Goal: Task Accomplishment & Management: Manage account settings

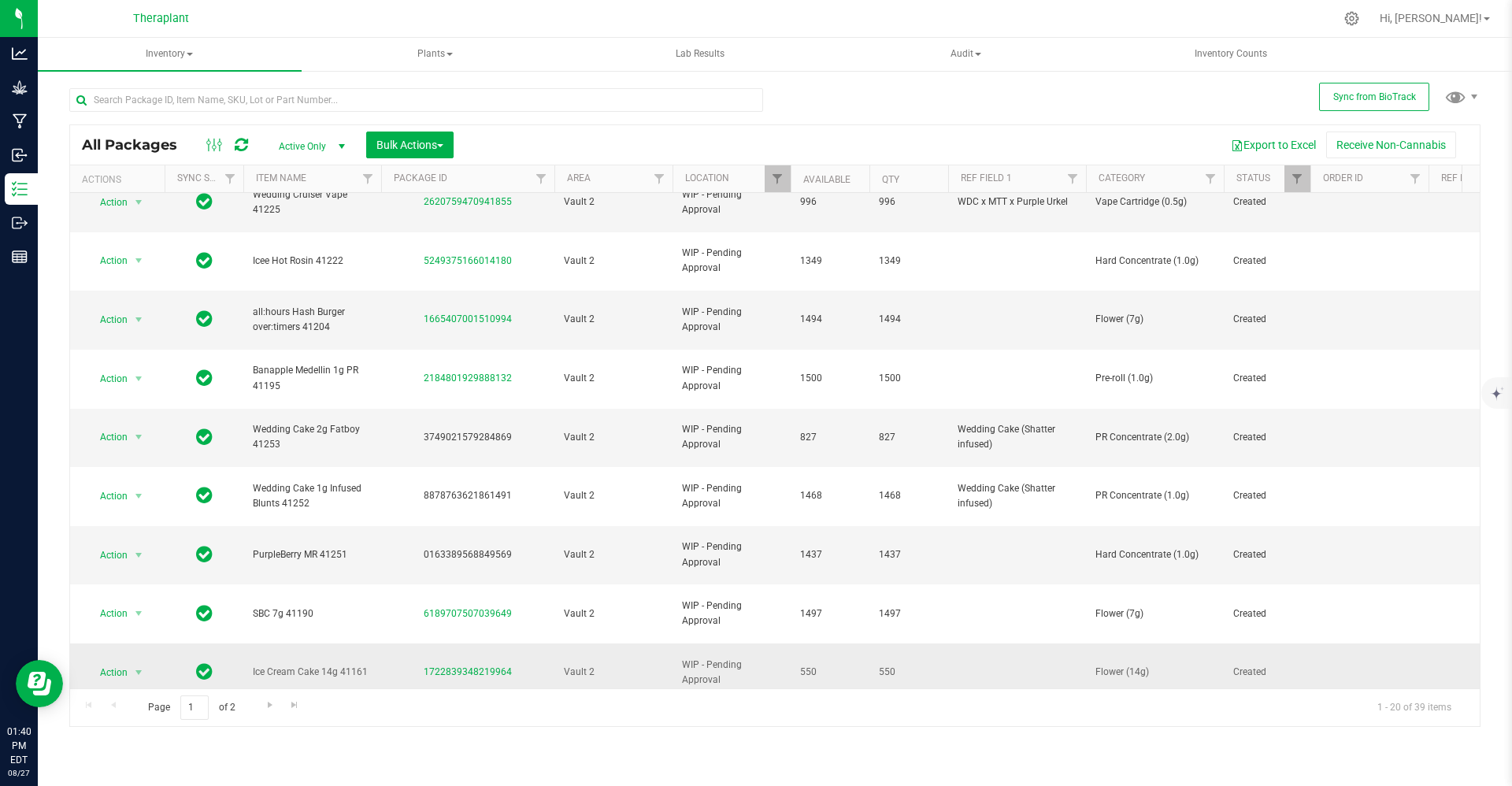
scroll to position [395, 0]
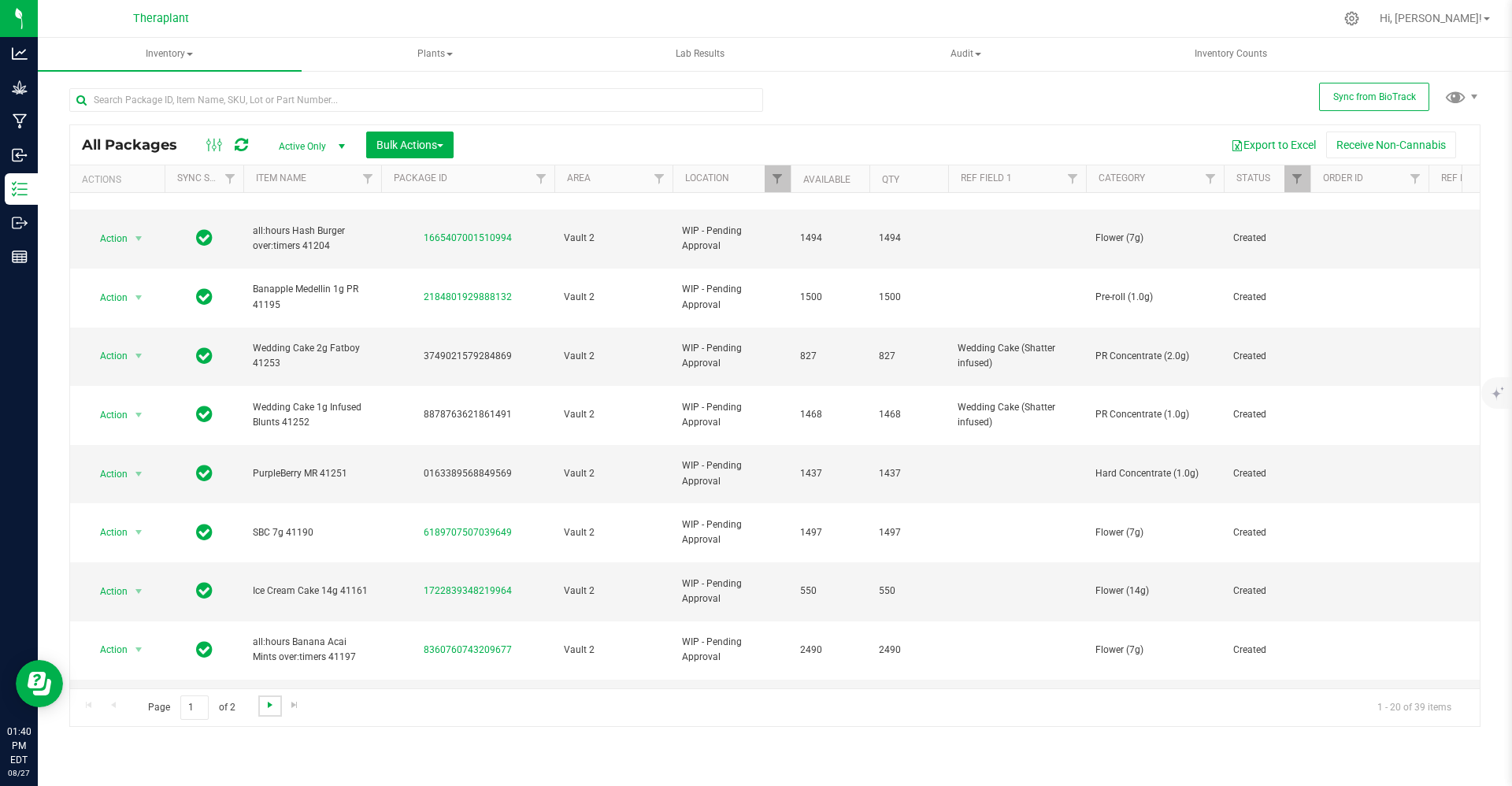
click at [265, 701] on span "Go to the next page" at bounding box center [269, 705] width 13 height 13
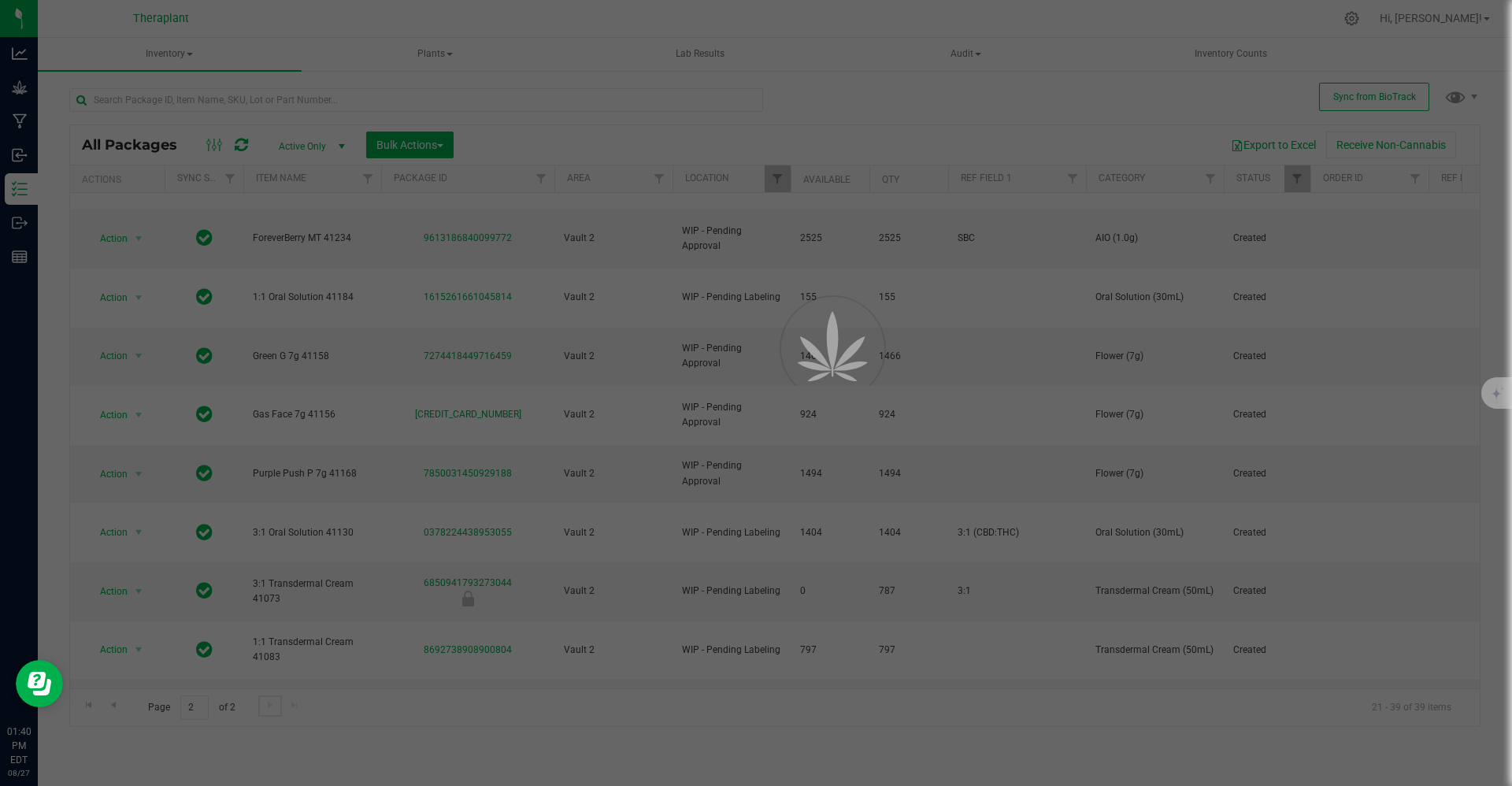
scroll to position [0, 0]
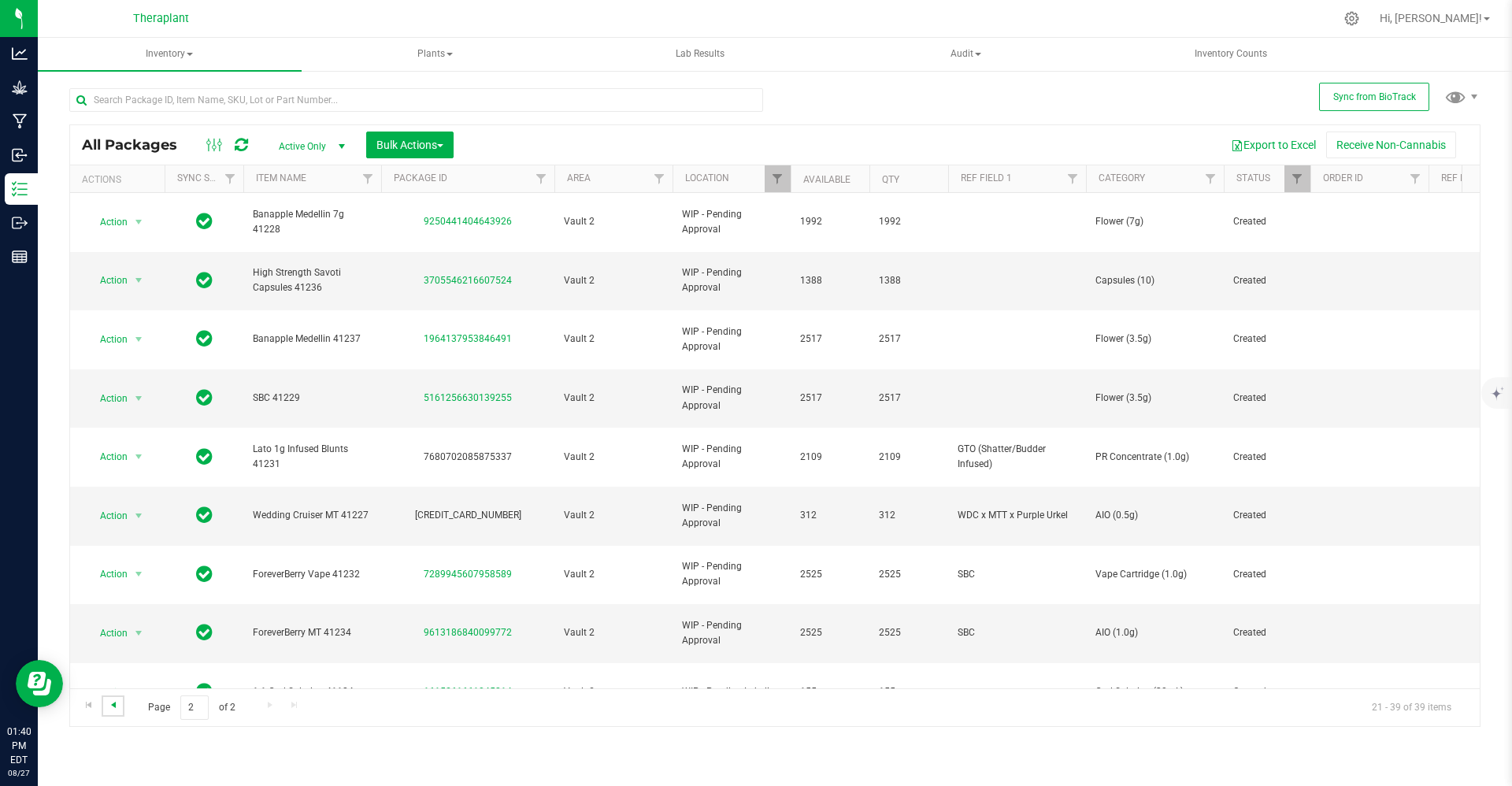
click at [115, 711] on span "Go to the previous page" at bounding box center [113, 705] width 13 height 13
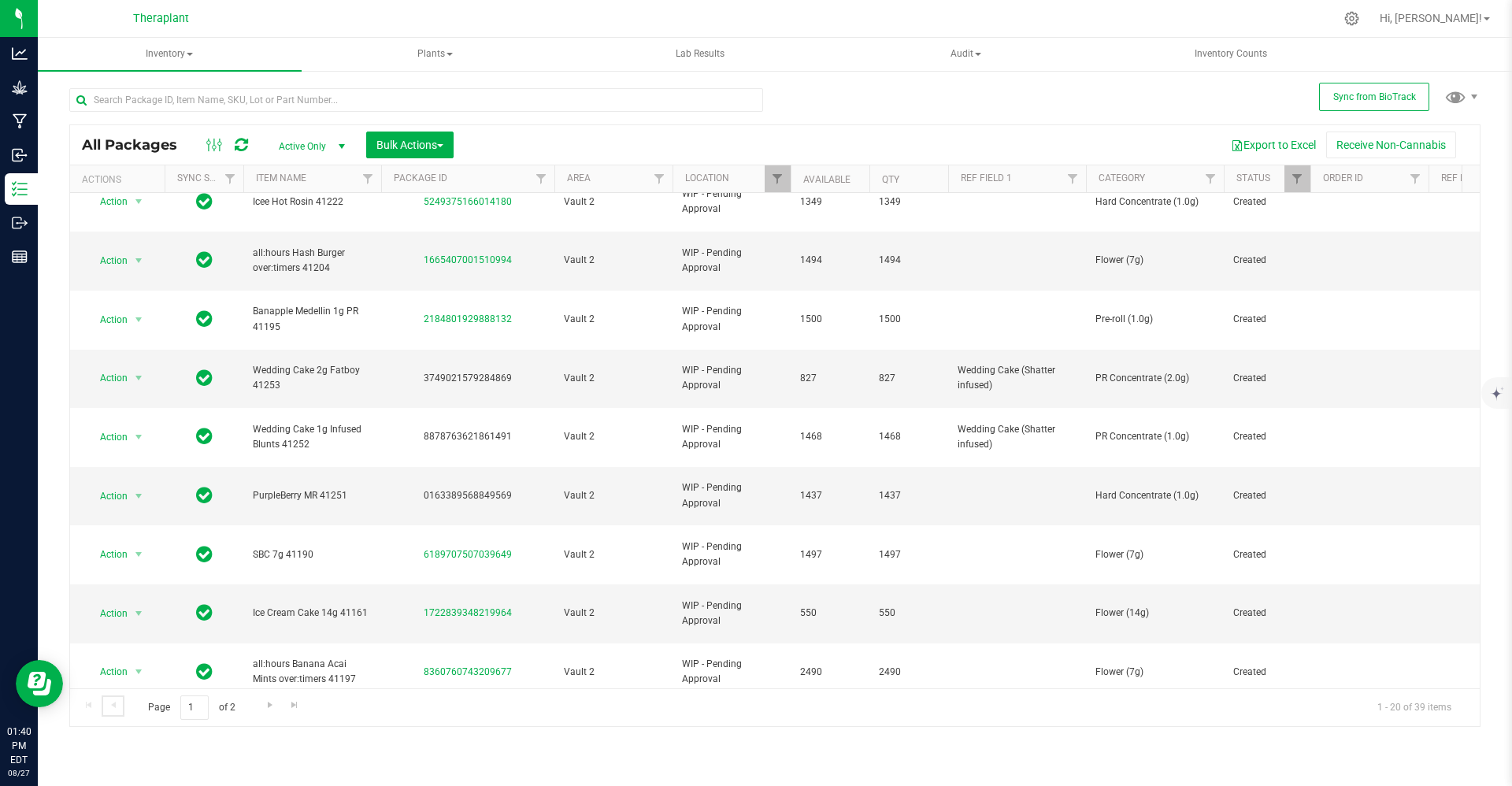
scroll to position [395, 0]
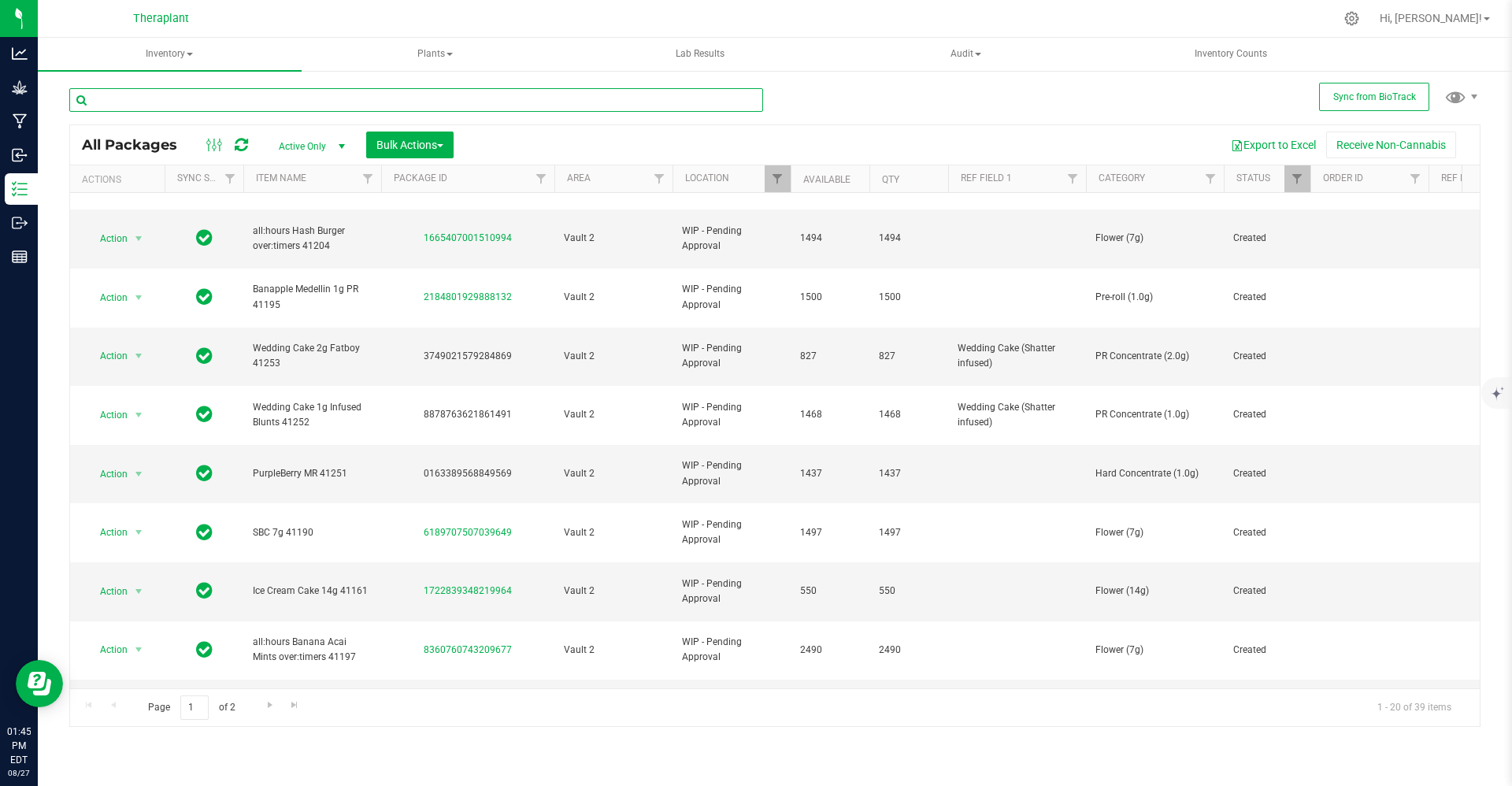
click at [391, 91] on input "text" at bounding box center [416, 100] width 694 height 23
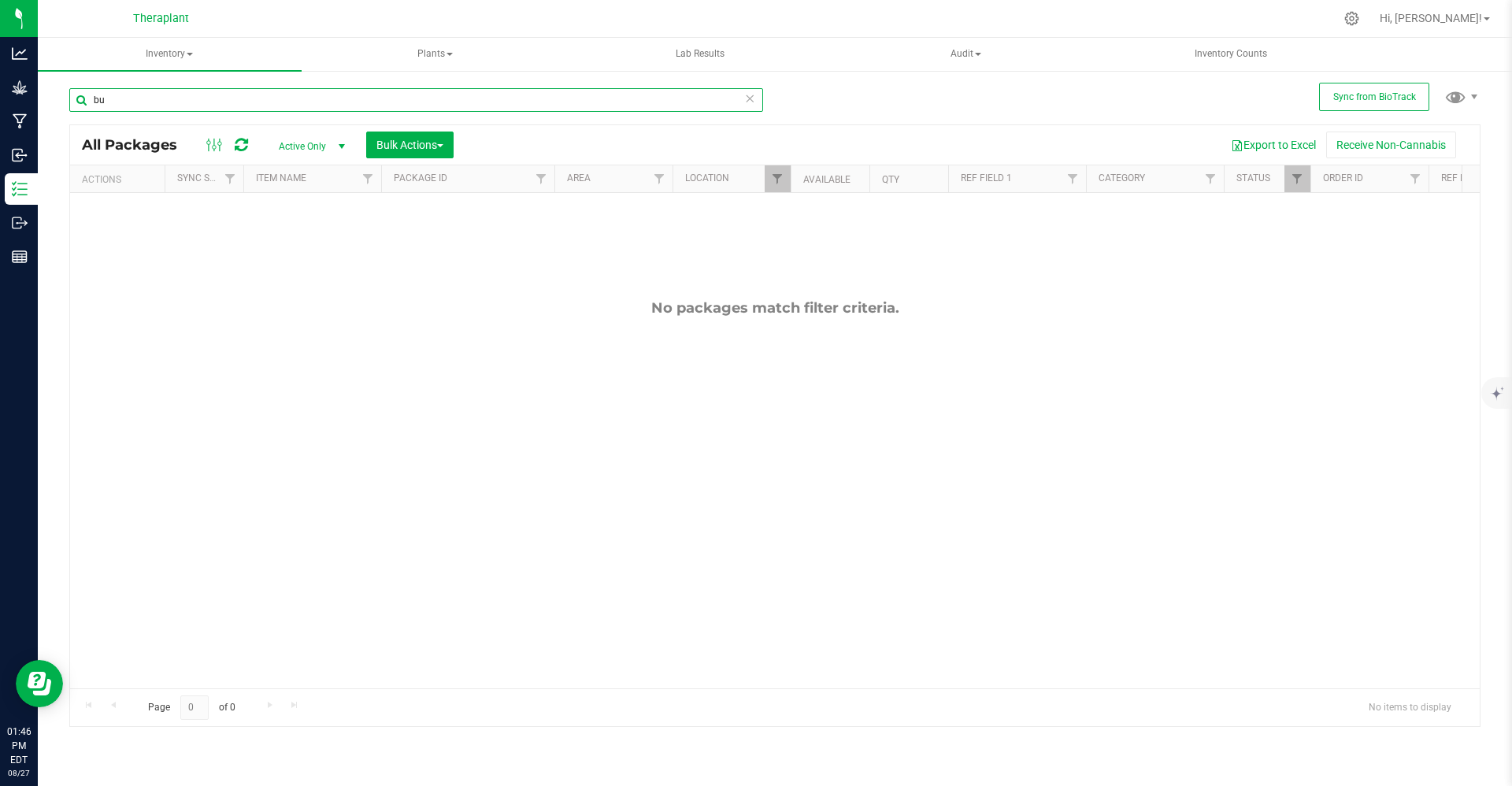
type input "b"
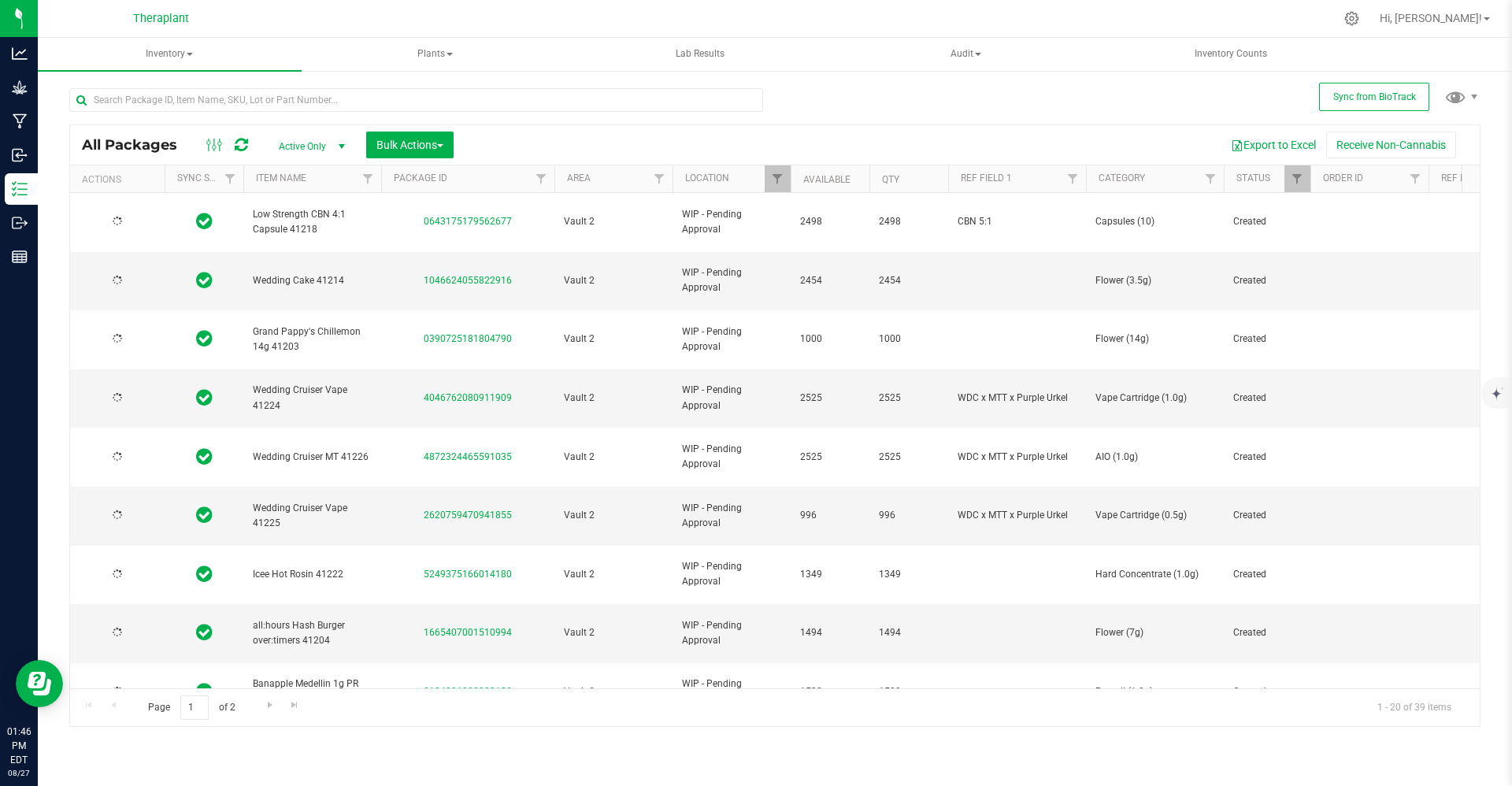
type input "2026-08-25"
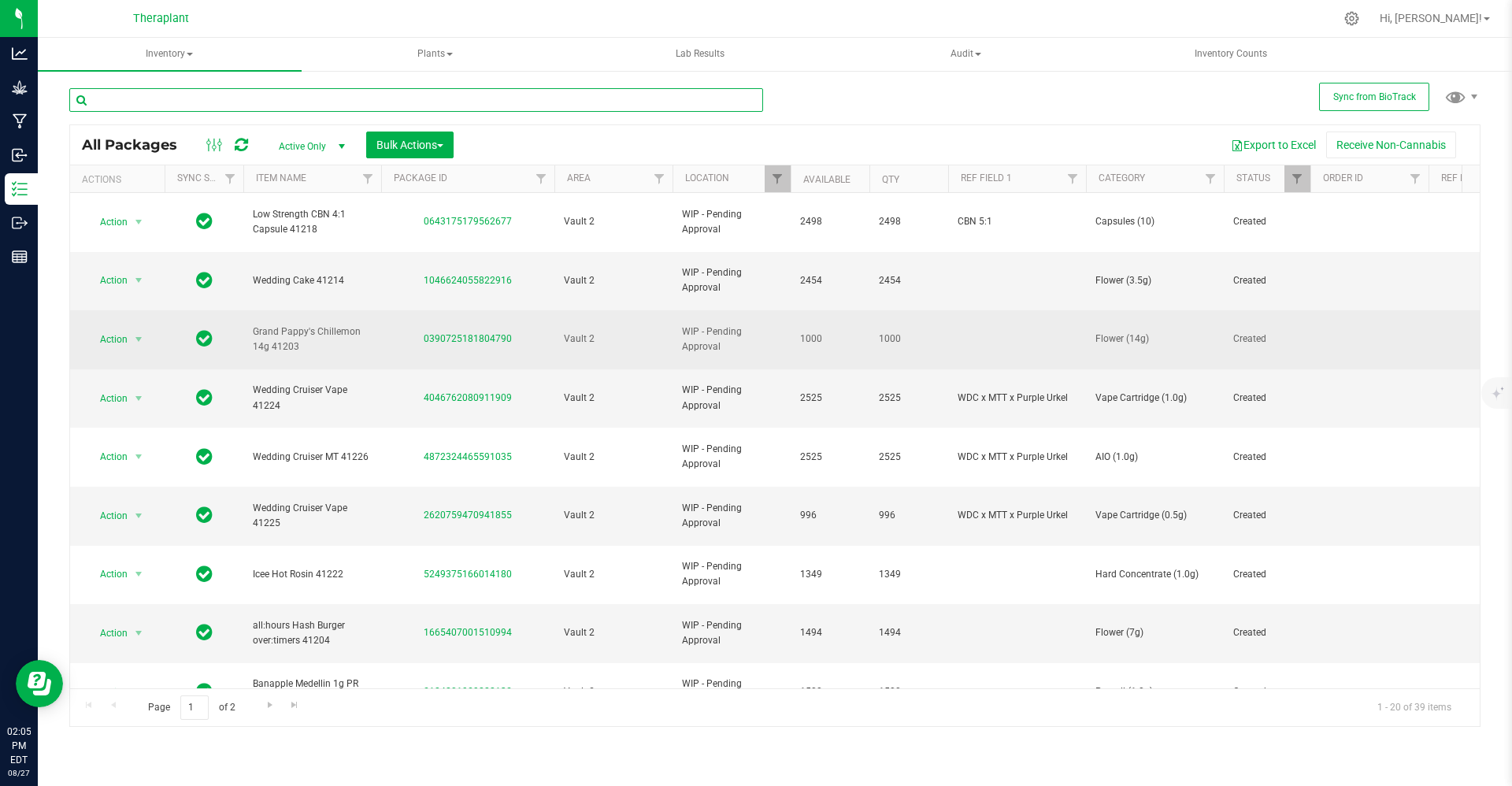
scroll to position [395, 0]
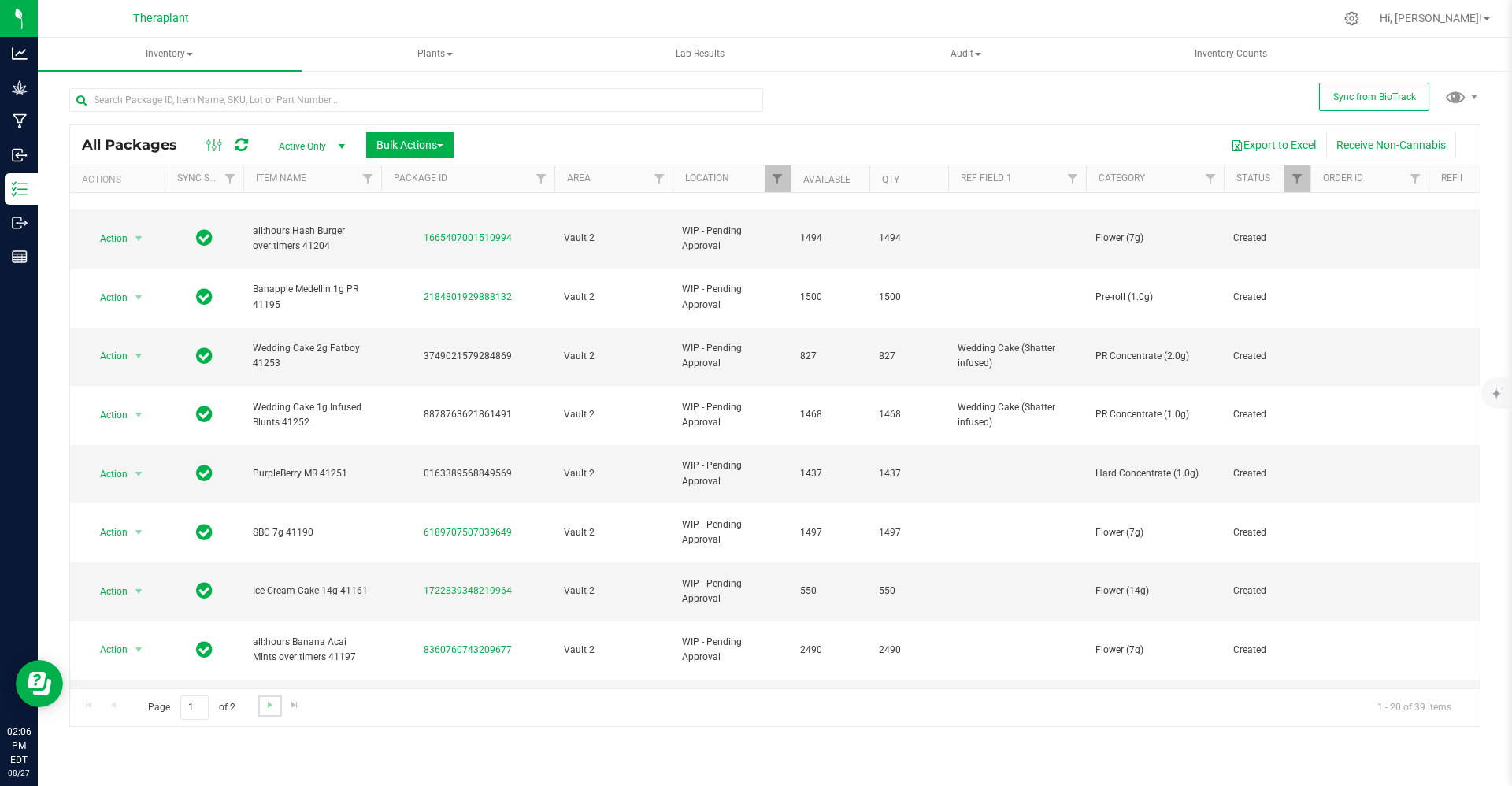
click at [264, 712] on link "Go to the next page" at bounding box center [269, 706] width 23 height 21
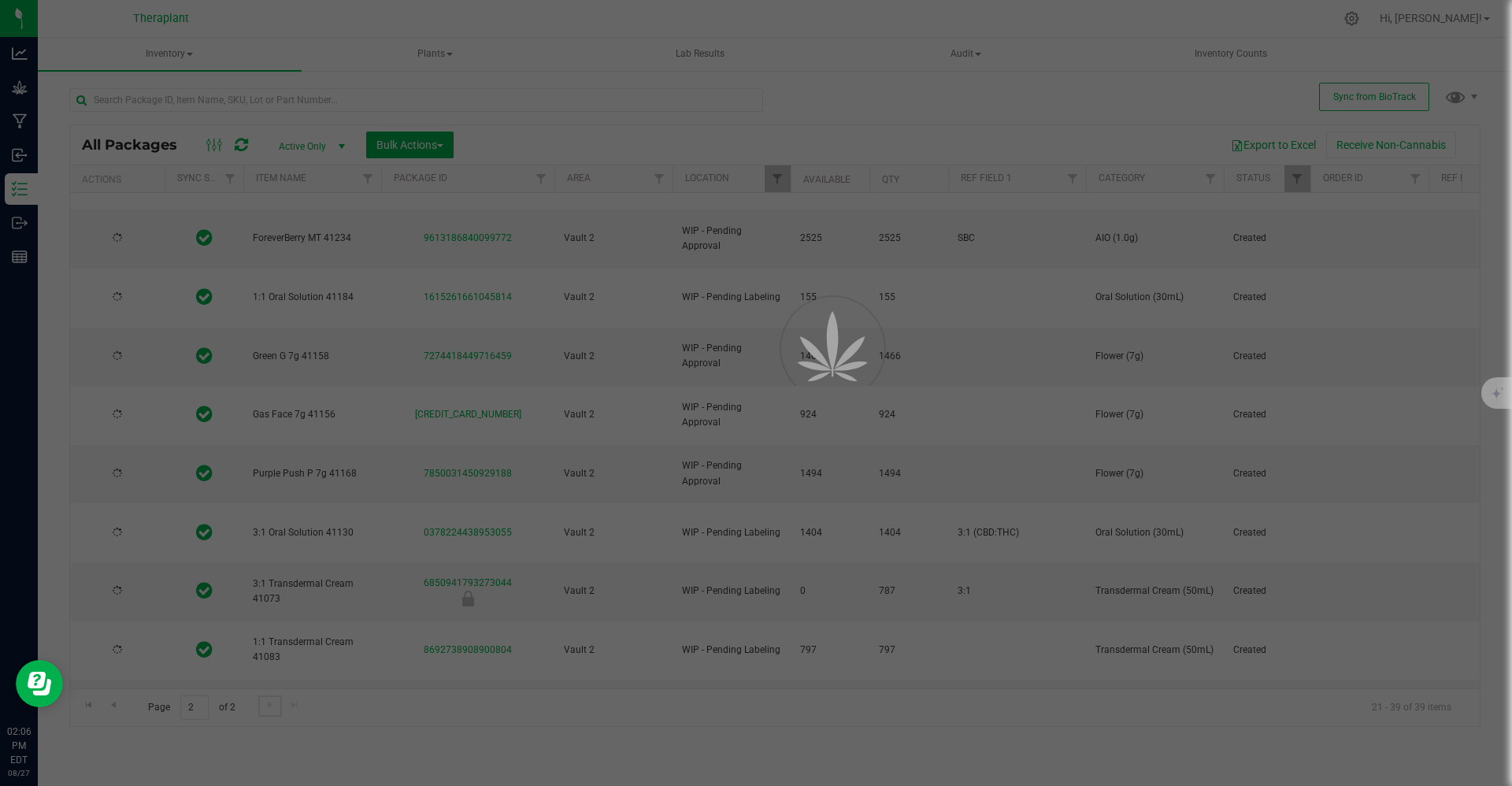
type input "2026-07-30"
type input "2026-07-15"
type input "2026-06-23"
type input "2026-06-26"
type input "2026-06-23"
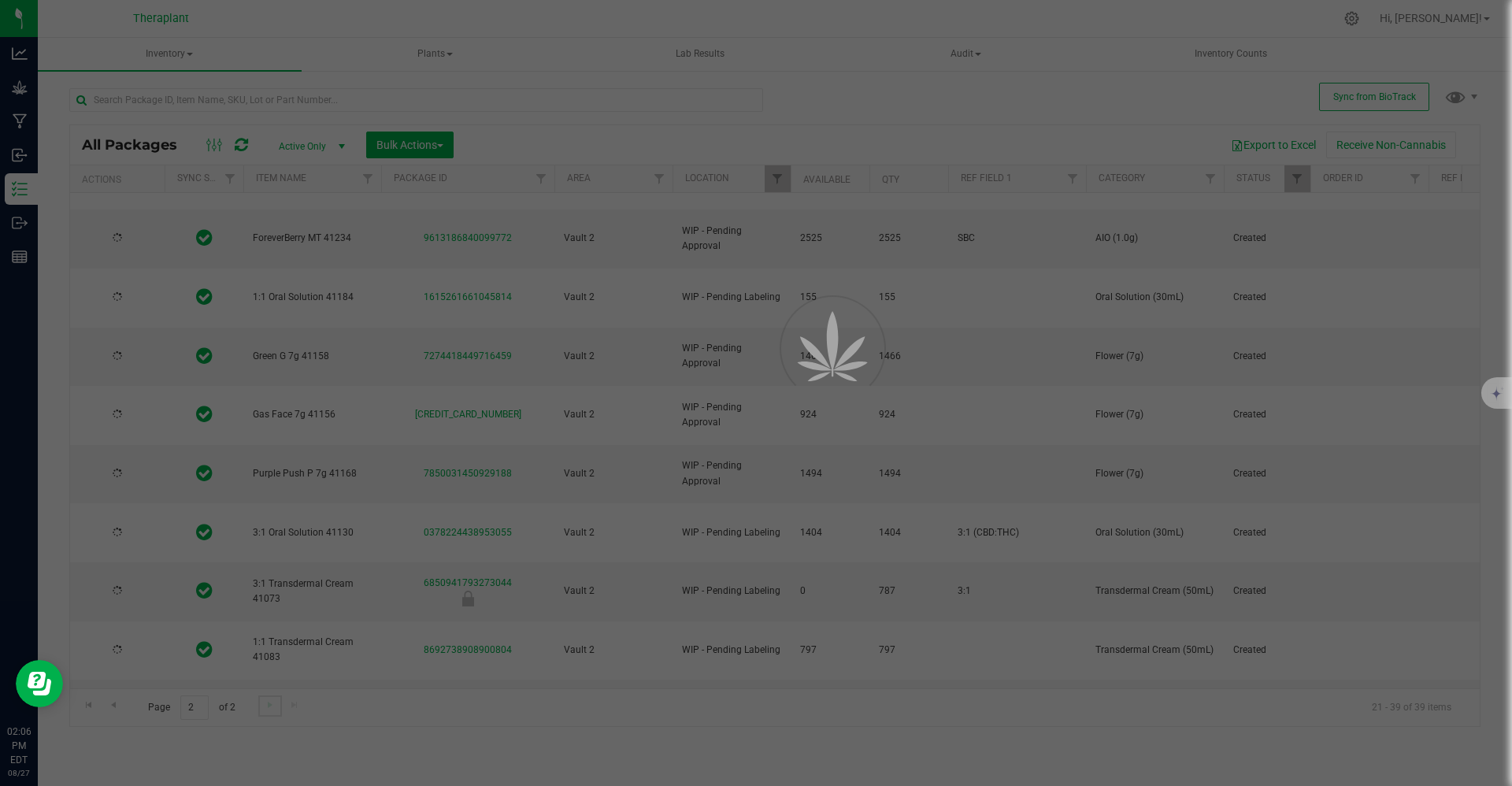
type input "2026-06-17"
type input "2026-06-12"
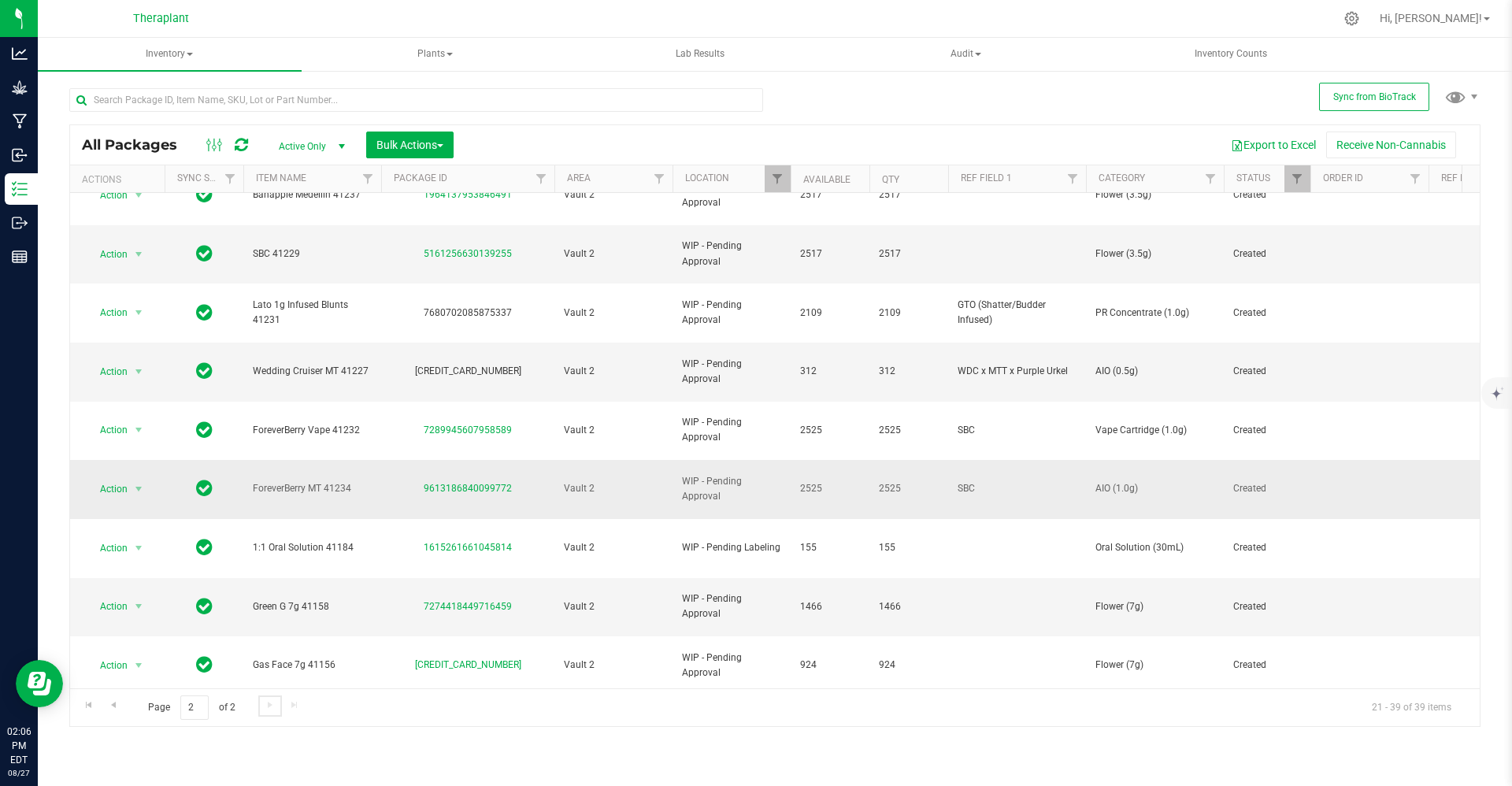
scroll to position [175, 0]
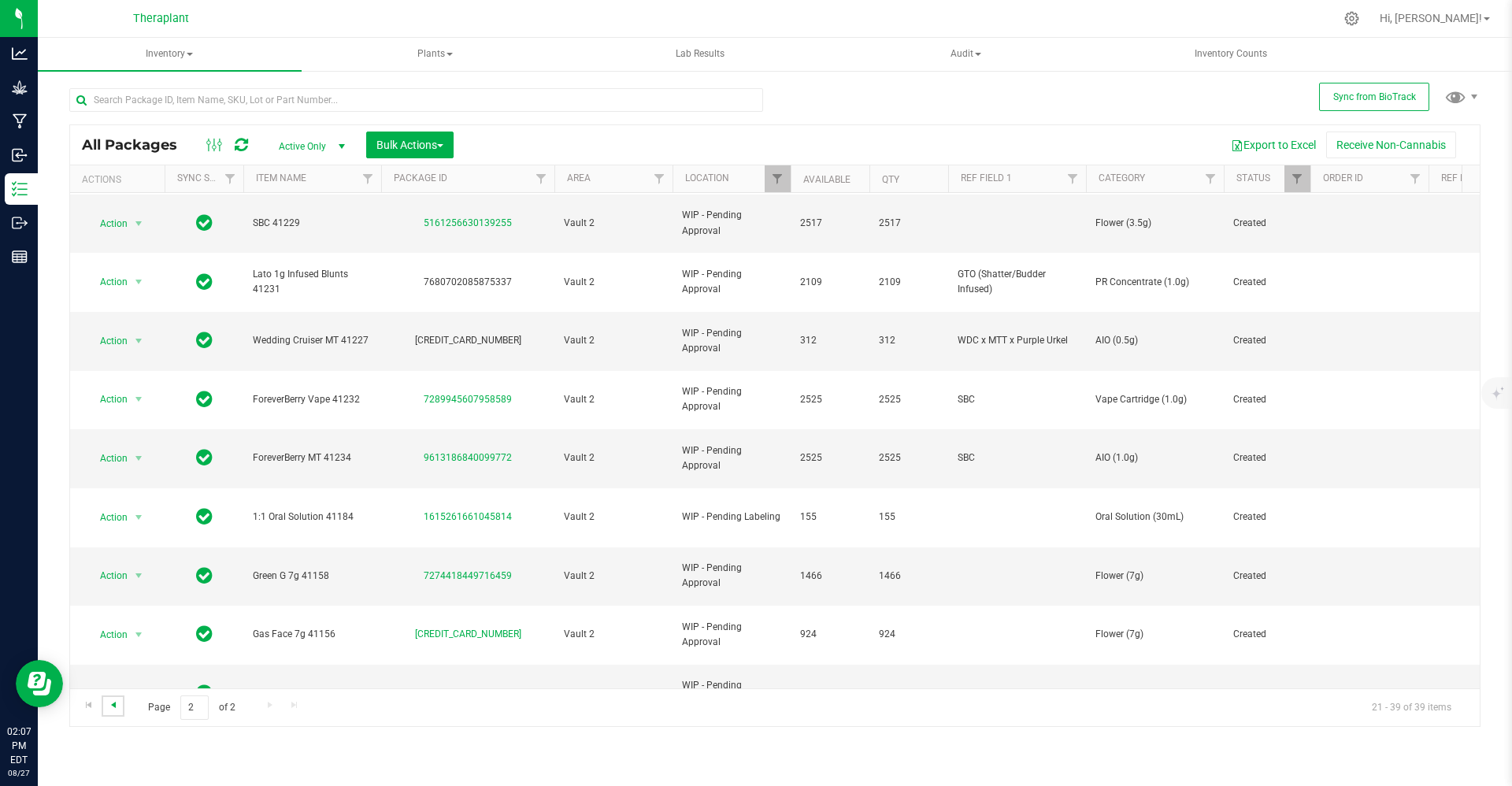
click at [111, 701] on span "Go to the previous page" at bounding box center [113, 705] width 13 height 13
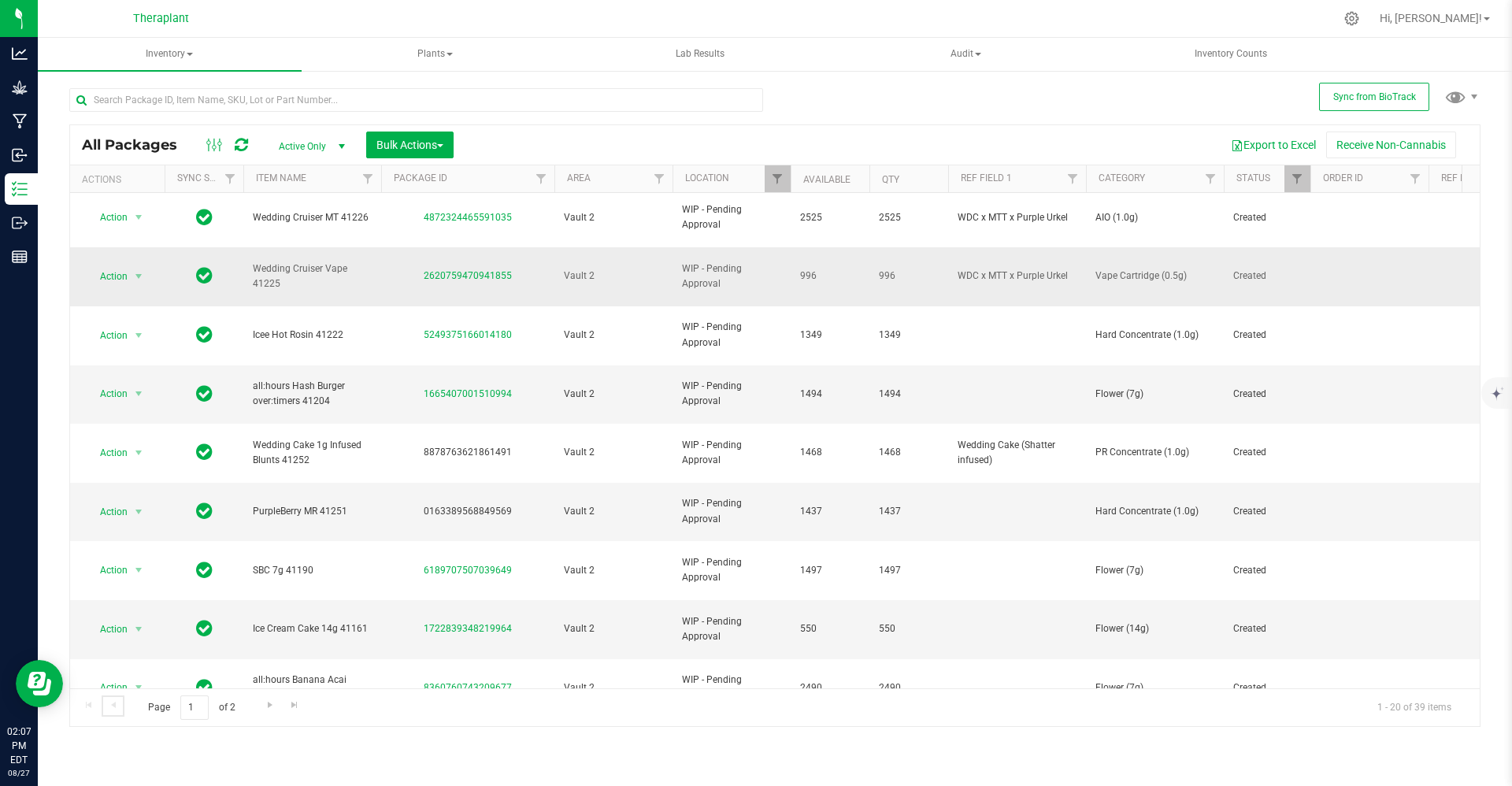
scroll to position [395, 0]
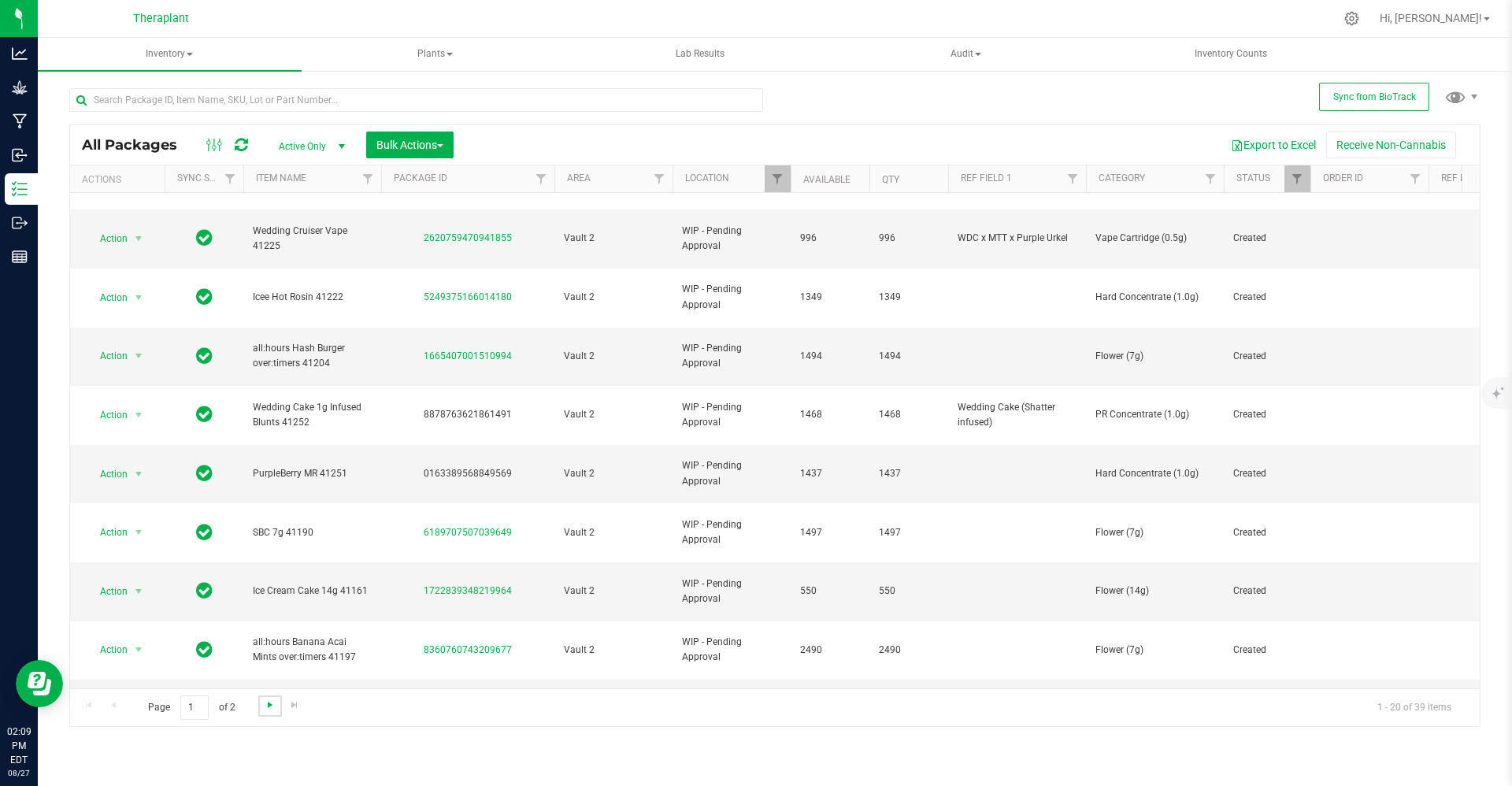
click at [264, 708] on span "Go to the next page" at bounding box center [269, 705] width 13 height 13
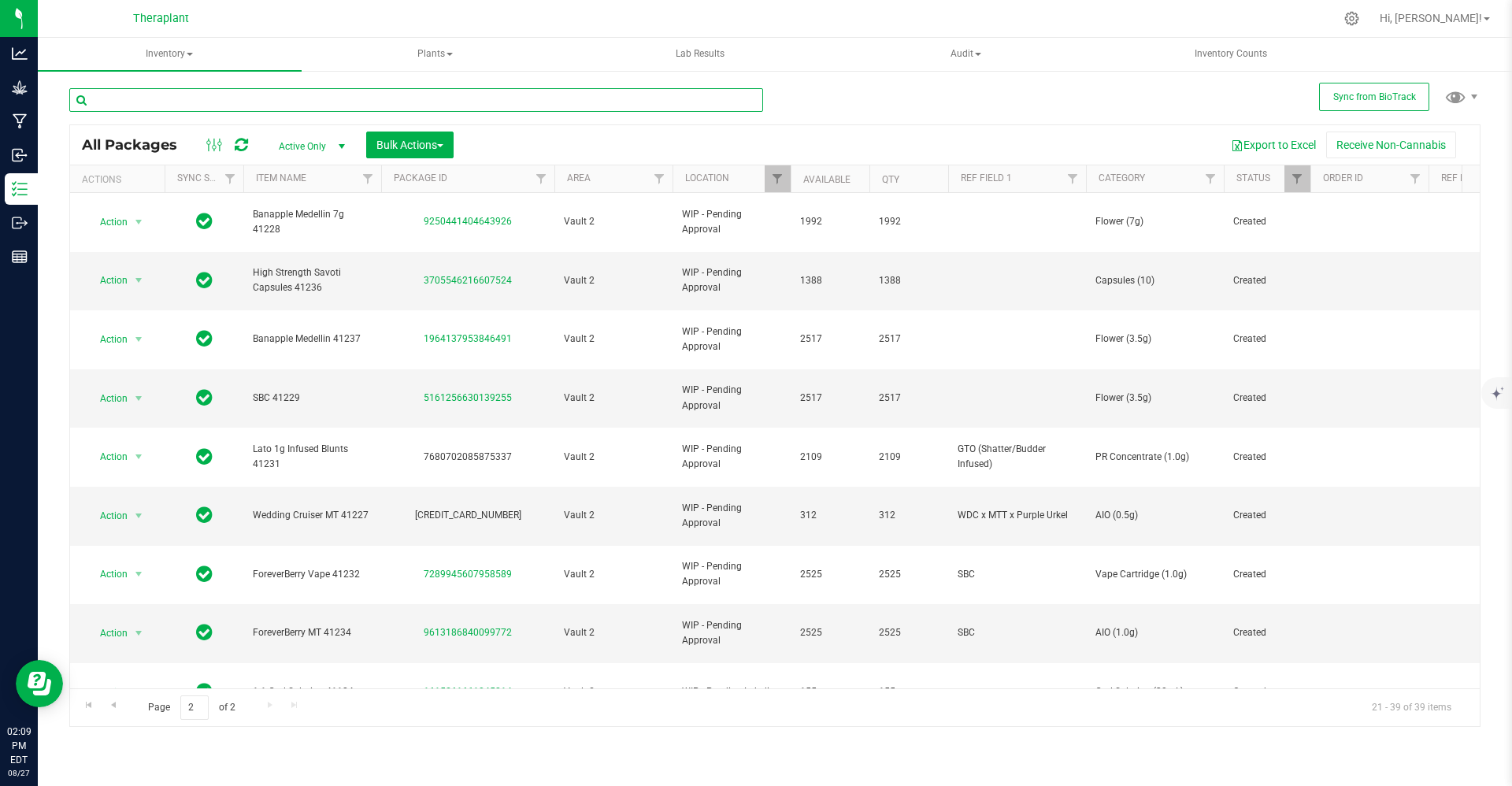
click at [291, 109] on input "text" at bounding box center [416, 100] width 694 height 23
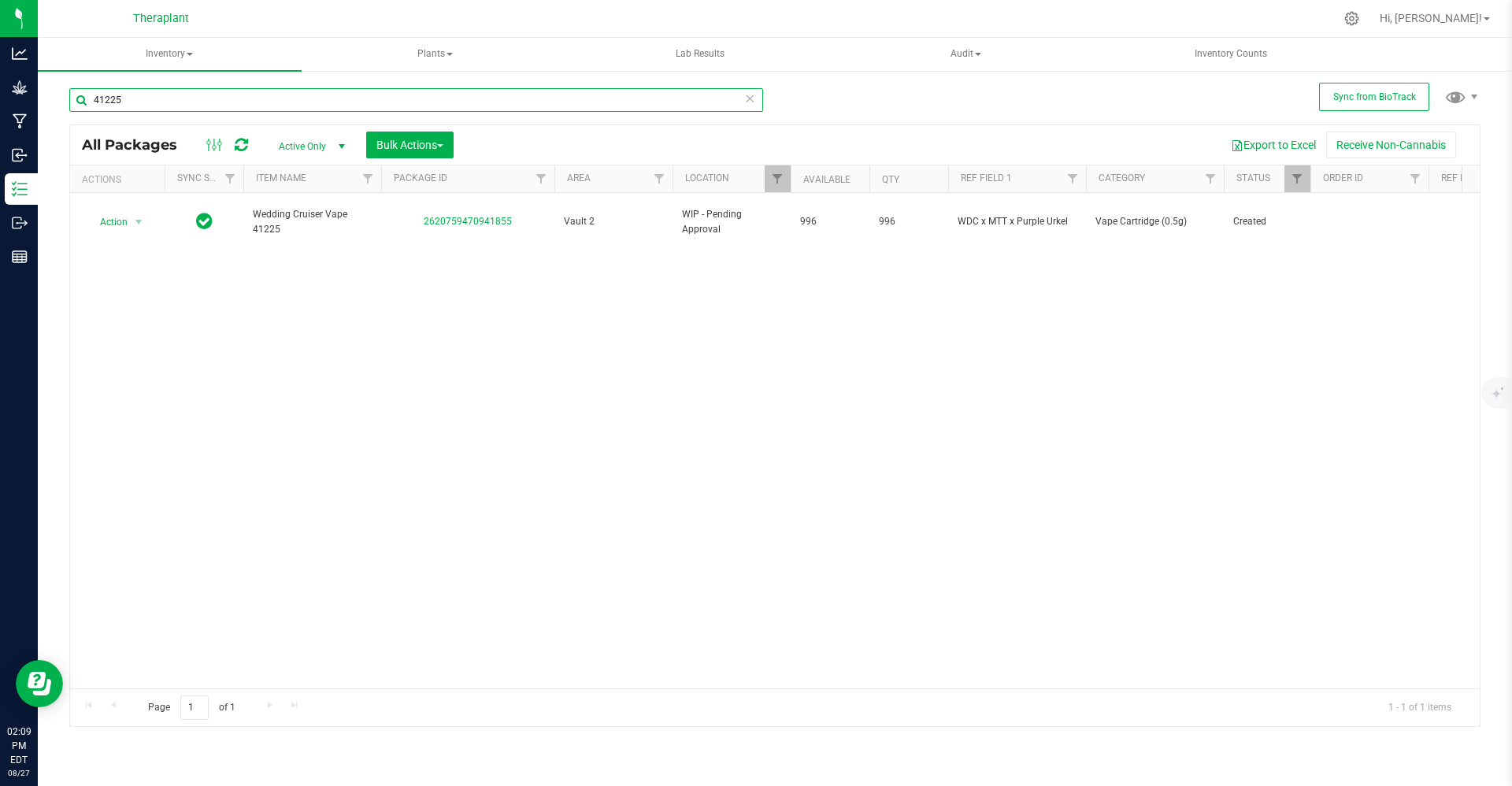
type input "41225"
click at [251, 103] on input "41225" at bounding box center [416, 100] width 694 height 23
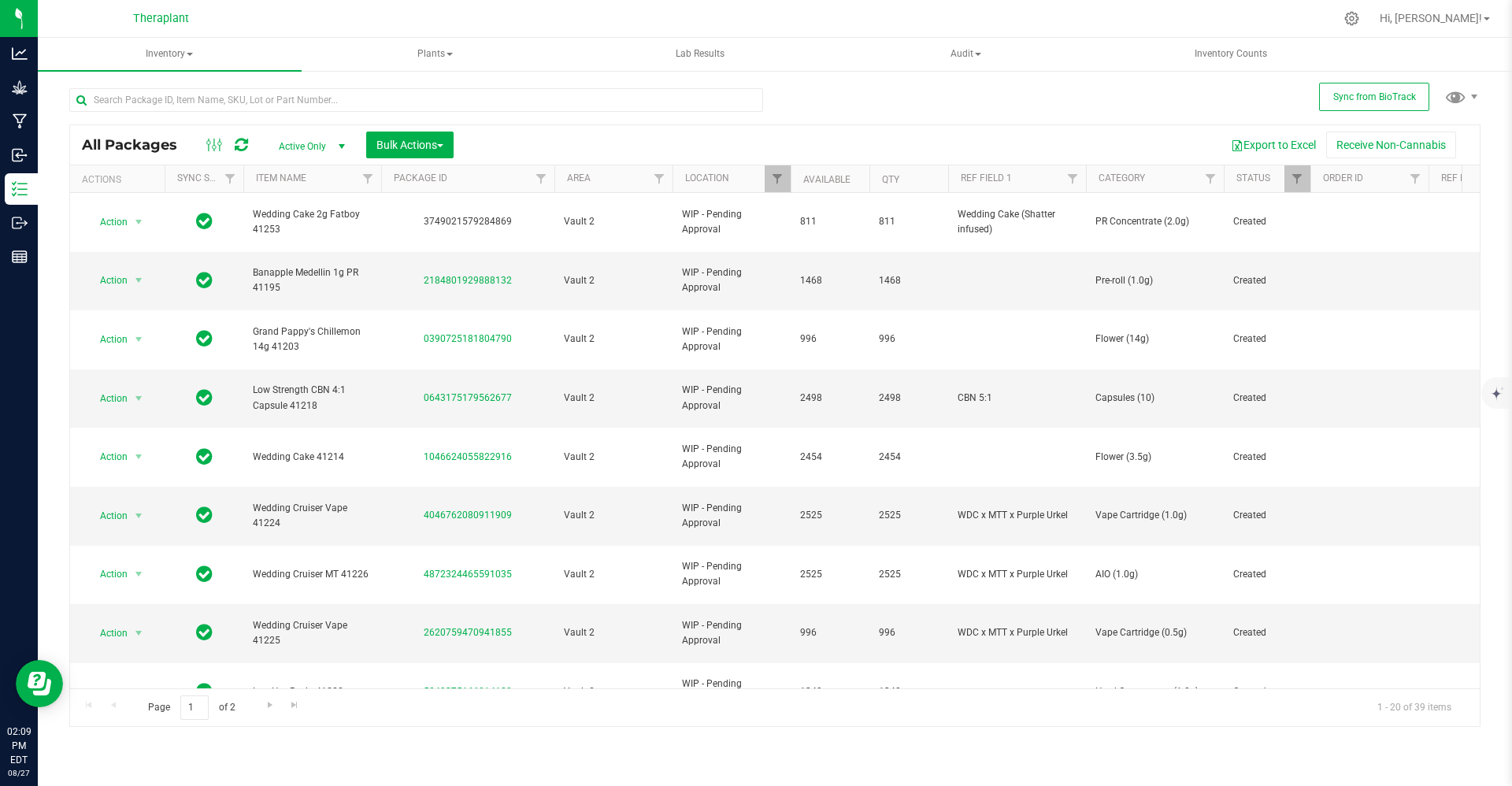
click at [114, 707] on div "Page 1 of 2 1 - 20 of 39 items" at bounding box center [775, 707] width 1409 height 38
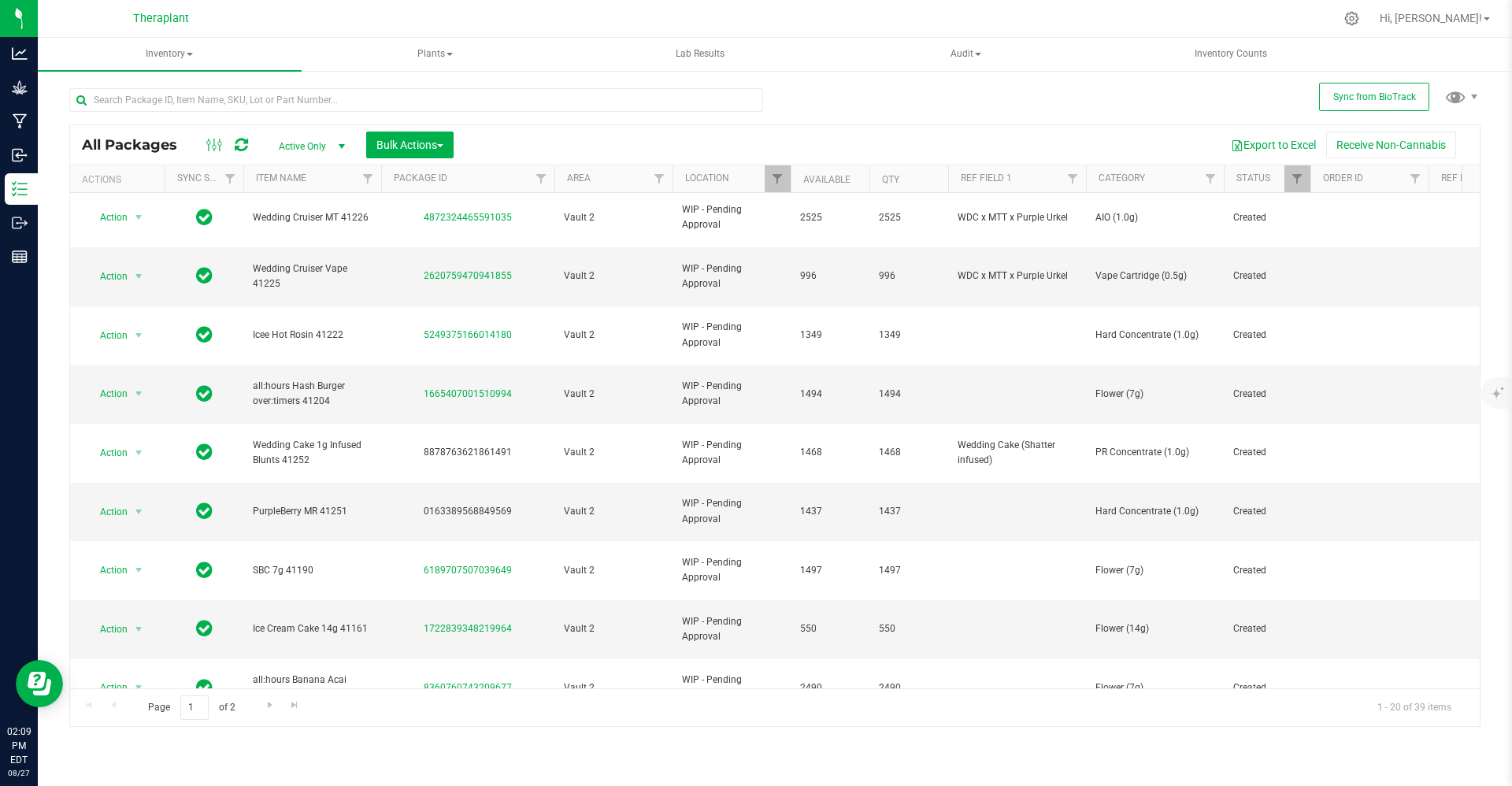
scroll to position [395, 0]
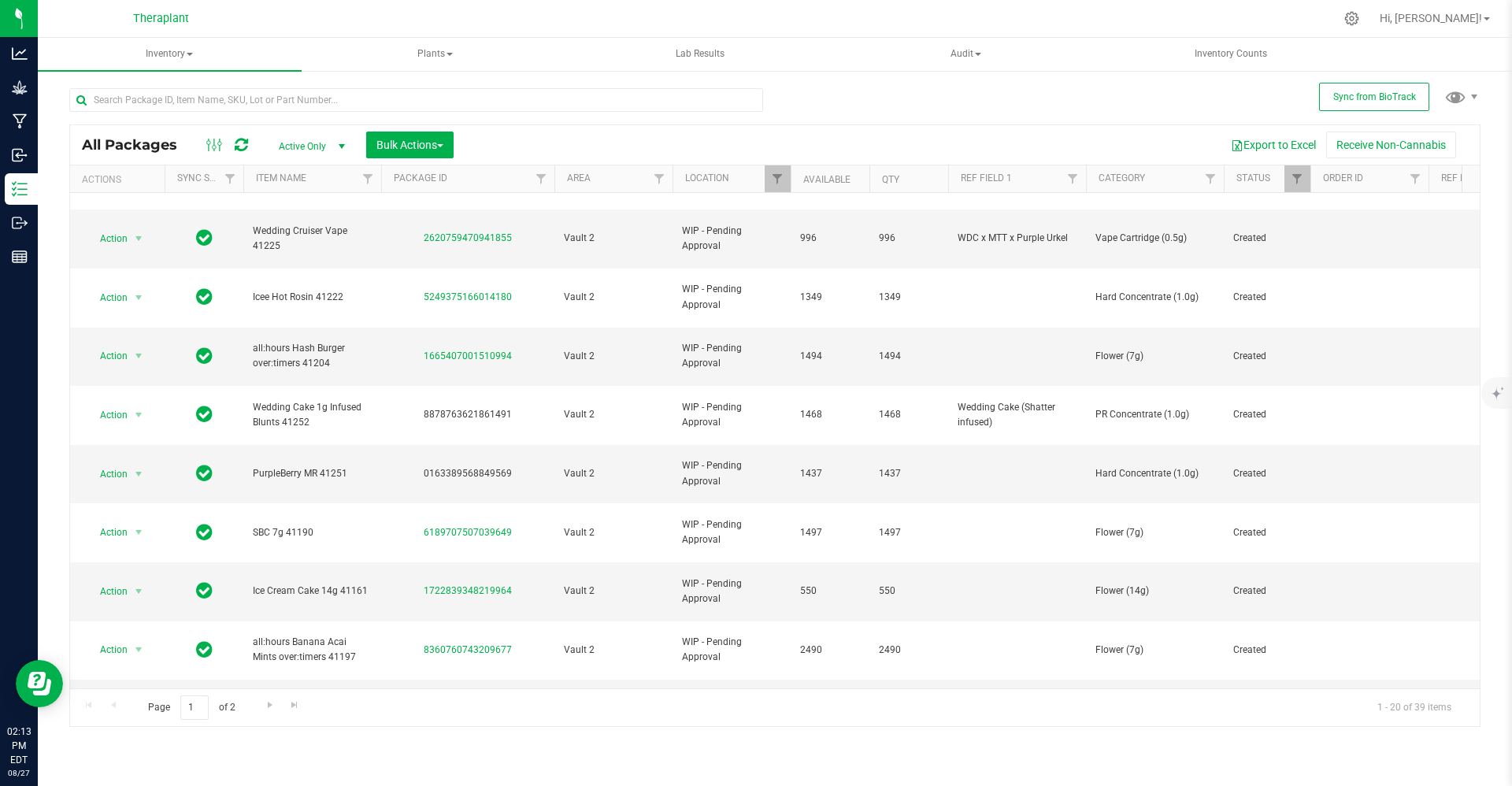
click at [289, 753] on span "ForeverBerry 1g Infused Blunts 41249" at bounding box center [312, 768] width 119 height 30
drag, startPoint x: 249, startPoint y: 509, endPoint x: 281, endPoint y: 521, distance: 34.2
click at [281, 739] on td "ForeverBerry 1g Infused Blunts 41249" at bounding box center [312, 768] width 138 height 59
copy span "ForeverBerry 1g Infused Blunts"
click at [281, 753] on span "ForeverBerry 1g Infused Blunts 41249" at bounding box center [312, 768] width 119 height 30
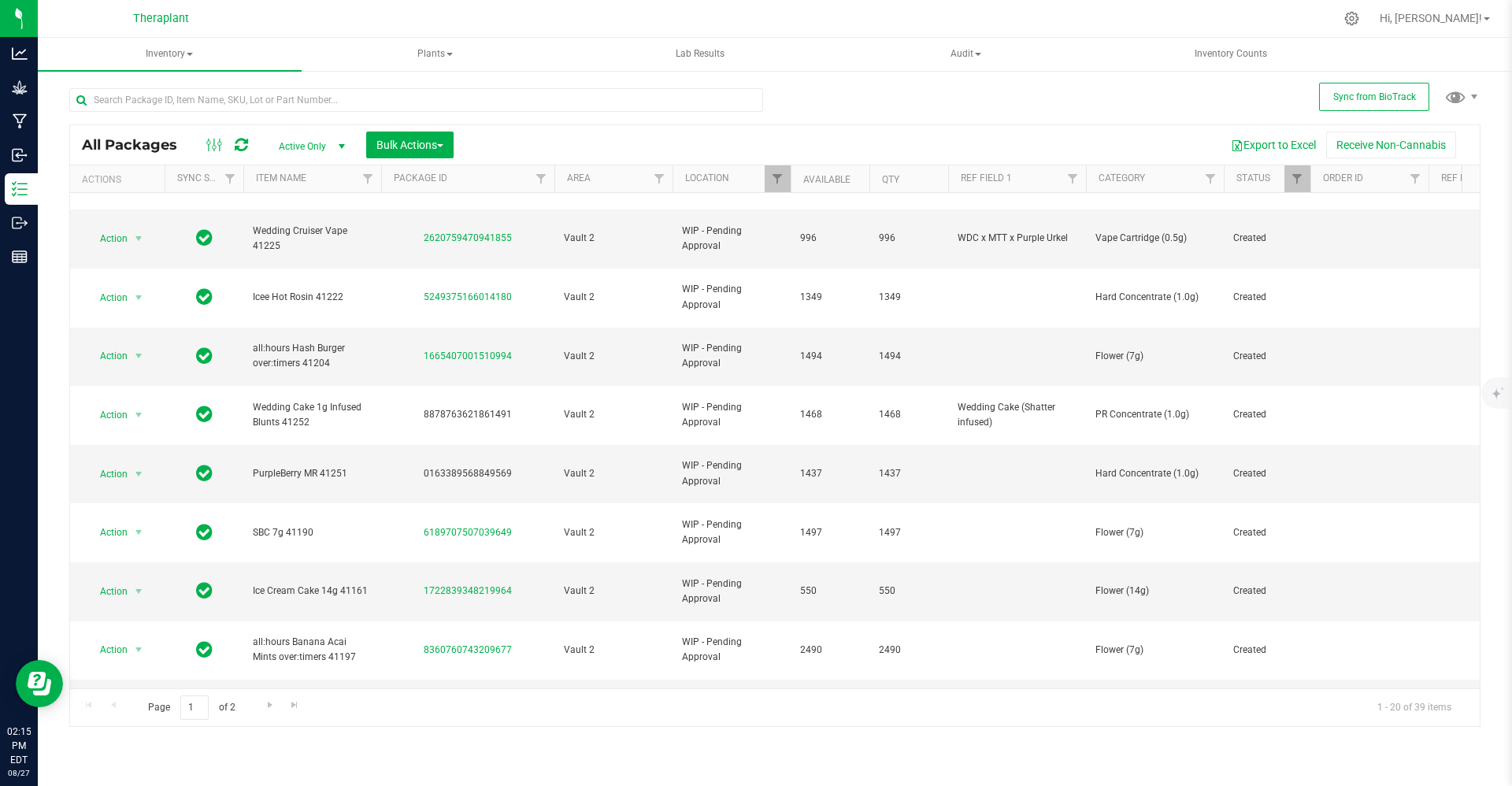
drag, startPoint x: 347, startPoint y: 552, endPoint x: 248, endPoint y: 558, distance: 99.2
drag, startPoint x: 365, startPoint y: 557, endPoint x: 254, endPoint y: 549, distance: 111.3
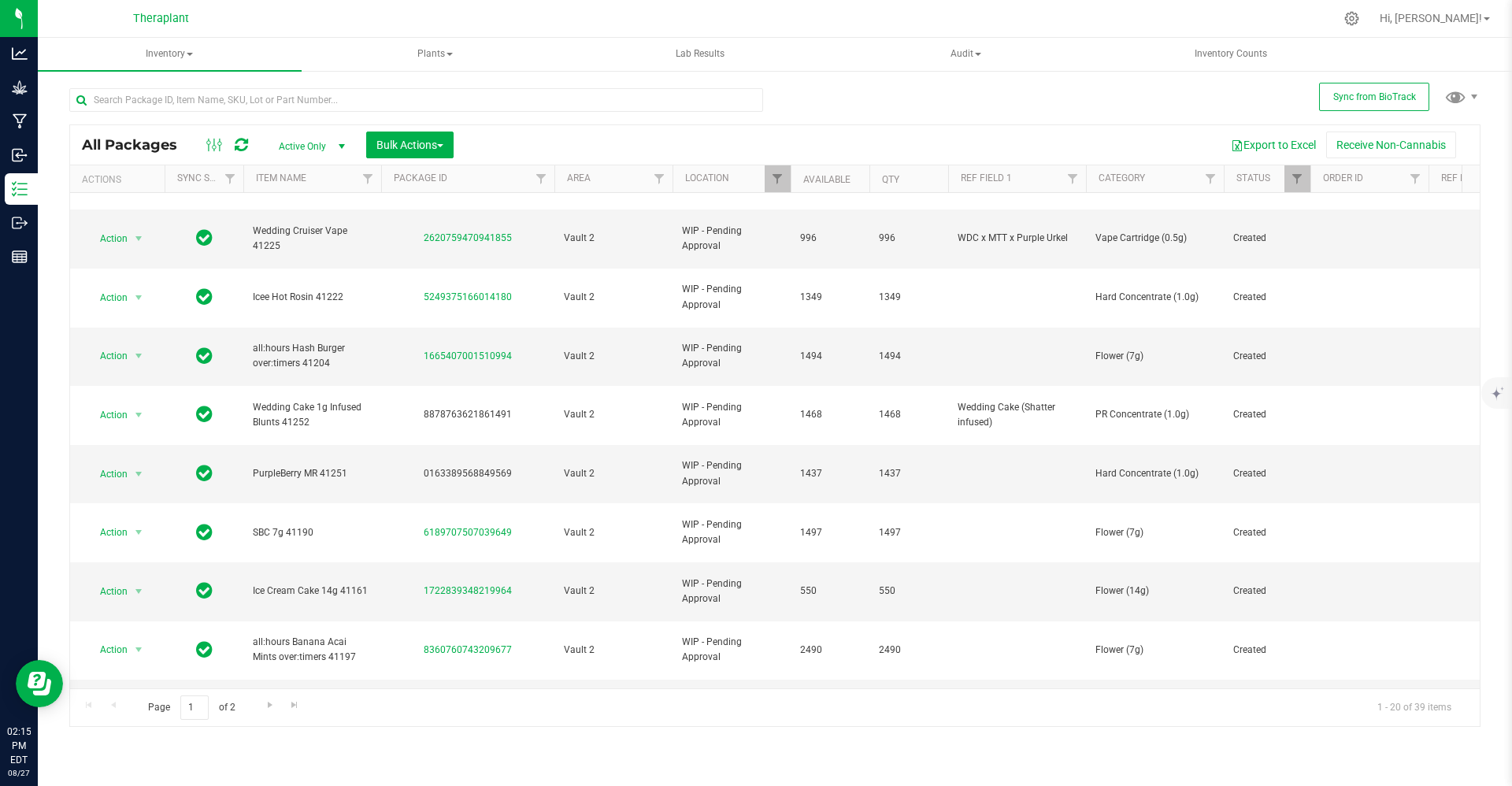
copy span "ForeverBerry 2g Fatboy"
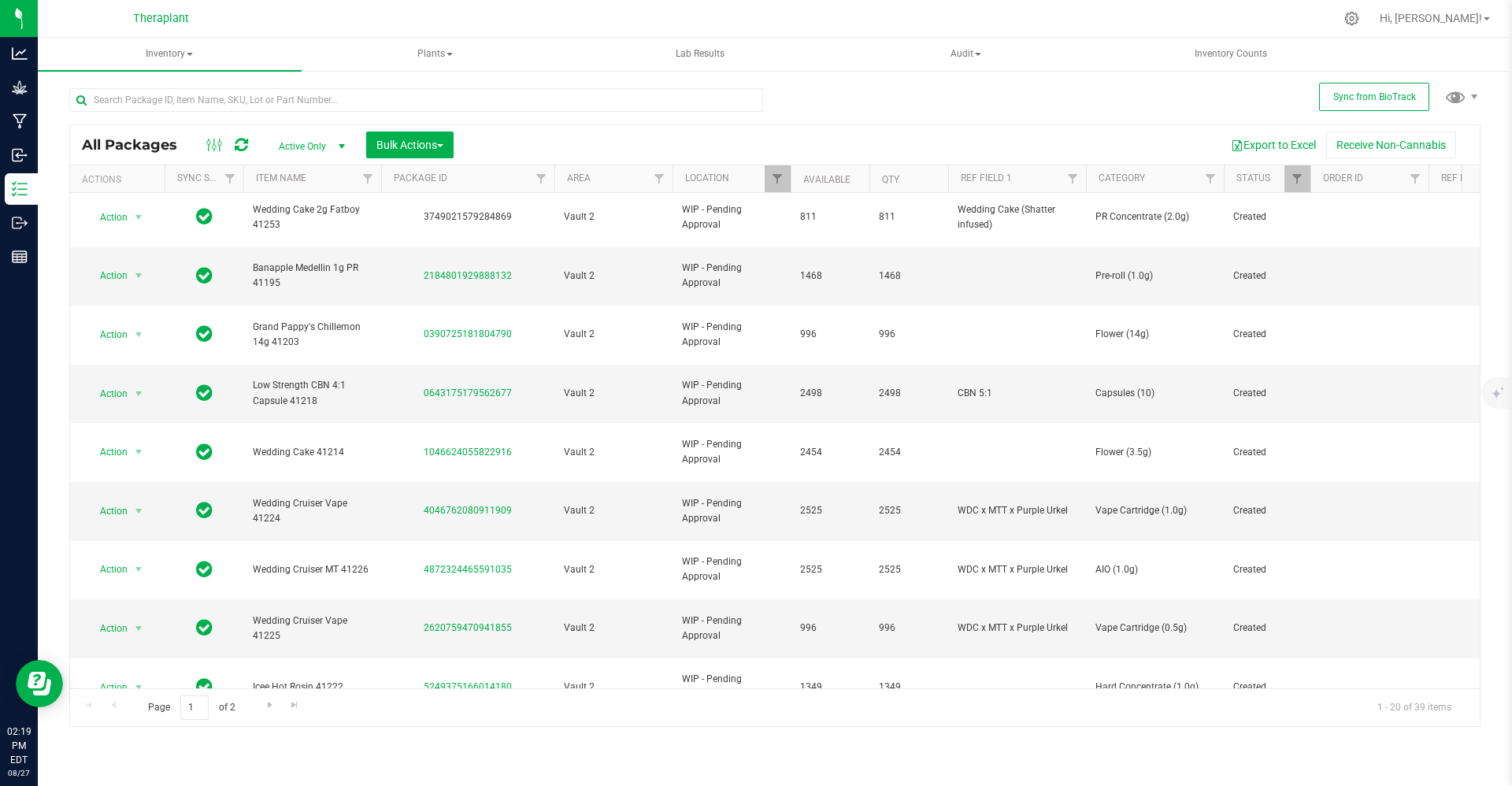
scroll to position [4, 0]
drag, startPoint x: 800, startPoint y: 701, endPoint x: 732, endPoint y: 520, distance: 193.4
click at [732, 520] on div "All Packages Active Only Active Only Lab Samples Locked All External Internal B…" at bounding box center [775, 426] width 1411 height 602
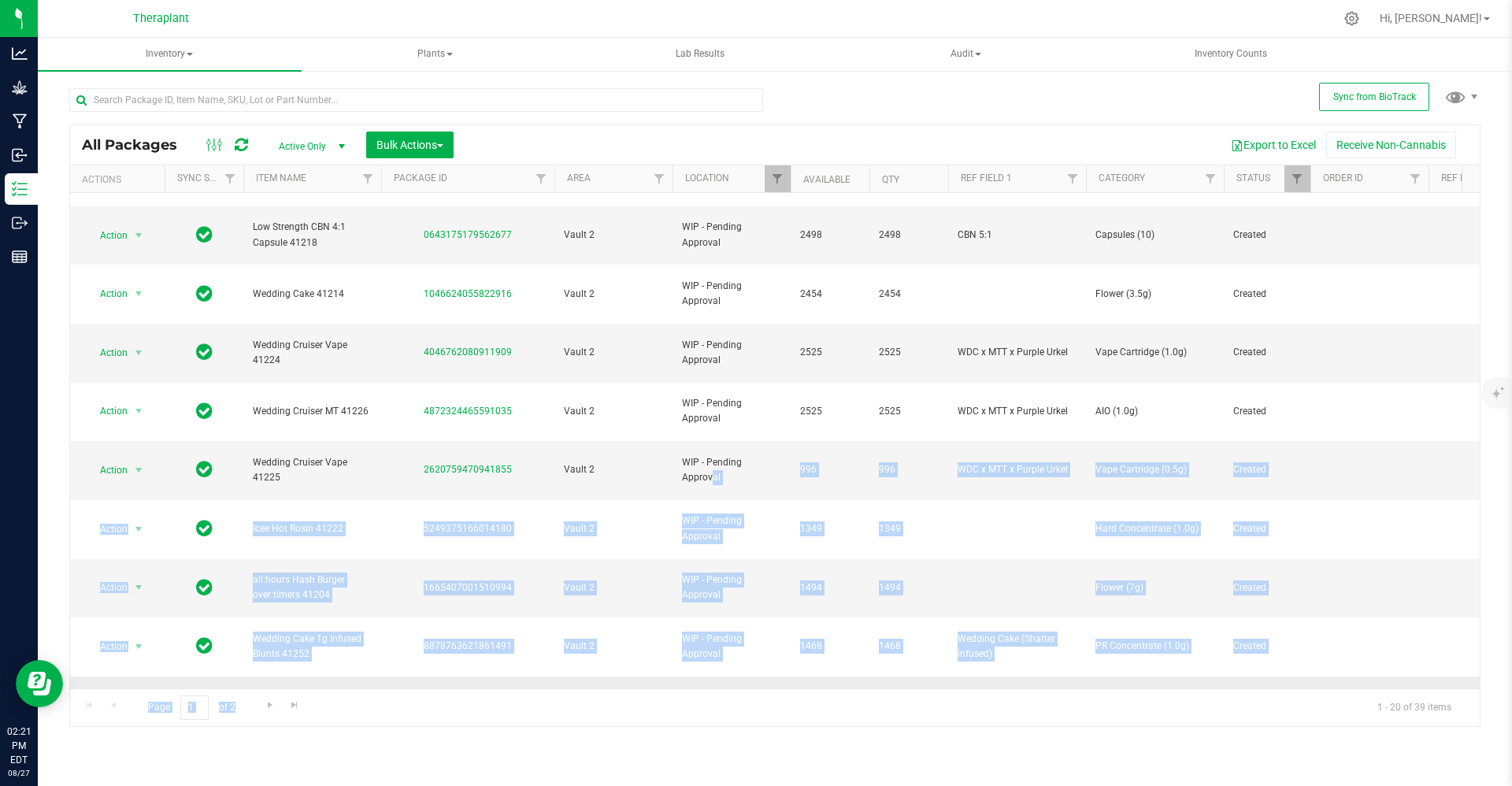
scroll to position [161, 0]
click at [741, 679] on td "WIP - Pending Approval" at bounding box center [731, 708] width 118 height 59
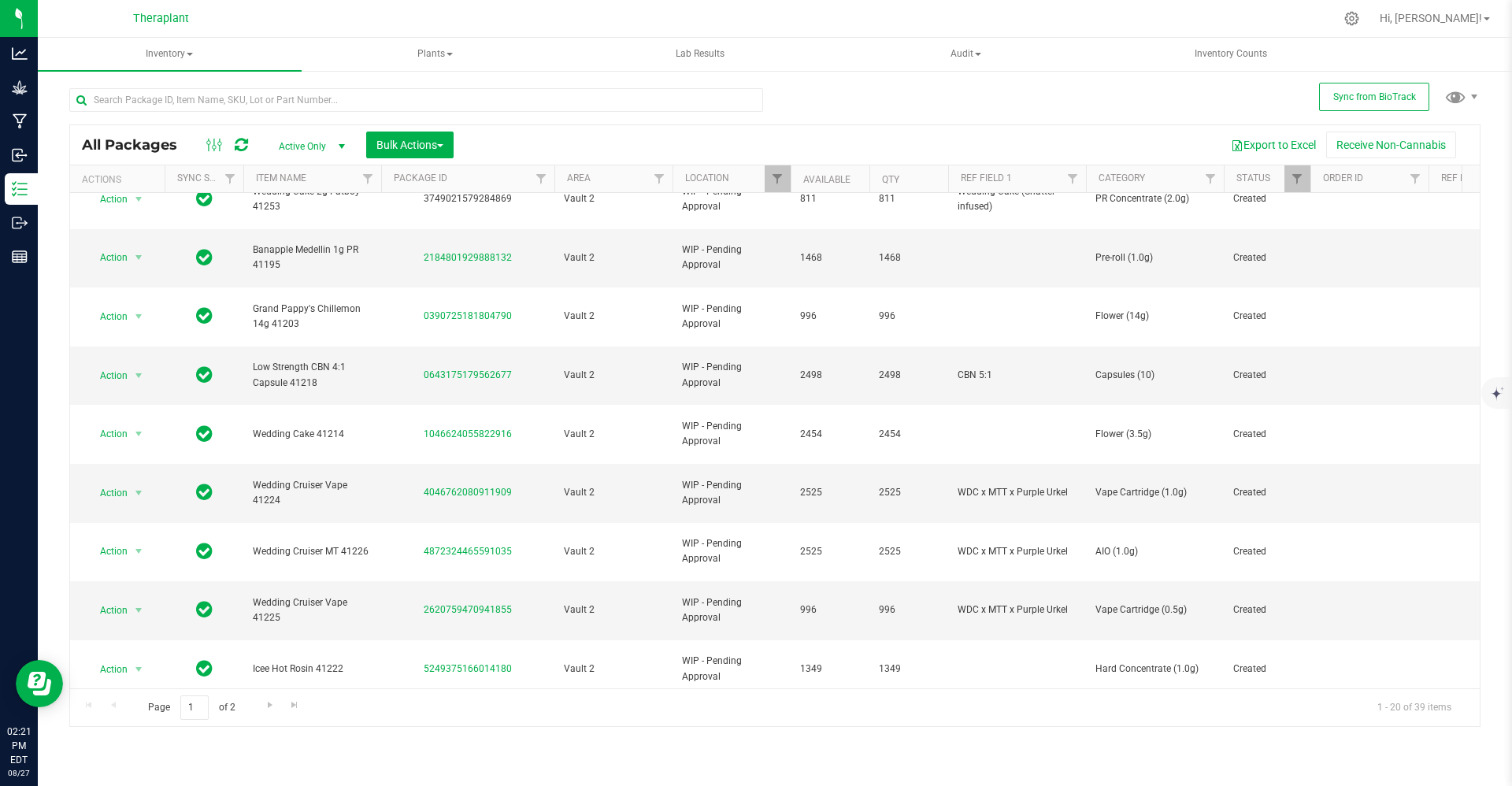
scroll to position [0, 0]
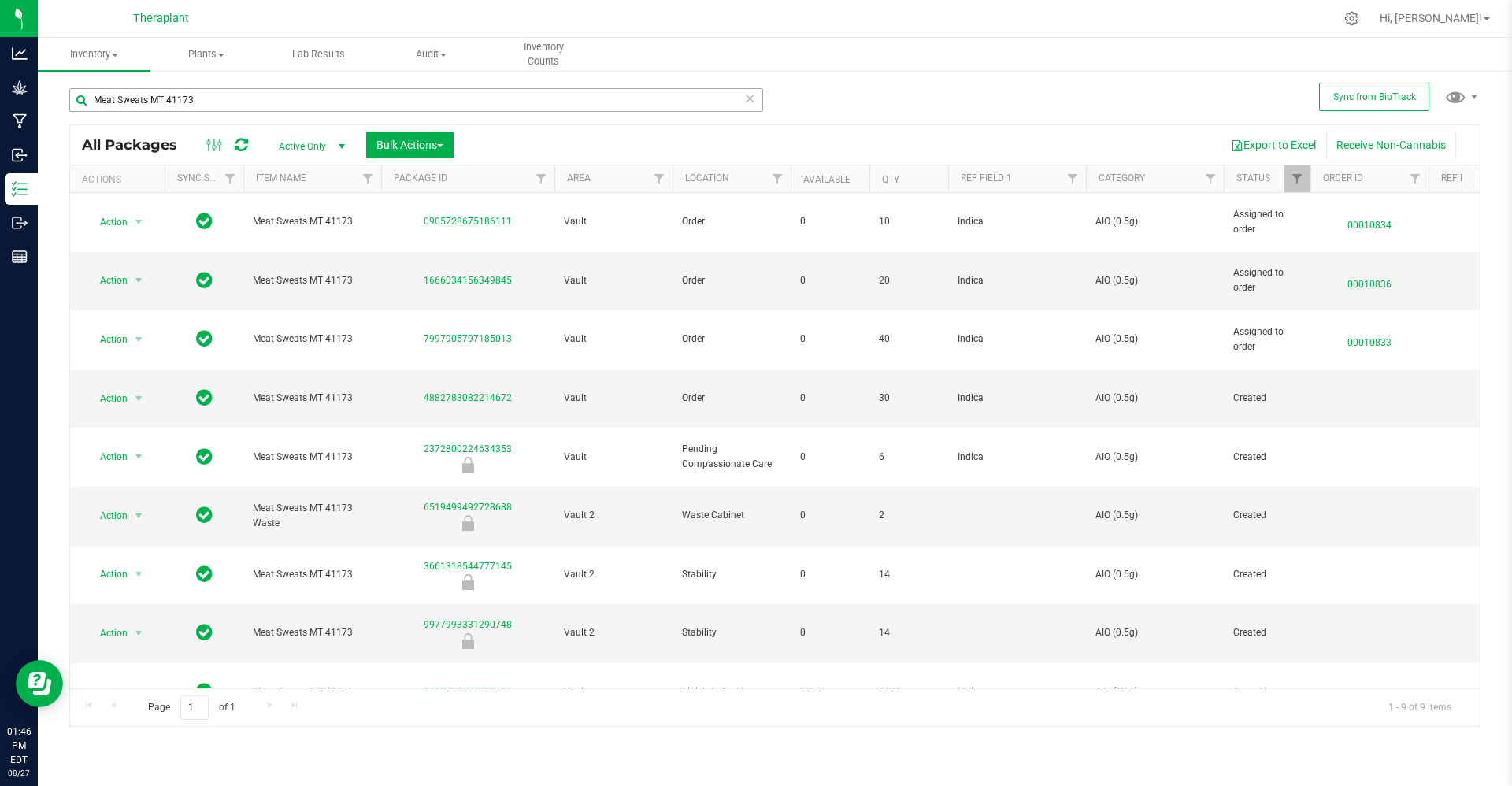
click at [495, 104] on input "Meat Sweats MT 41173" at bounding box center [416, 100] width 694 height 23
type input "budr"
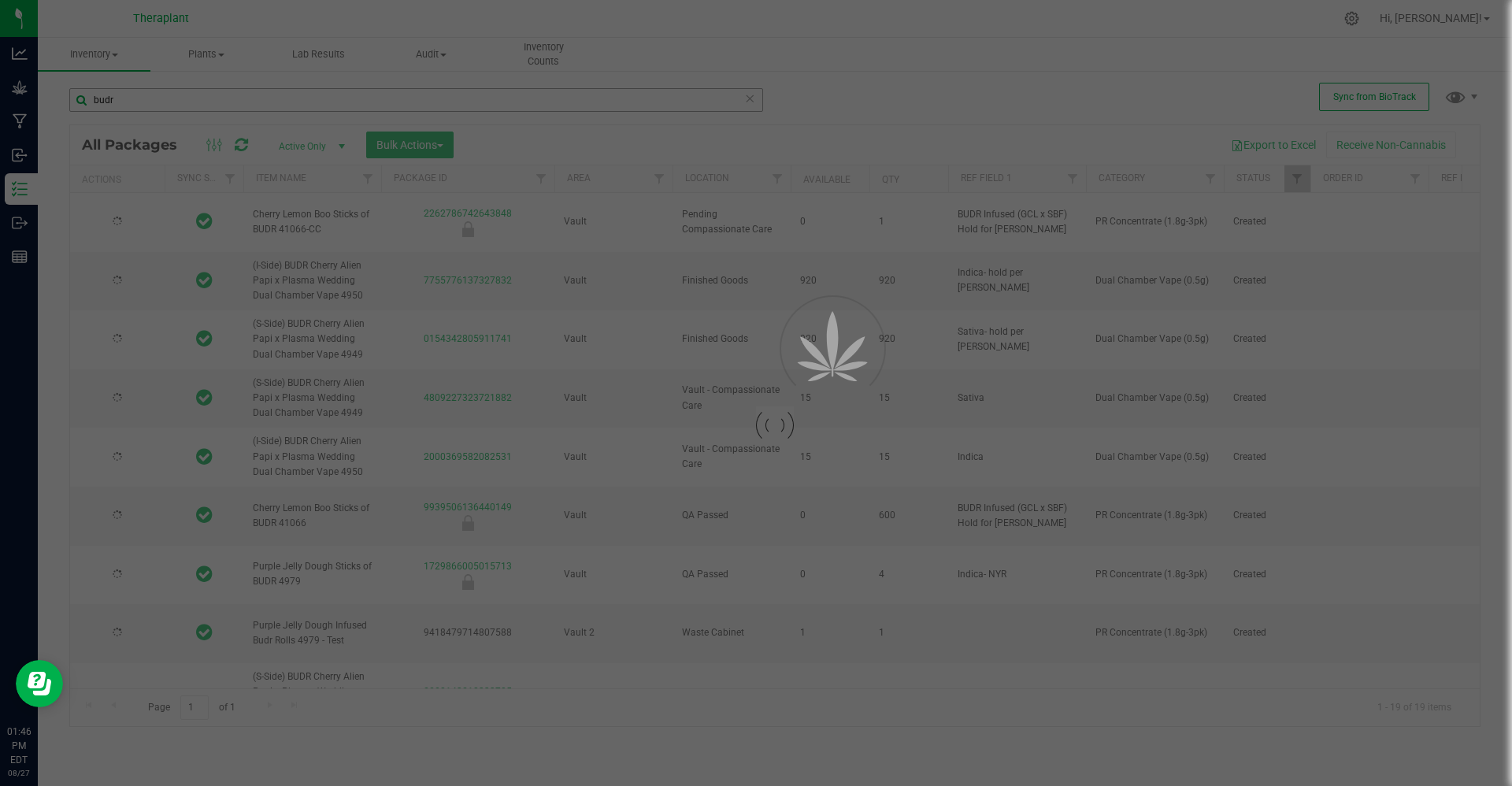
type input "2026-06-25"
type input "2026-05-05"
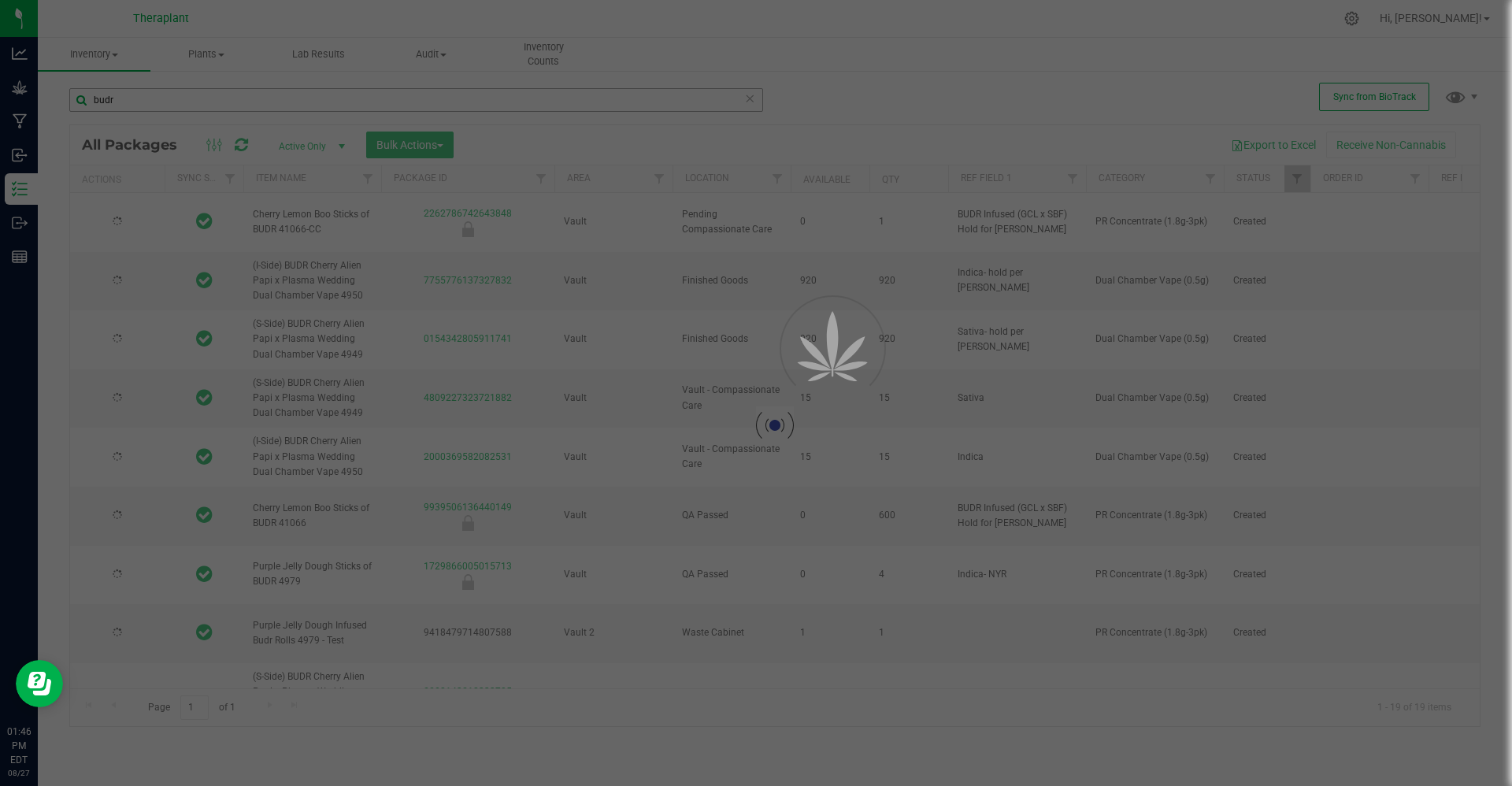
type input "2026-06-25"
type input "2026-06-03"
type input "2026-03-31"
type input "2026-05-05"
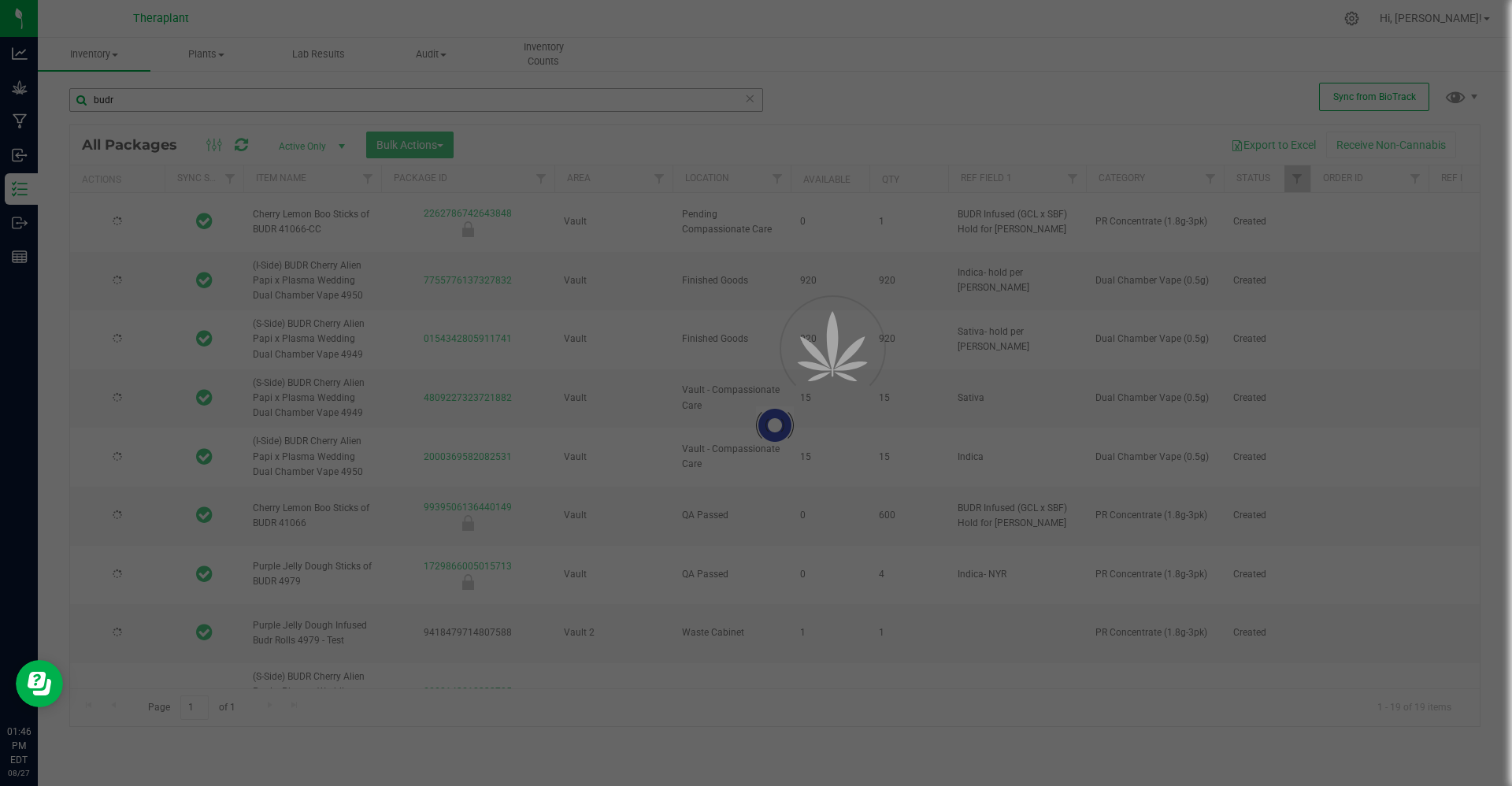
type input "2026-02-26"
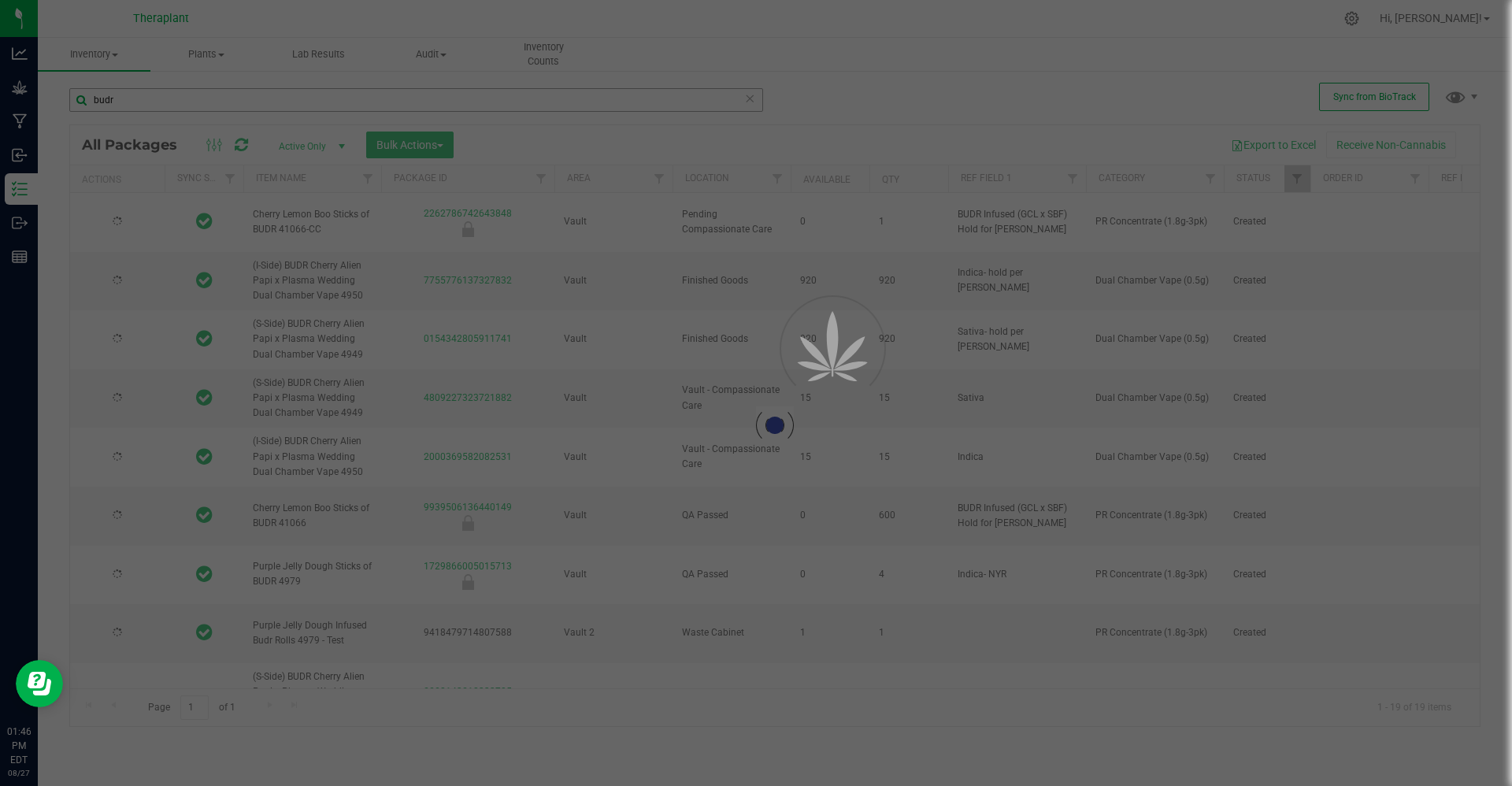
type input "2026-02-26"
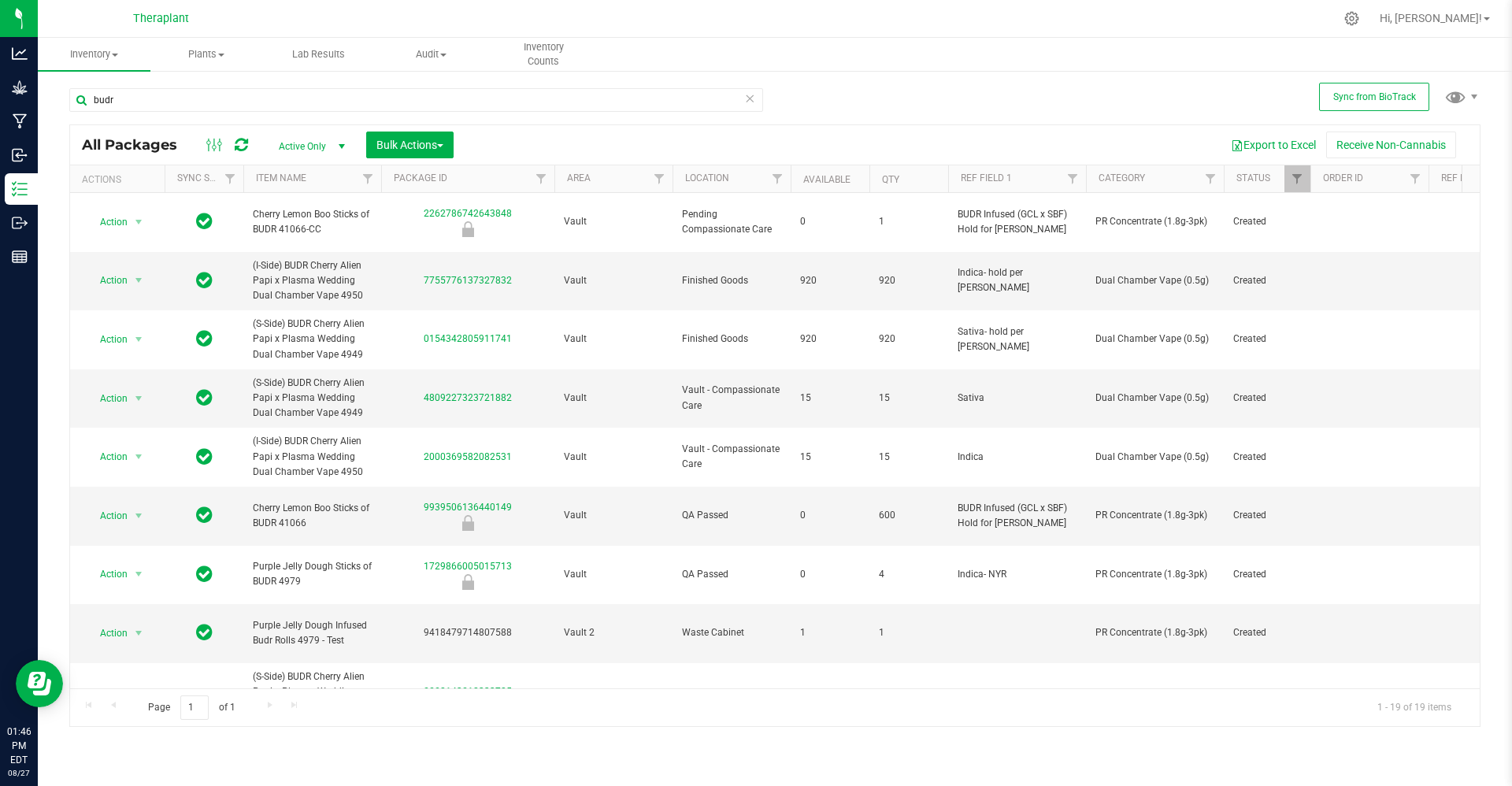
type input "budr"
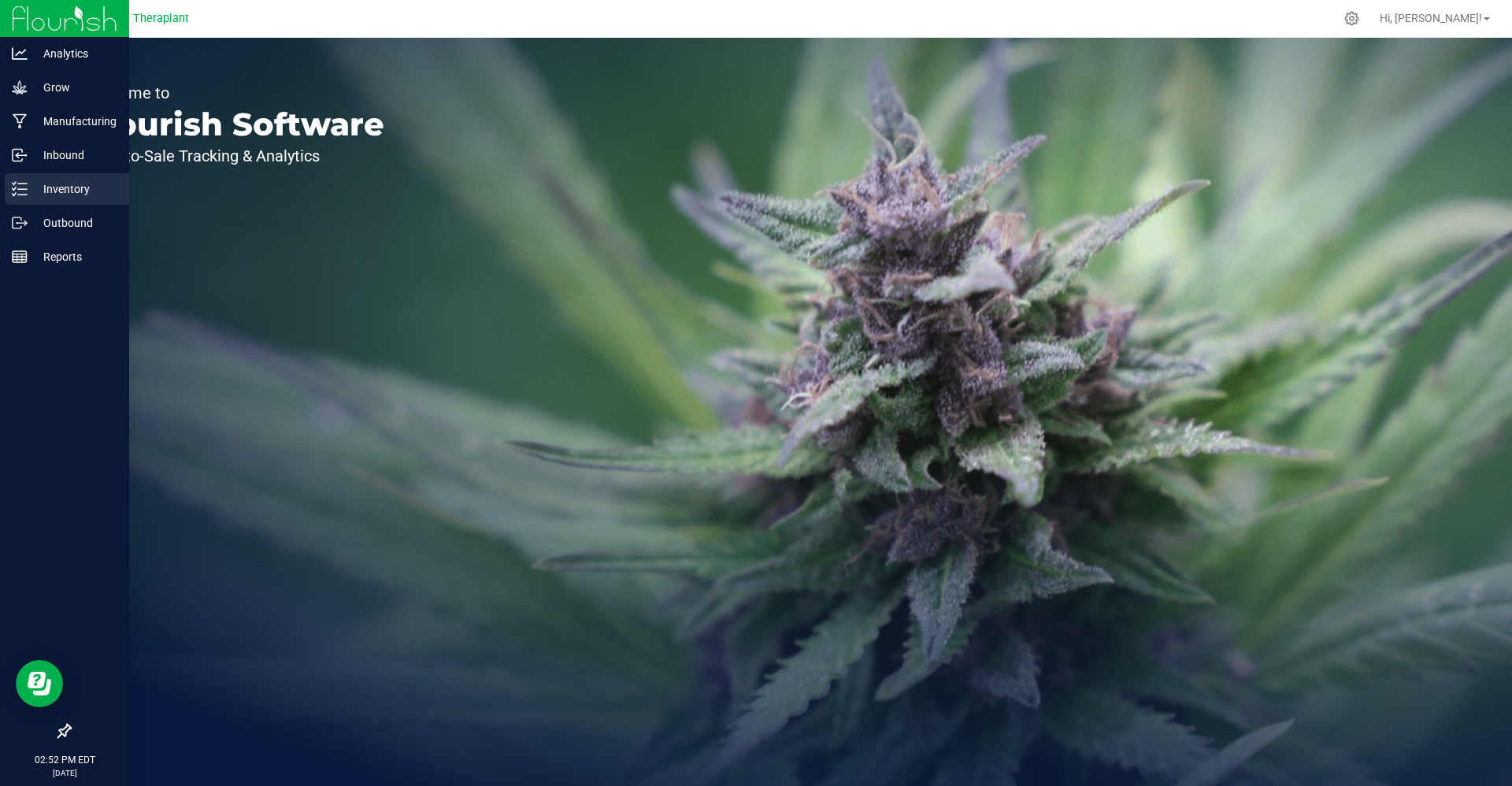
click at [26, 189] on line at bounding box center [23, 189] width 8 height 0
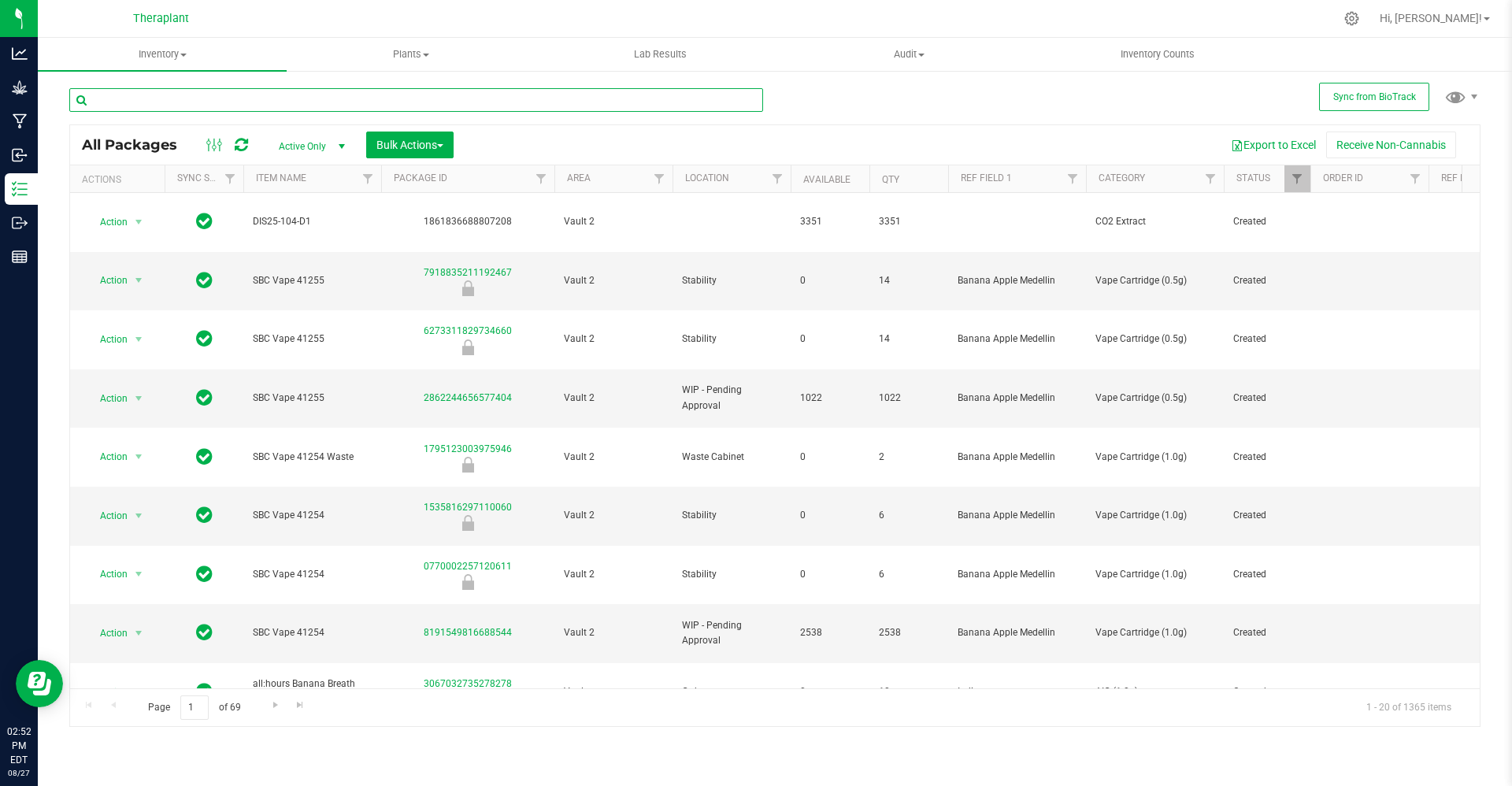
click at [281, 107] on input "text" at bounding box center [416, 100] width 694 height 23
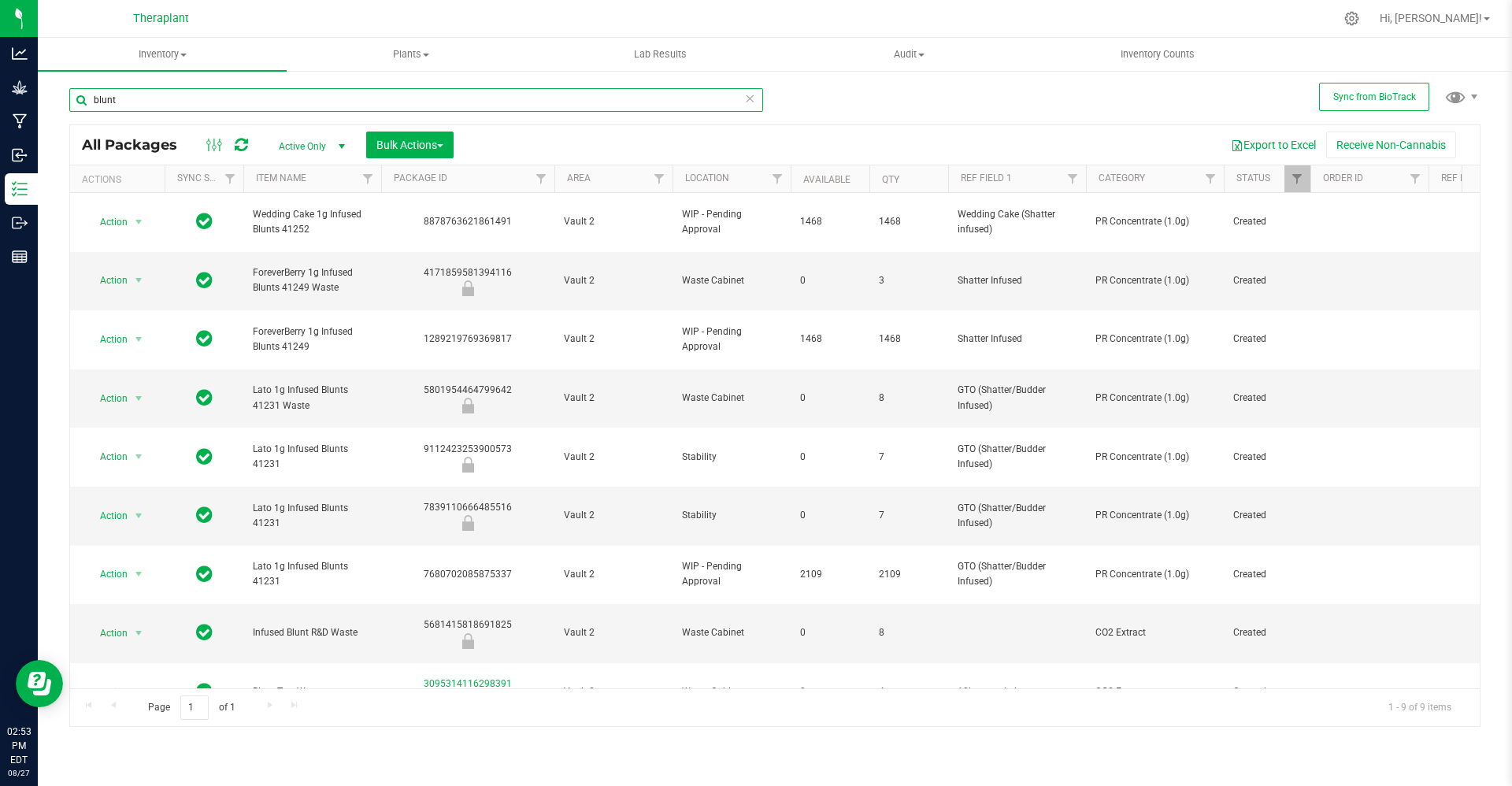
type input "blunt"
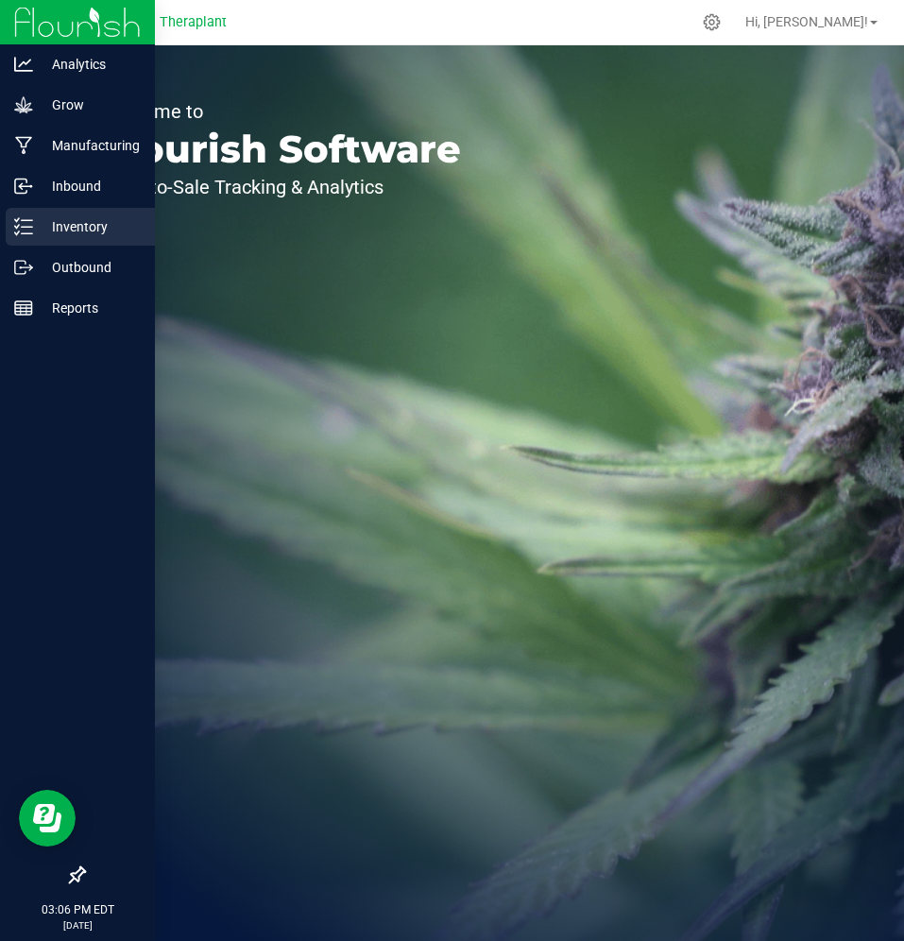
click at [19, 218] on icon at bounding box center [17, 219] width 4 height 3
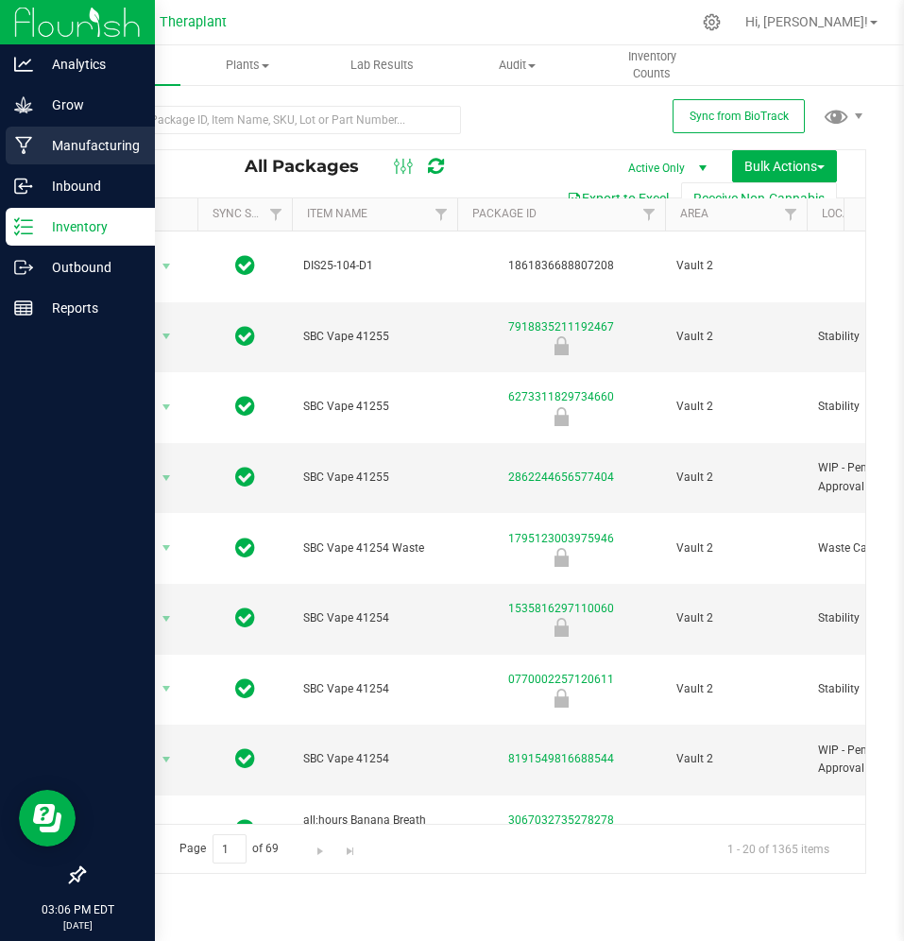
click at [51, 139] on p "Manufacturing" at bounding box center [89, 145] width 113 height 23
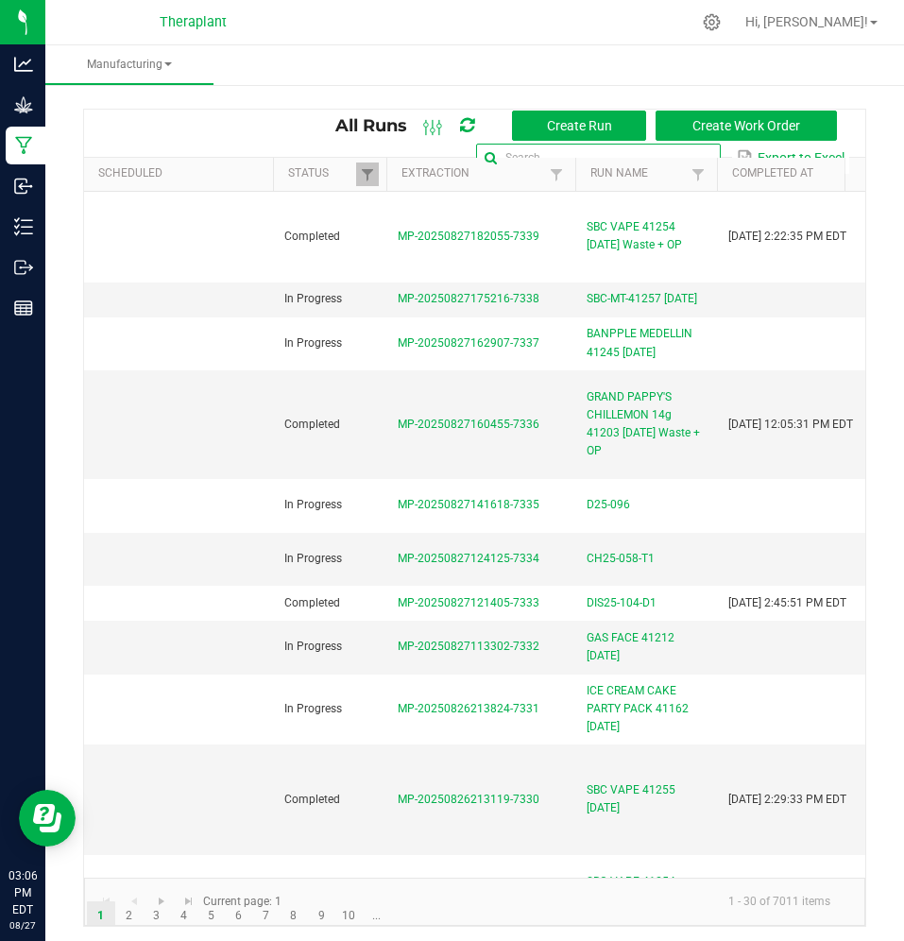
click at [660, 150] on input "text" at bounding box center [598, 158] width 244 height 28
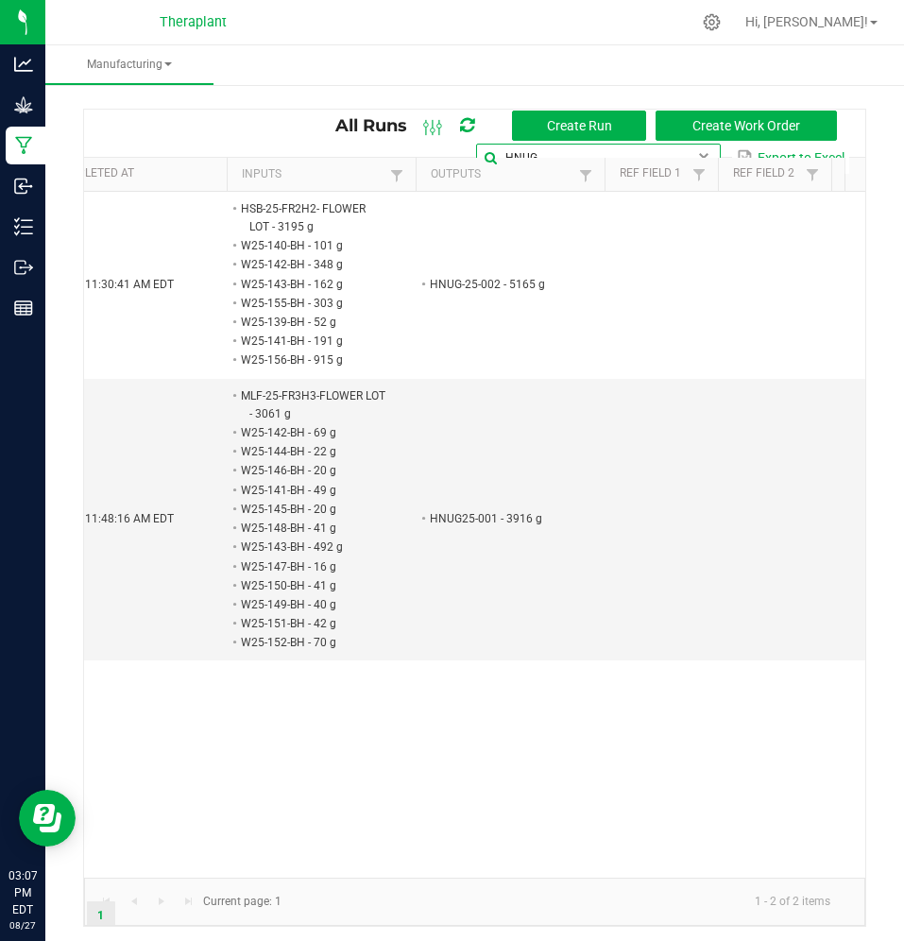
type input "HNUG"
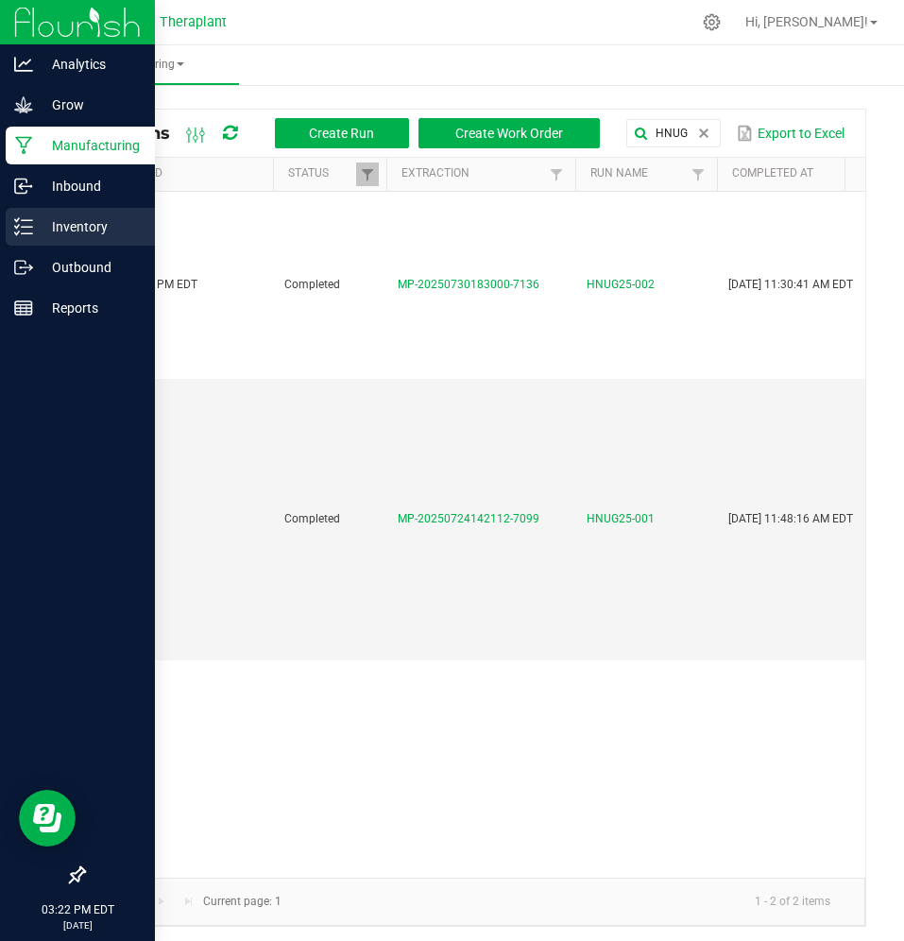
click at [25, 225] on icon at bounding box center [23, 226] width 19 height 19
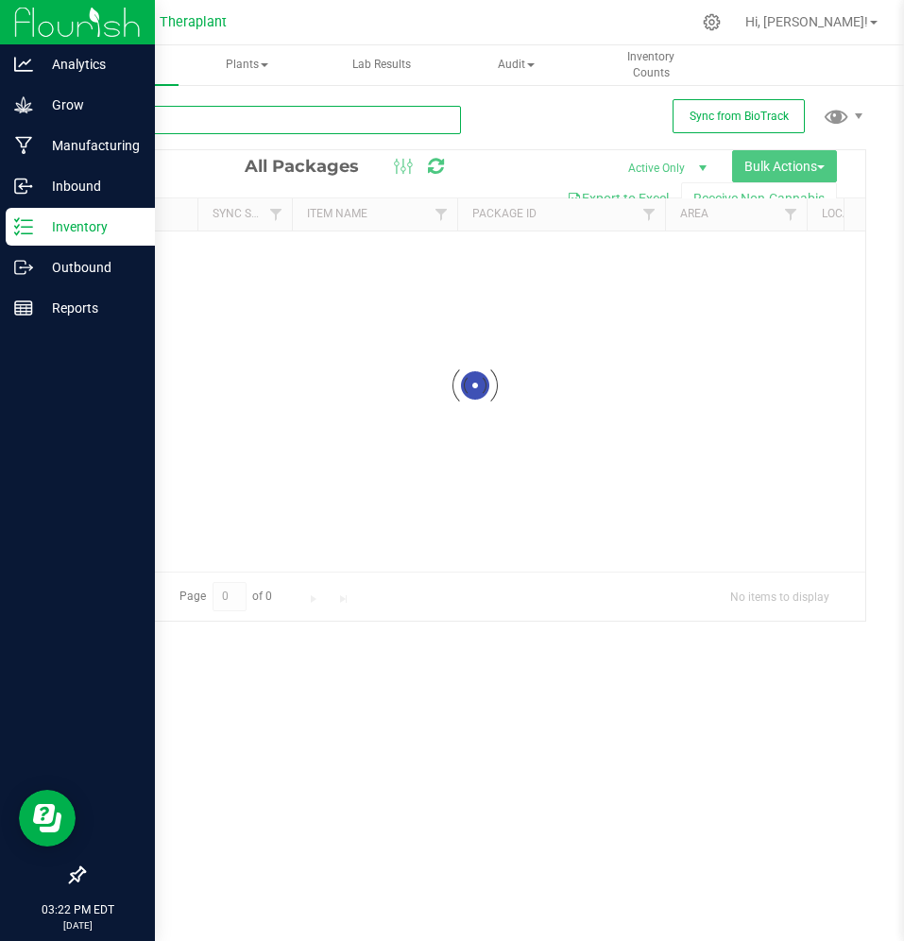
click at [249, 127] on input "text" at bounding box center [272, 120] width 378 height 28
paste input "GFC-25-FR3H3-FLOWER LOT"
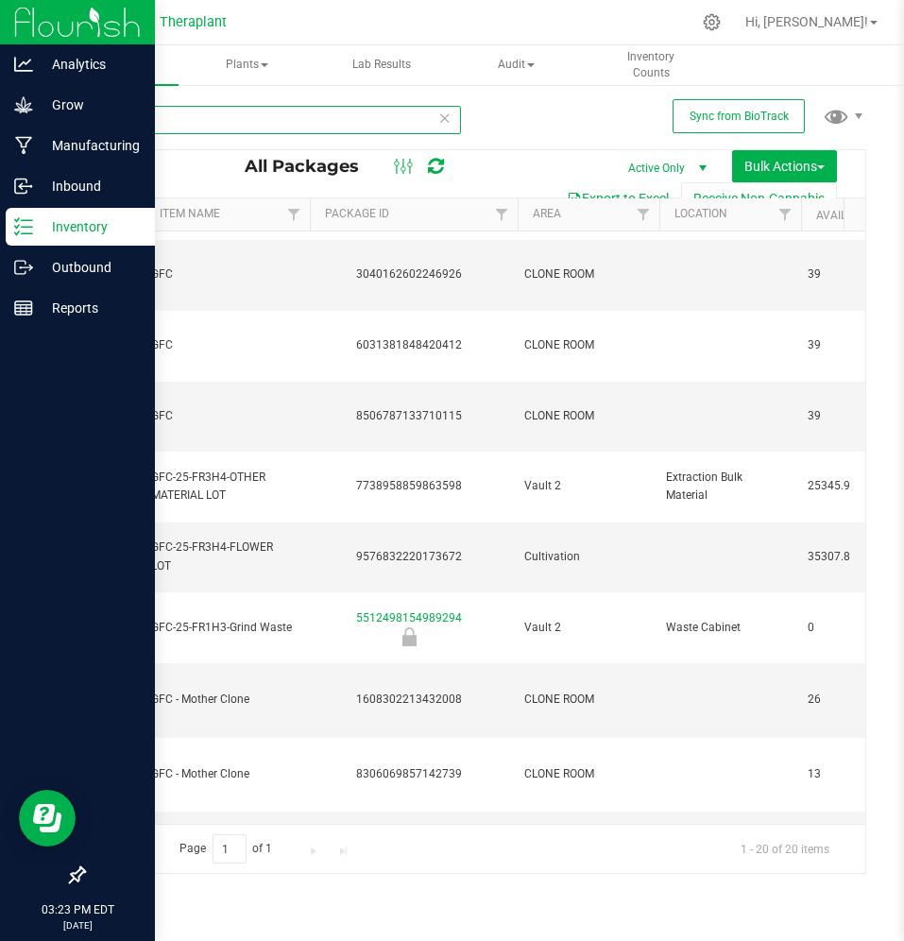
scroll to position [0, 155]
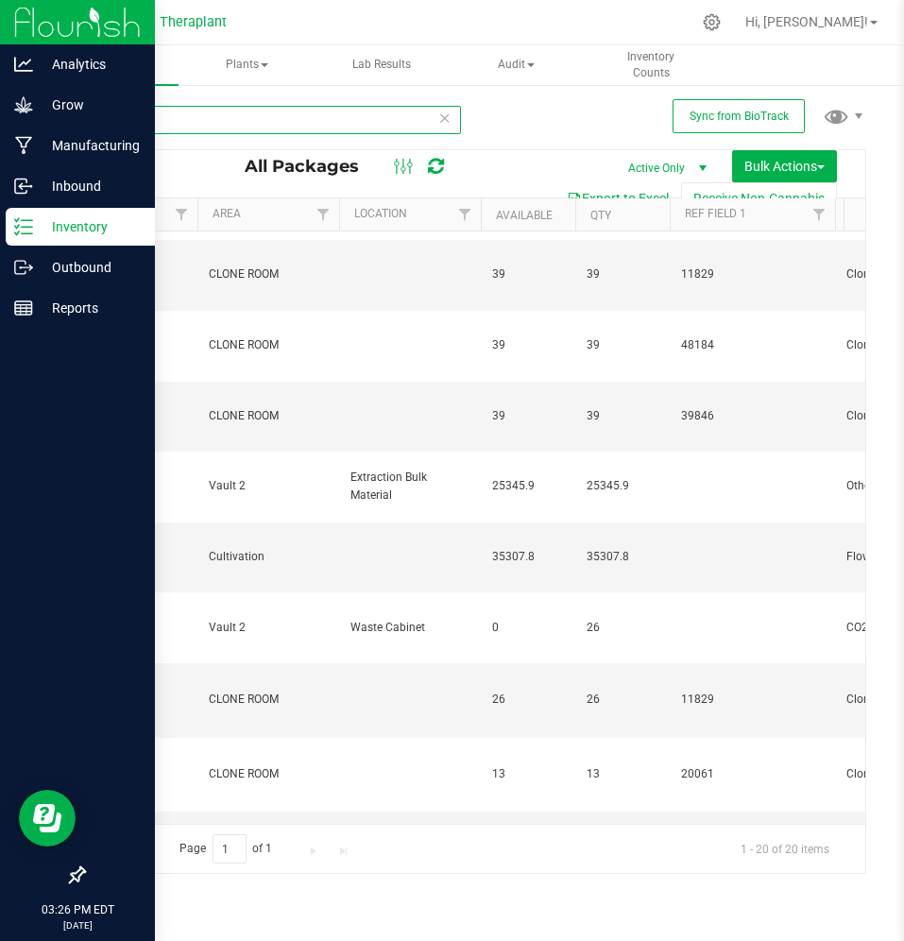
type input "GFC"
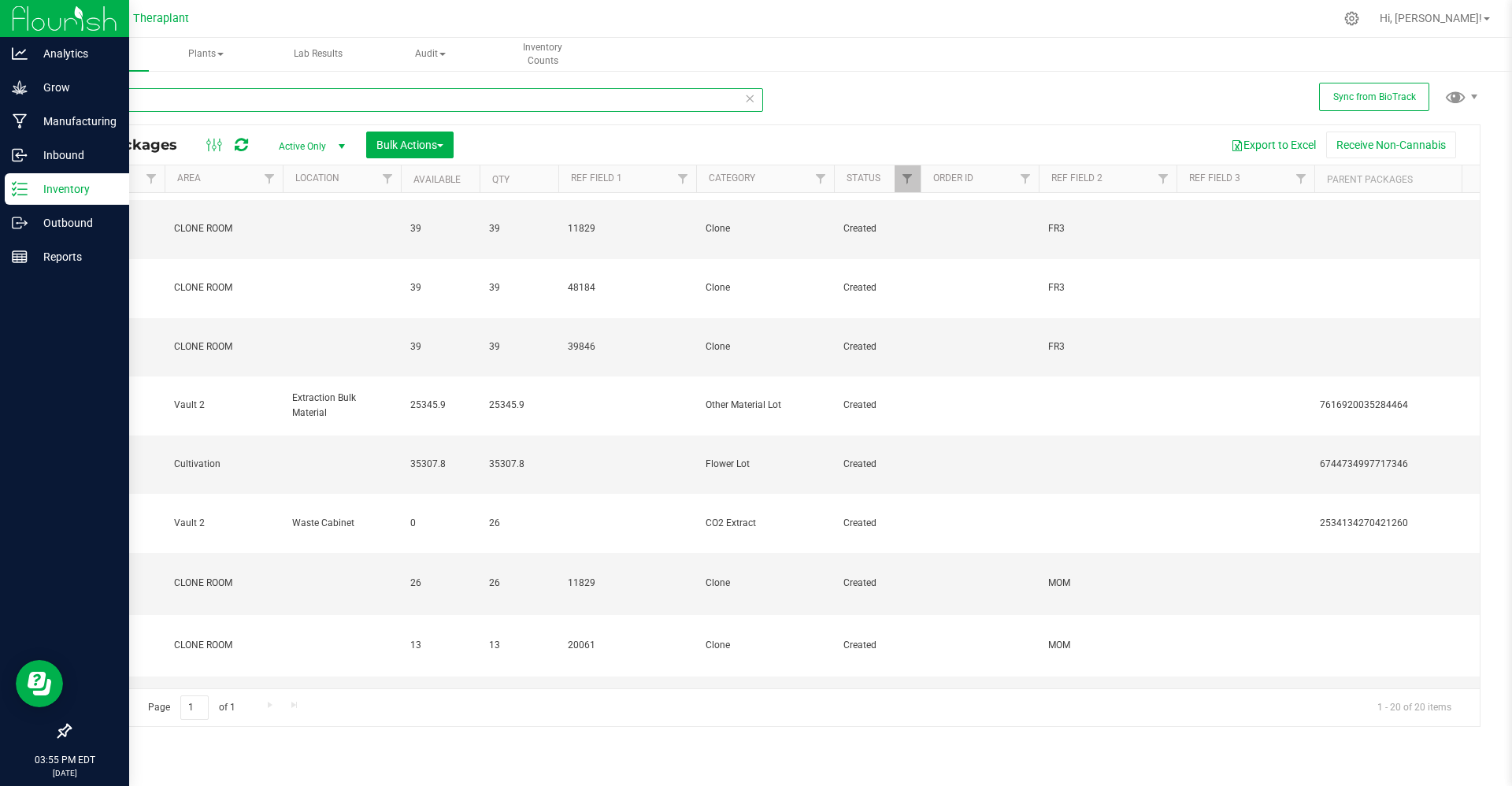
scroll to position [403, 389]
click at [48, 210] on div "Outbound" at bounding box center [67, 223] width 124 height 32
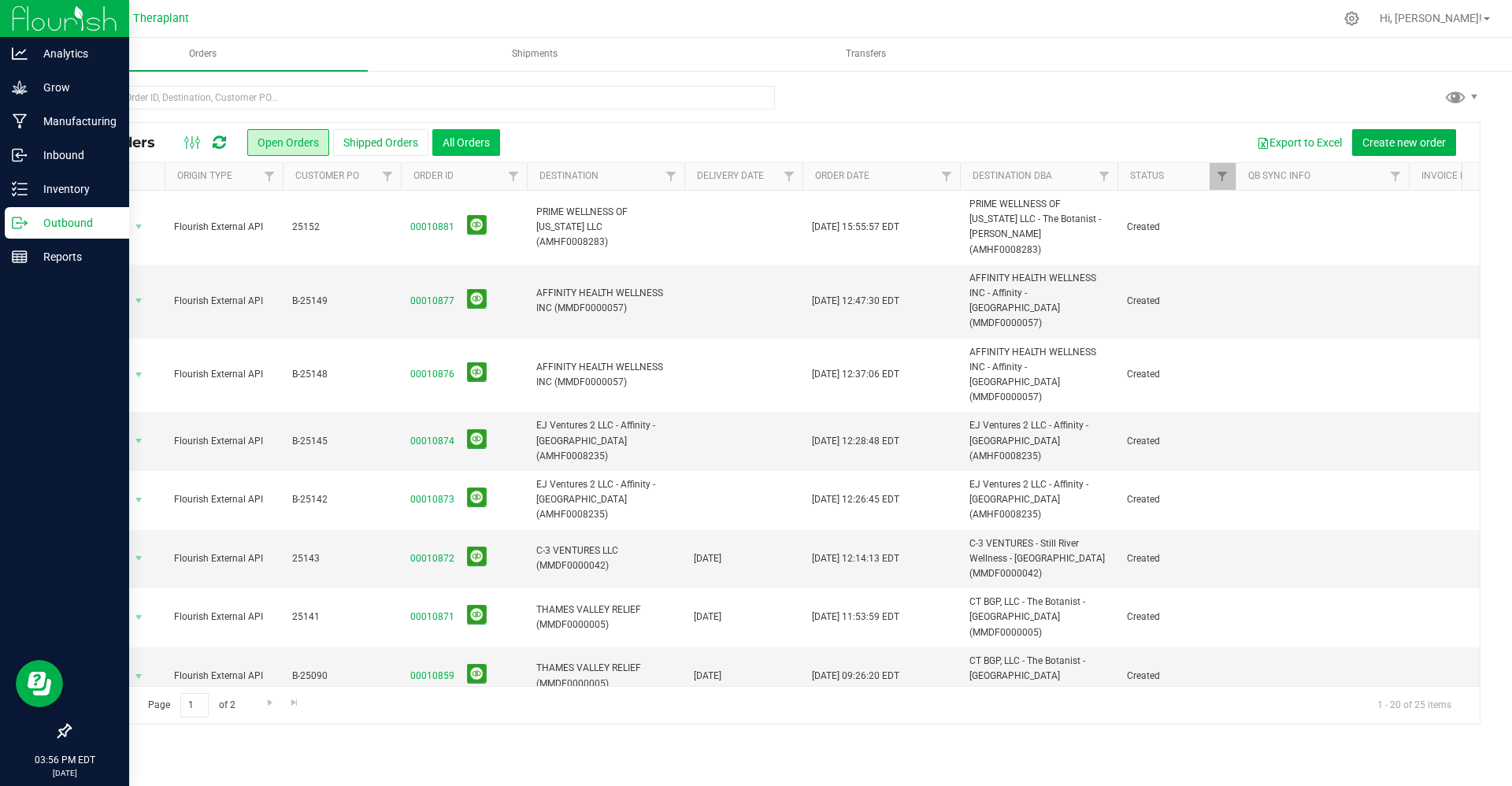
click at [466, 149] on button "All Orders" at bounding box center [465, 143] width 68 height 27
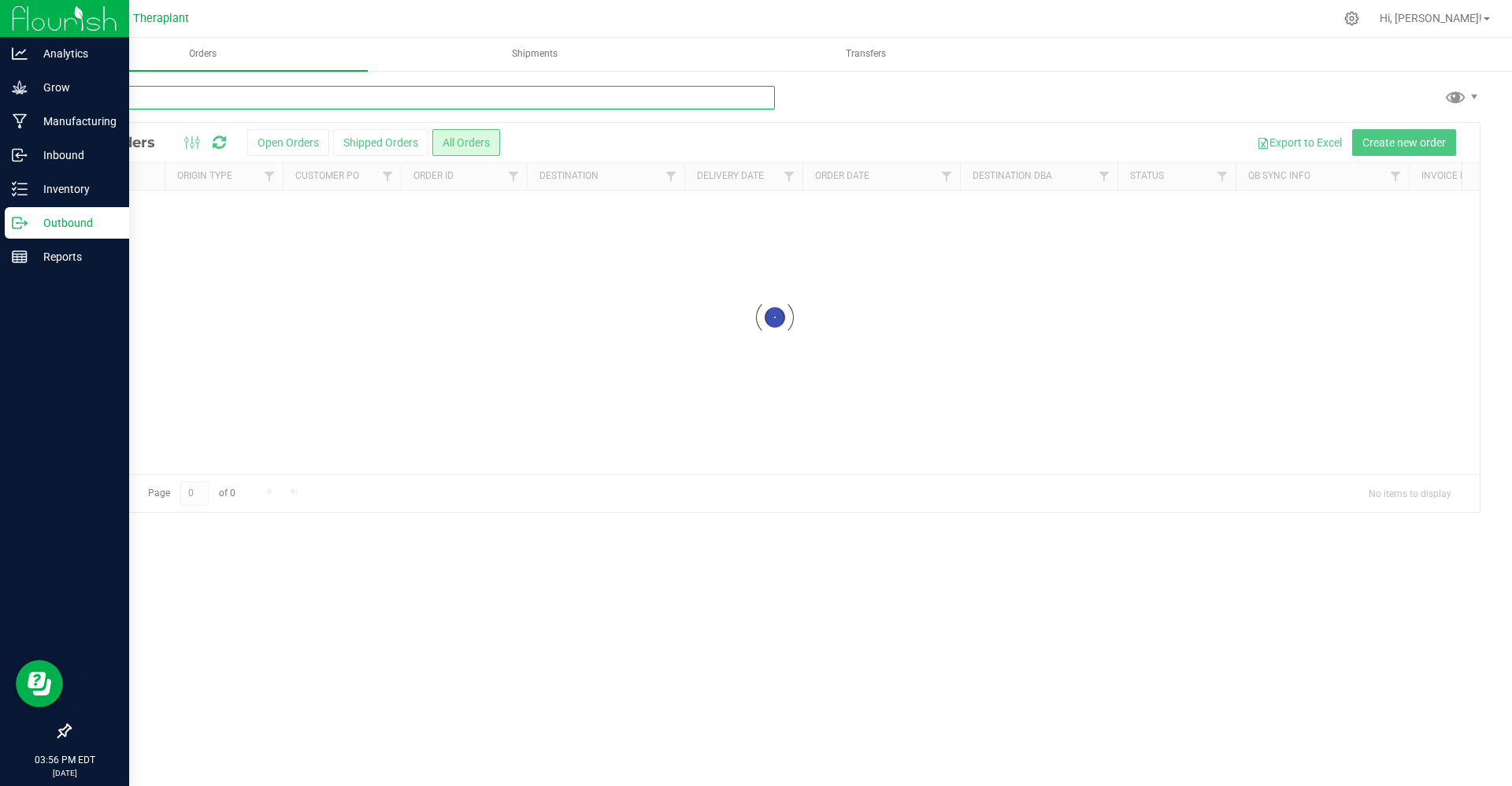
click at [436, 97] on input "text" at bounding box center [422, 98] width 706 height 23
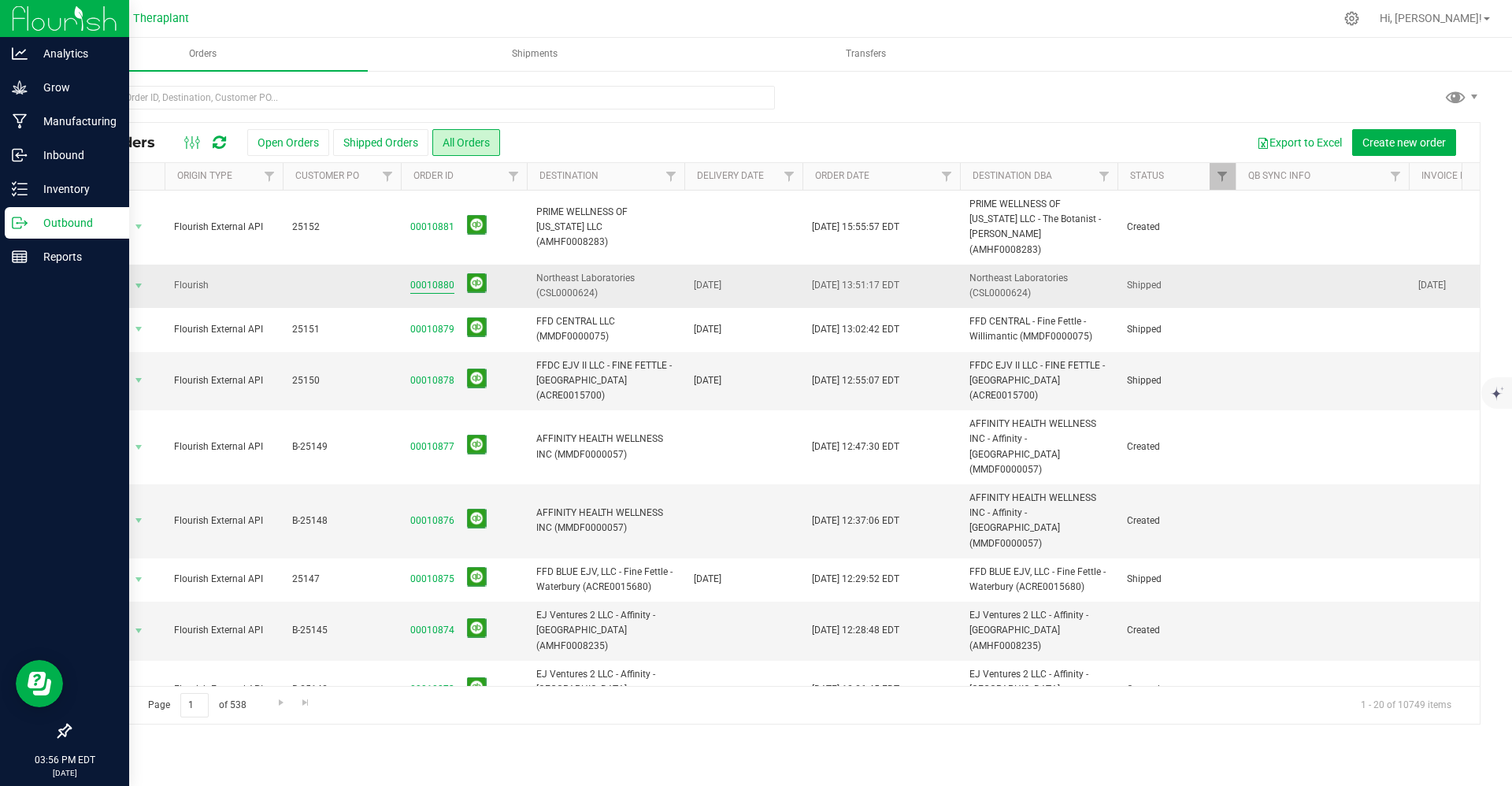
click at [419, 282] on link "00010880" at bounding box center [432, 285] width 44 height 15
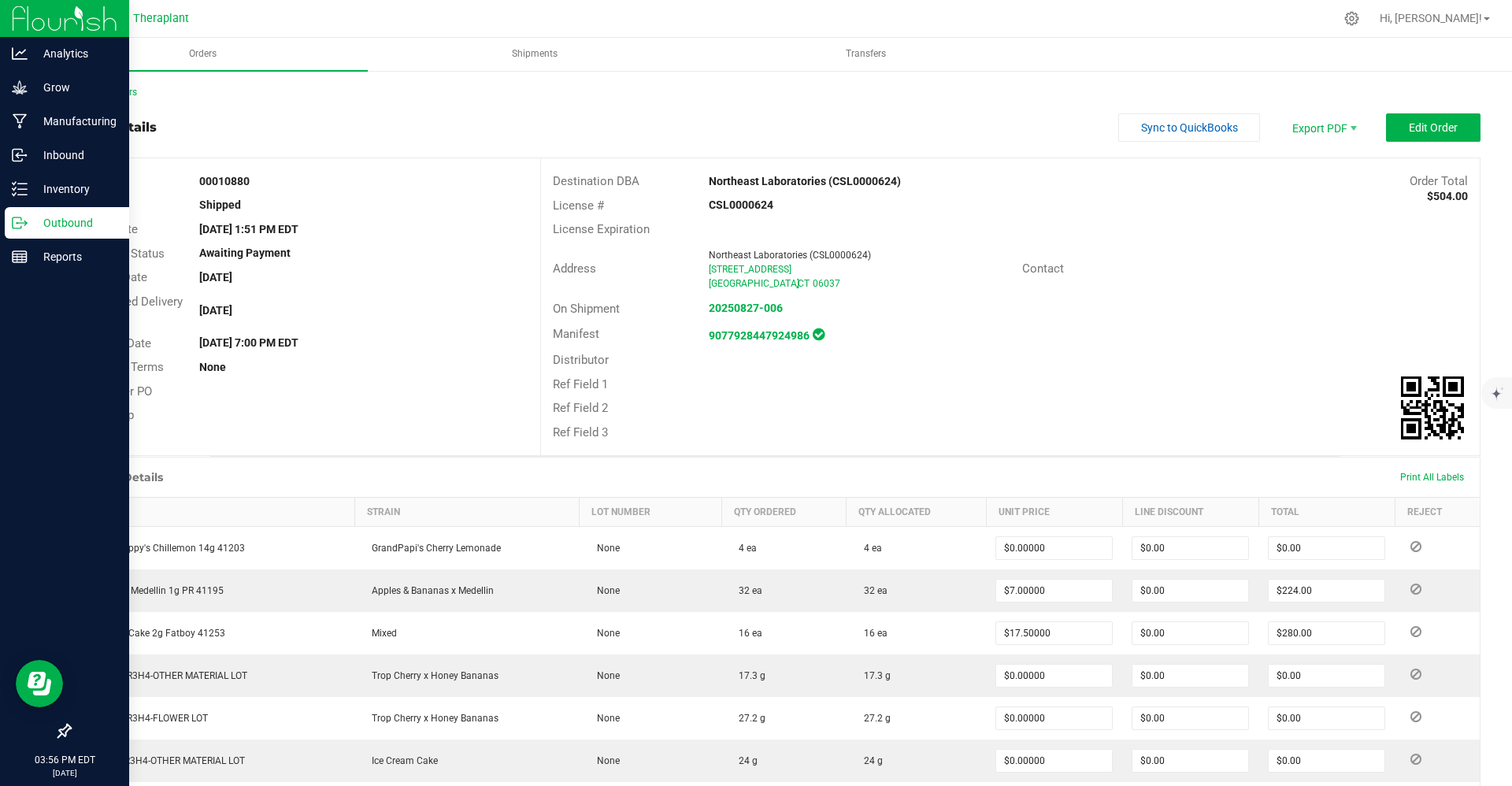
click at [753, 327] on div "9077928447924986" at bounding box center [853, 334] width 313 height 21
click at [753, 331] on strong "9077928447924986" at bounding box center [759, 335] width 101 height 13
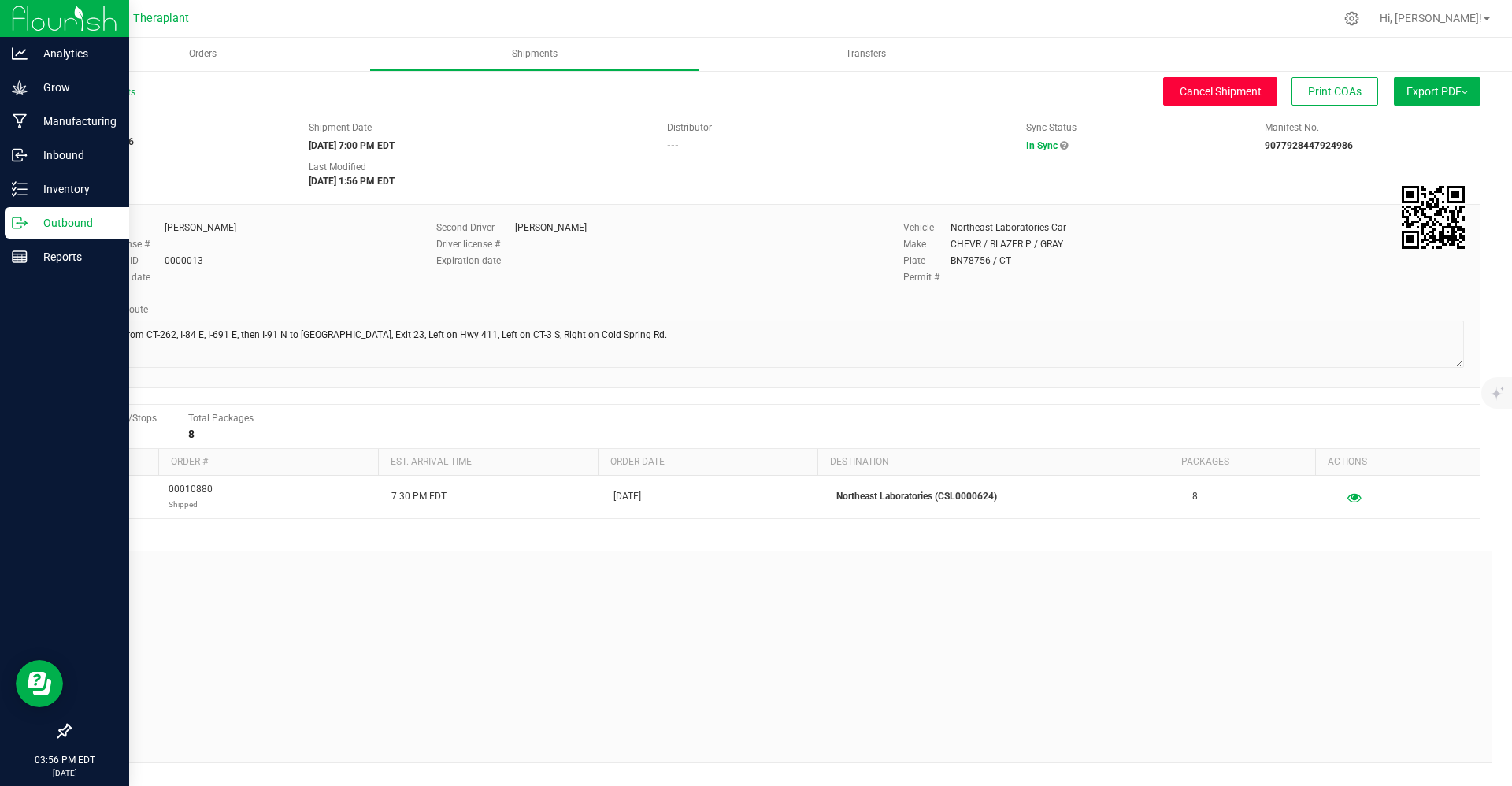
click at [753, 92] on span "Cancel Shipment" at bounding box center [1221, 91] width 82 height 13
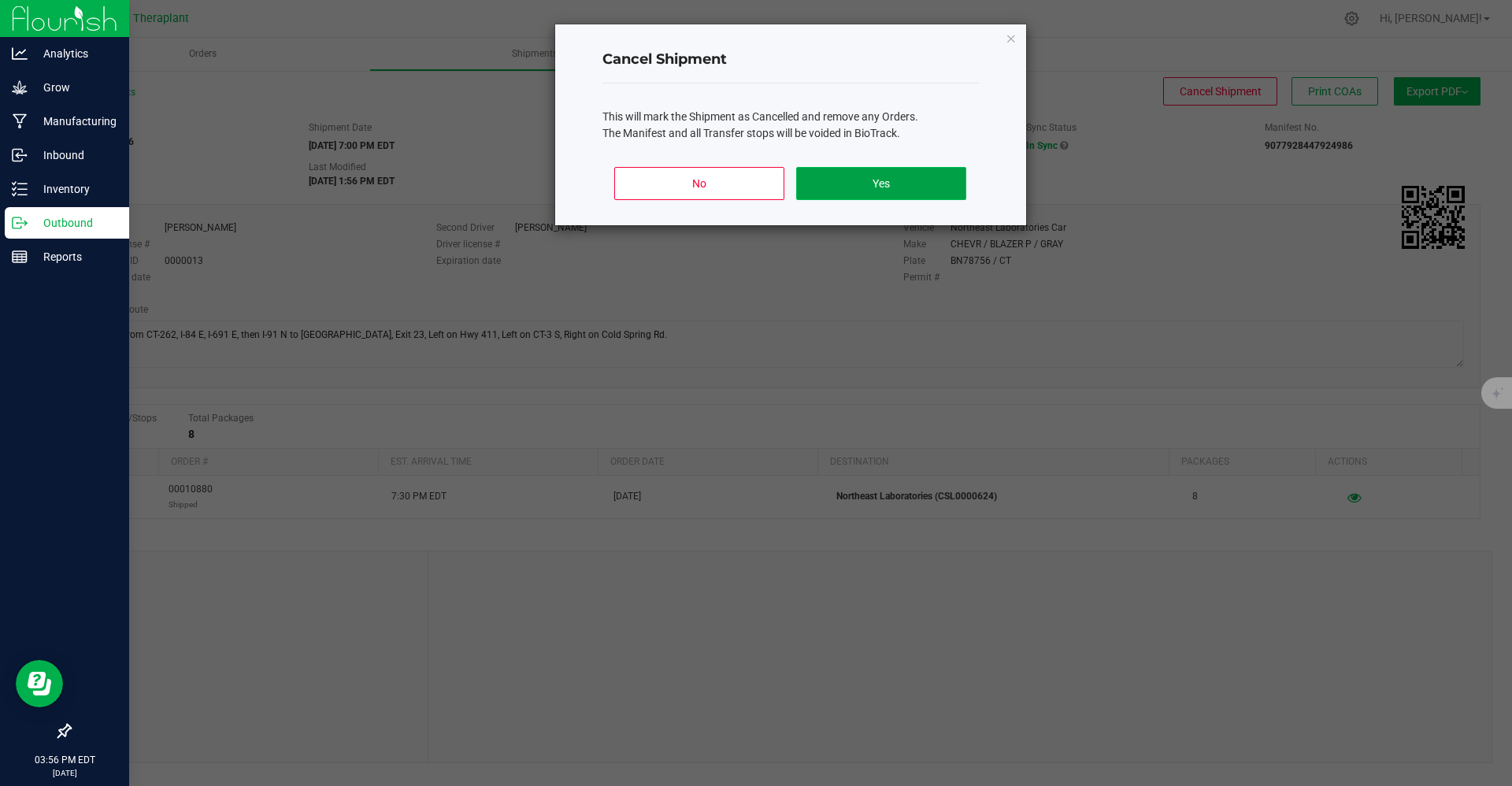
click at [753, 179] on button "Yes" at bounding box center [881, 184] width 169 height 33
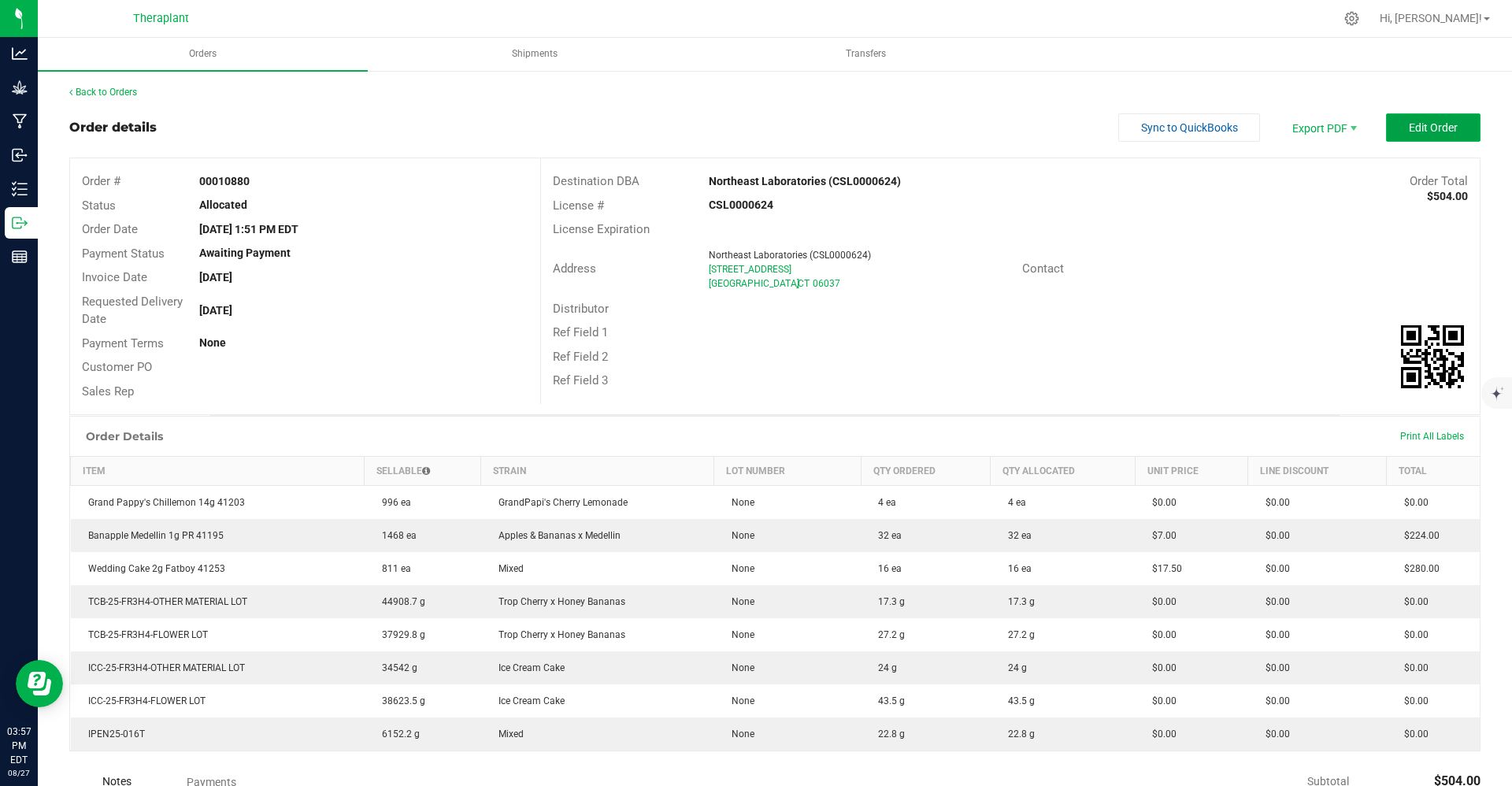
click at [753, 124] on button "Edit Order" at bounding box center [1433, 128] width 94 height 28
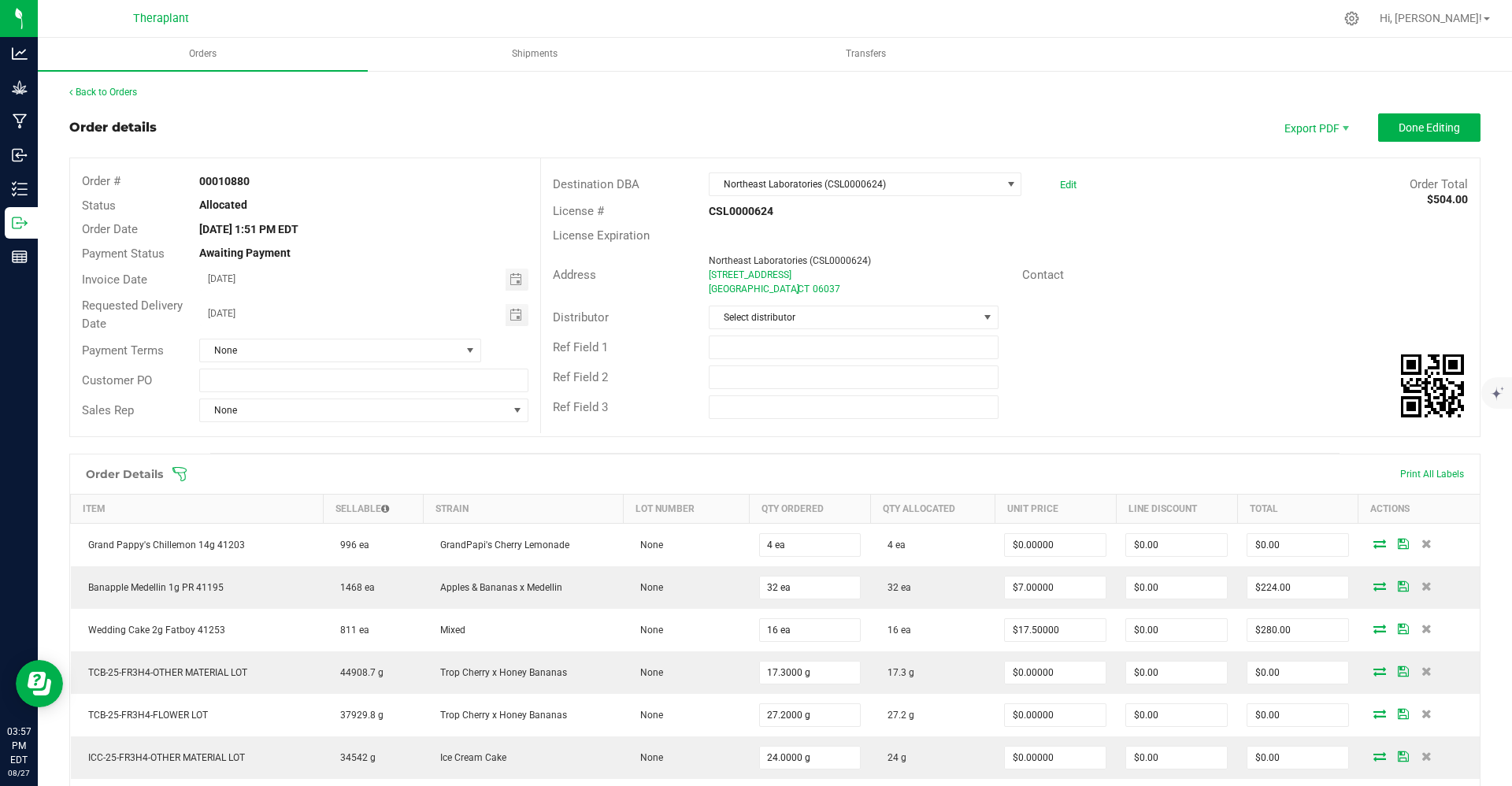
scroll to position [272, 0]
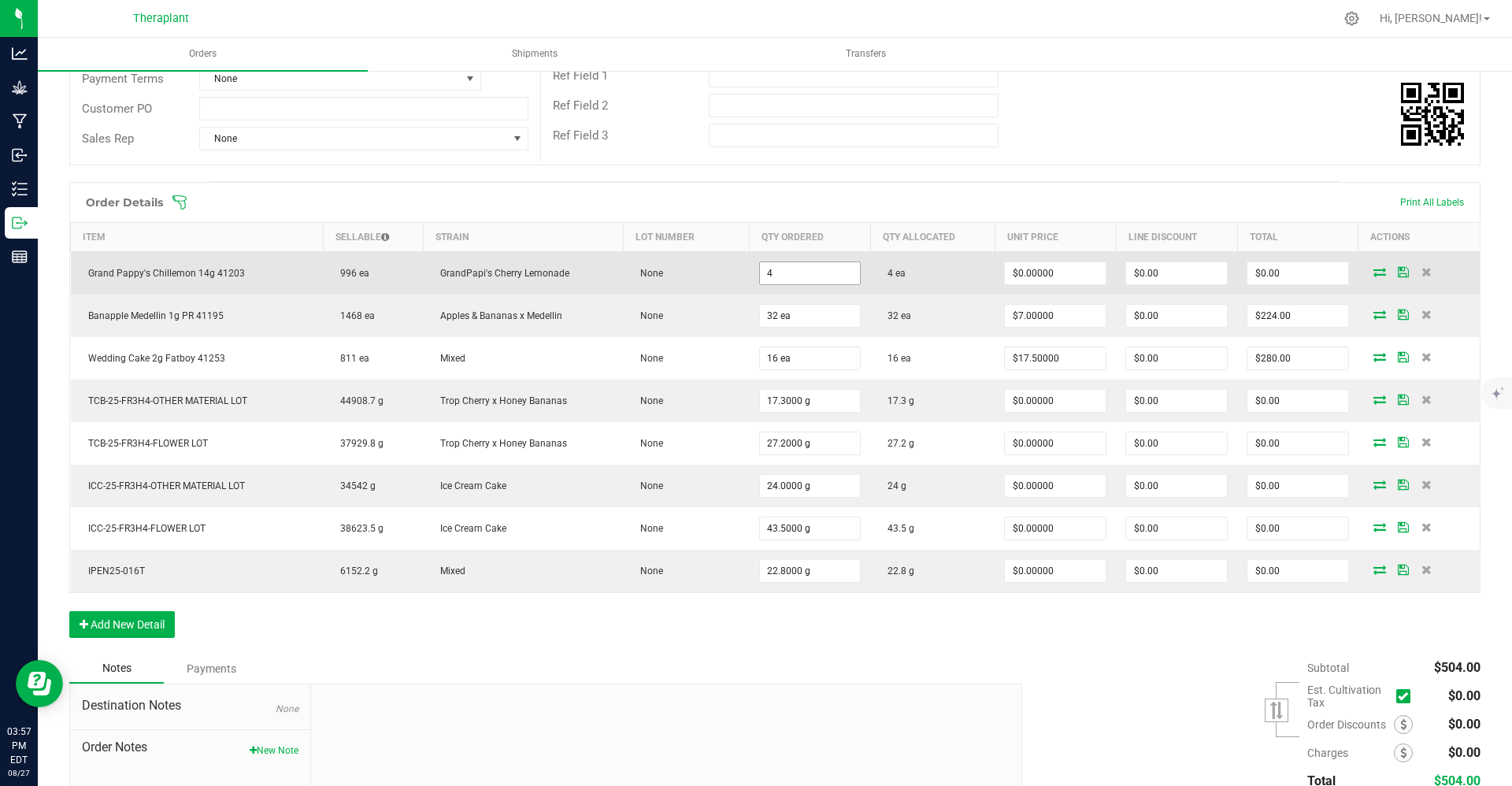
click at [753, 265] on input "4" at bounding box center [810, 273] width 101 height 22
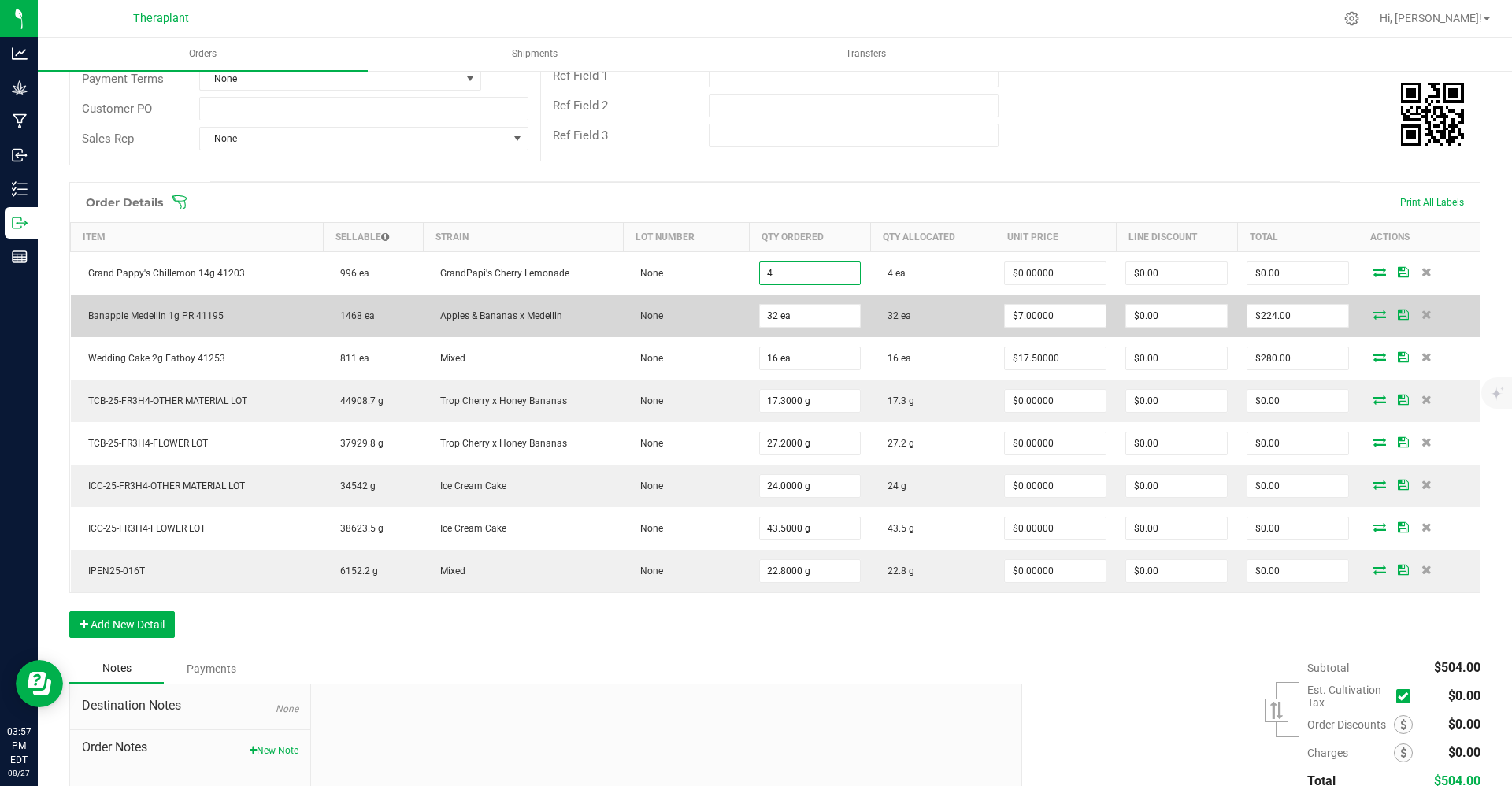
type input "3"
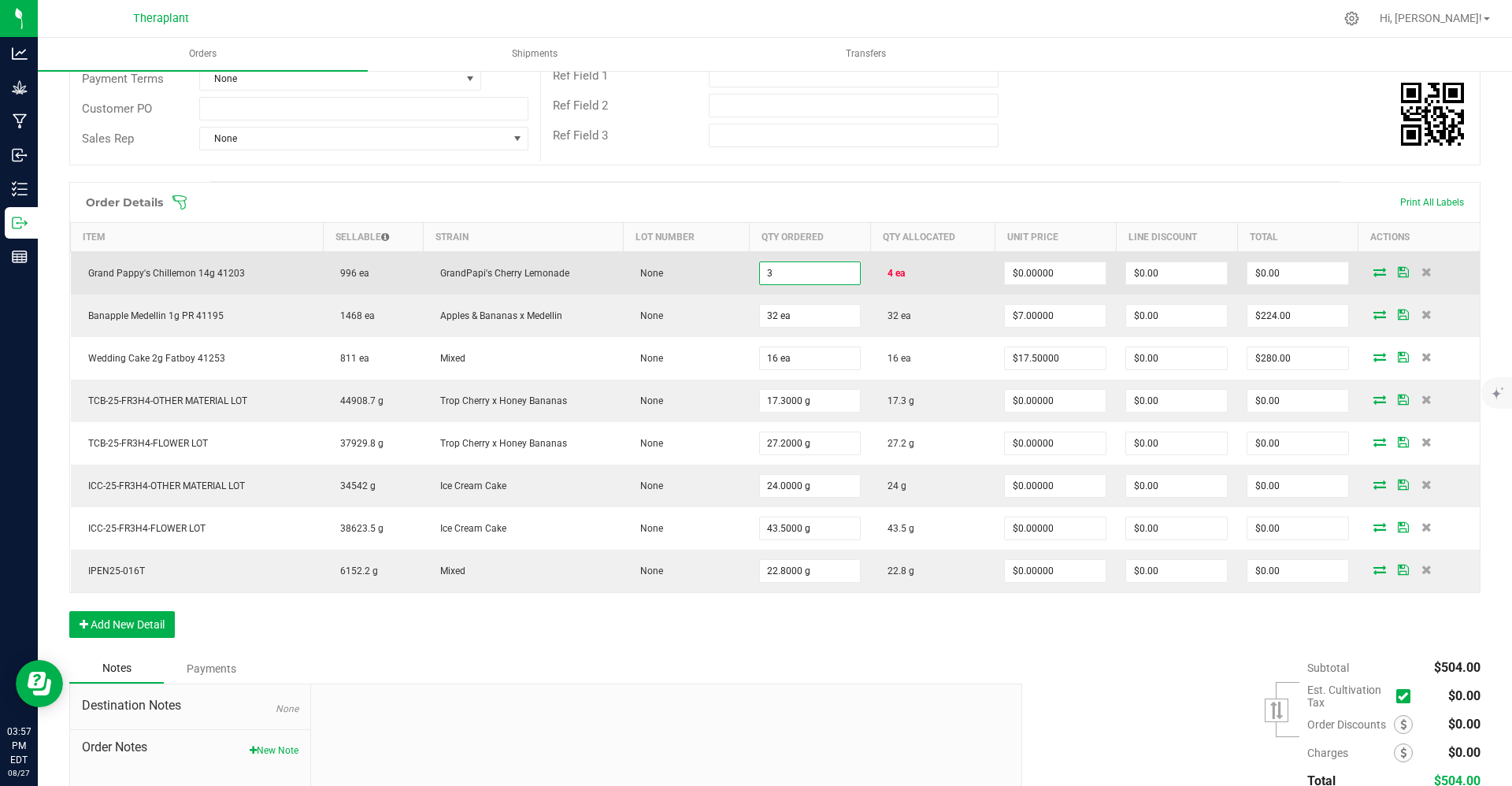
click at [753, 269] on input "3" at bounding box center [810, 273] width 101 height 22
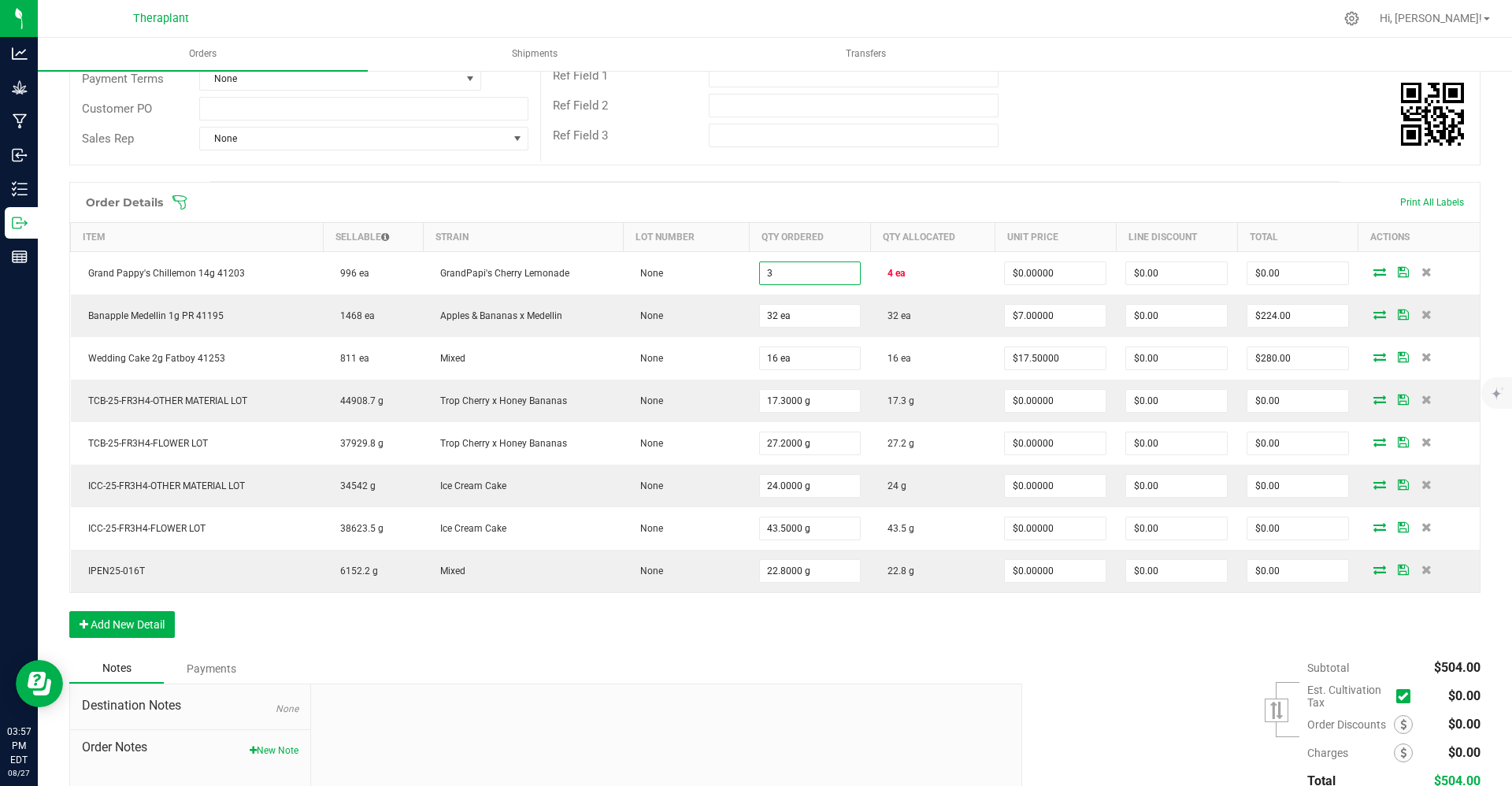
type input "3 ea"
click at [753, 173] on div "Order details Export PDF Done Editing Order # 00010880 Status Allocated Order D…" at bounding box center [775, 369] width 1411 height 1055
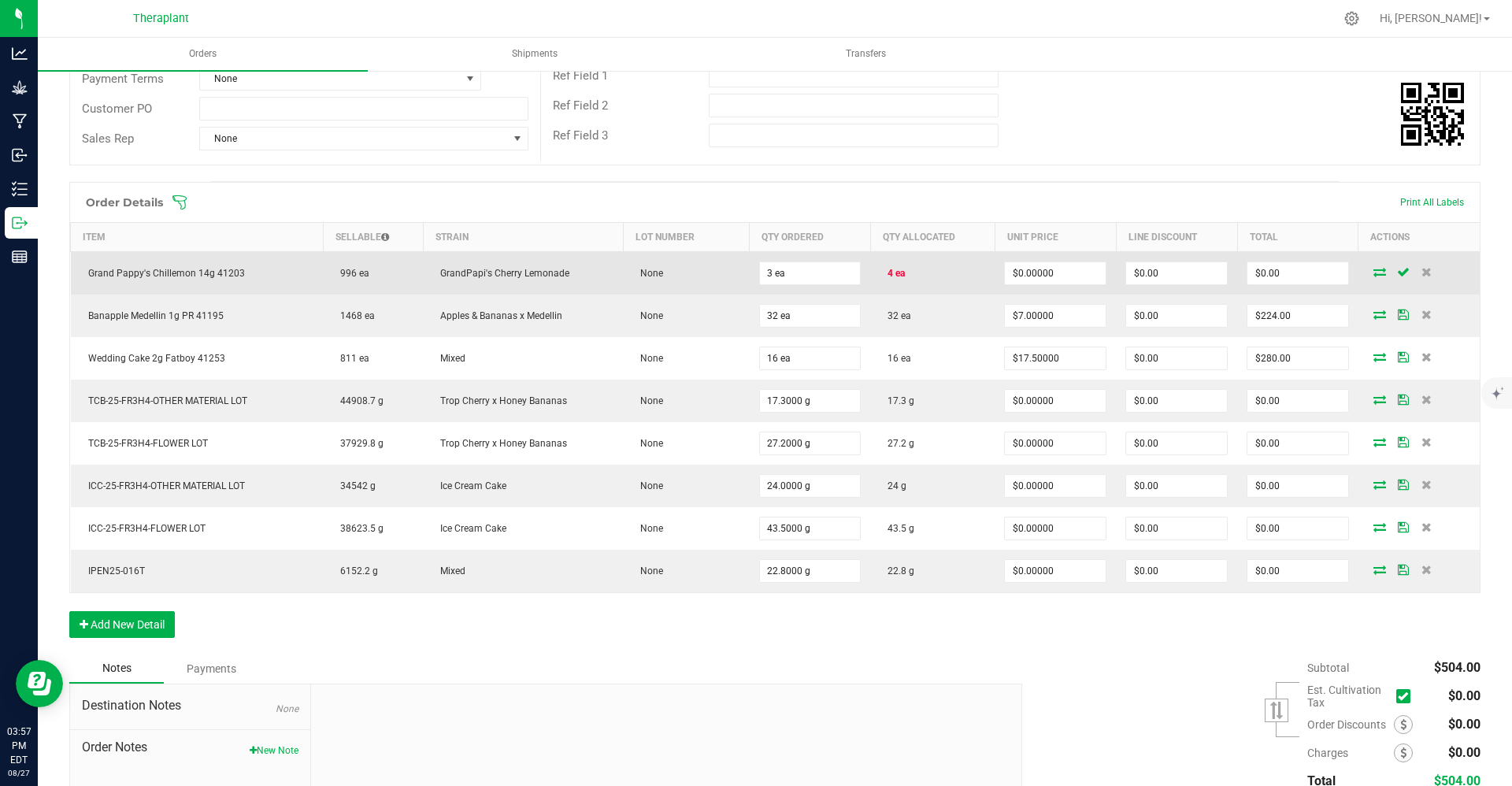
click at [753, 267] on icon at bounding box center [1379, 271] width 13 height 9
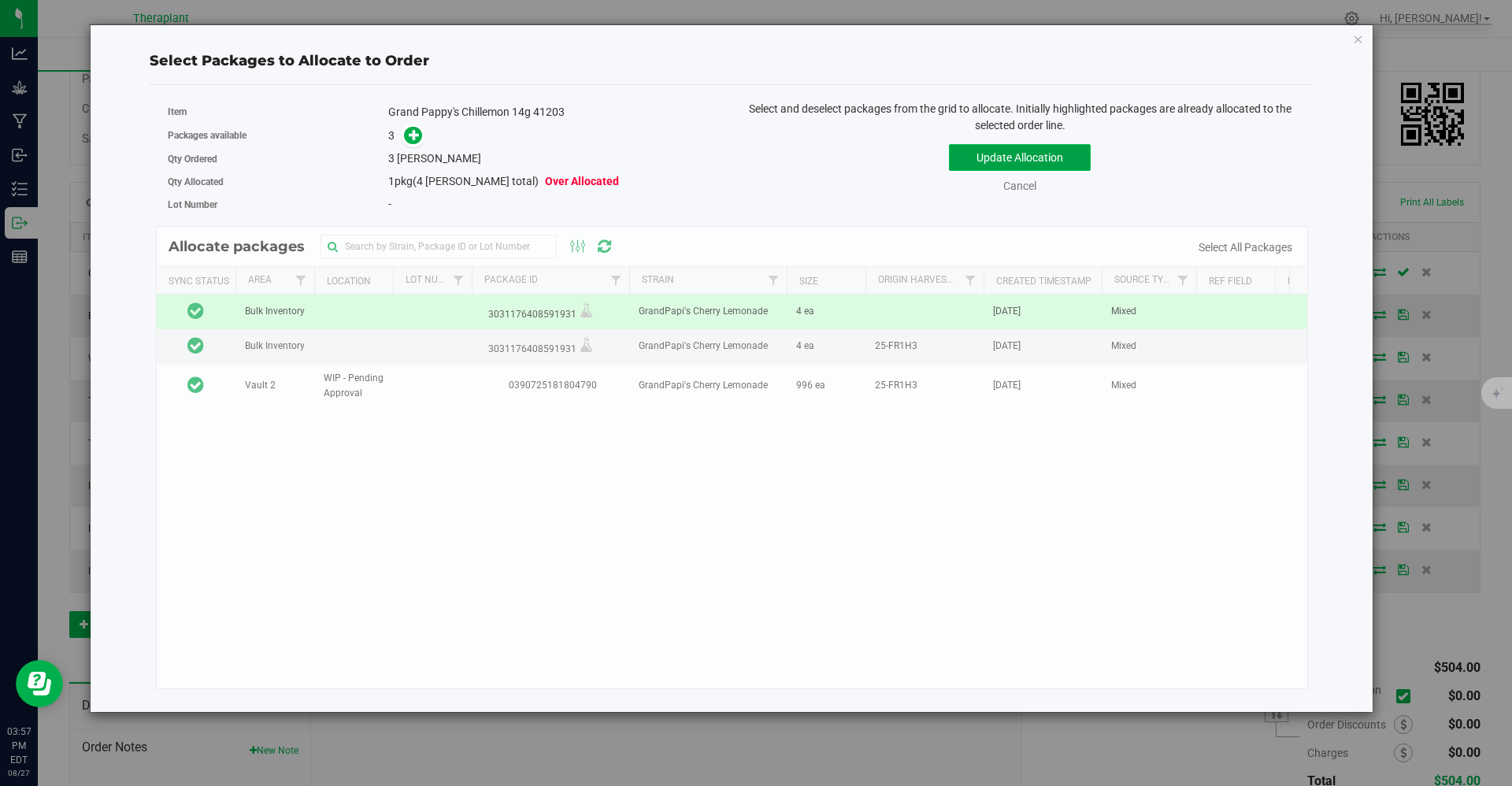
click at [753, 147] on button "Update Allocation" at bounding box center [1020, 158] width 142 height 27
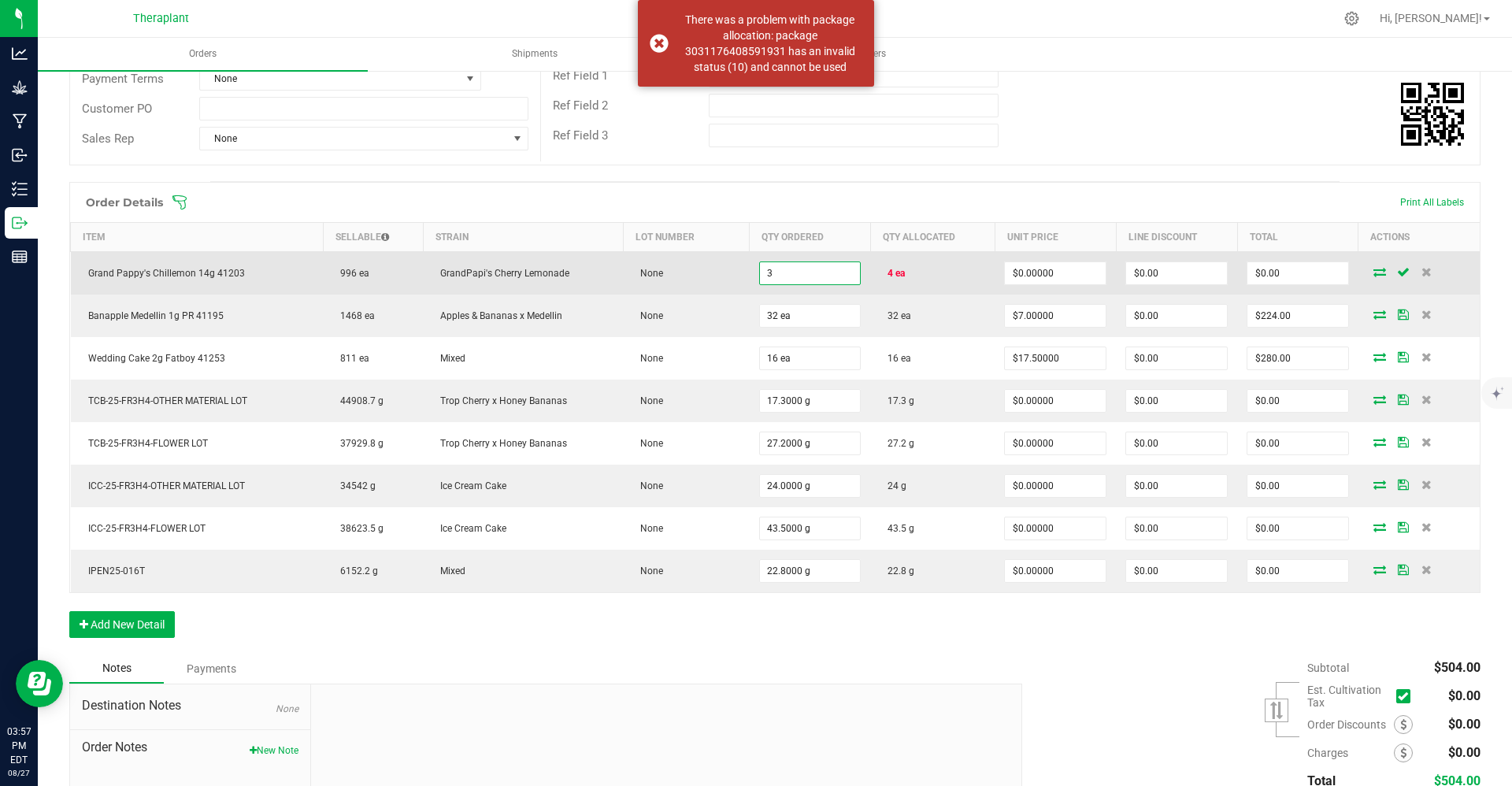
click at [753, 276] on input "3" at bounding box center [810, 273] width 101 height 22
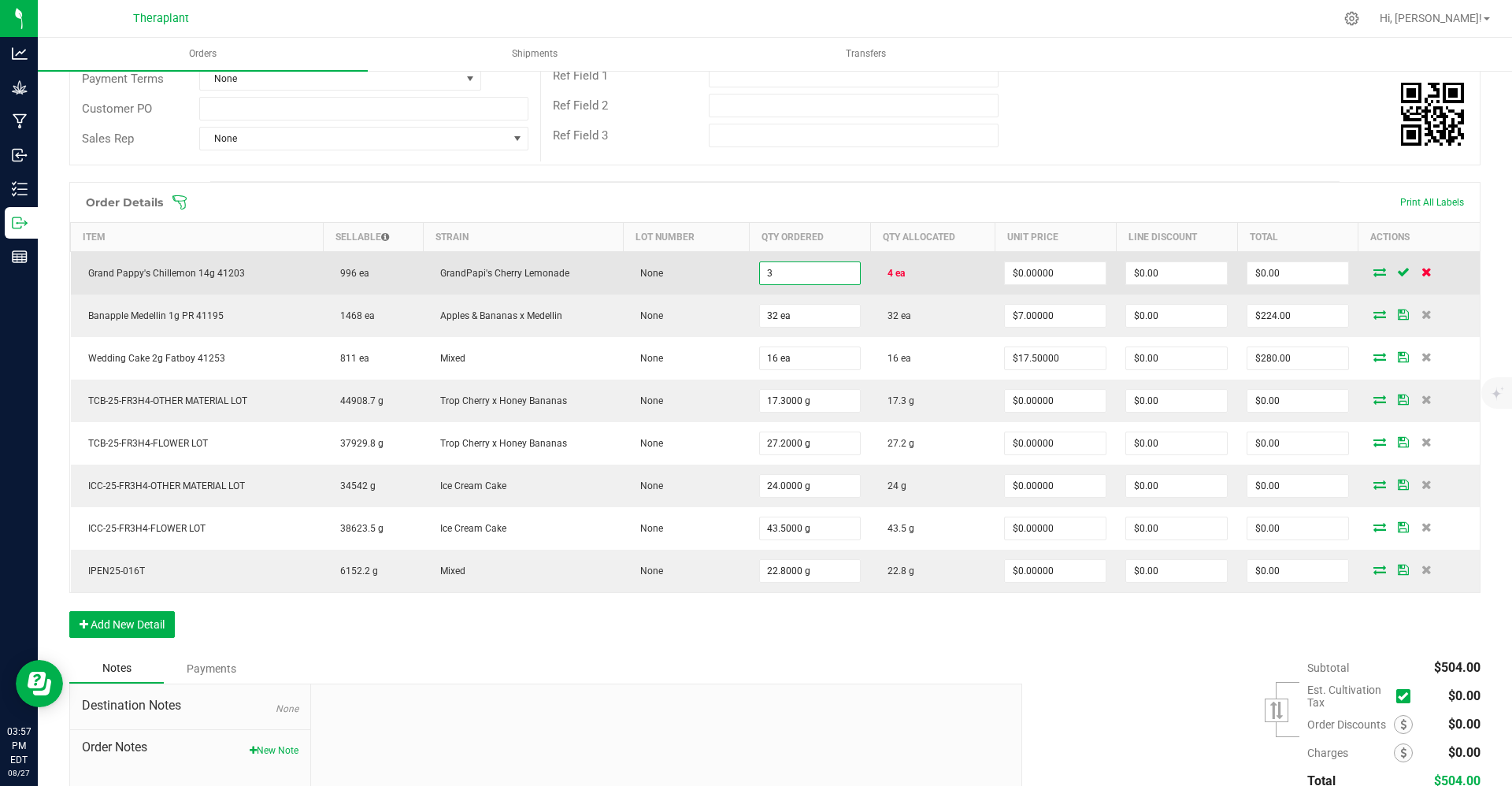
type input "3 ea"
click at [753, 272] on icon at bounding box center [1427, 271] width 10 height 9
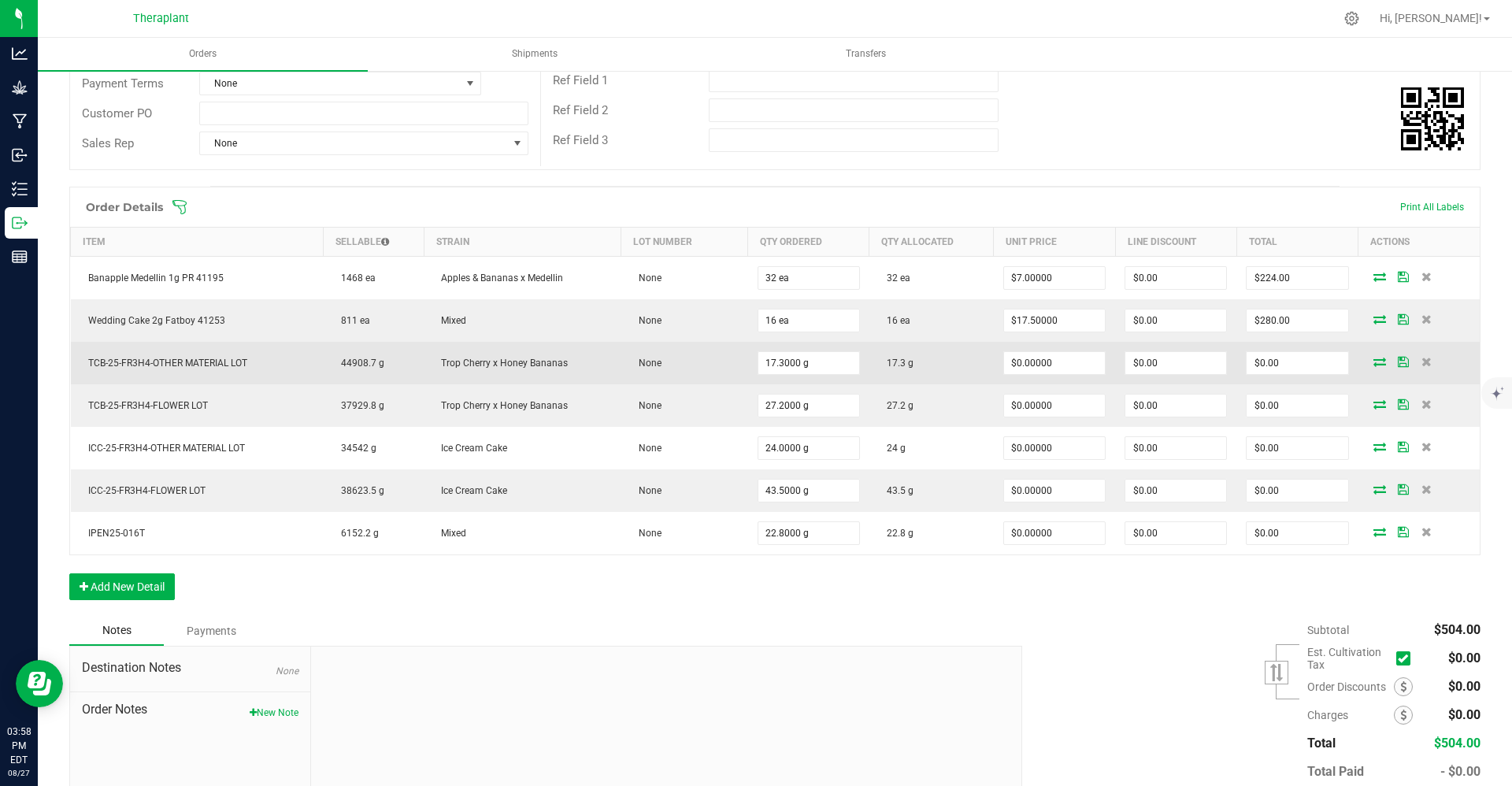
scroll to position [235, 0]
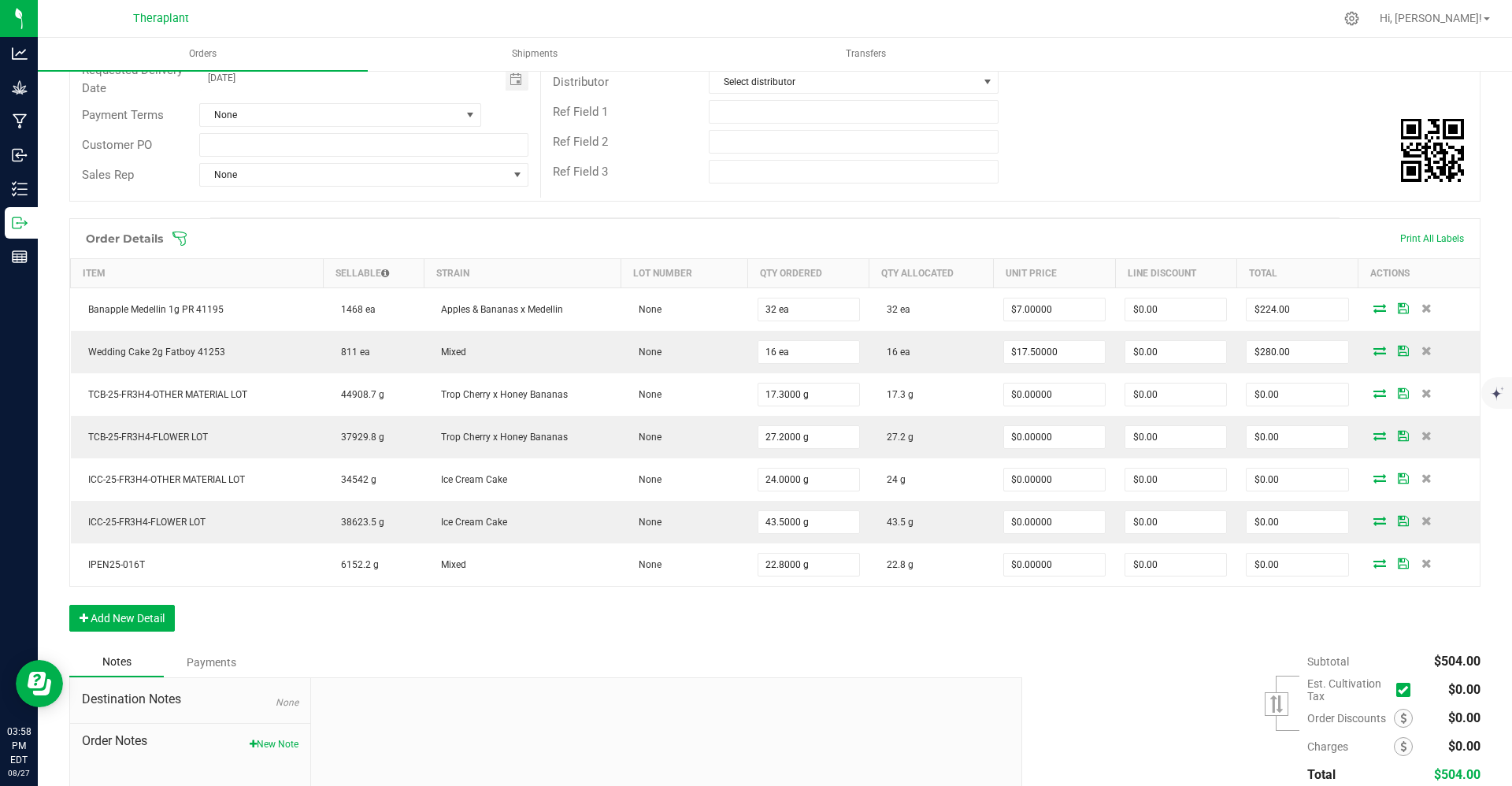
click at [118, 640] on div "Order Details Print All Labels Item Sellable Strain Lot Number Qty Ordered Qty …" at bounding box center [775, 433] width 1411 height 430
click at [120, 627] on button "Add New Detail" at bounding box center [122, 618] width 106 height 27
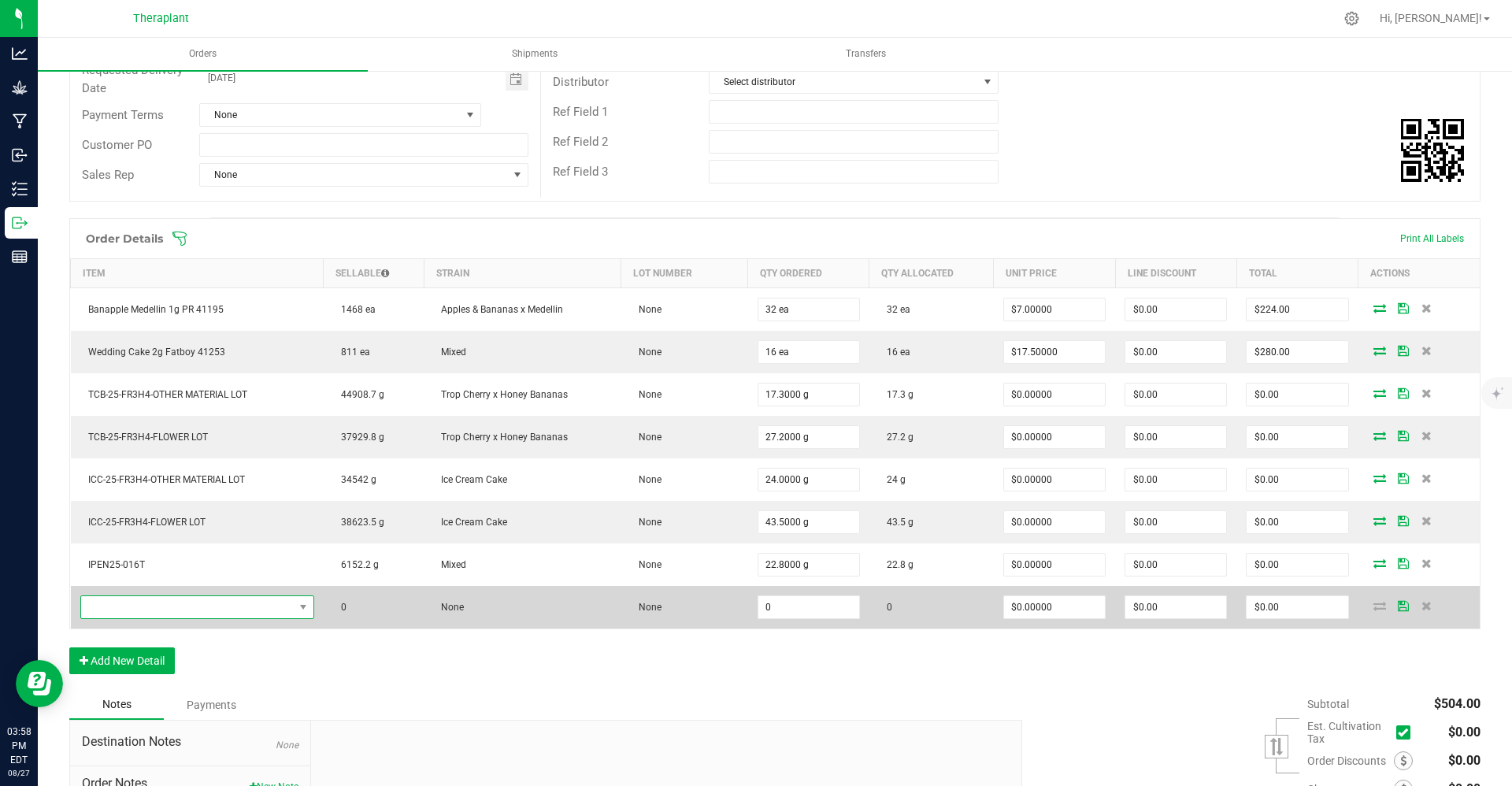
click at [199, 598] on span "NO DATA FOUND" at bounding box center [187, 607] width 213 height 22
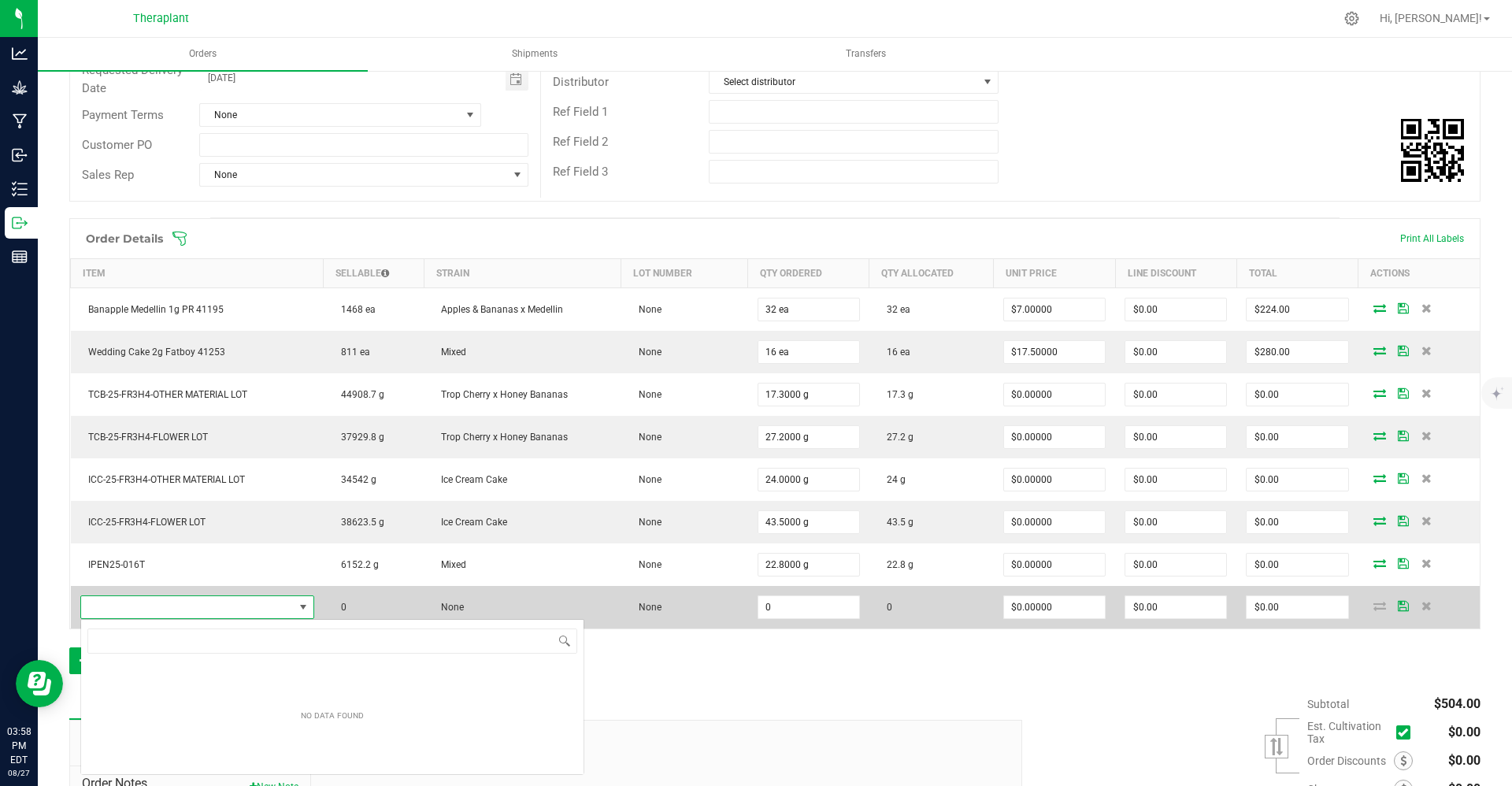
scroll to position [23, 231]
type input "Grand Pappy's Chillemon 14g 41203"
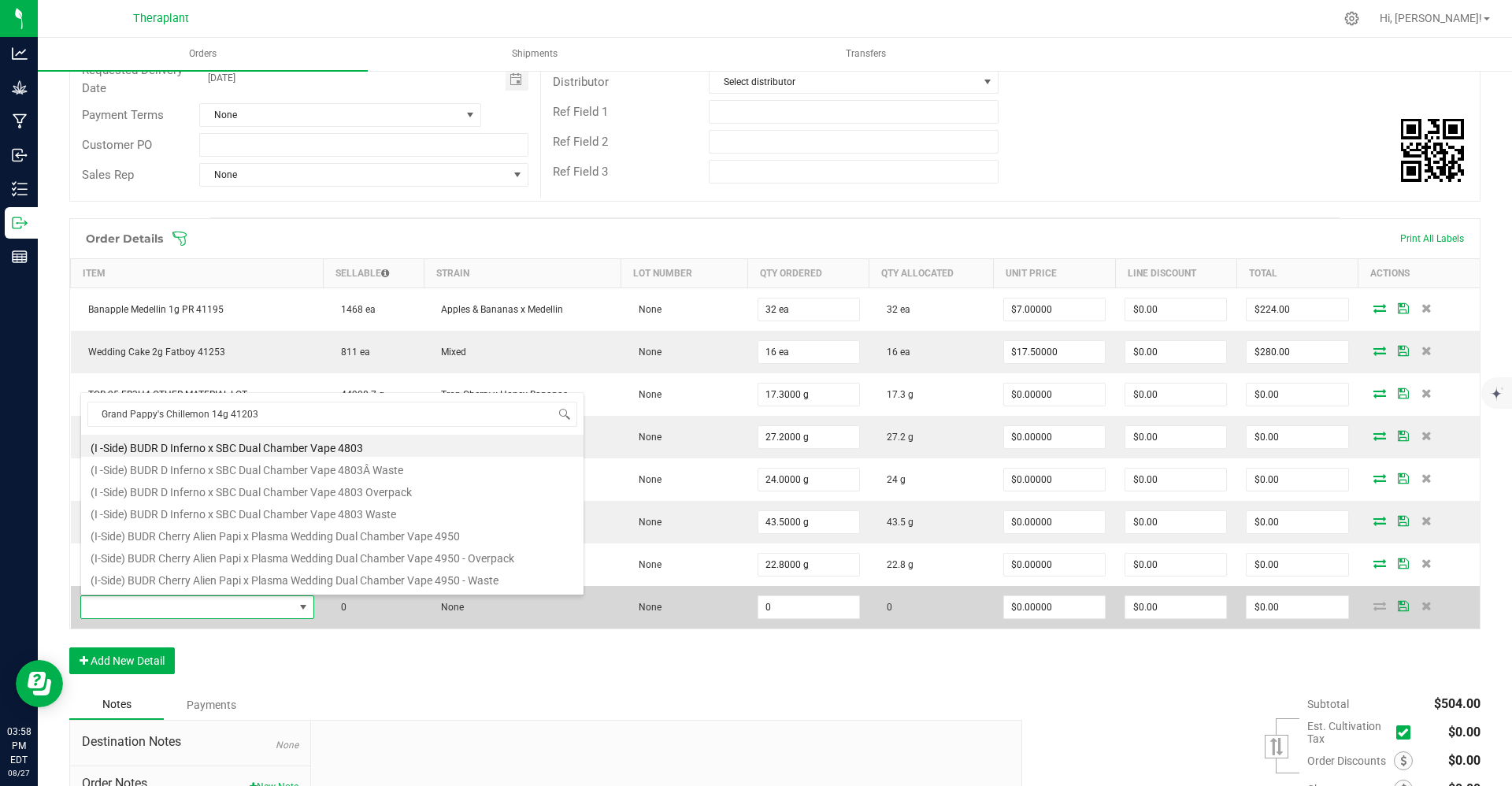
click at [199, 598] on span at bounding box center [187, 607] width 213 height 22
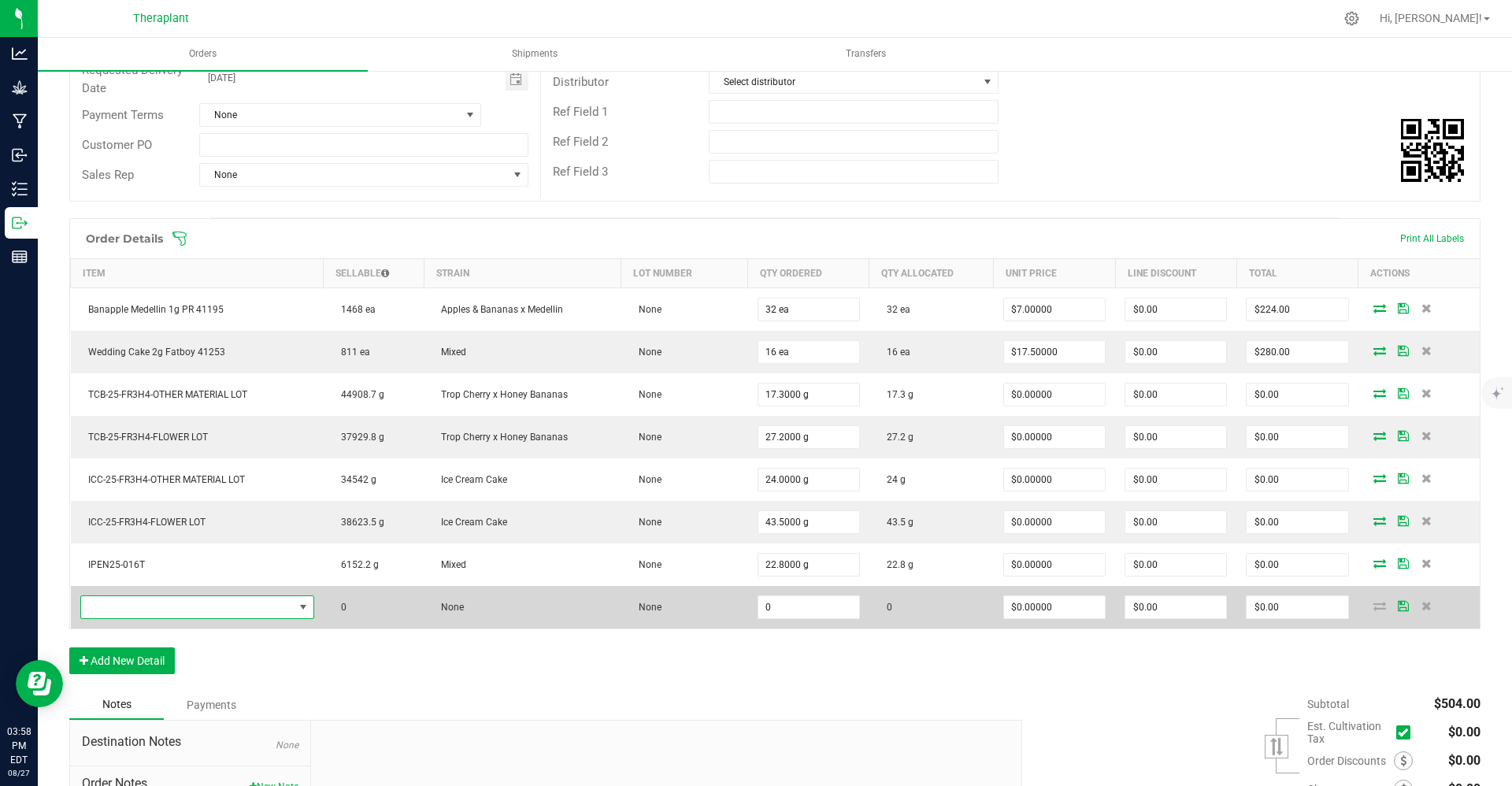
click at [199, 598] on span "NO DATA FOUND" at bounding box center [187, 607] width 213 height 22
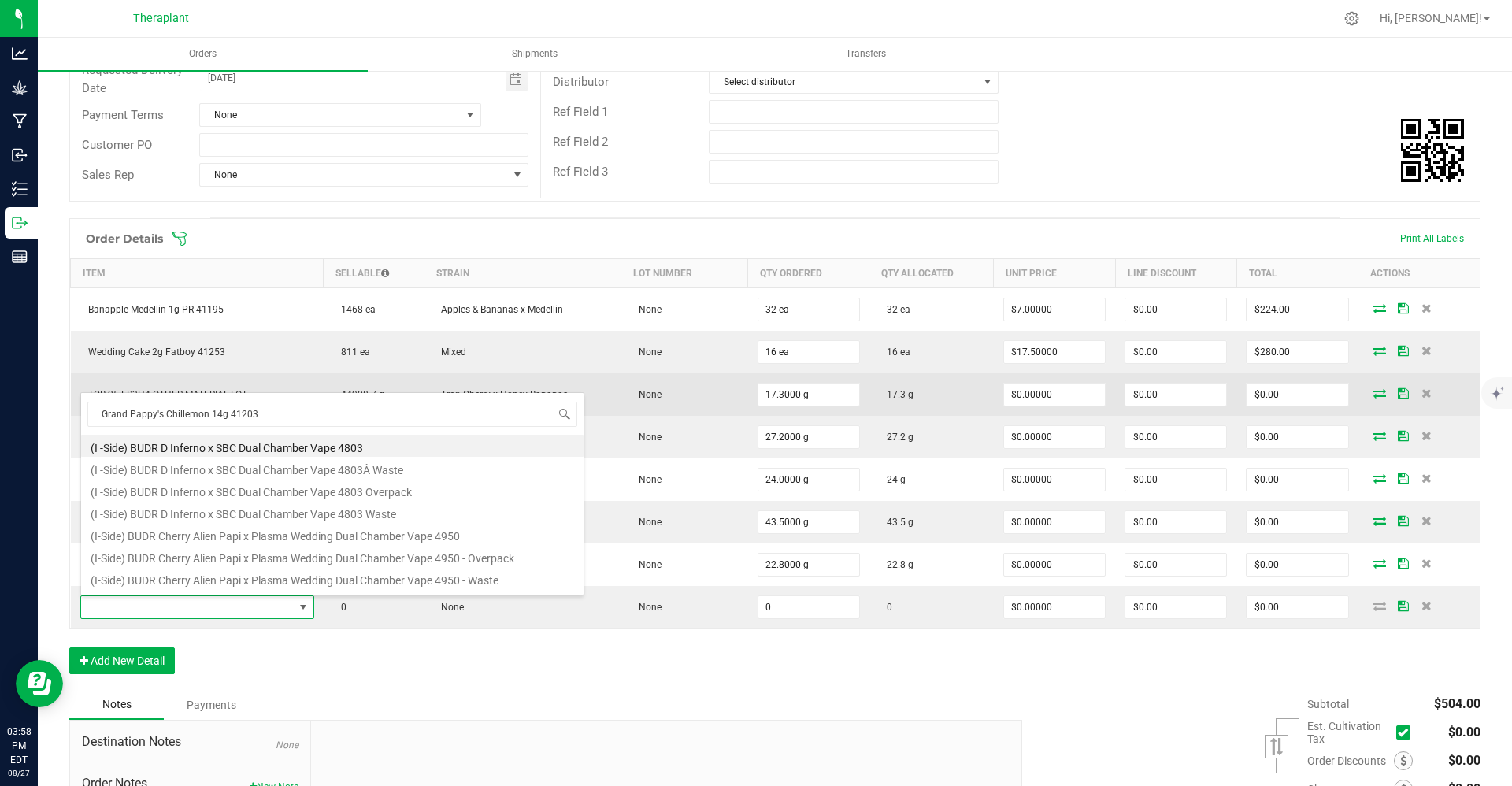
type input "Grand Pappy's Chillemon 14g 41203"
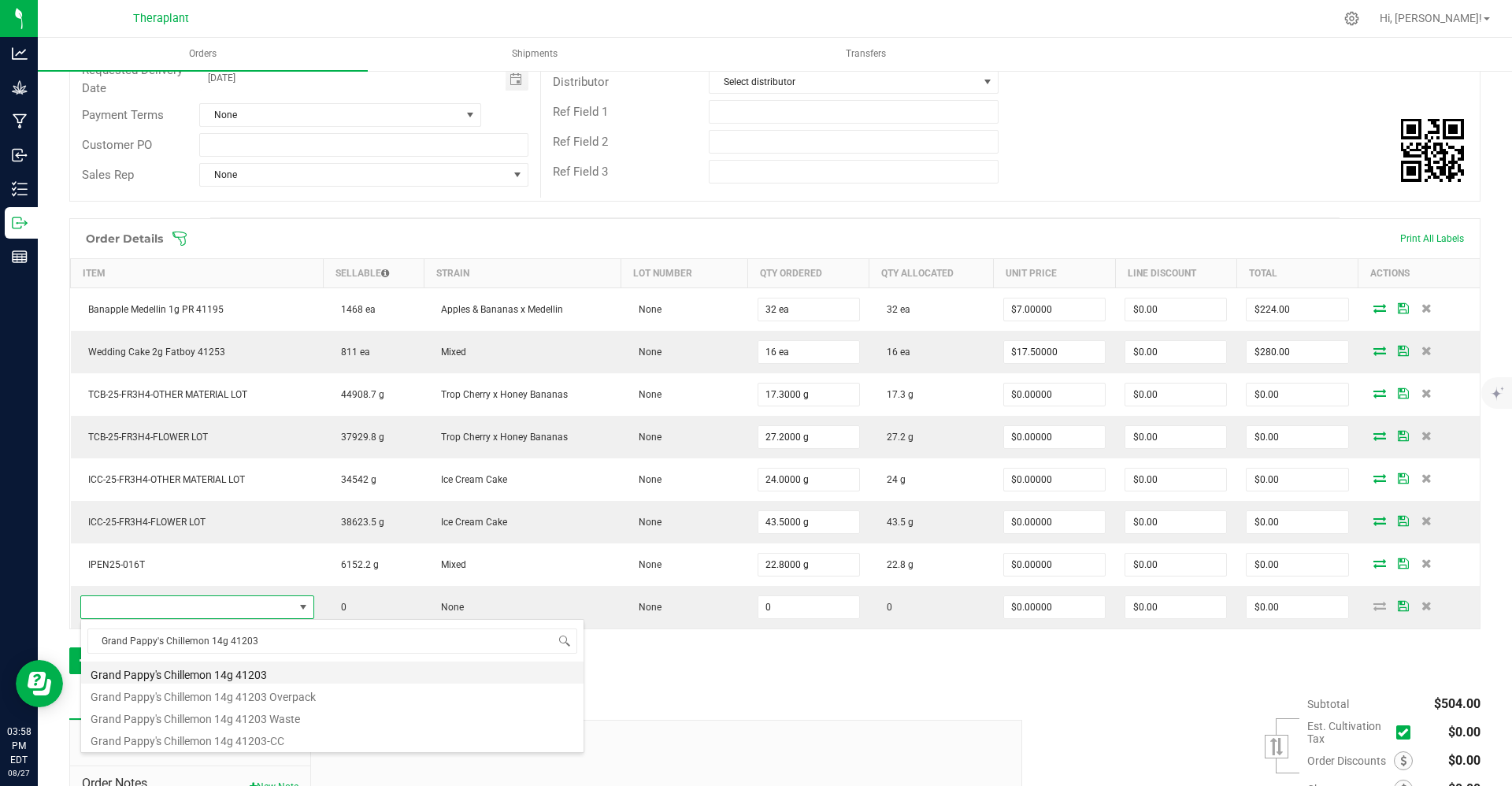
click at [290, 673] on li "Grand Pappy's Chillemon 14g 41203" at bounding box center [332, 673] width 502 height 22
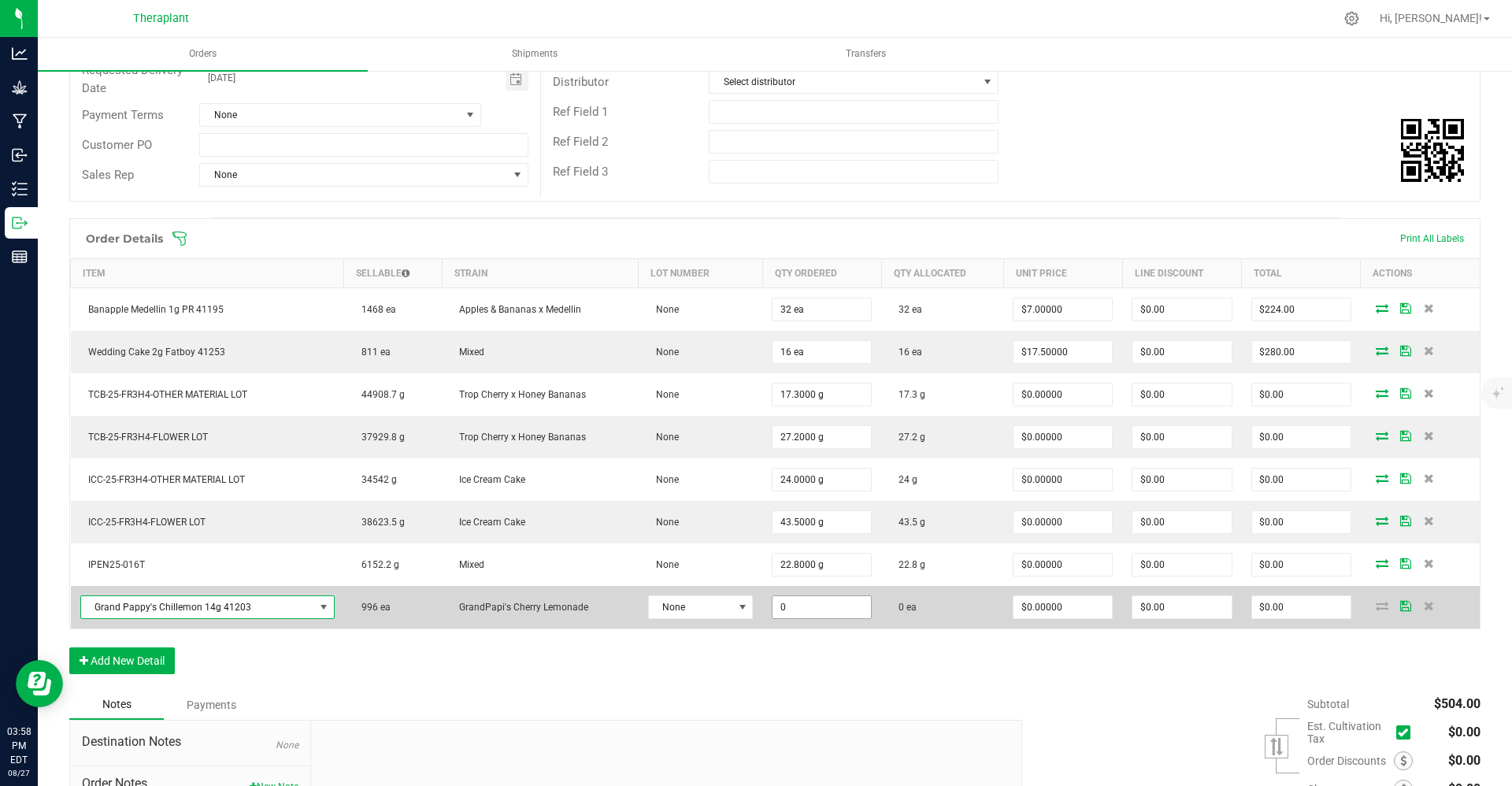
click at [753, 611] on input "0" at bounding box center [821, 607] width 98 height 22
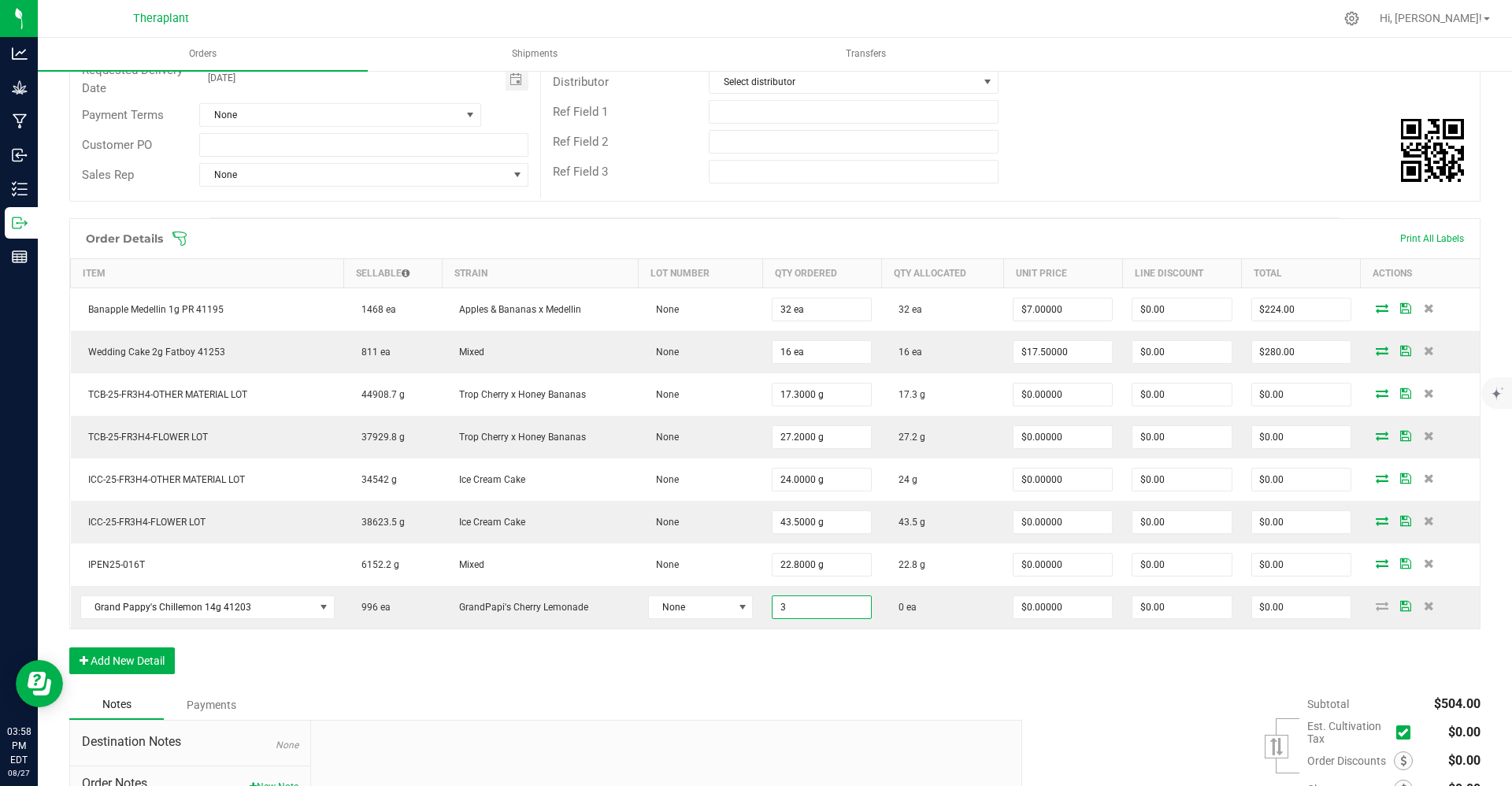
type input "3 ea"
click at [753, 687] on div "Order Details Print All Labels Item Sellable Strain Lot Number Qty Ordered Qty …" at bounding box center [775, 455] width 1411 height 472
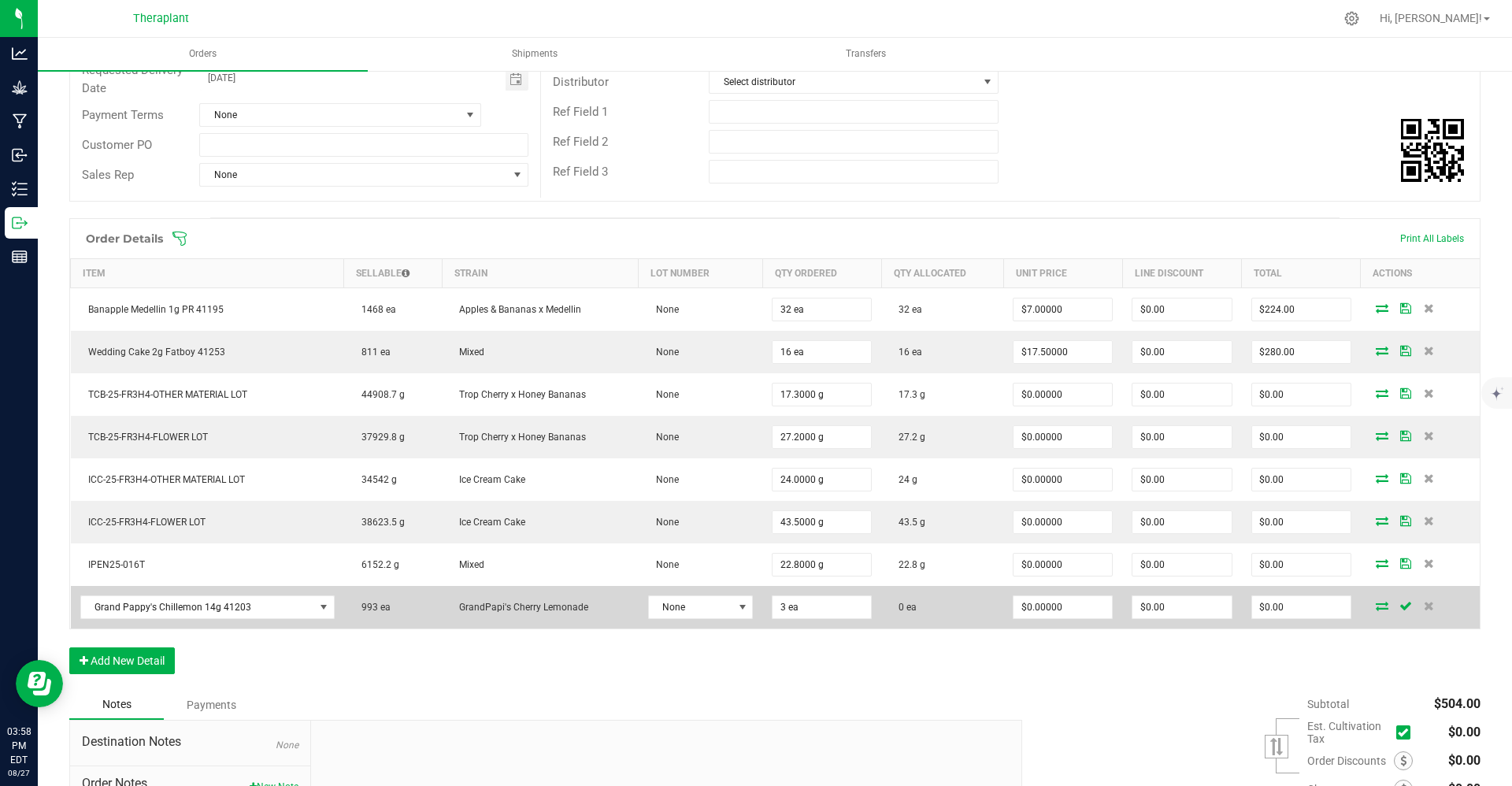
click at [753, 609] on icon at bounding box center [1382, 606] width 13 height 9
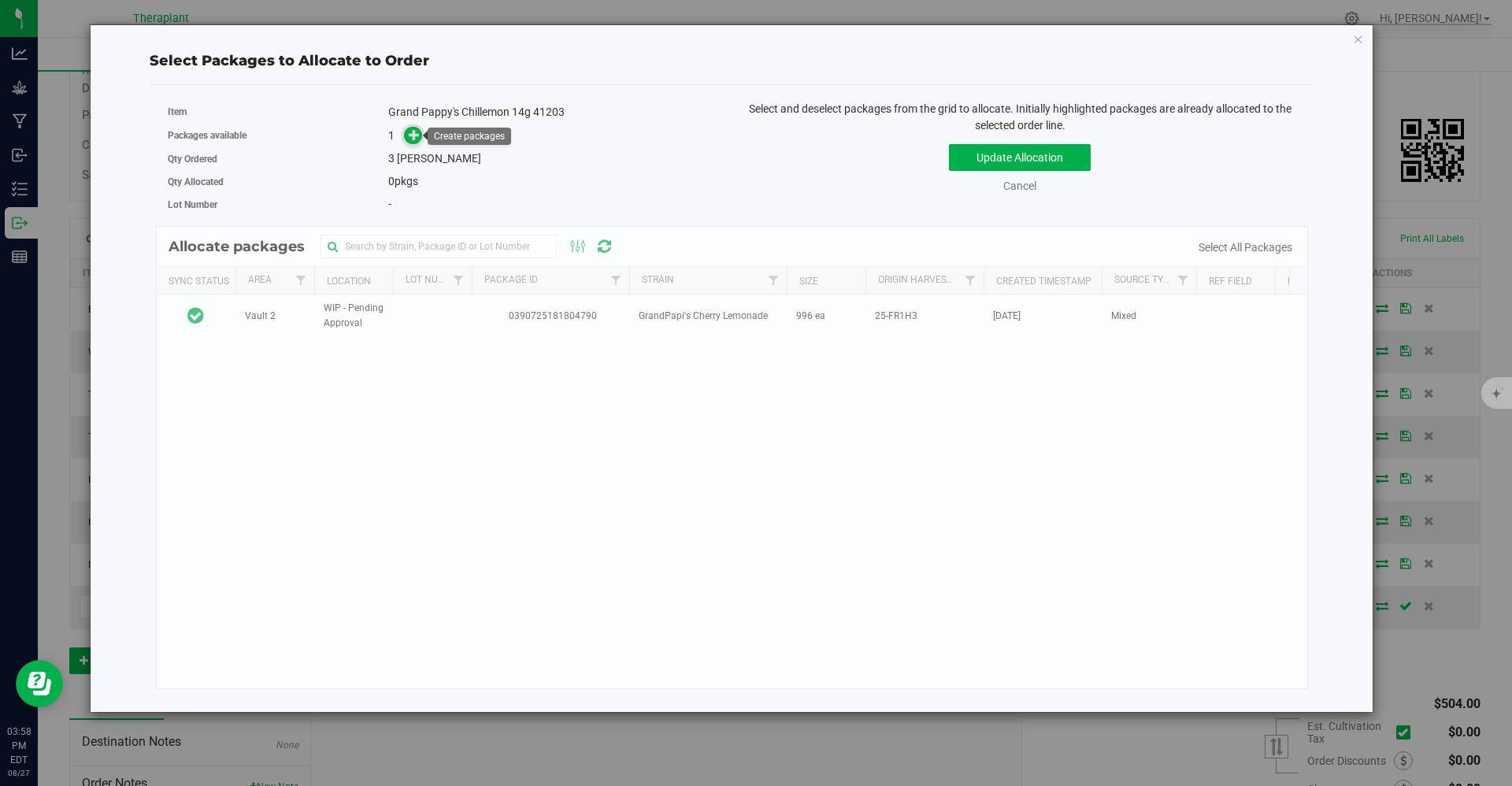
click at [411, 138] on icon at bounding box center [414, 134] width 11 height 11
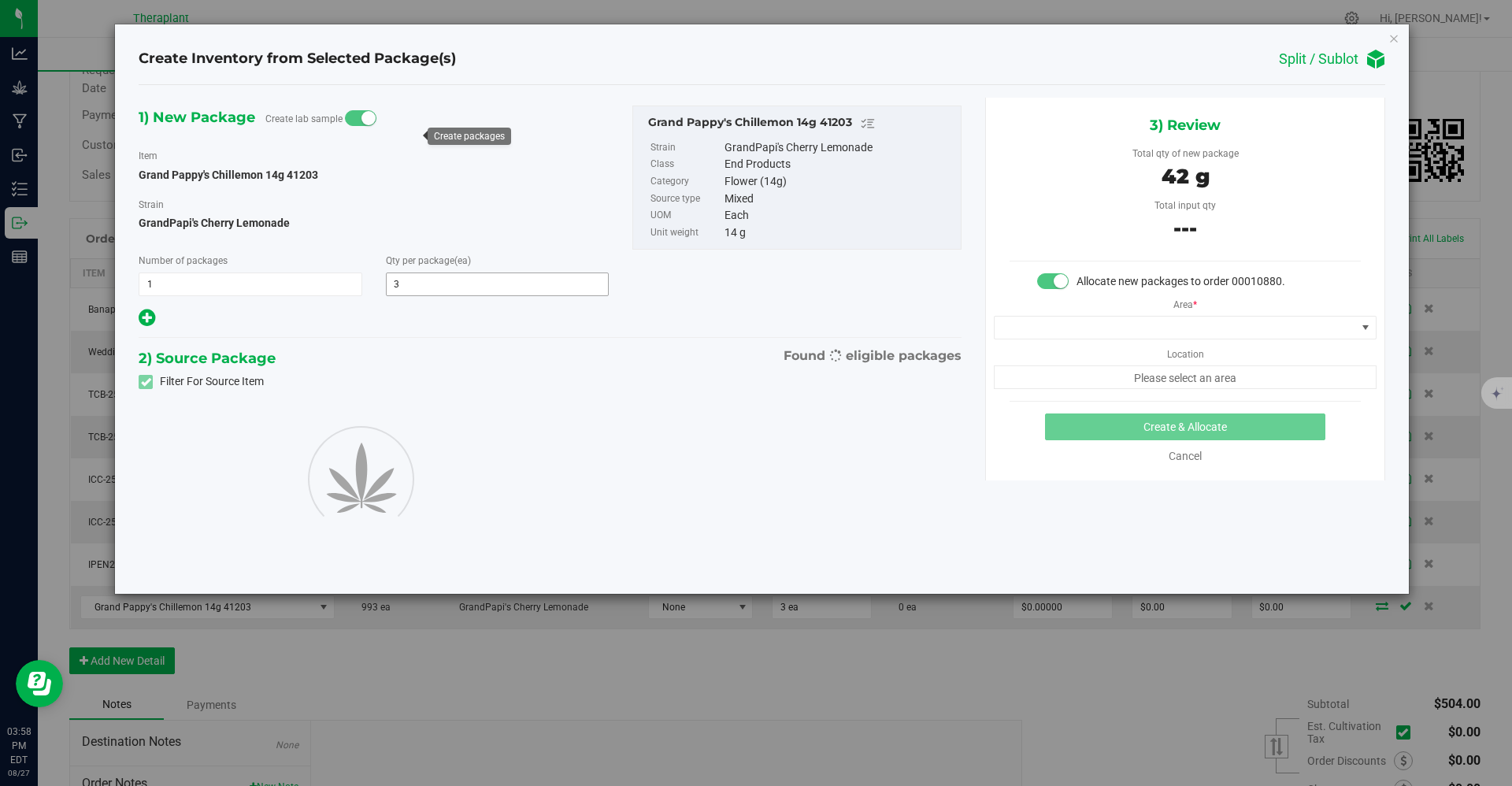
type input "3"
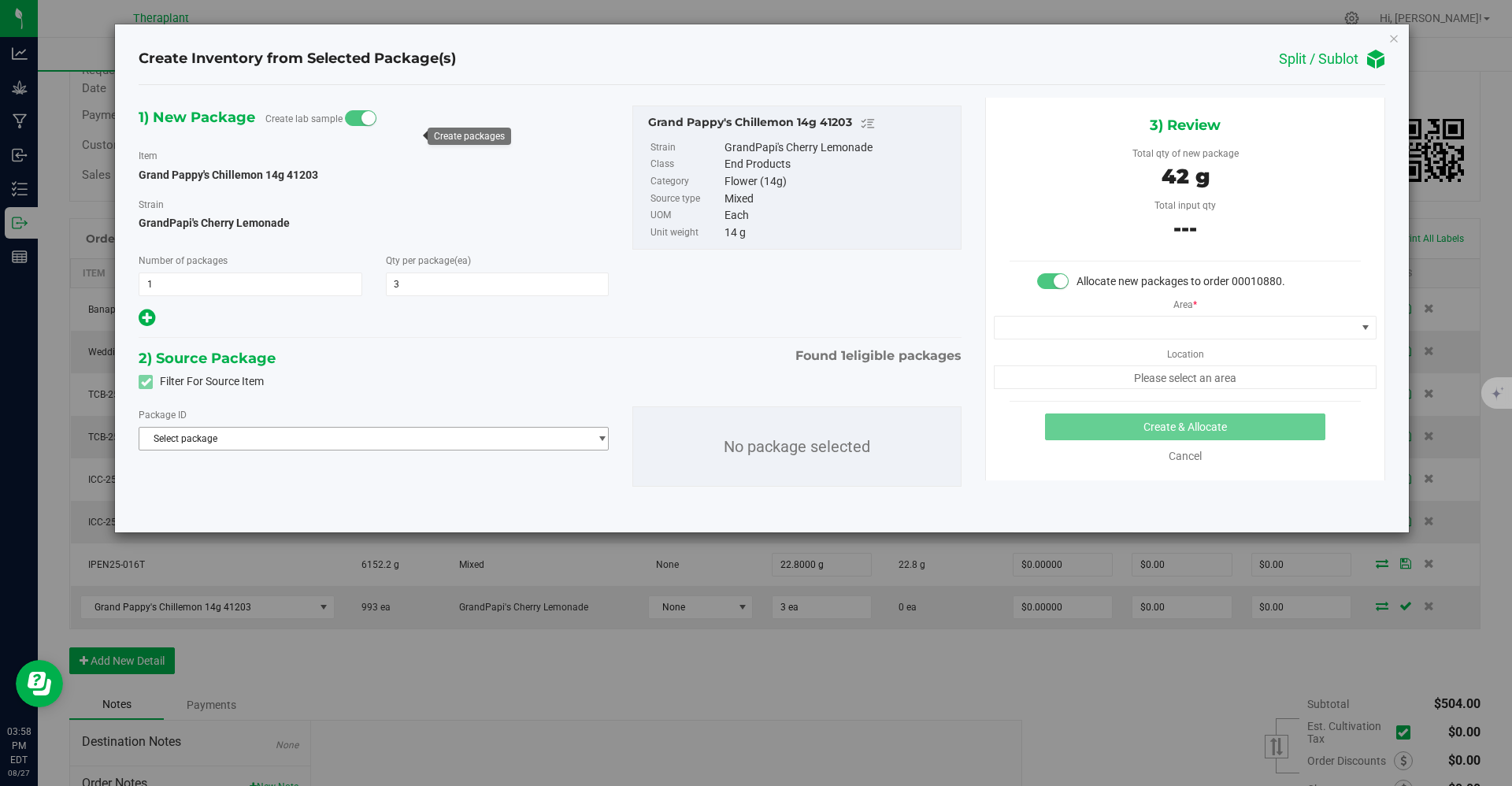
click at [346, 438] on span "Select package" at bounding box center [364, 439] width 449 height 22
click at [753, 33] on icon "button" at bounding box center [1394, 38] width 11 height 19
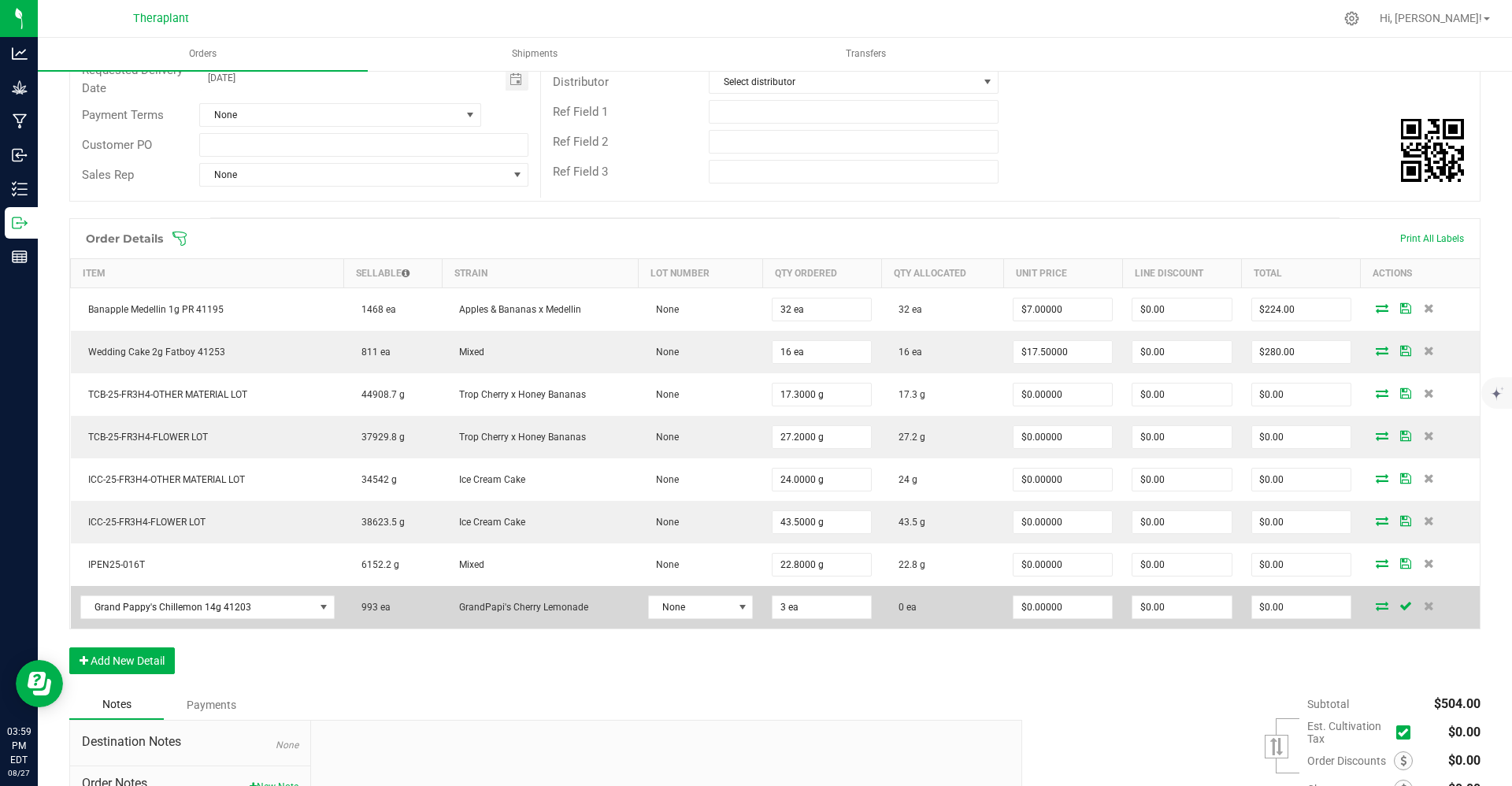
click at [753, 610] on icon at bounding box center [1382, 606] width 13 height 9
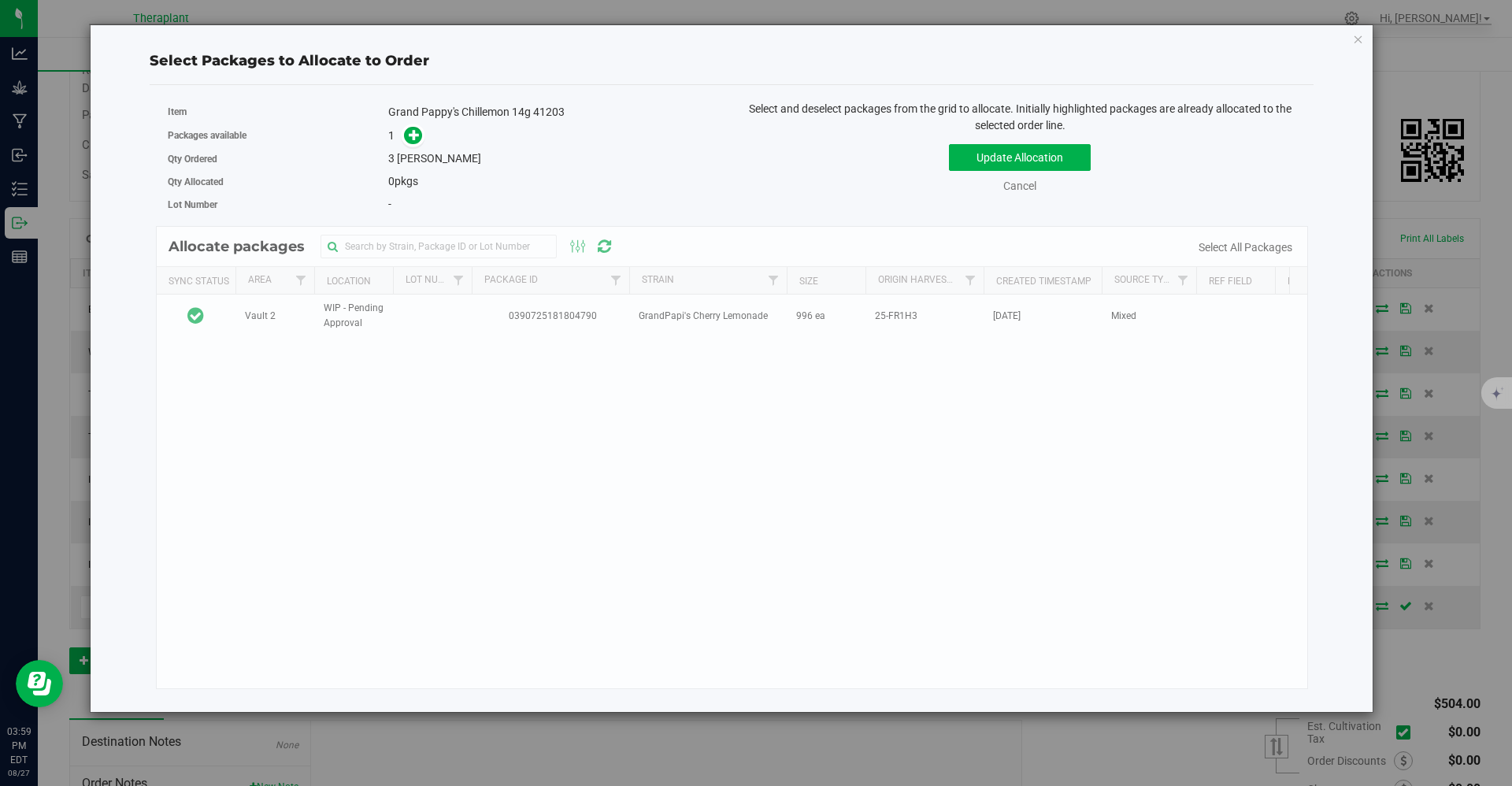
click at [345, 305] on div "Allocate packages Sync Status Area Location Lot Number Package Id Strain Size O…" at bounding box center [732, 457] width 1153 height 463
click at [264, 309] on div "Allocate packages Sync Status Area Location Lot Number Package Id Strain Size O…" at bounding box center [732, 457] width 1153 height 463
click at [409, 144] on span at bounding box center [414, 134] width 21 height 21
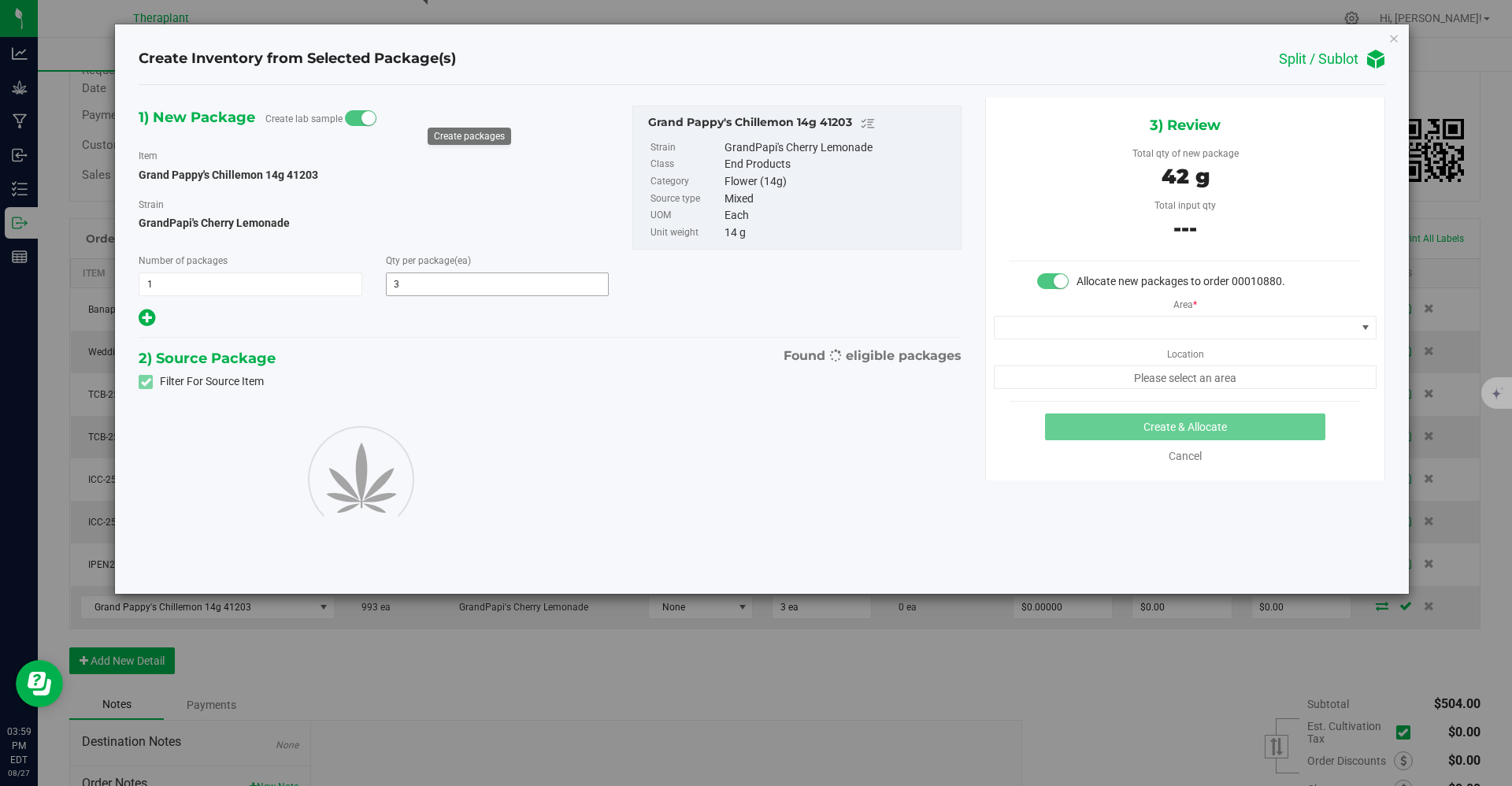
type input "3"
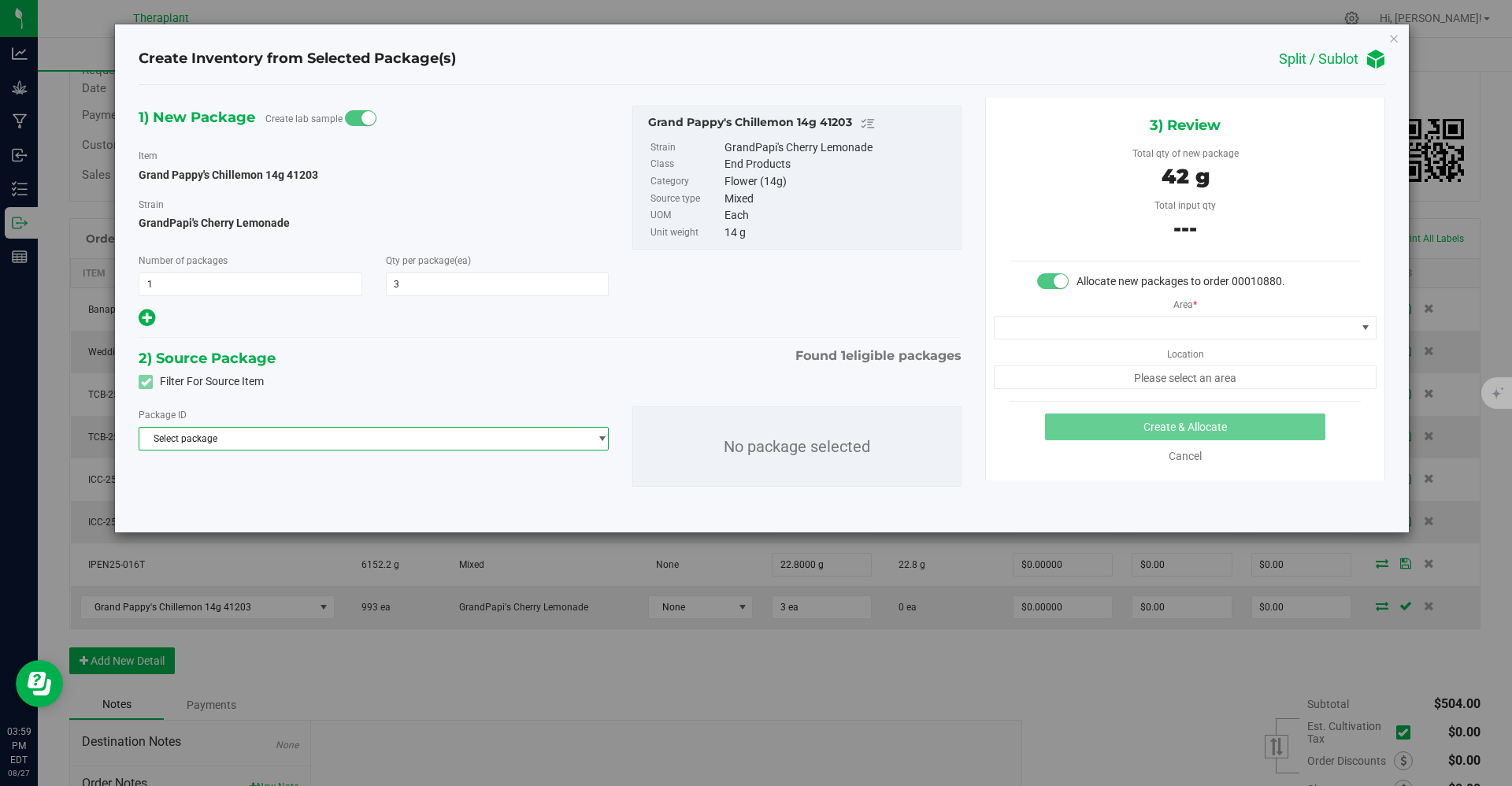
click at [302, 441] on span "Select package" at bounding box center [364, 439] width 449 height 22
click at [346, 506] on span "( Grand Pappy's Chillemon 14g 41203 )" at bounding box center [323, 503] width 168 height 11
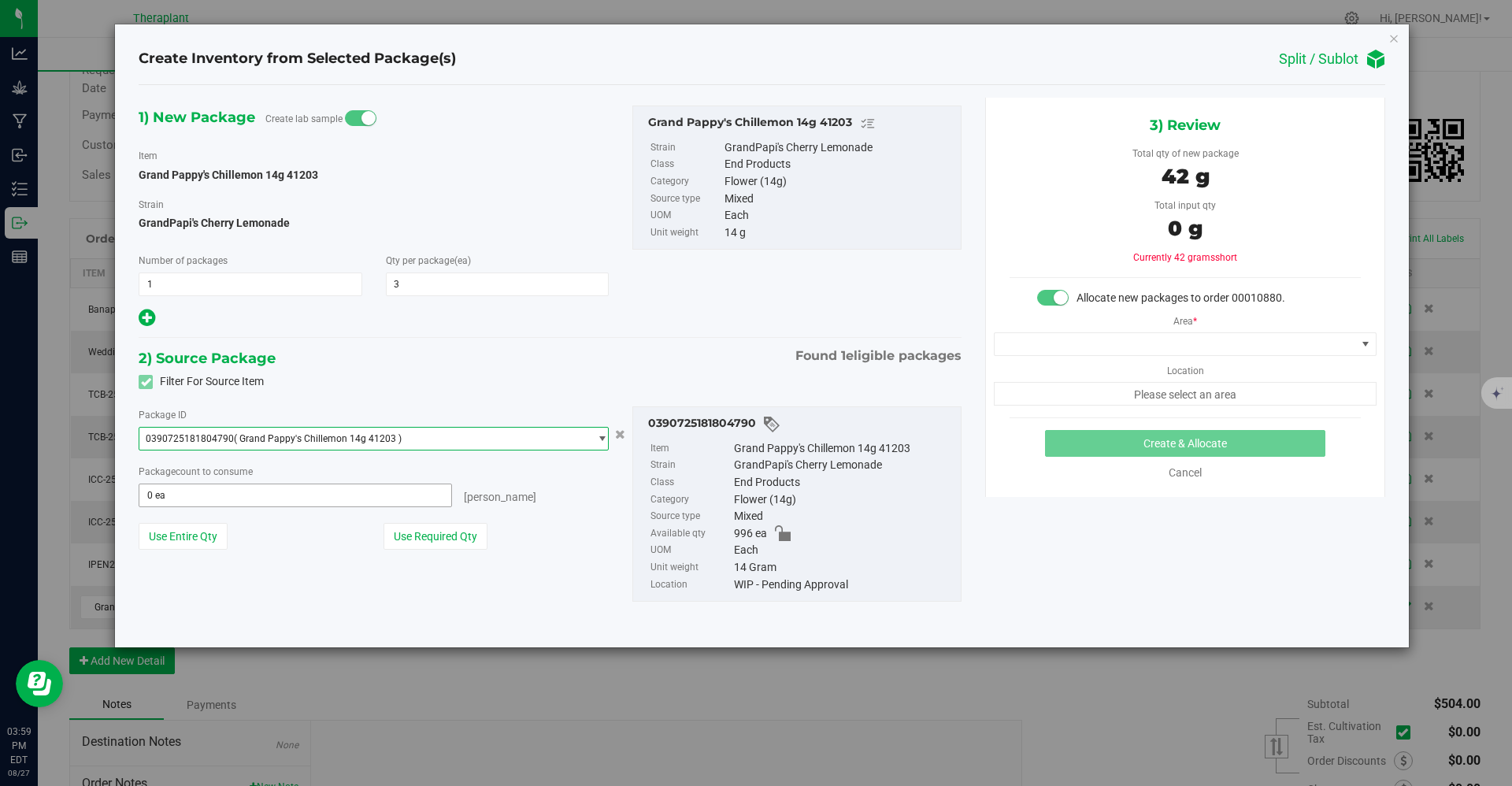
click at [256, 486] on span "0 ea 0" at bounding box center [295, 496] width 314 height 23
type input "3"
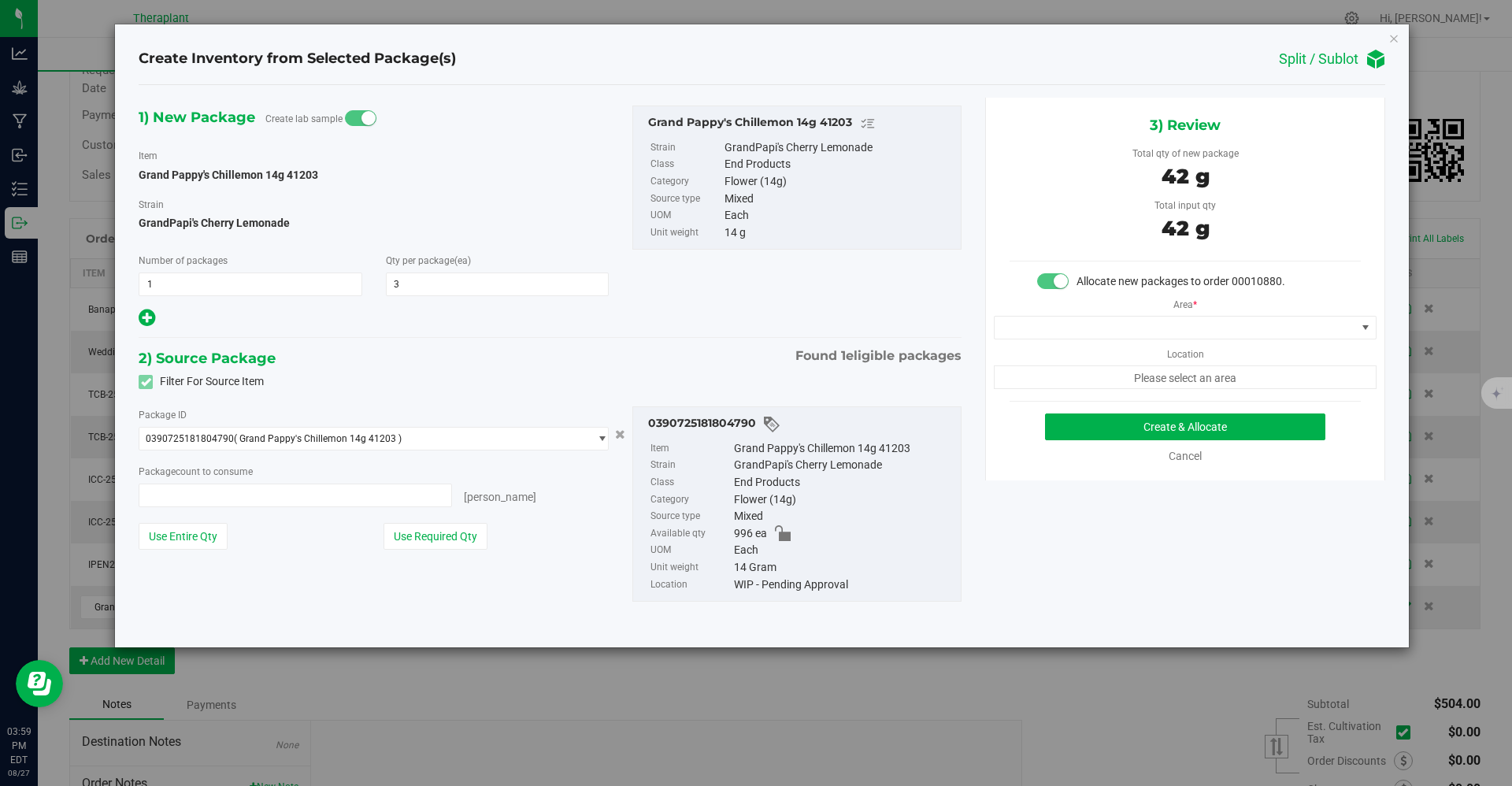
type input "3 ea"
click at [753, 652] on div "Create Inventory from Selected Package(s) Split / Sublot 1) New Package Create …" at bounding box center [761, 393] width 1524 height 786
click at [753, 423] on button "Create & Allocate" at bounding box center [1185, 427] width 280 height 27
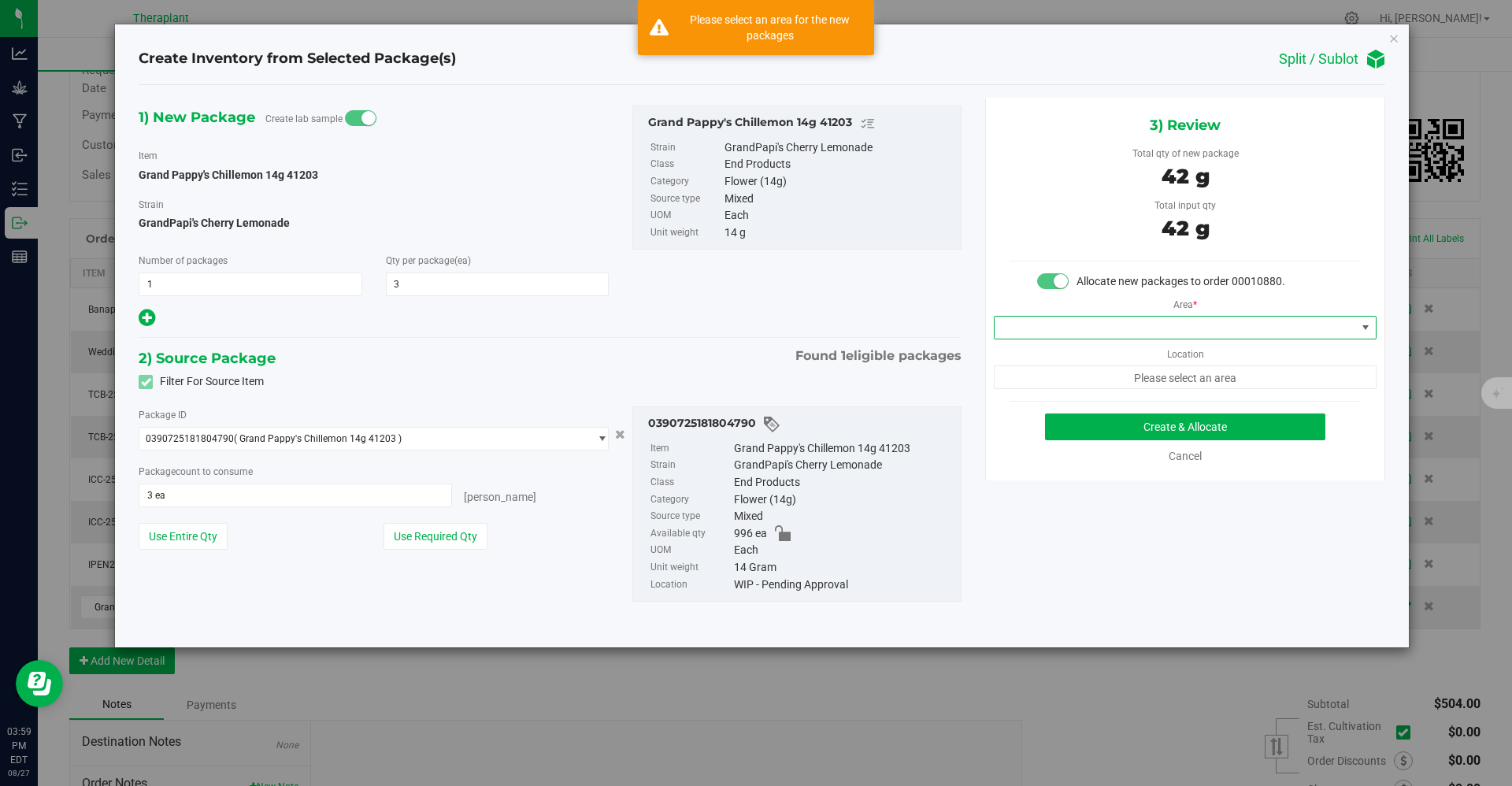
click at [753, 337] on span at bounding box center [1175, 328] width 361 height 22
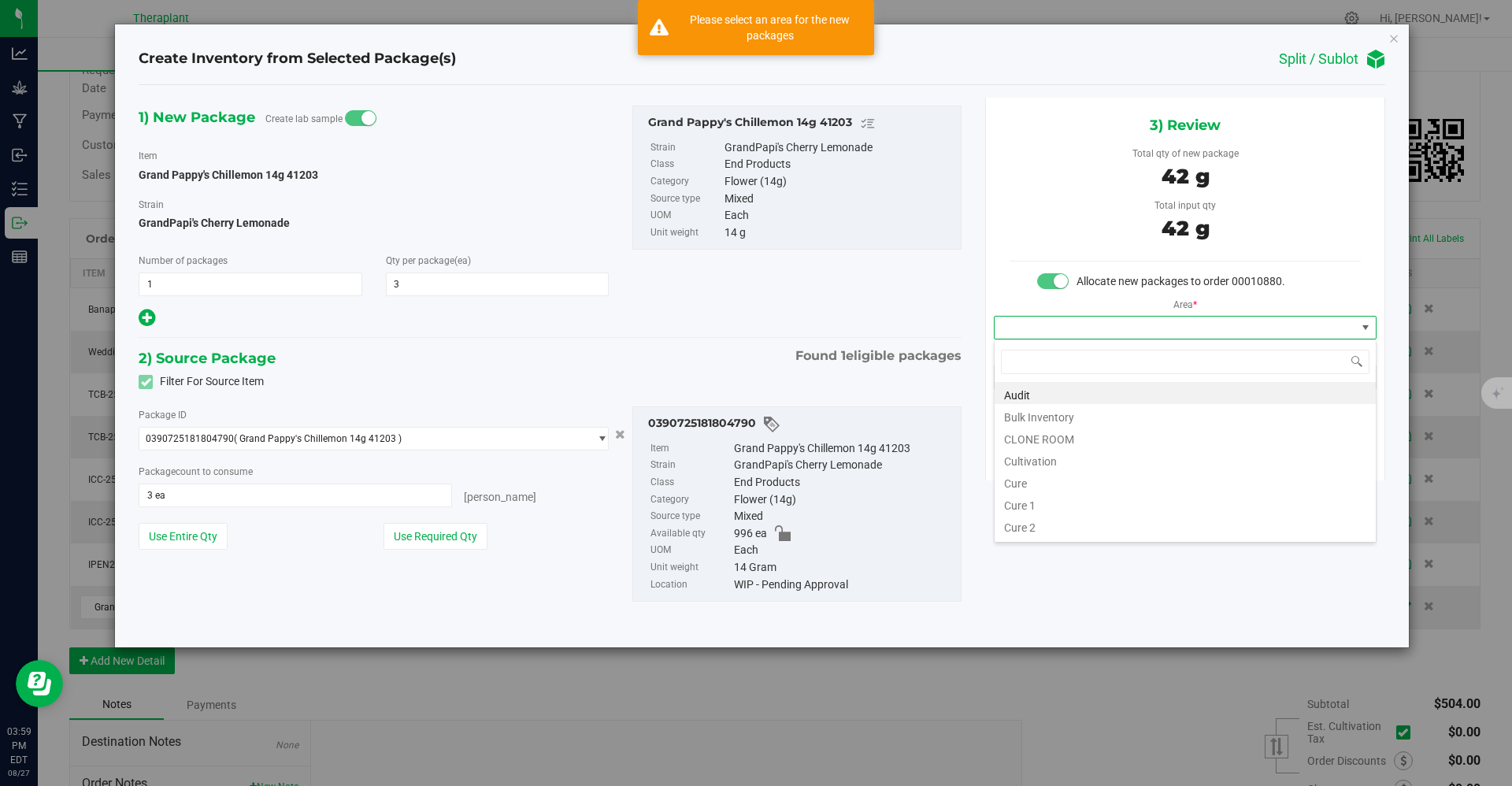
scroll to position [23, 382]
click at [753, 417] on li "Bulk Inventory" at bounding box center [1185, 415] width 381 height 22
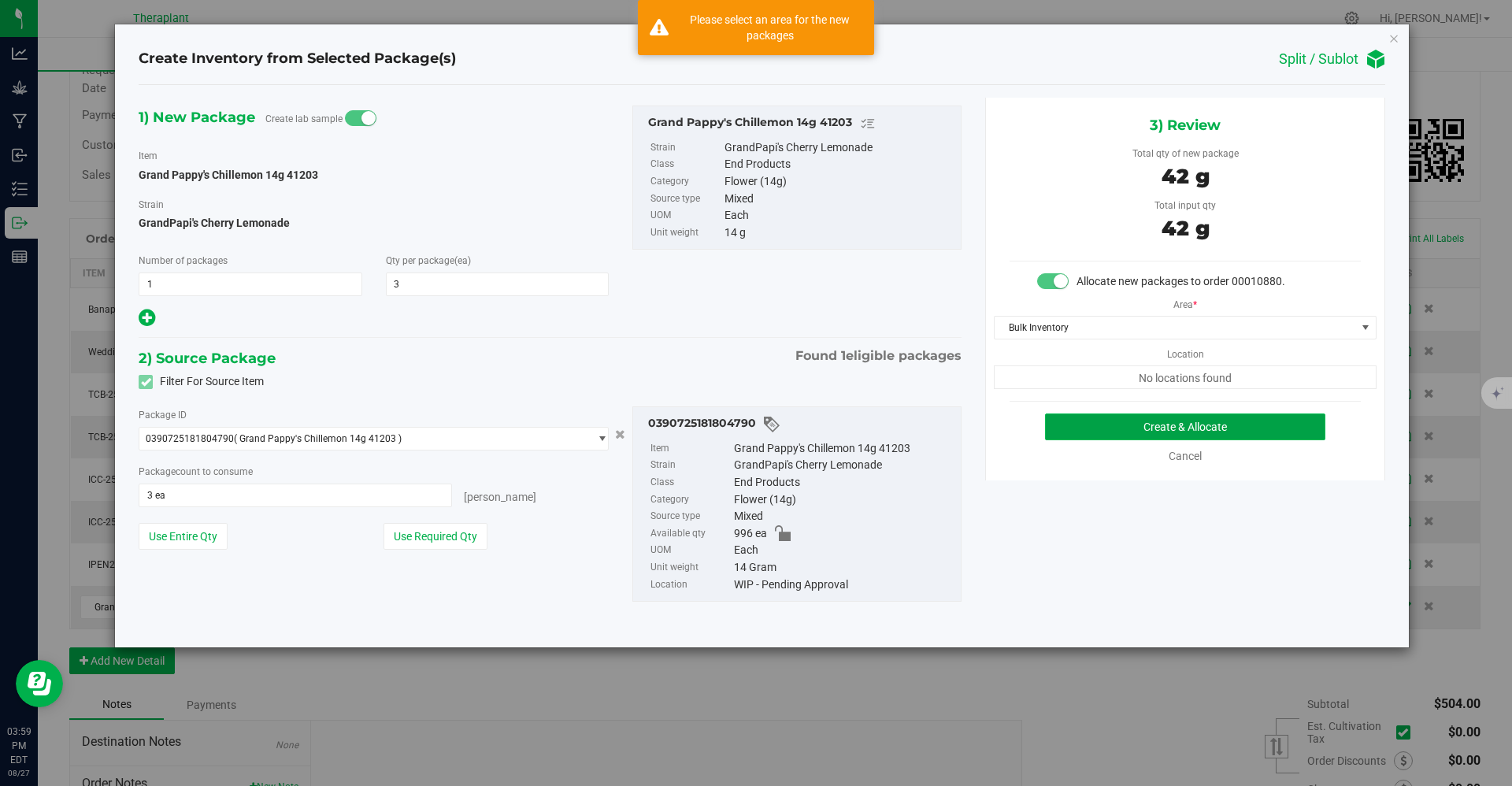
click at [753, 428] on button "Create & Allocate" at bounding box center [1185, 427] width 280 height 27
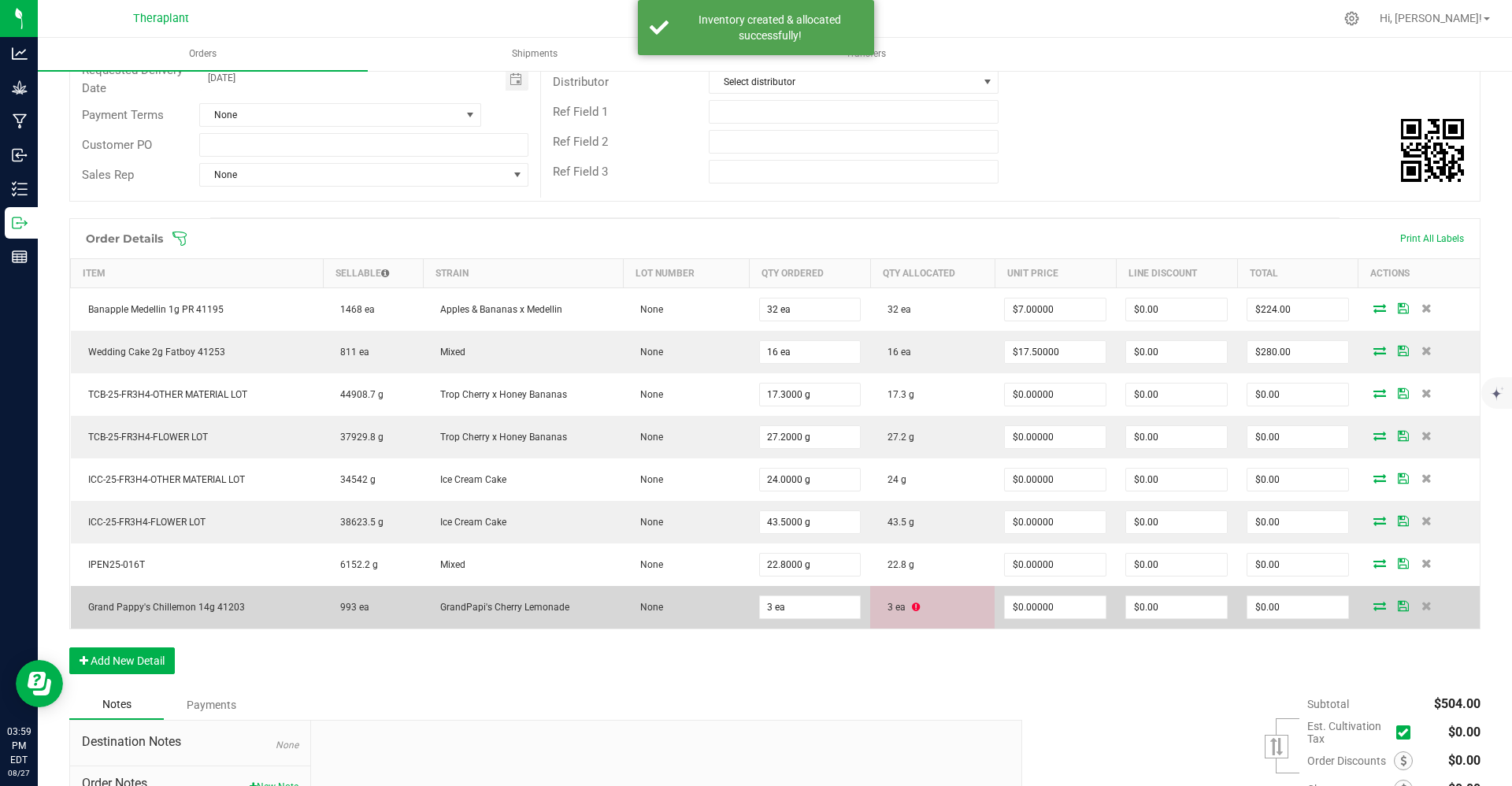
click at [753, 602] on icon at bounding box center [916, 607] width 8 height 9
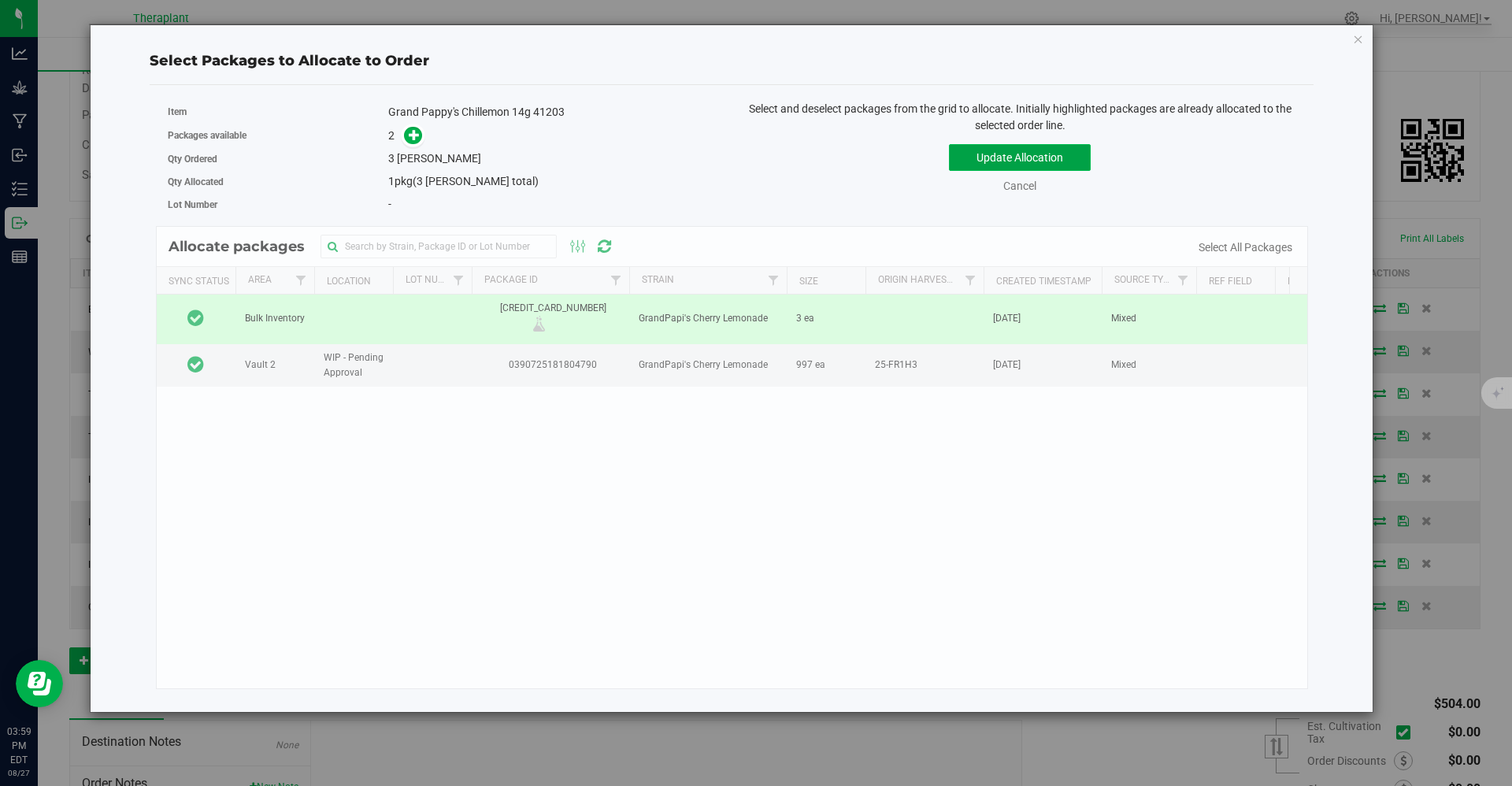
click at [753, 161] on button "Update Allocation" at bounding box center [1020, 158] width 142 height 27
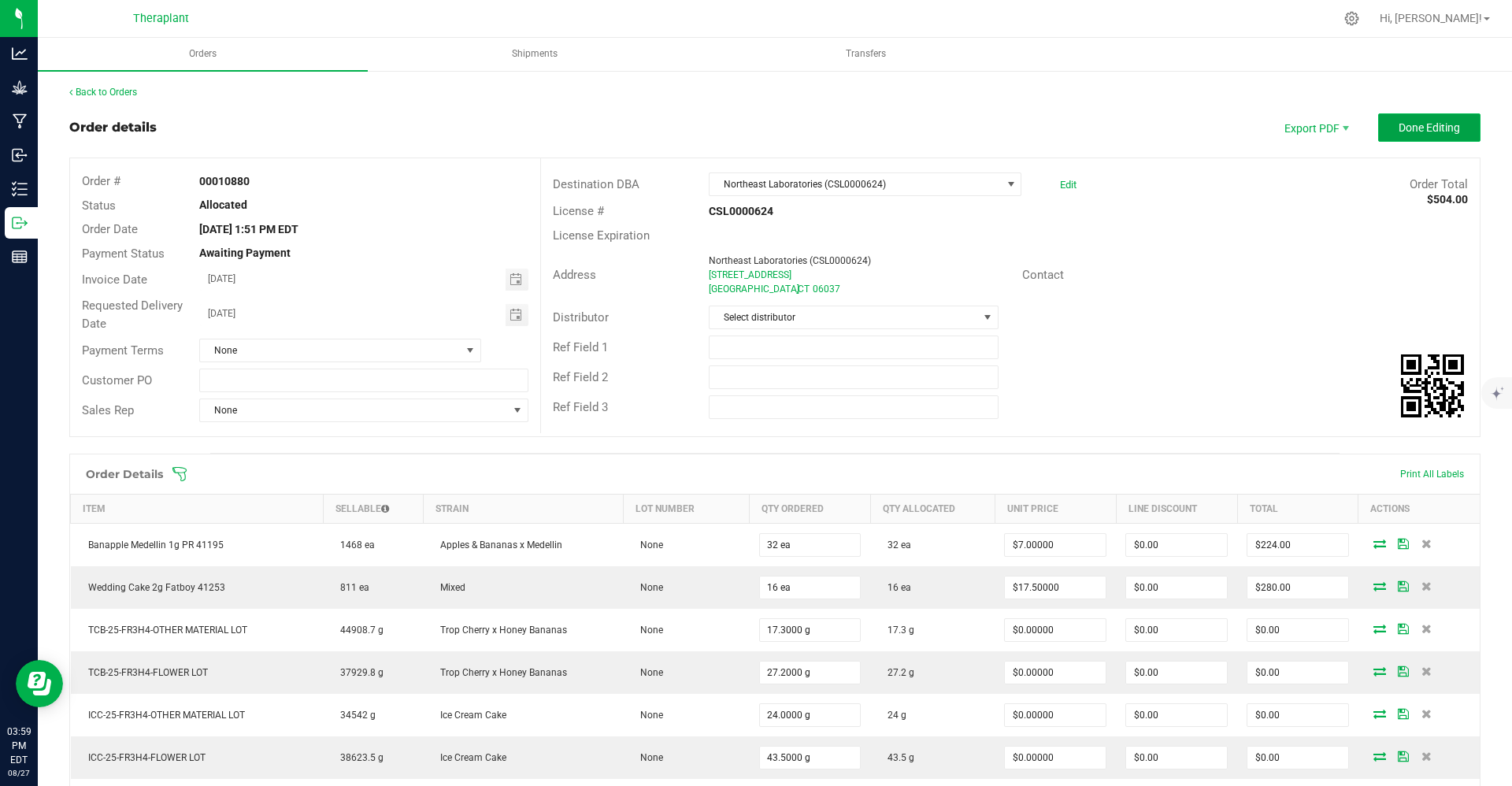
click at [753, 128] on span "Done Editing" at bounding box center [1429, 127] width 62 height 13
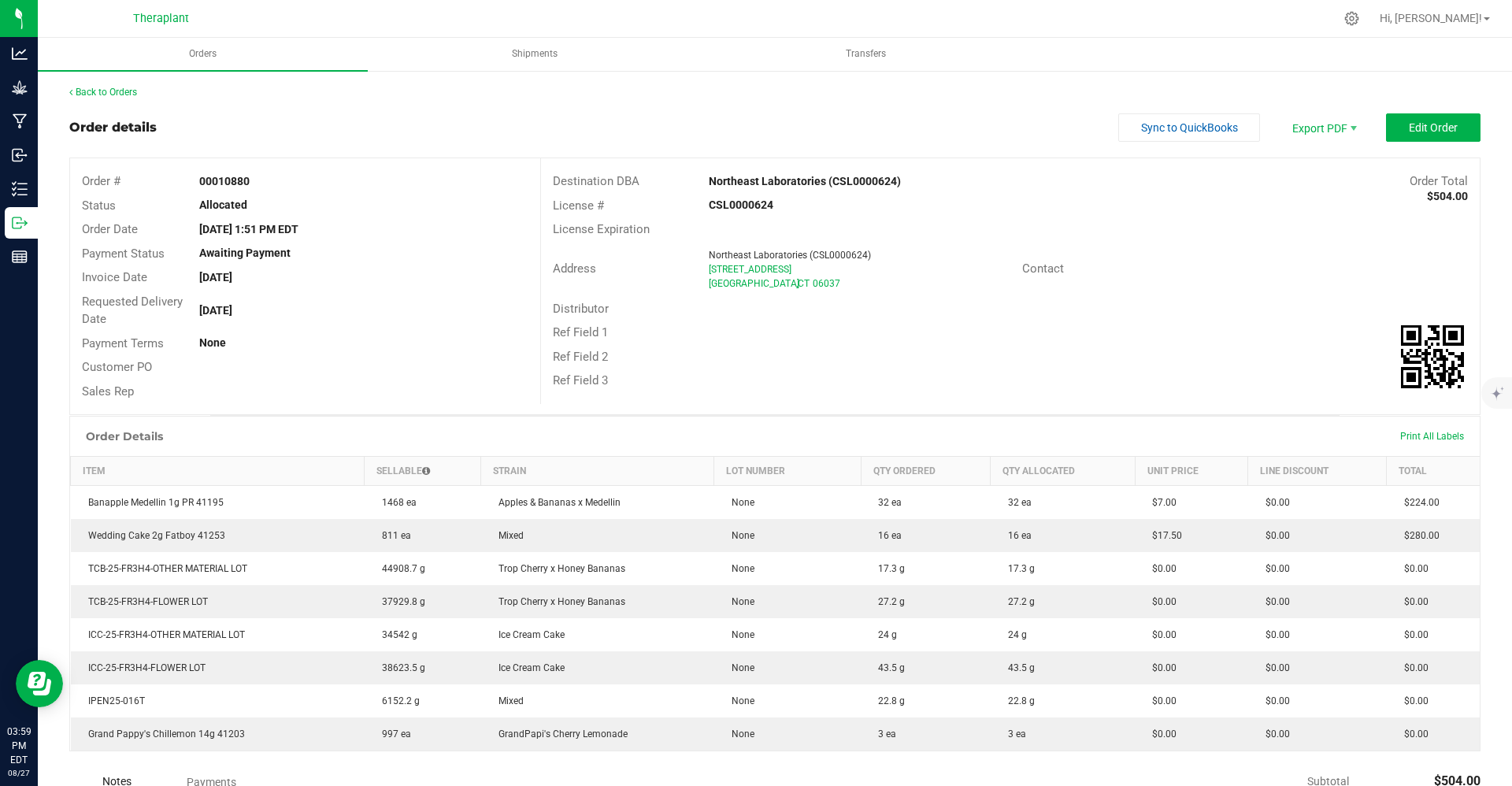
drag, startPoint x: 188, startPoint y: 182, endPoint x: 264, endPoint y: 178, distance: 76.1
click at [264, 178] on div "00010880" at bounding box center [364, 182] width 352 height 17
copy strong "00010880"
click at [532, 60] on span "Shipments" at bounding box center [535, 54] width 88 height 13
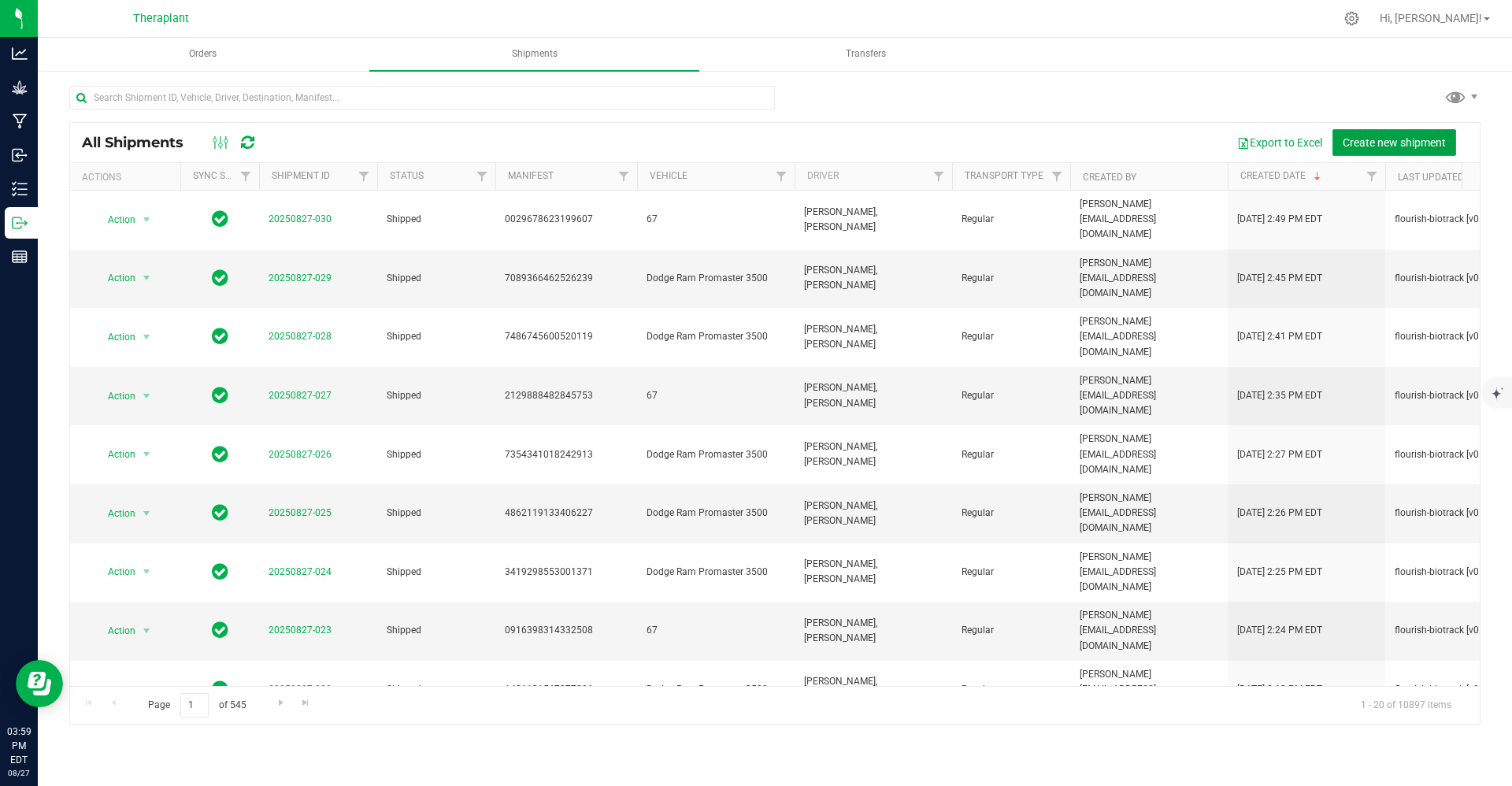
click at [753, 146] on span "Create new shipment" at bounding box center [1394, 142] width 103 height 13
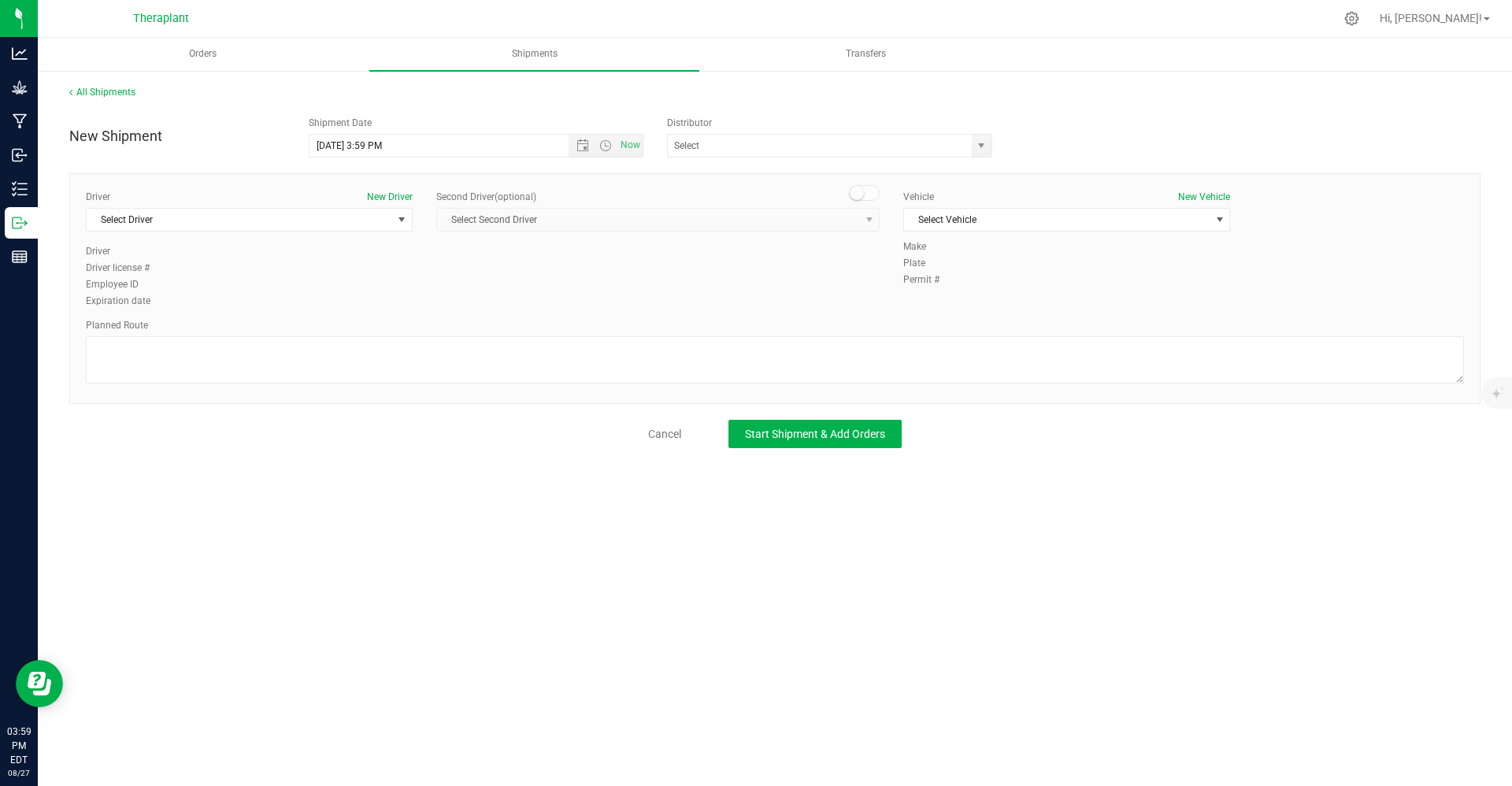
click at [253, 202] on div "Driver New Driver" at bounding box center [249, 197] width 327 height 14
click at [253, 206] on div "Driver New Driver Select Driver Select Driver Diamond Addison Robert Annulli No…" at bounding box center [249, 217] width 327 height 54
click at [251, 217] on span "Select Driver" at bounding box center [239, 219] width 305 height 22
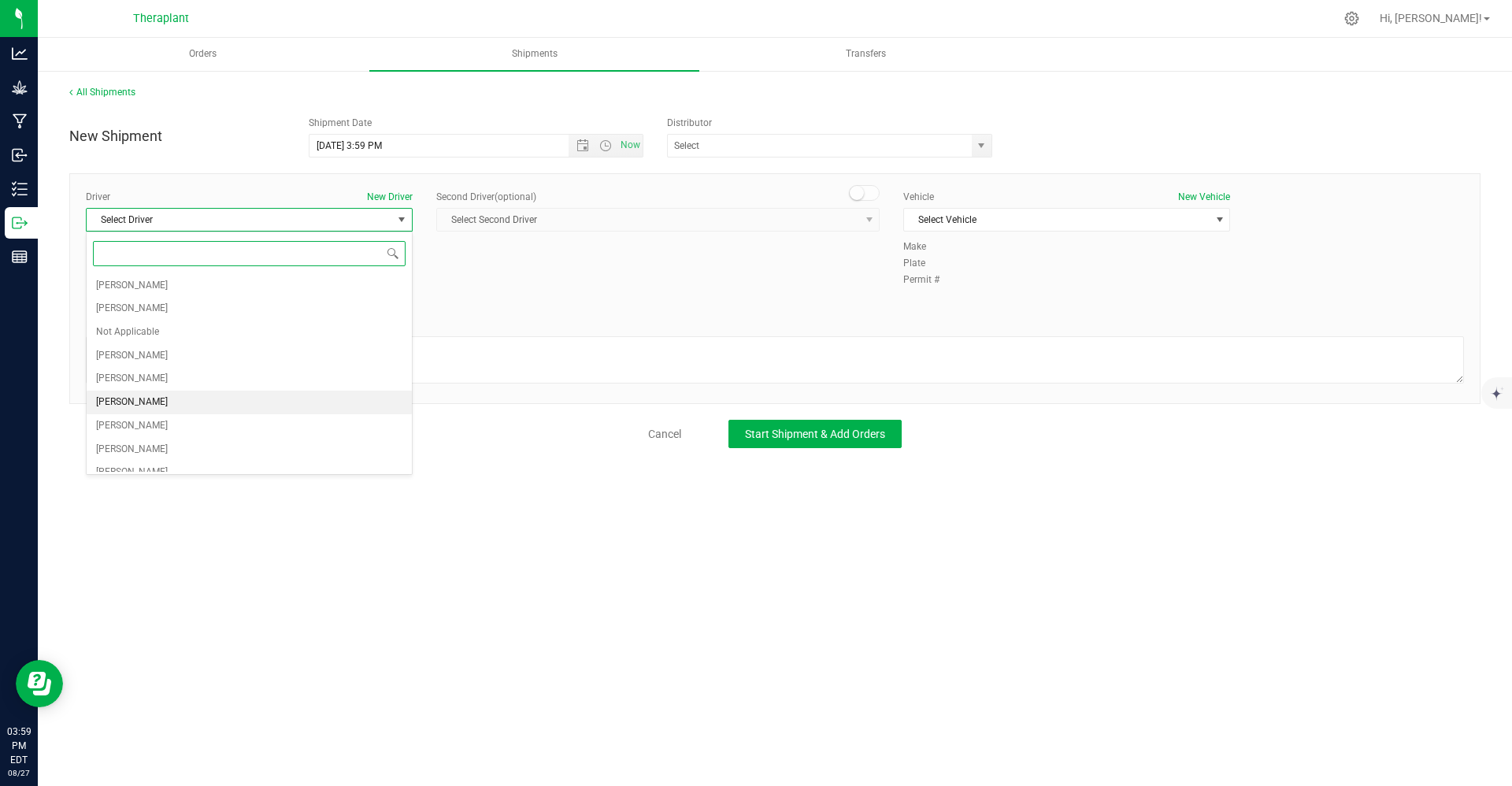
scroll to position [75, 0]
click at [188, 350] on li "Zachary Cannone" at bounding box center [249, 351] width 325 height 23
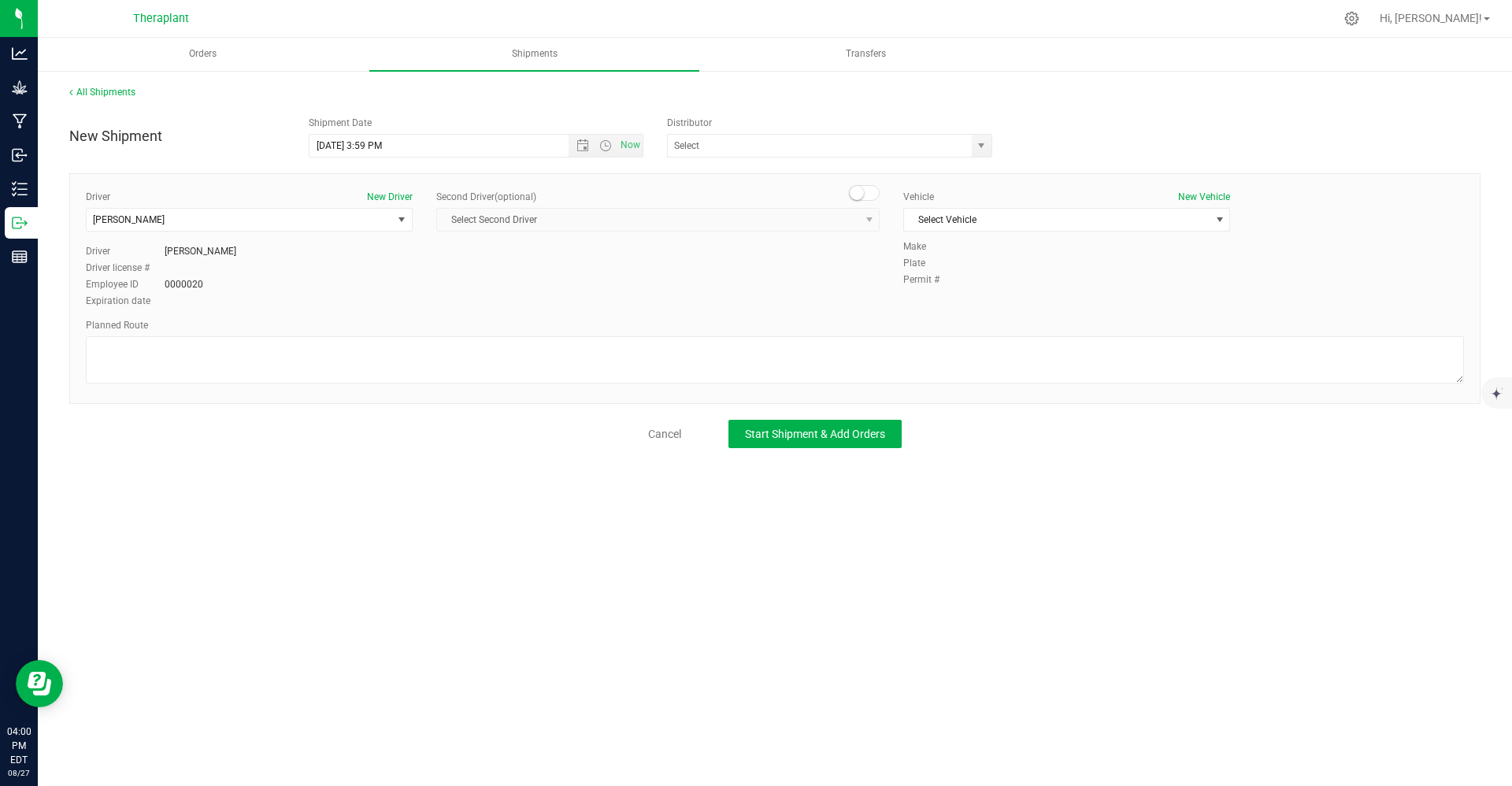
click at [753, 176] on div "Driver New Driver Zachary Cannone Select Driver Diamond Addison Robert Annulli …" at bounding box center [775, 289] width 1411 height 231
click at [753, 185] on span at bounding box center [865, 193] width 32 height 16
click at [753, 215] on span "Select Second Driver" at bounding box center [648, 219] width 422 height 22
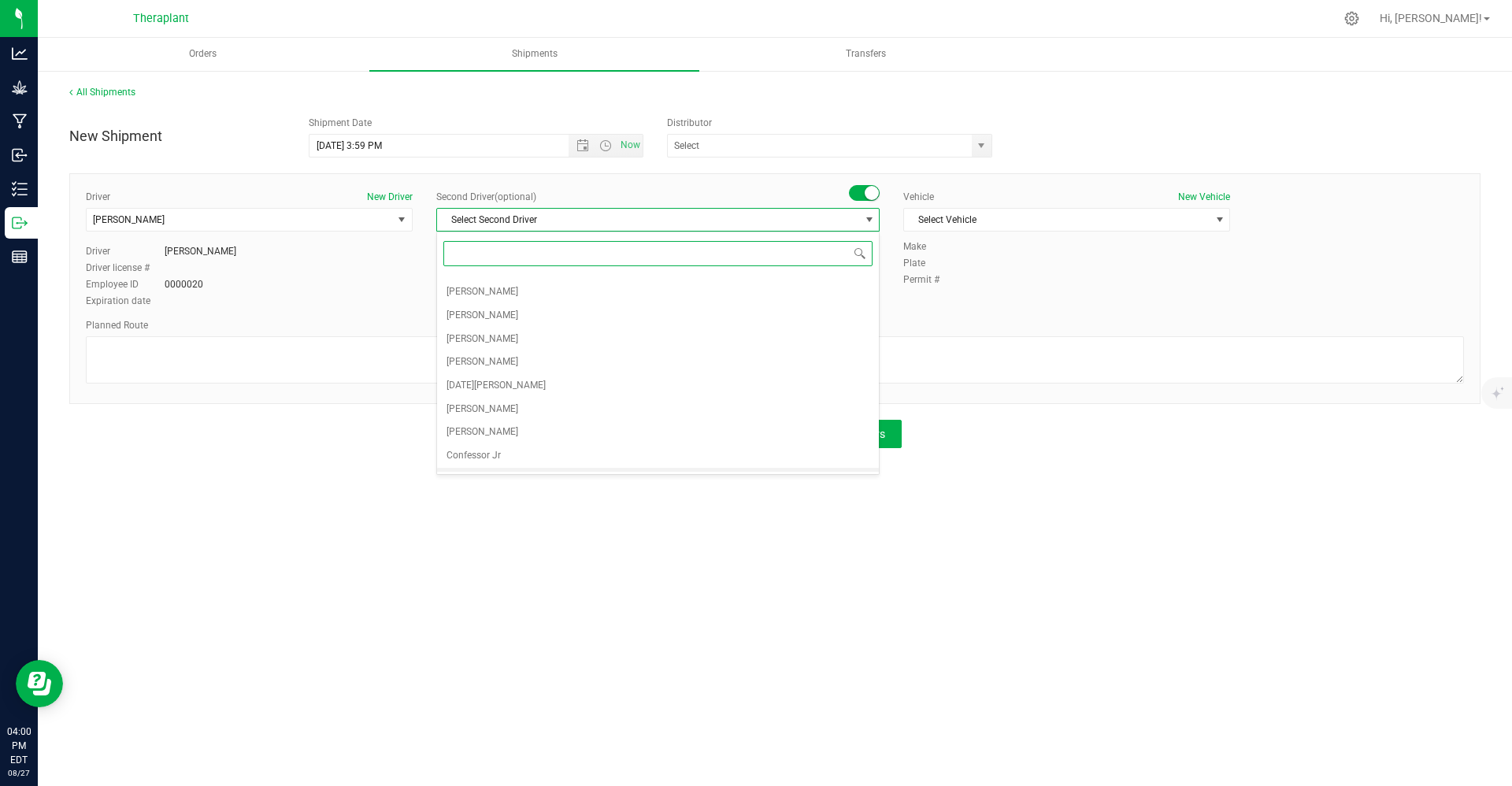
scroll to position [106, 0]
click at [598, 357] on li "Edward Cybulski" at bounding box center [658, 366] width 442 height 23
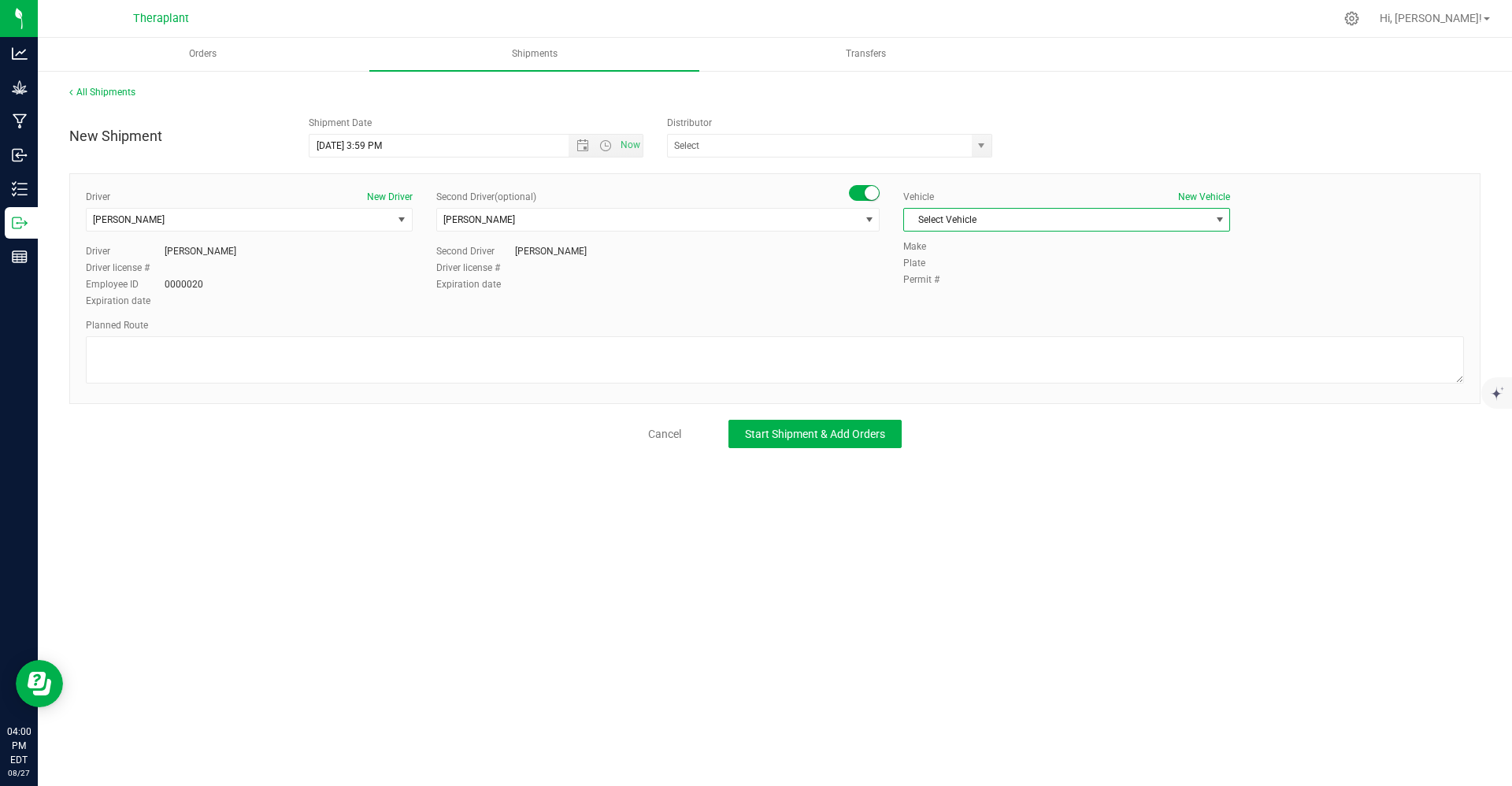
click at [753, 220] on span "Select Vehicle" at bounding box center [1057, 219] width 305 height 22
click at [753, 412] on li "Northeast Laboratories Car" at bounding box center [1067, 411] width 325 height 23
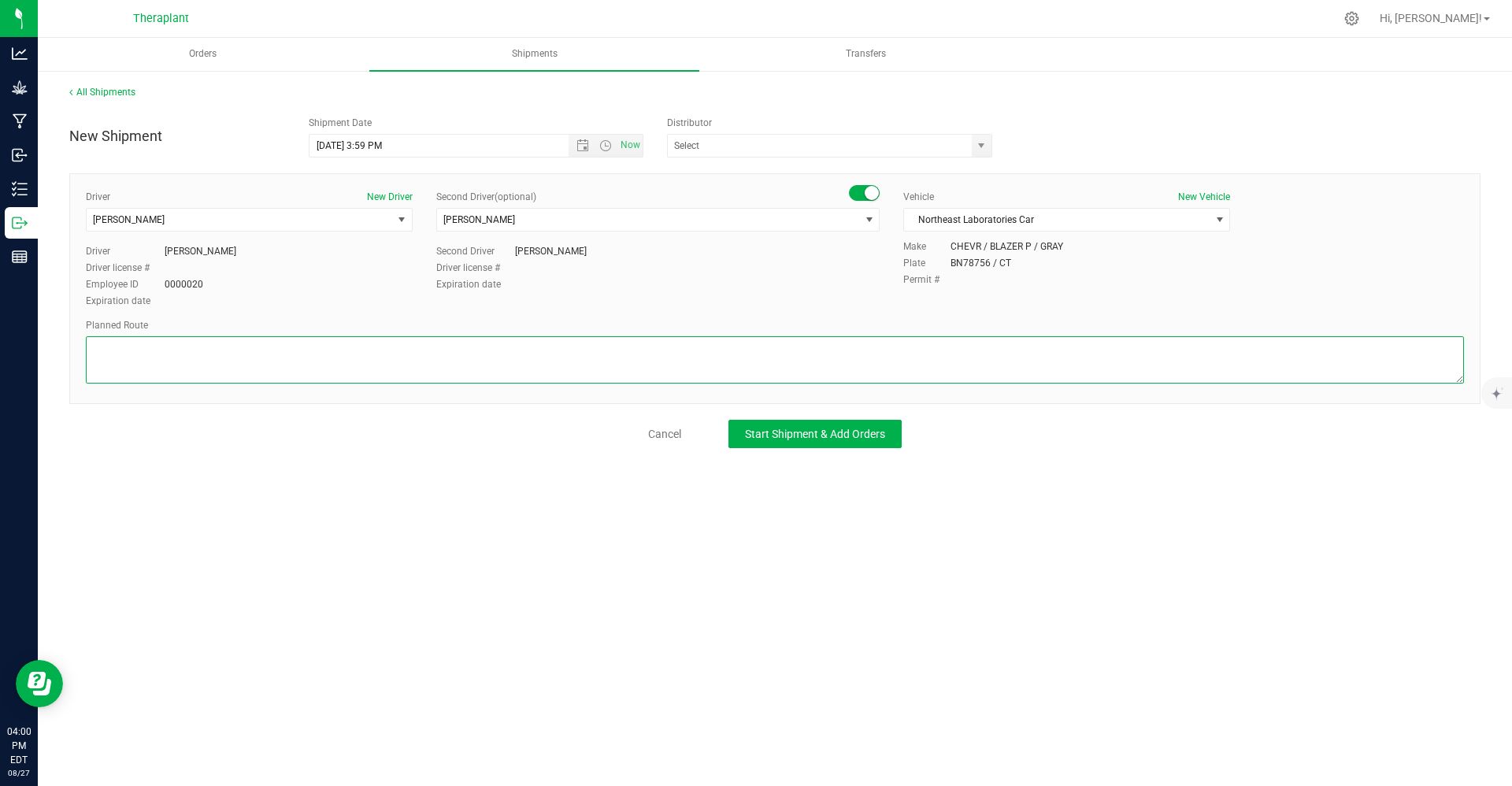
click at [753, 353] on textarea at bounding box center [775, 360] width 1379 height 48
click at [371, 339] on textarea at bounding box center [775, 360] width 1379 height 48
paste textarea "CT-8 S from CT-262, I-84 E, I-691 E, then I-91 N to [GEOGRAPHIC_DATA], Exit 23,…"
type textarea "CT-8 S from CT-262, I-84 E, I-691 E, then I-91 N to [GEOGRAPHIC_DATA], Exit 23,…"
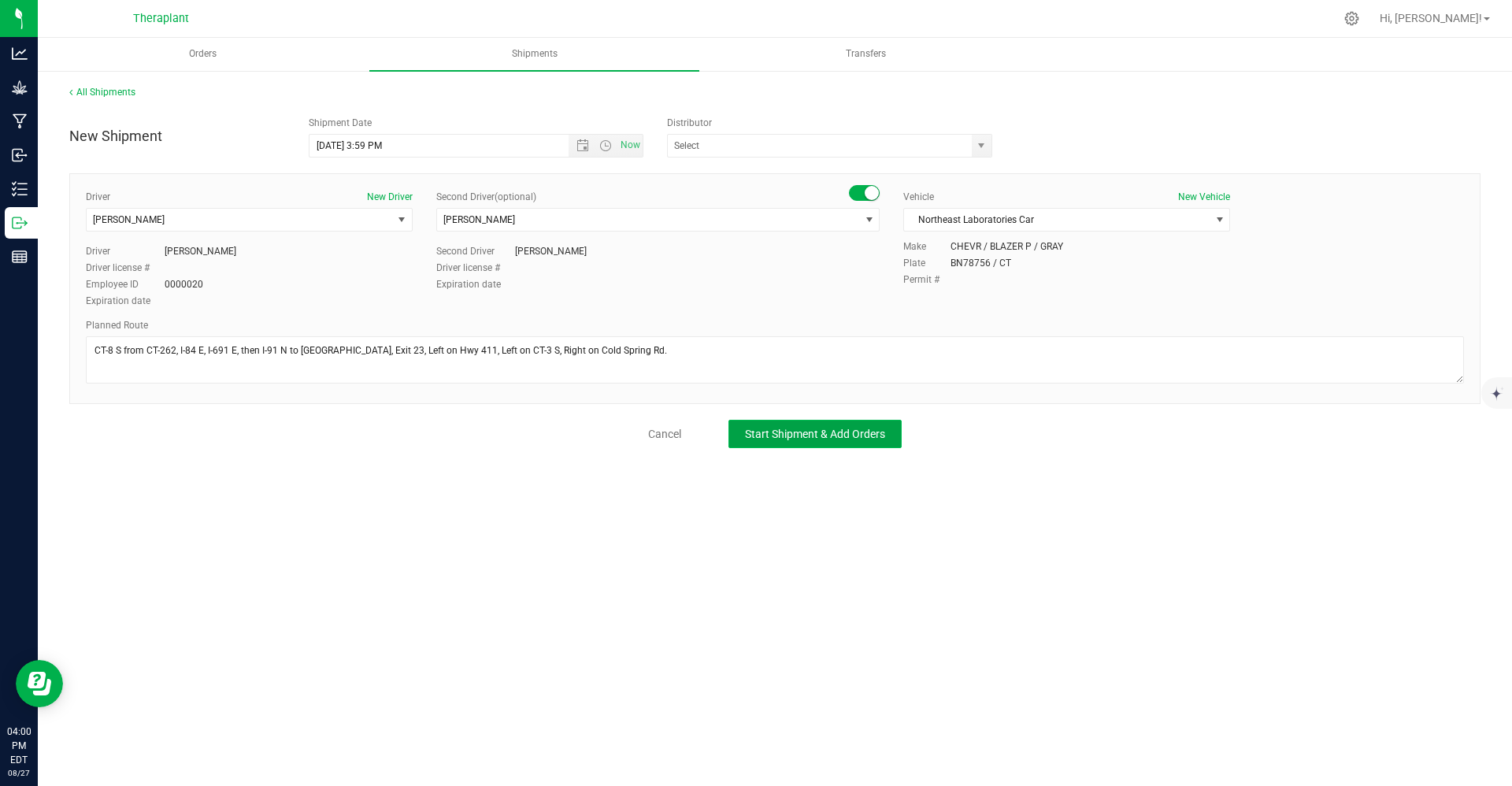
click at [753, 438] on span "Start Shipment & Add Orders" at bounding box center [815, 434] width 140 height 13
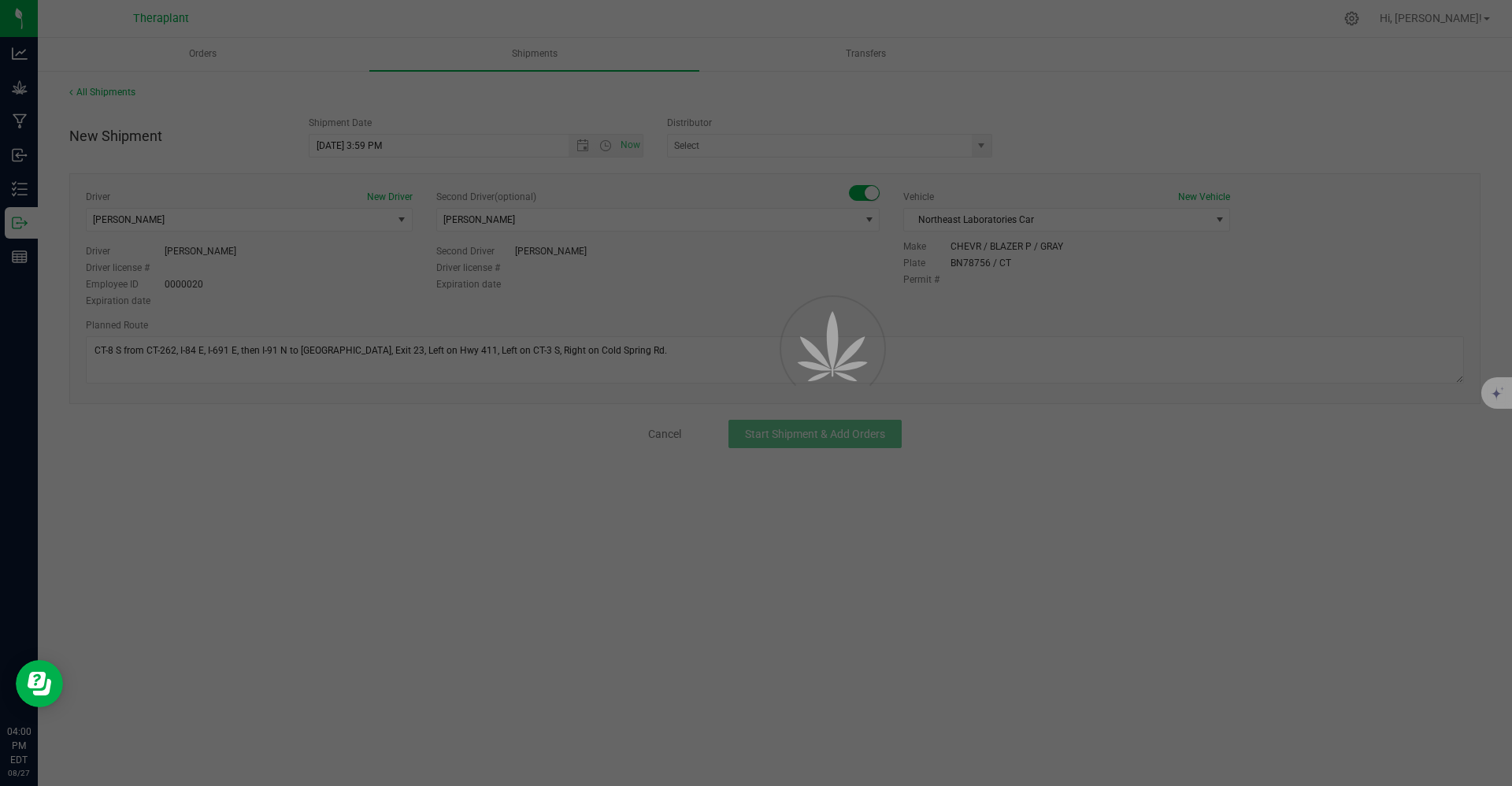
click at [376, 293] on div at bounding box center [756, 393] width 1512 height 786
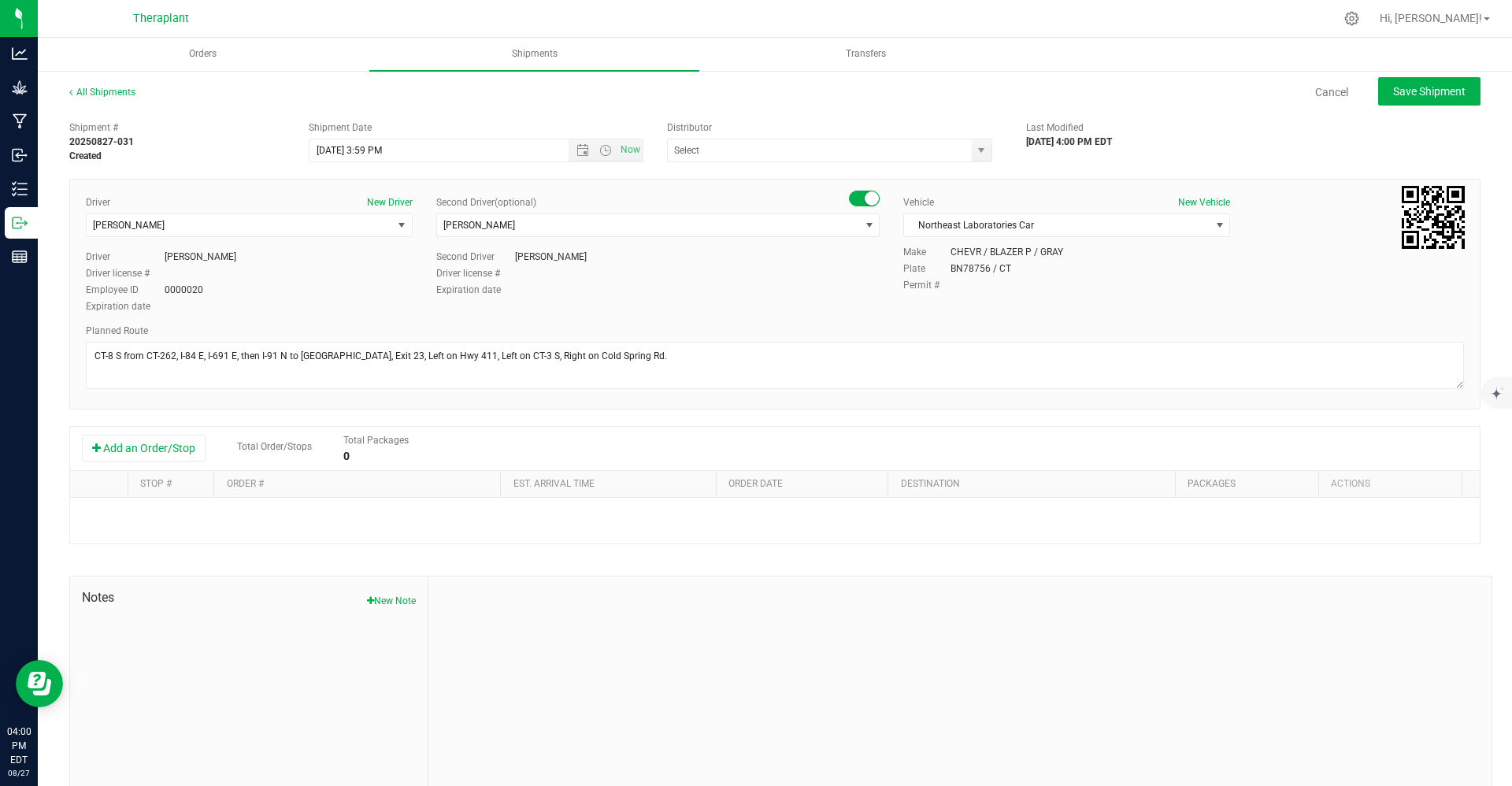
click at [121, 468] on div "Add an Order/Stop Total Order/Stops Total Packages 0" at bounding box center [775, 449] width 1409 height 44
click at [126, 441] on button "Add an Order/Stop" at bounding box center [143, 448] width 123 height 27
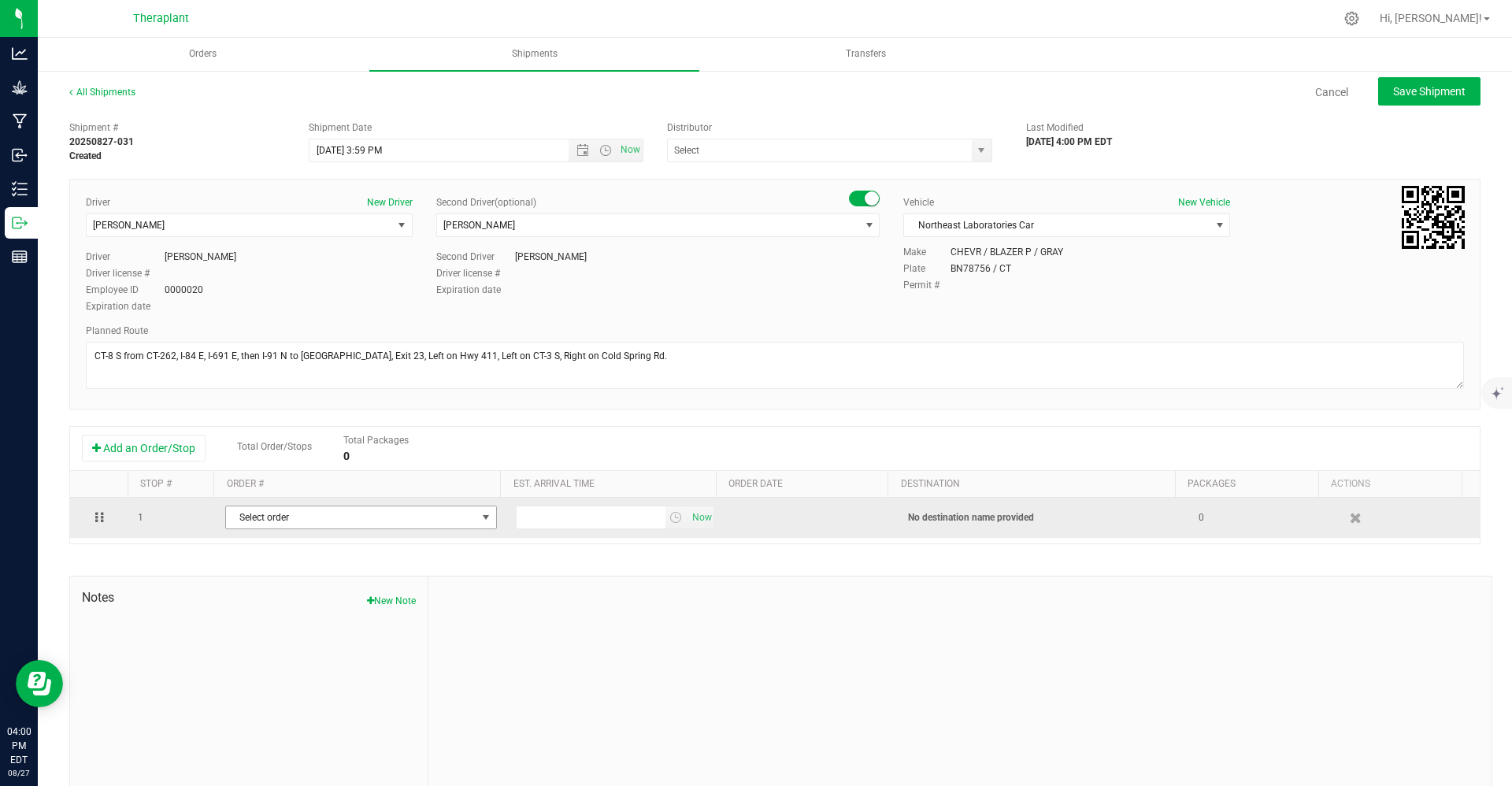
click at [299, 516] on span "Select order" at bounding box center [351, 517] width 250 height 22
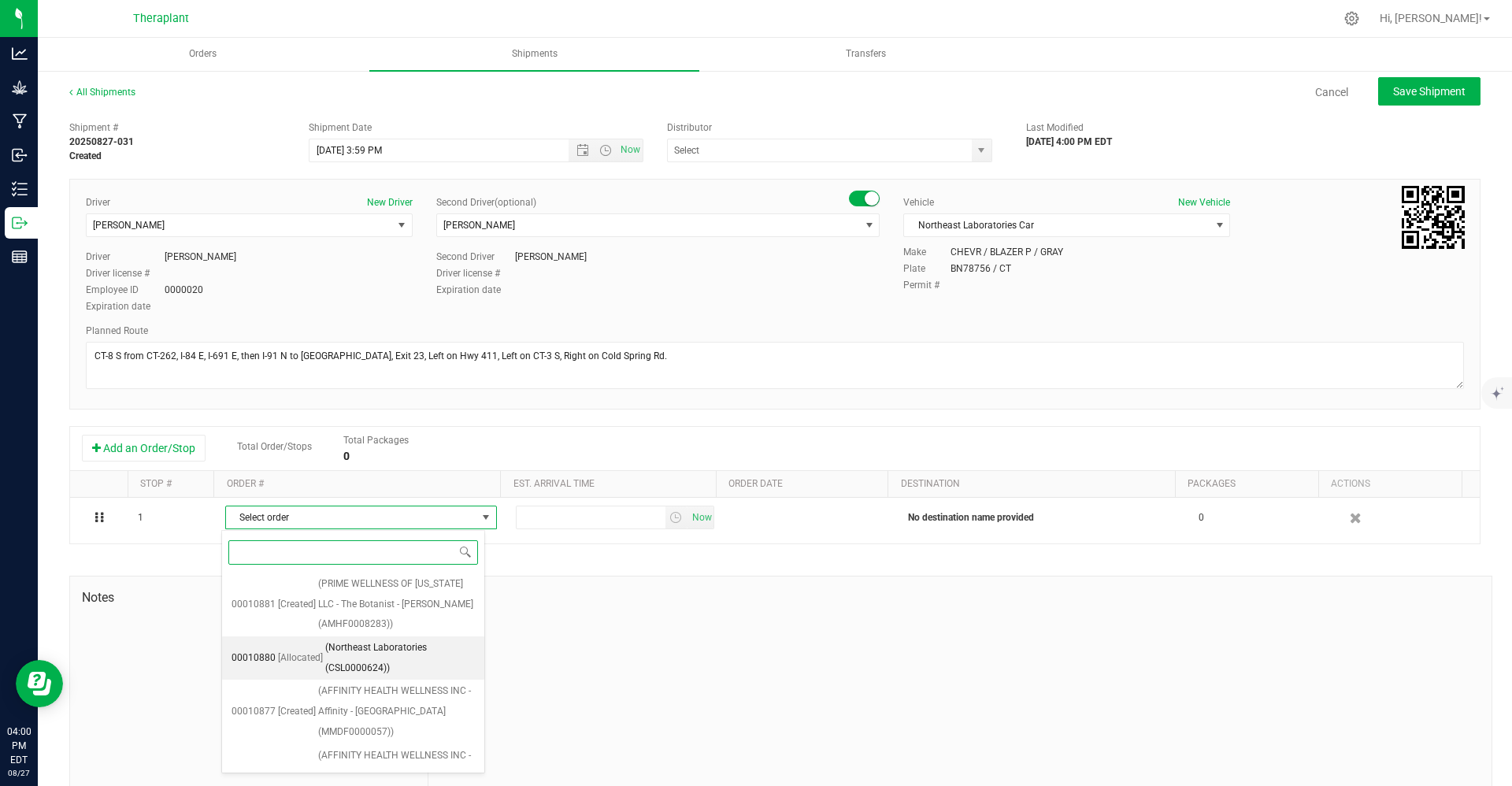
click at [333, 678] on span "(Northeast Laboratories (CSL0000624))" at bounding box center [400, 658] width 150 height 40
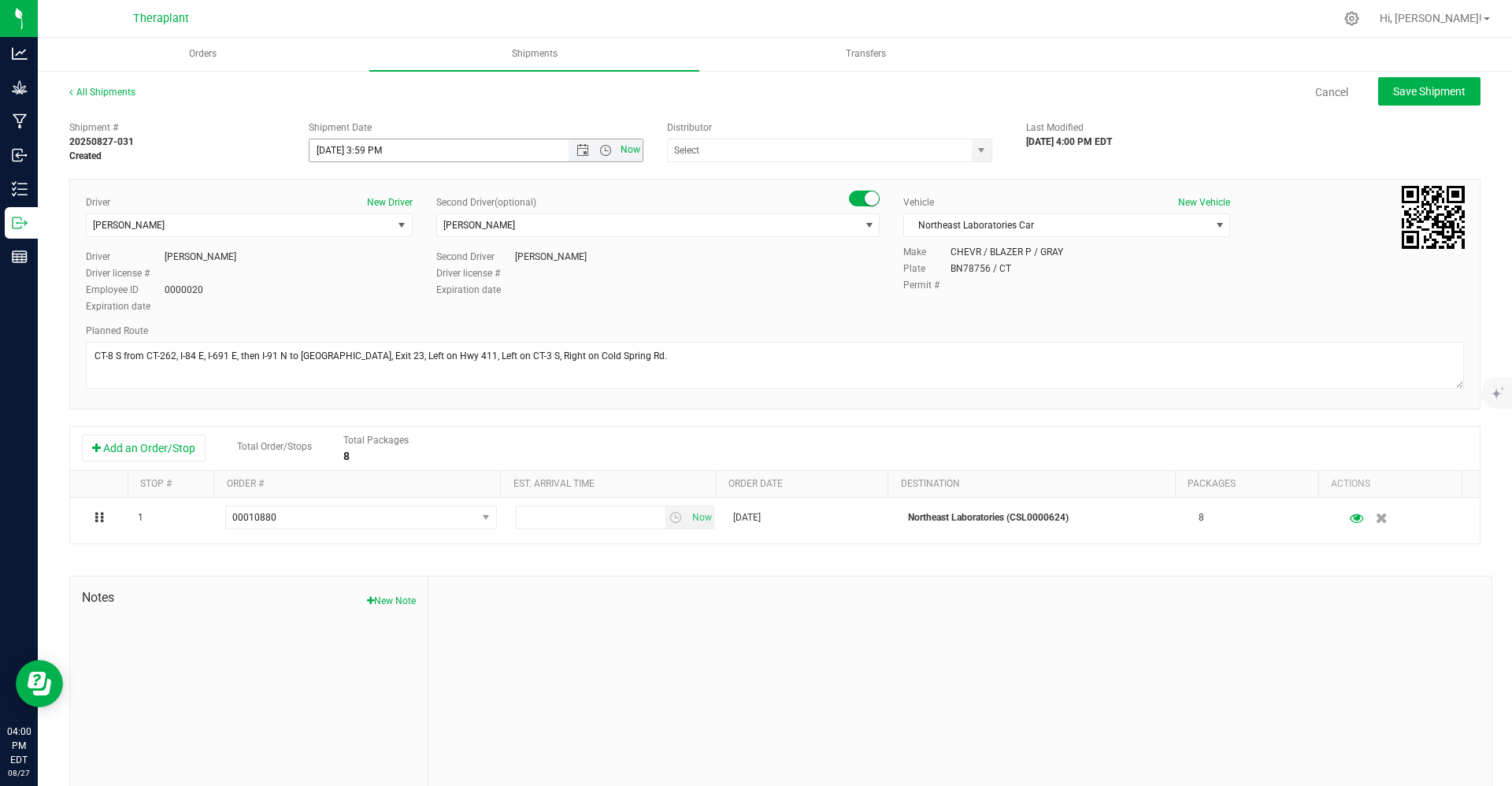
click at [625, 150] on span "Now" at bounding box center [630, 149] width 27 height 23
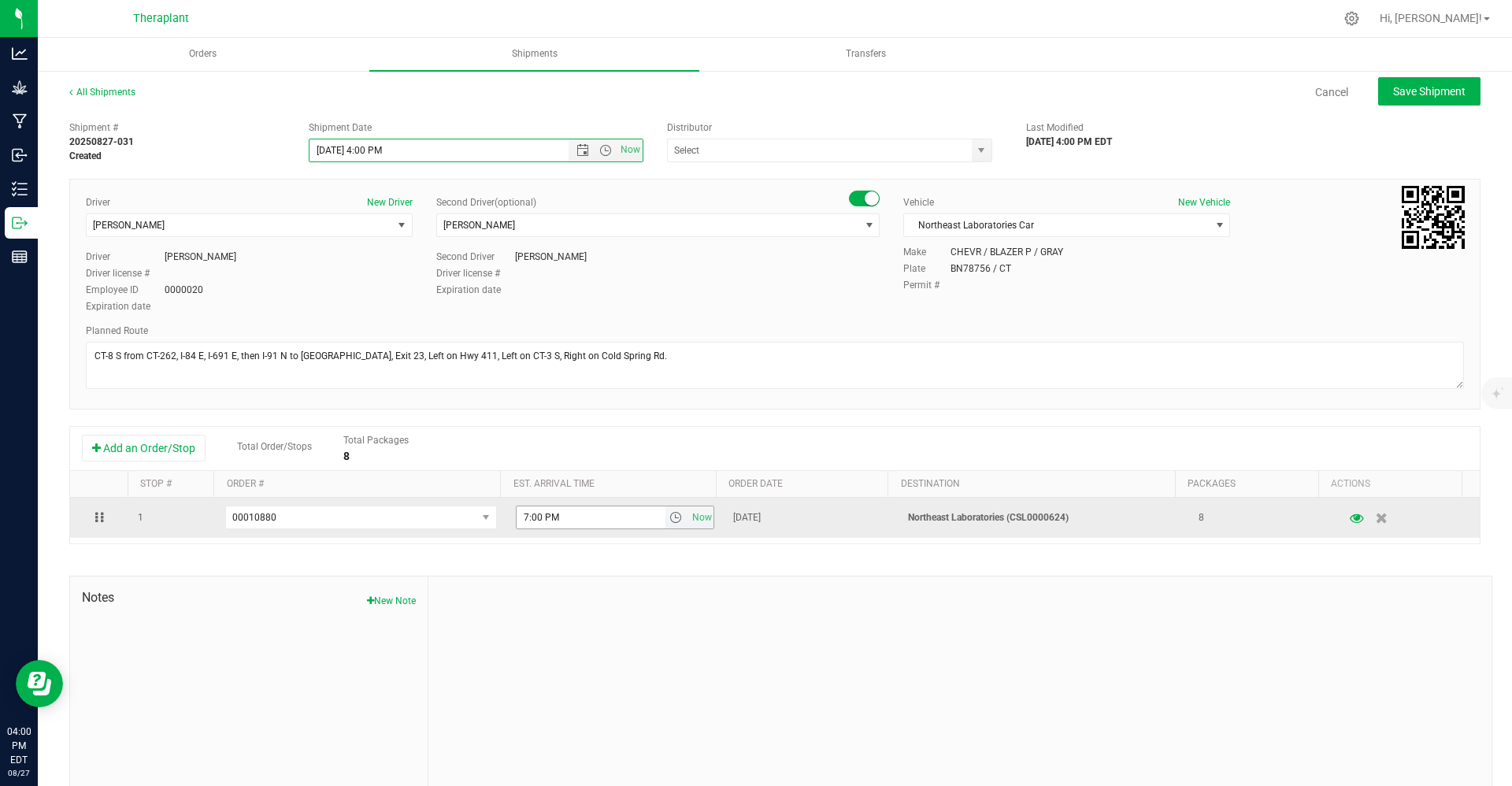
click at [670, 524] on span "select" at bounding box center [676, 517] width 13 height 13
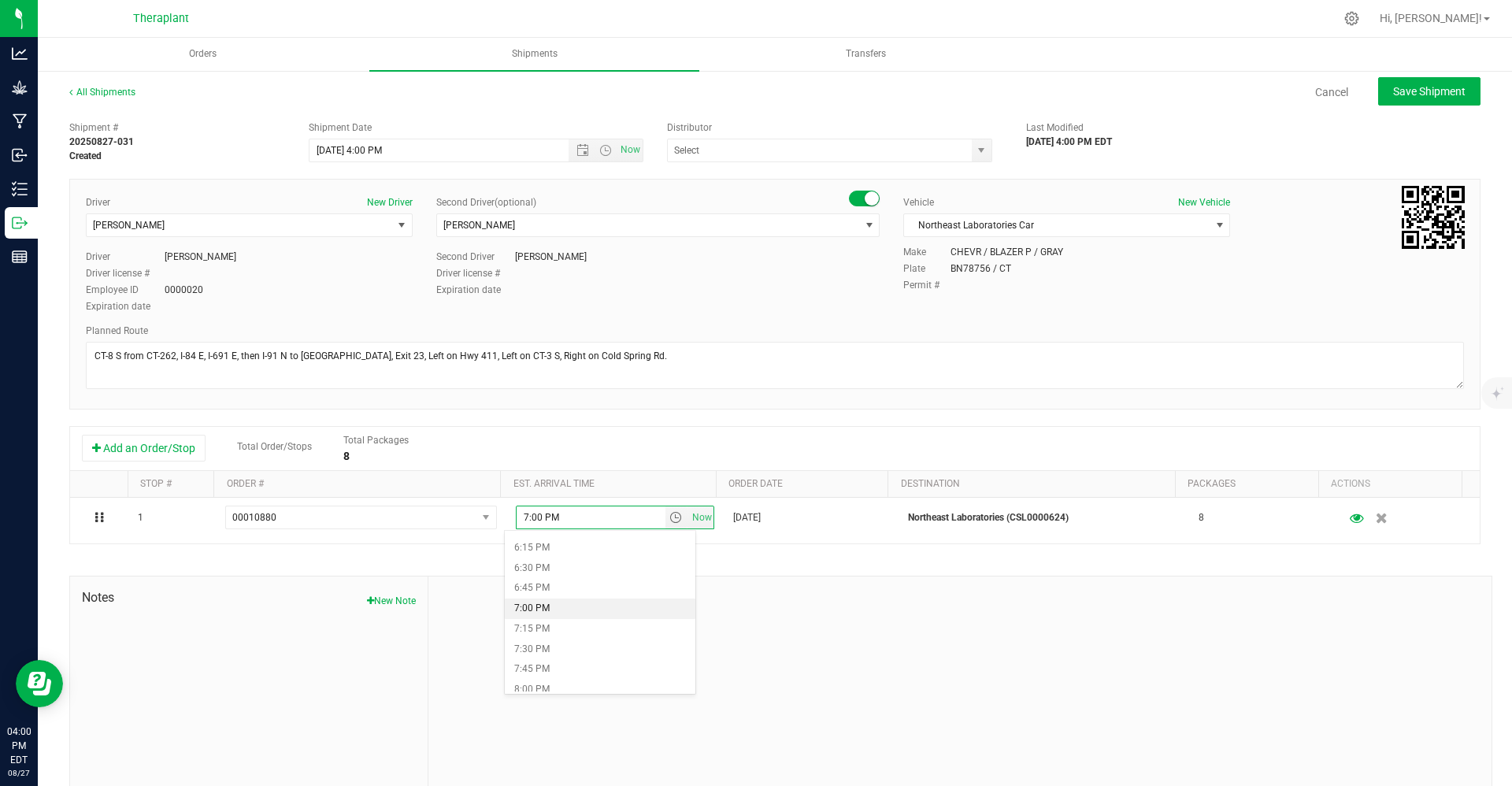
scroll to position [1786, 0]
click at [565, 658] on li "11:30 PM" at bounding box center [600, 662] width 191 height 21
click at [753, 78] on button "Save Shipment" at bounding box center [1429, 92] width 103 height 28
type input "8/27/2025 8:00 PM"
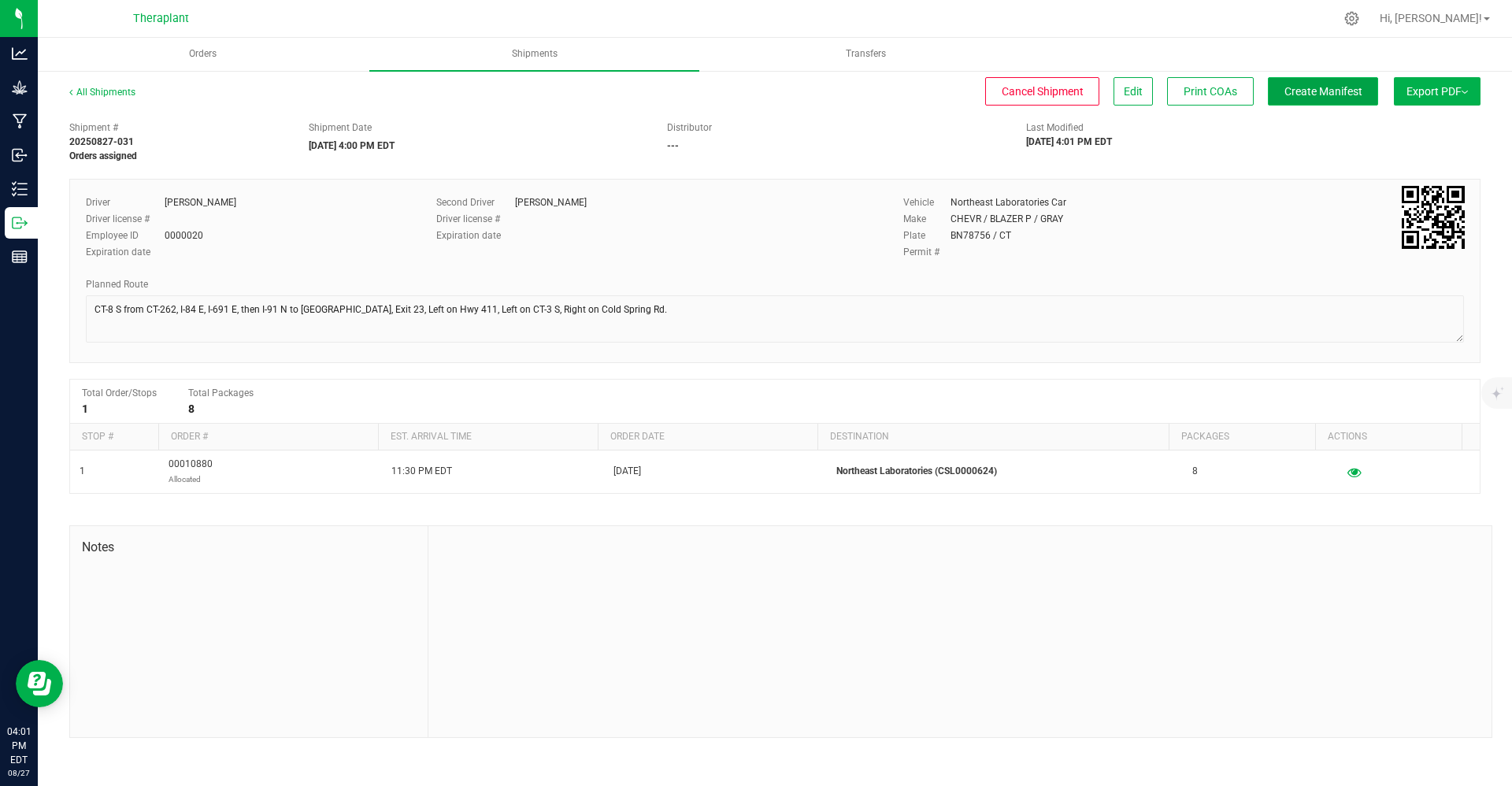
click at [753, 96] on span "Create Manifest" at bounding box center [1323, 91] width 78 height 13
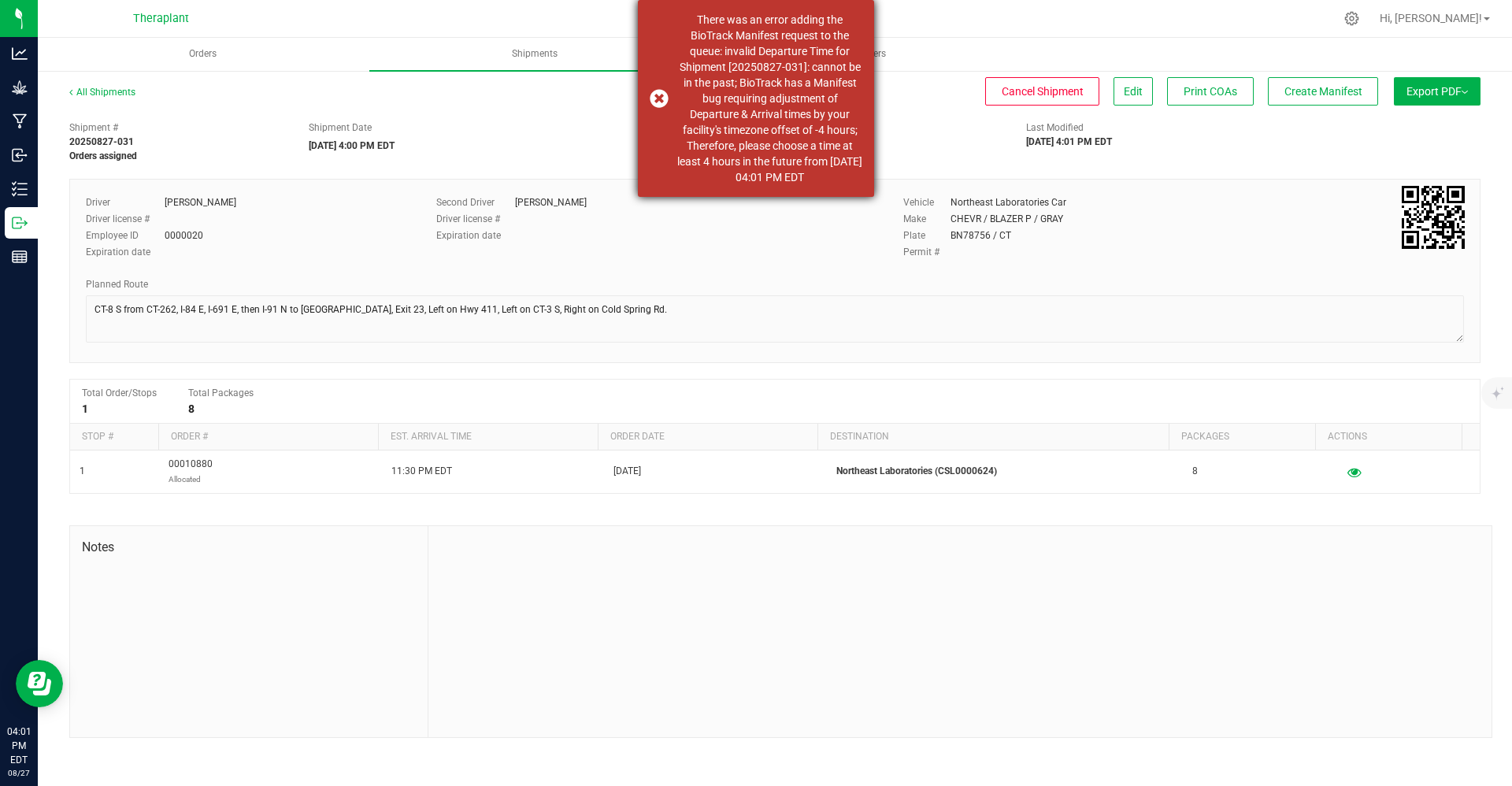
click at [753, 133] on EDT\a\a"] "There was an error adding the BioTrack Manifest request to the queue: invalid D…" at bounding box center [770, 98] width 185 height 174
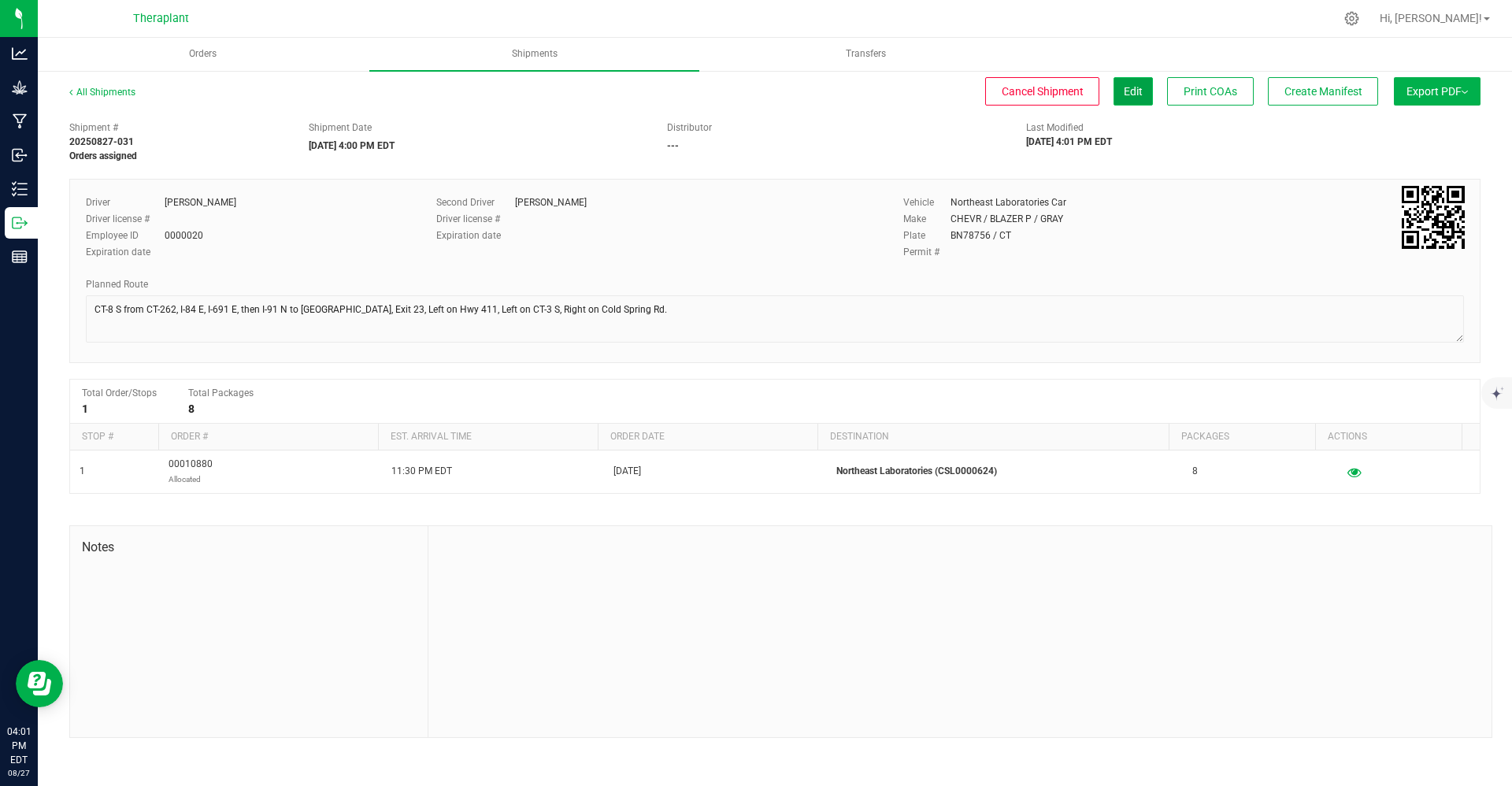
click at [753, 92] on span "Edit" at bounding box center [1133, 91] width 19 height 13
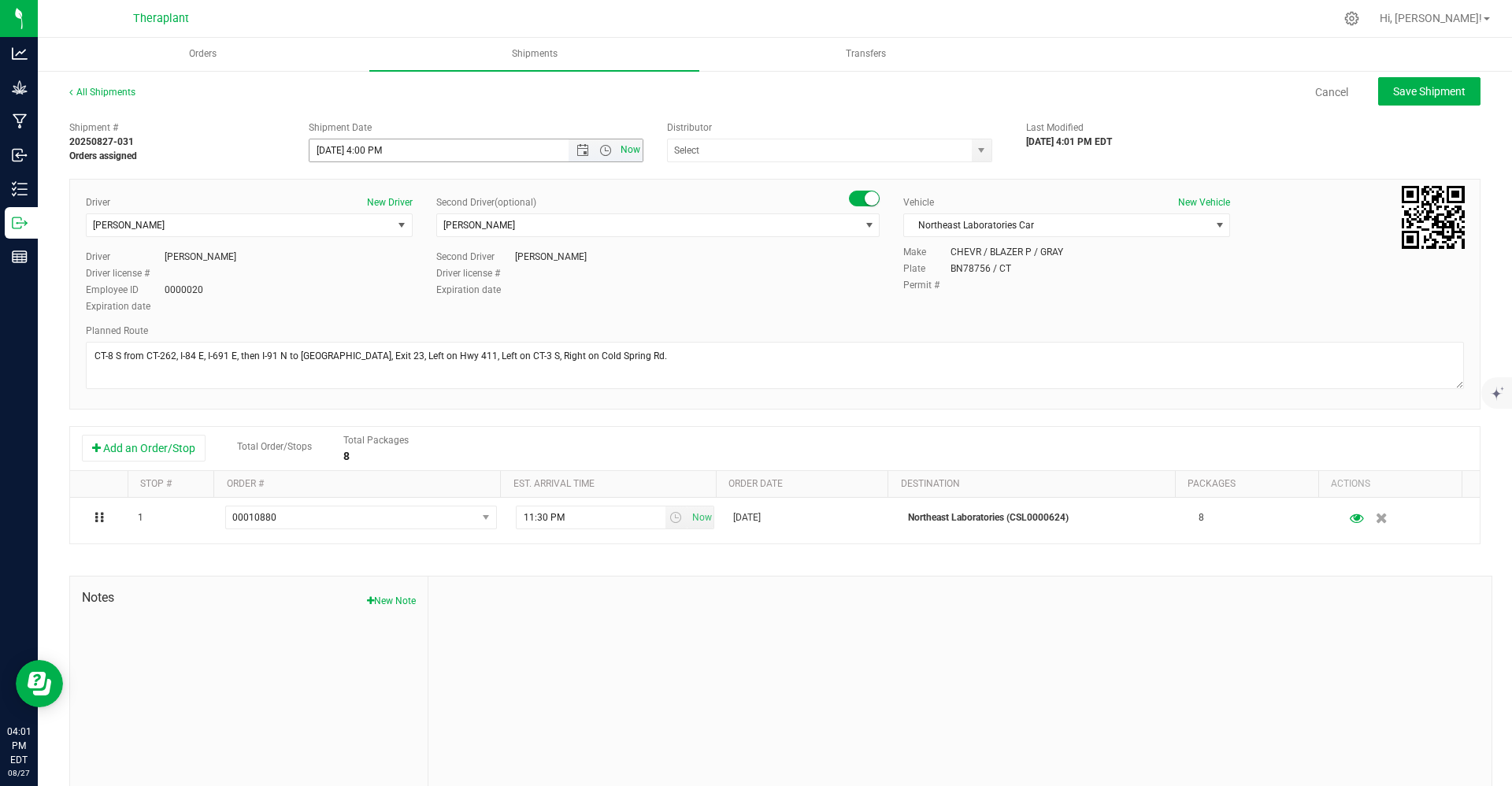
click at [630, 154] on span "Now" at bounding box center [630, 149] width 27 height 23
click at [753, 98] on span "Save Shipment" at bounding box center [1429, 91] width 73 height 13
type input "8/27/2025 8:01 PM"
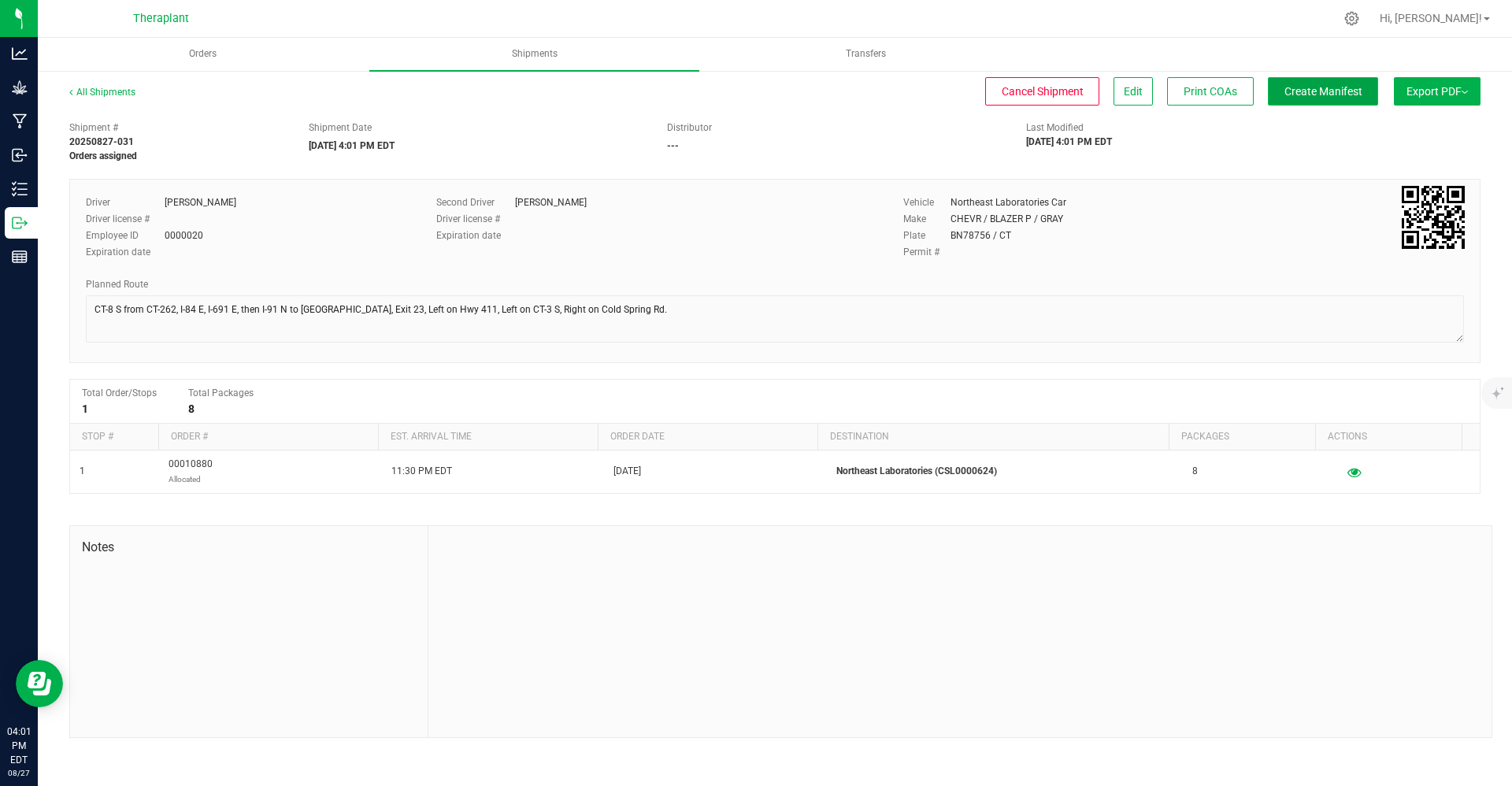
click at [753, 85] on span "Create Manifest" at bounding box center [1323, 91] width 78 height 13
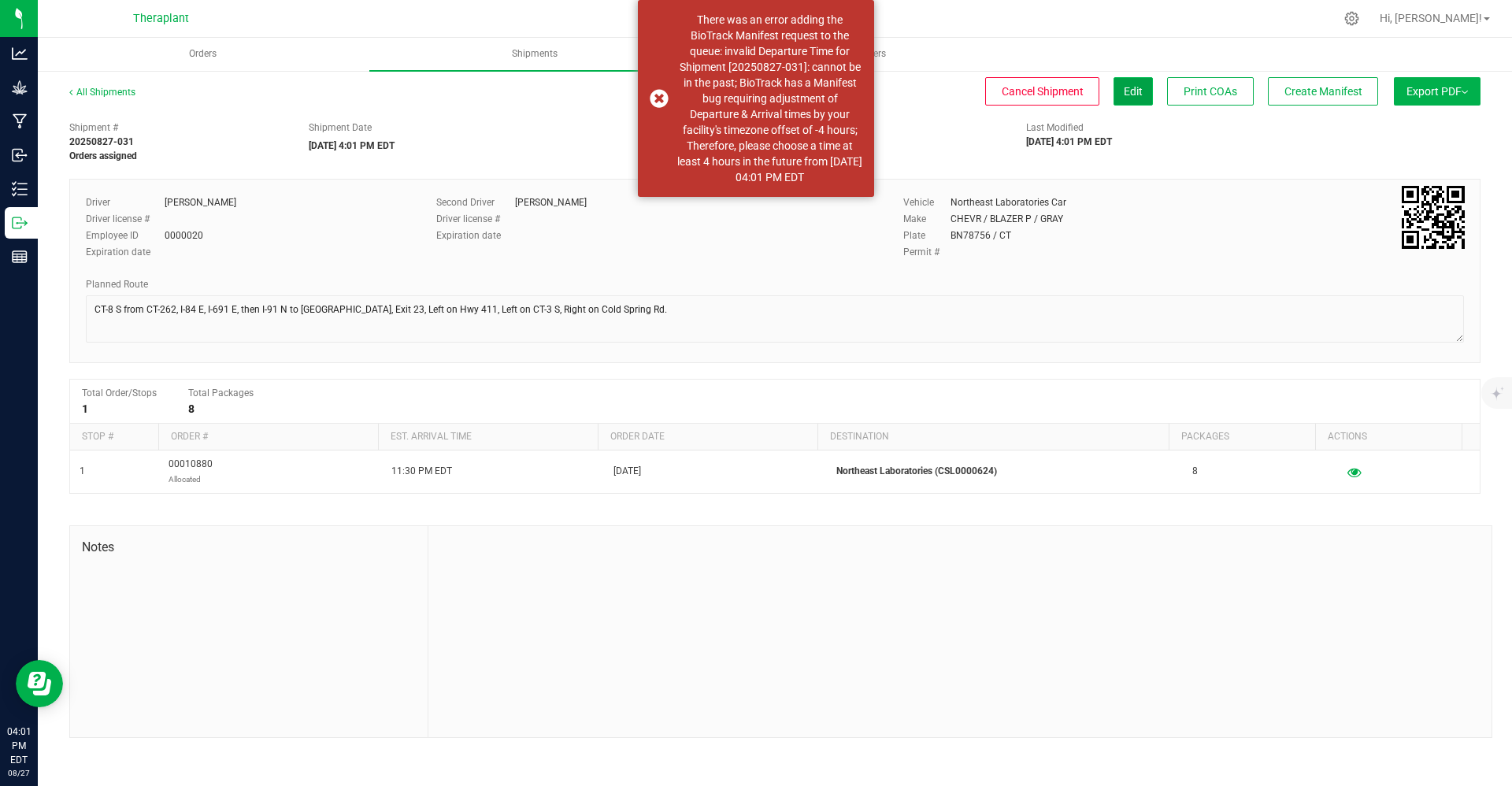
click at [753, 92] on span "Edit" at bounding box center [1133, 91] width 19 height 13
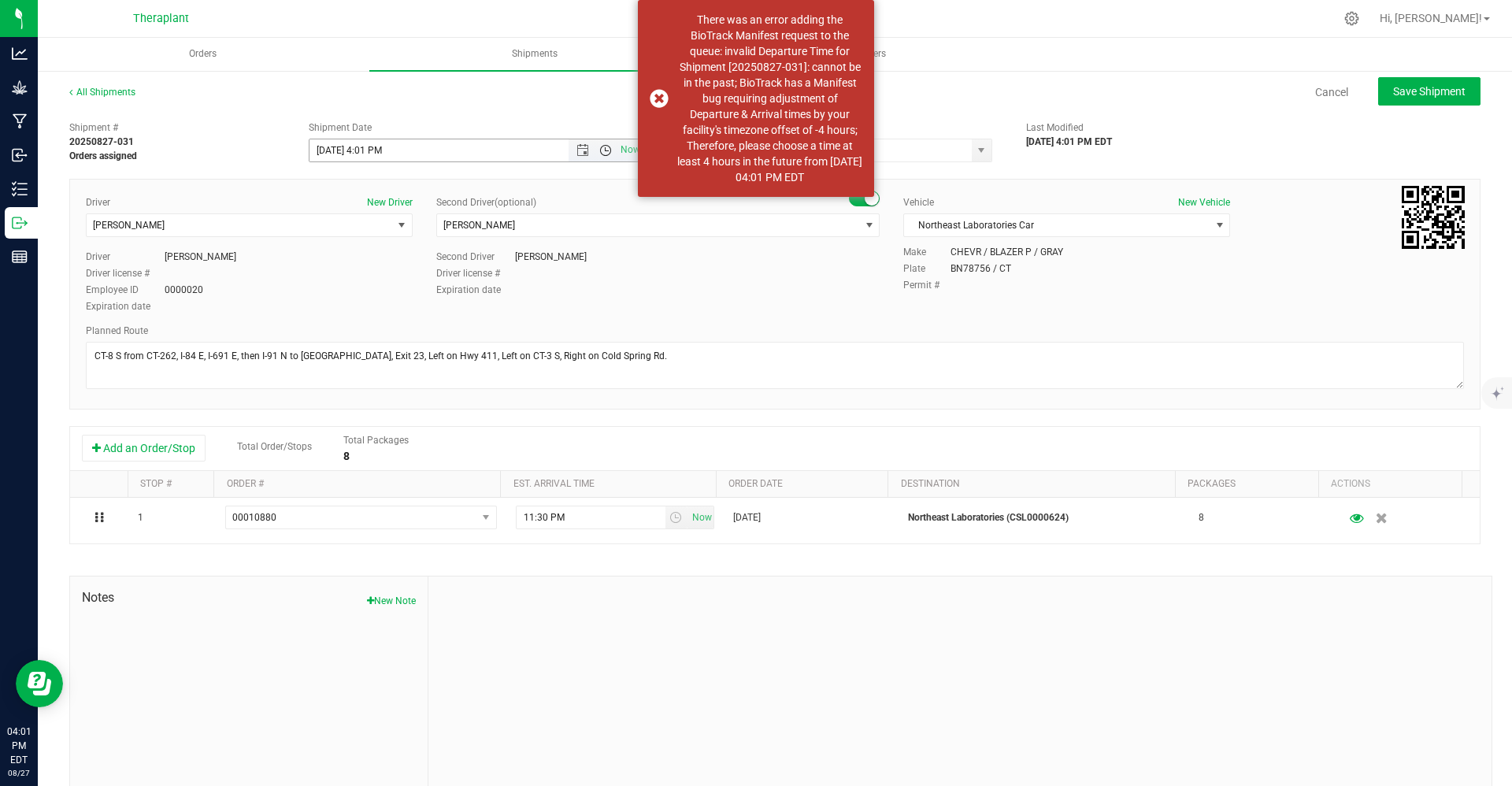
click at [600, 144] on span "Open the time view" at bounding box center [605, 150] width 13 height 13
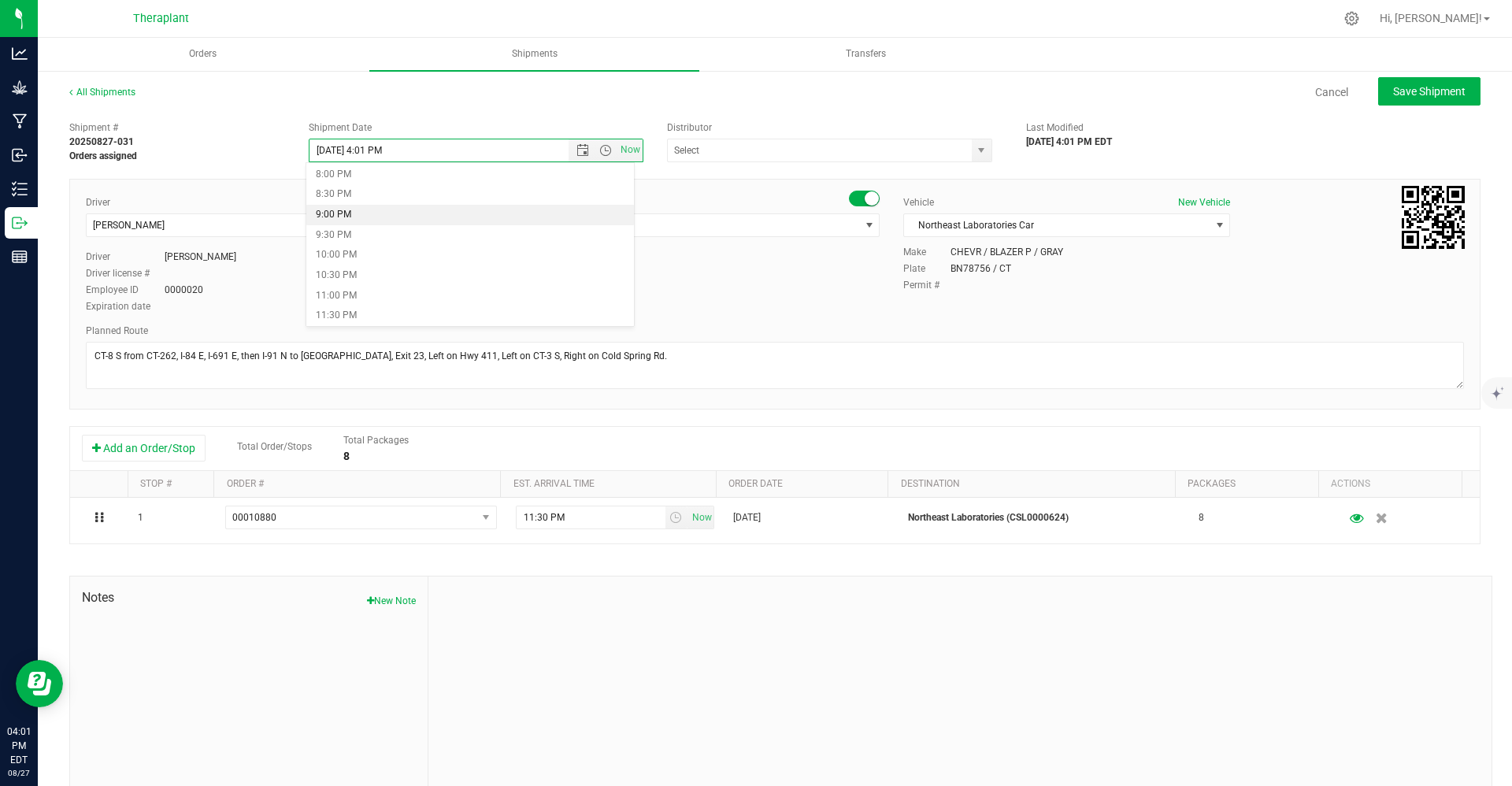
scroll to position [800, 0]
click at [435, 224] on li "9:00 PM" at bounding box center [470, 227] width 328 height 21
click at [753, 93] on span "Save Shipment" at bounding box center [1429, 91] width 73 height 13
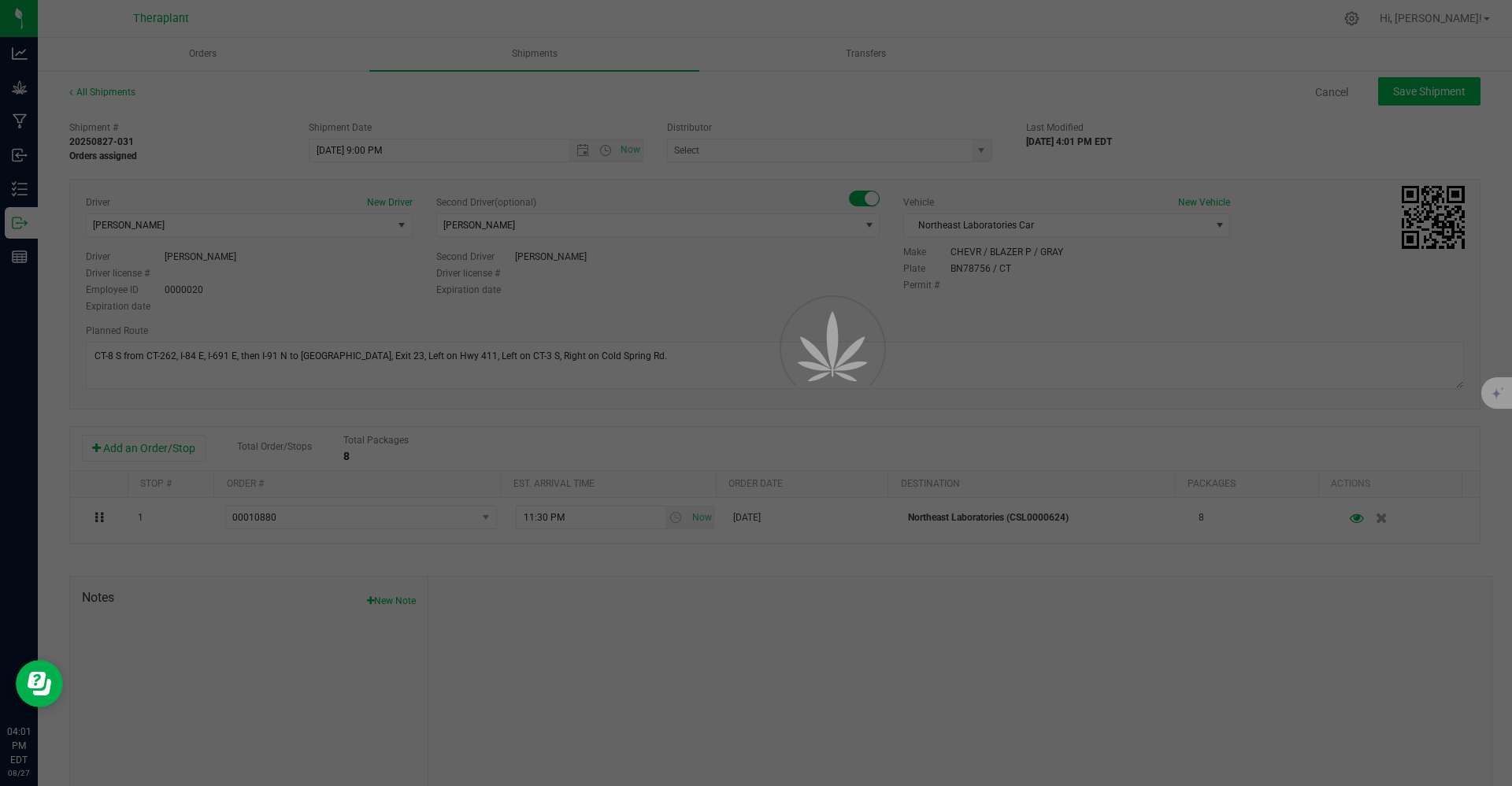
type input "8/28/2025 1:00 AM"
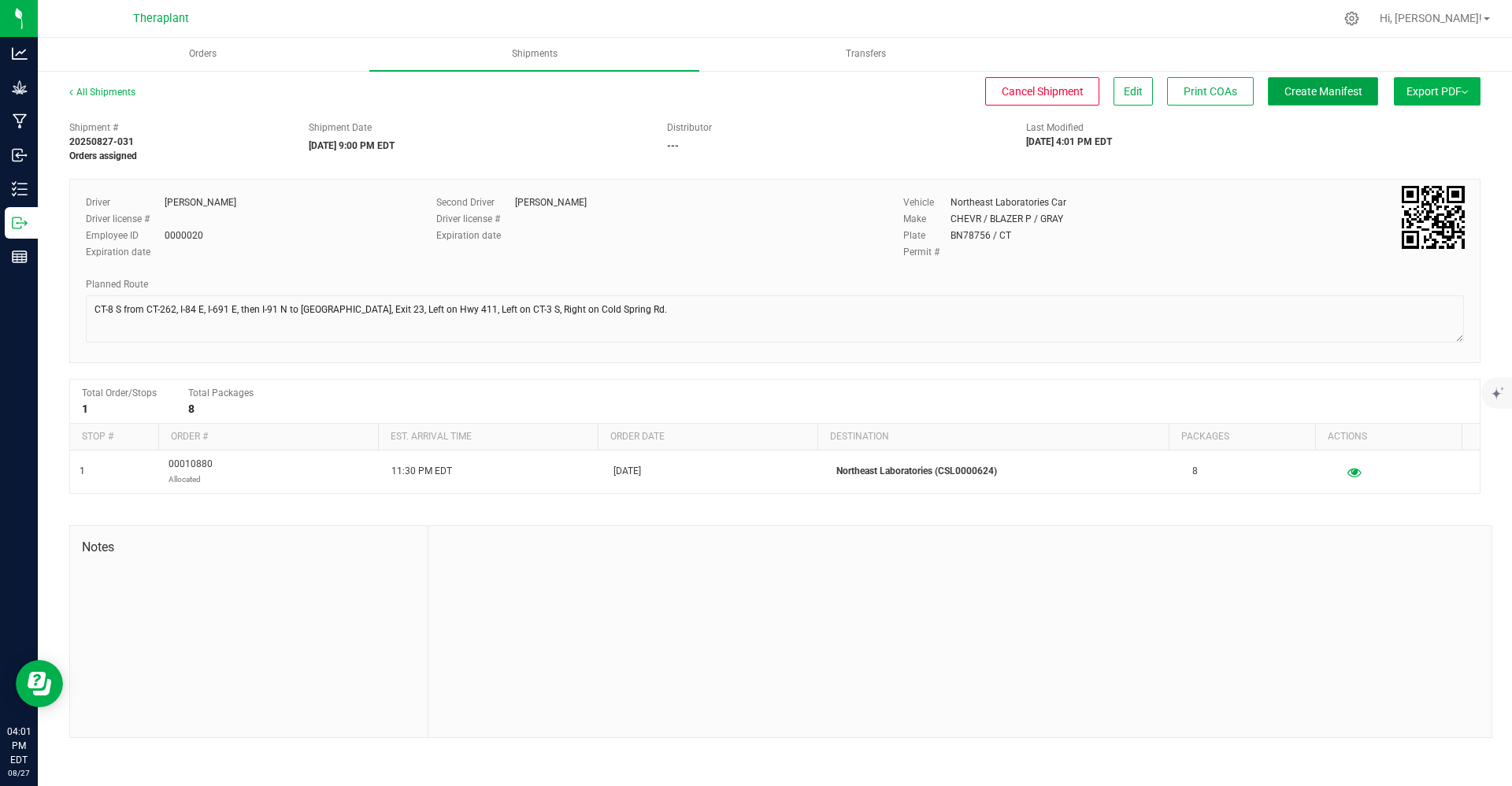
click at [753, 92] on span "Create Manifest" at bounding box center [1323, 91] width 78 height 13
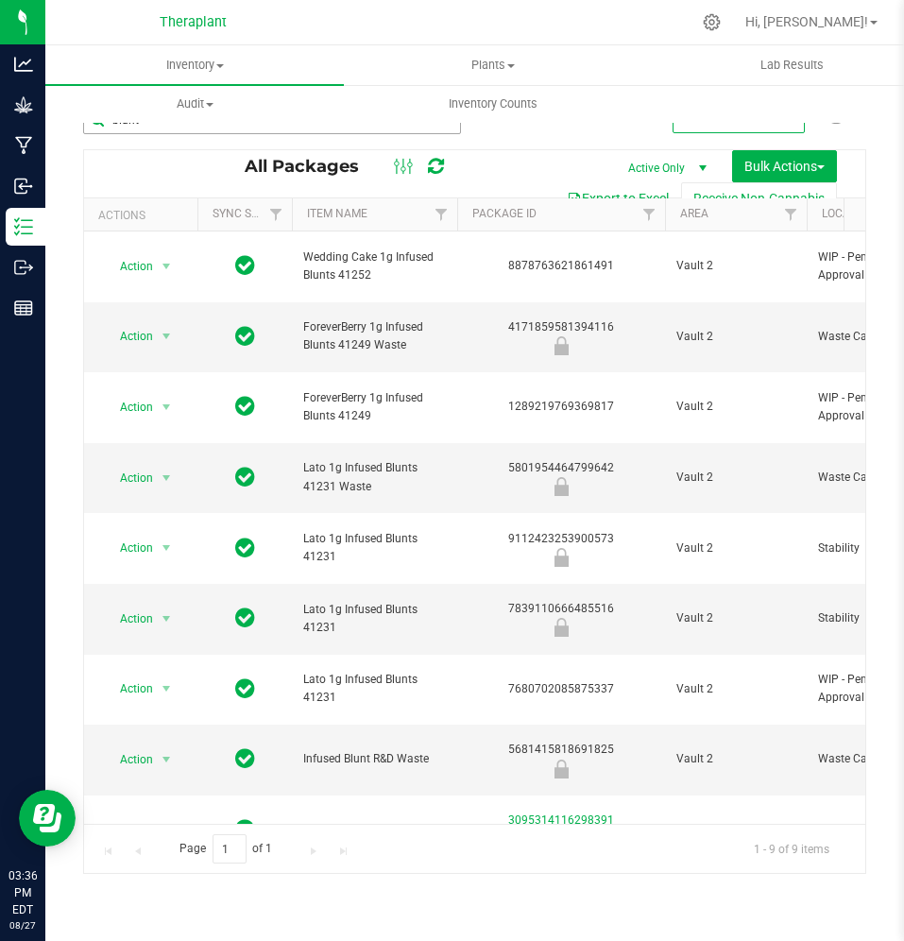
click at [163, 124] on input "blunt" at bounding box center [272, 120] width 378 height 28
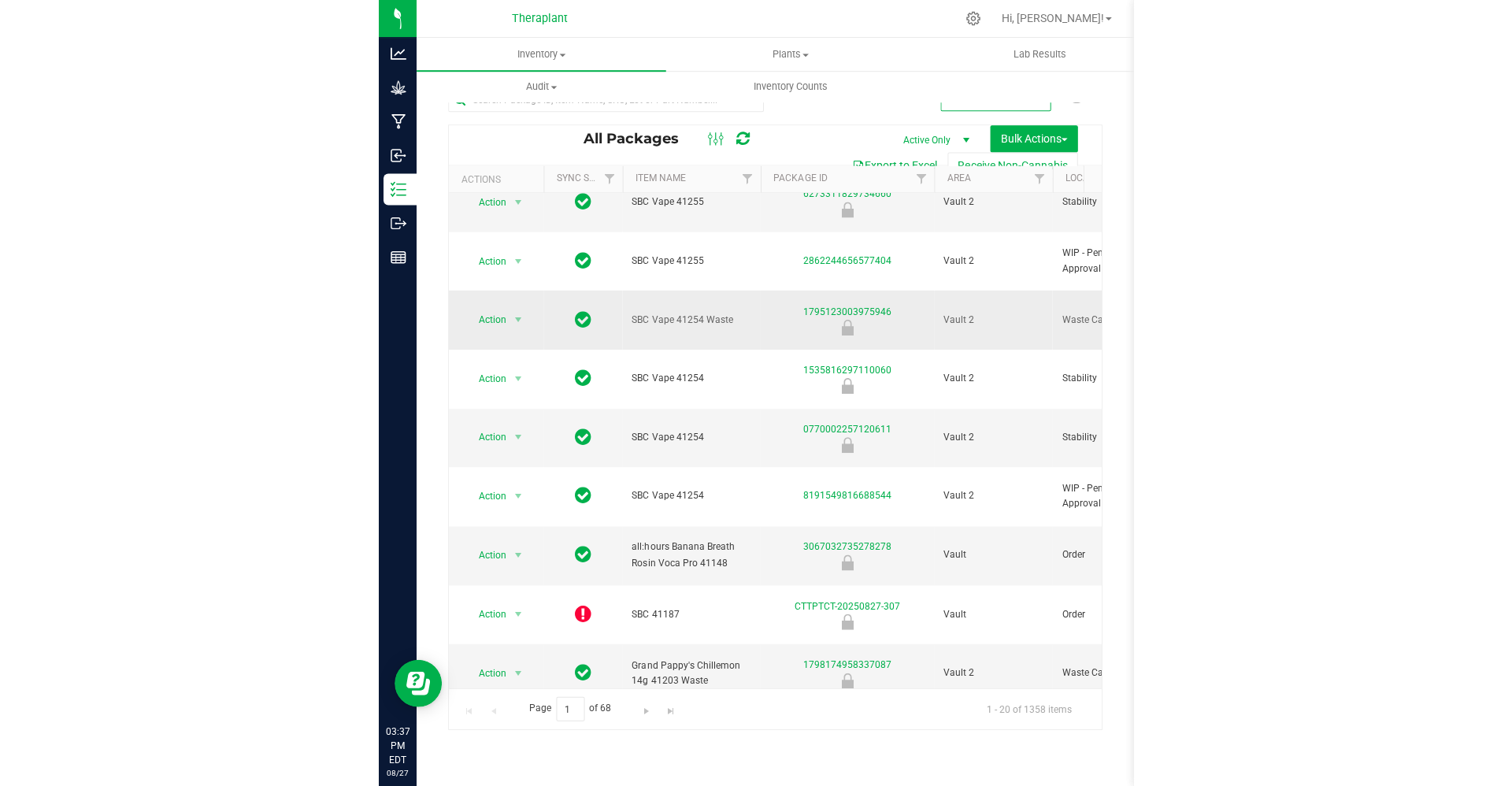
scroll to position [239, 0]
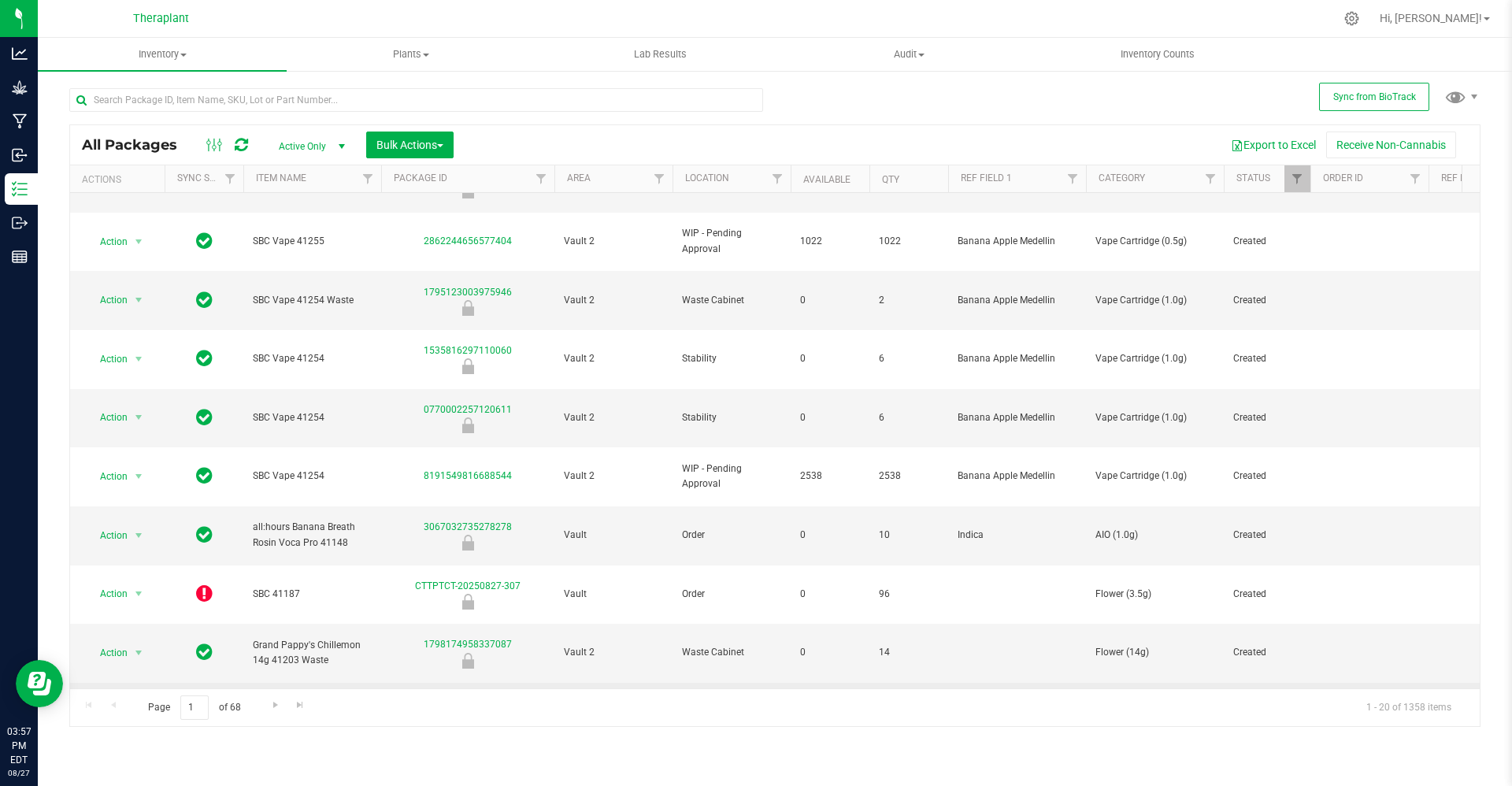
drag, startPoint x: 299, startPoint y: 547, endPoint x: 245, endPoint y: 537, distance: 54.9
click at [245, 683] on td "Grand Pappy's Chillemon 14g 41203" at bounding box center [312, 713] width 138 height 59
copy span "Grand Pappy's Chillemon 14g 41203"
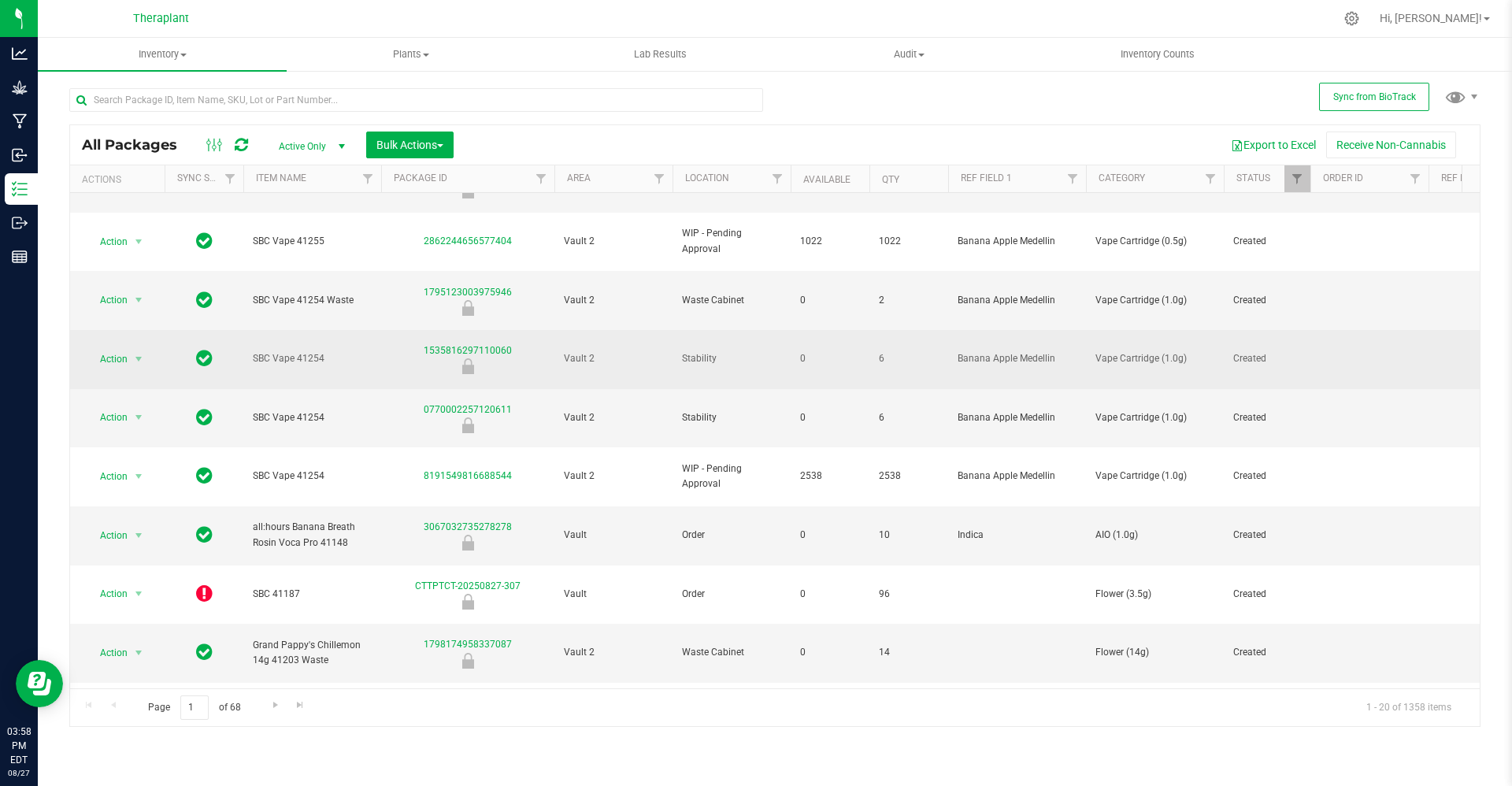
scroll to position [0, 0]
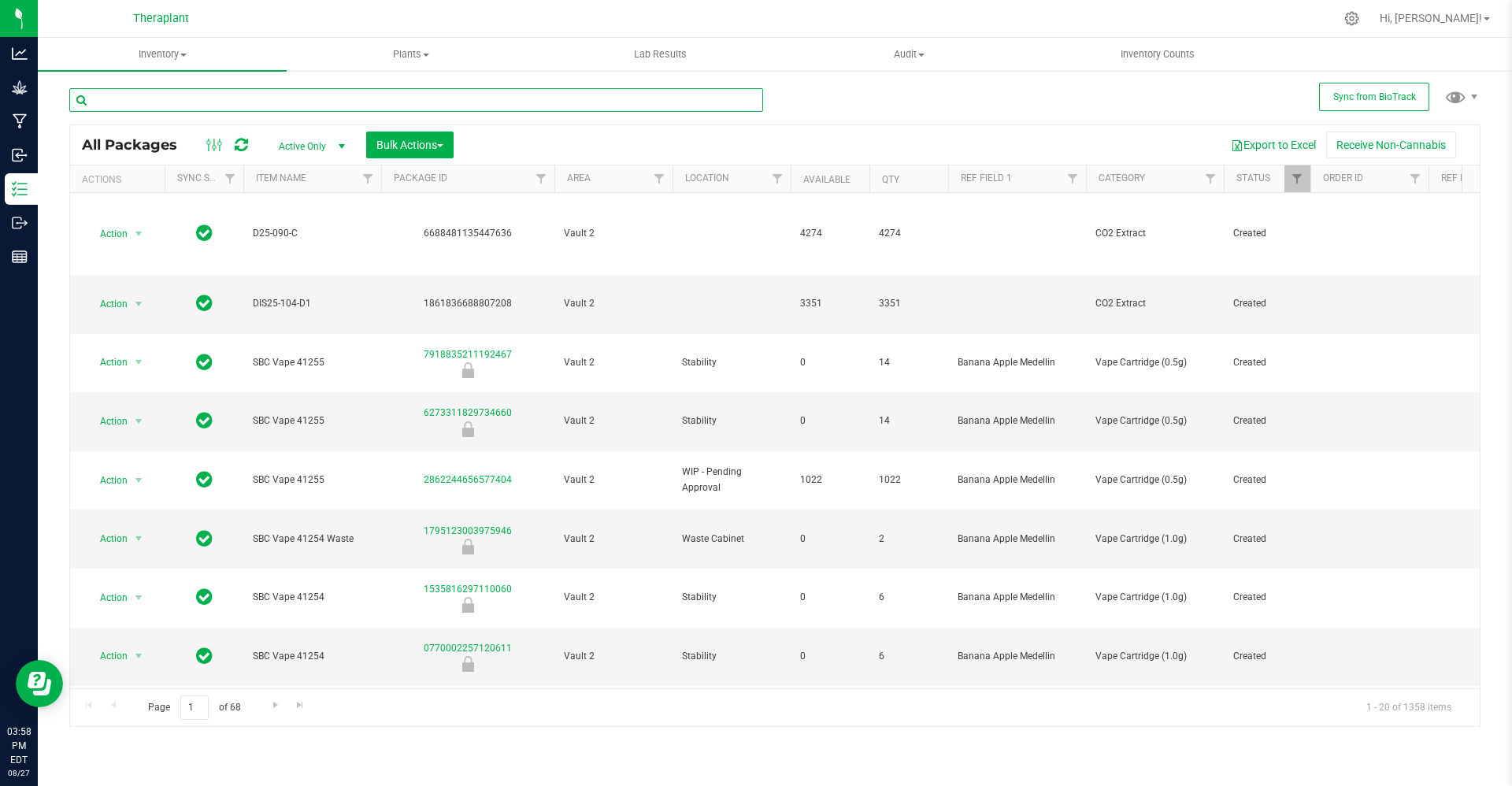
click at [346, 94] on input "text" at bounding box center [416, 100] width 694 height 23
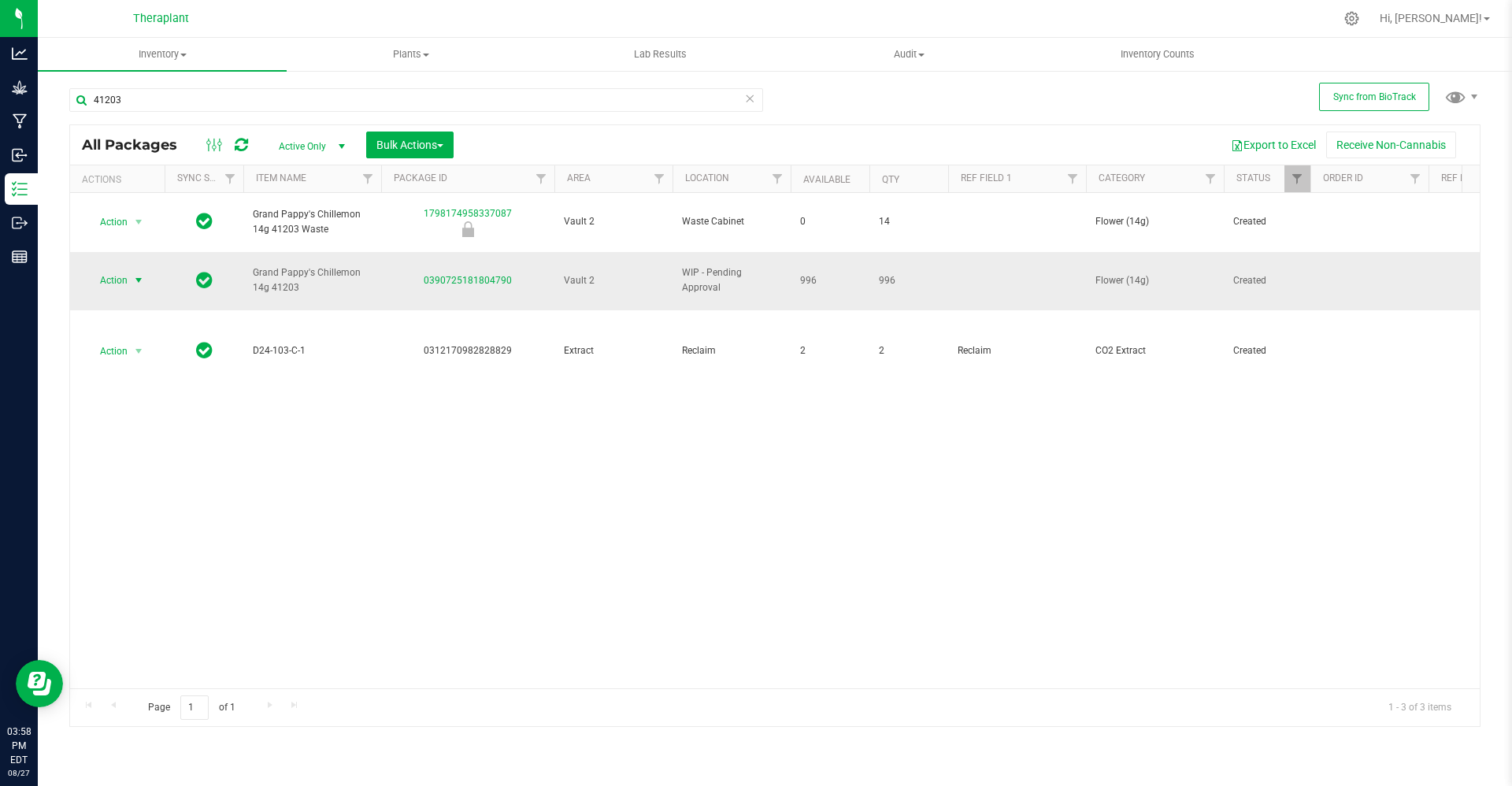
click at [125, 270] on span "Action" at bounding box center [107, 280] width 43 height 22
click at [206, 98] on input "41203" at bounding box center [416, 100] width 694 height 23
paste input "GFC-25-FR3H3-FLOWER LOT"
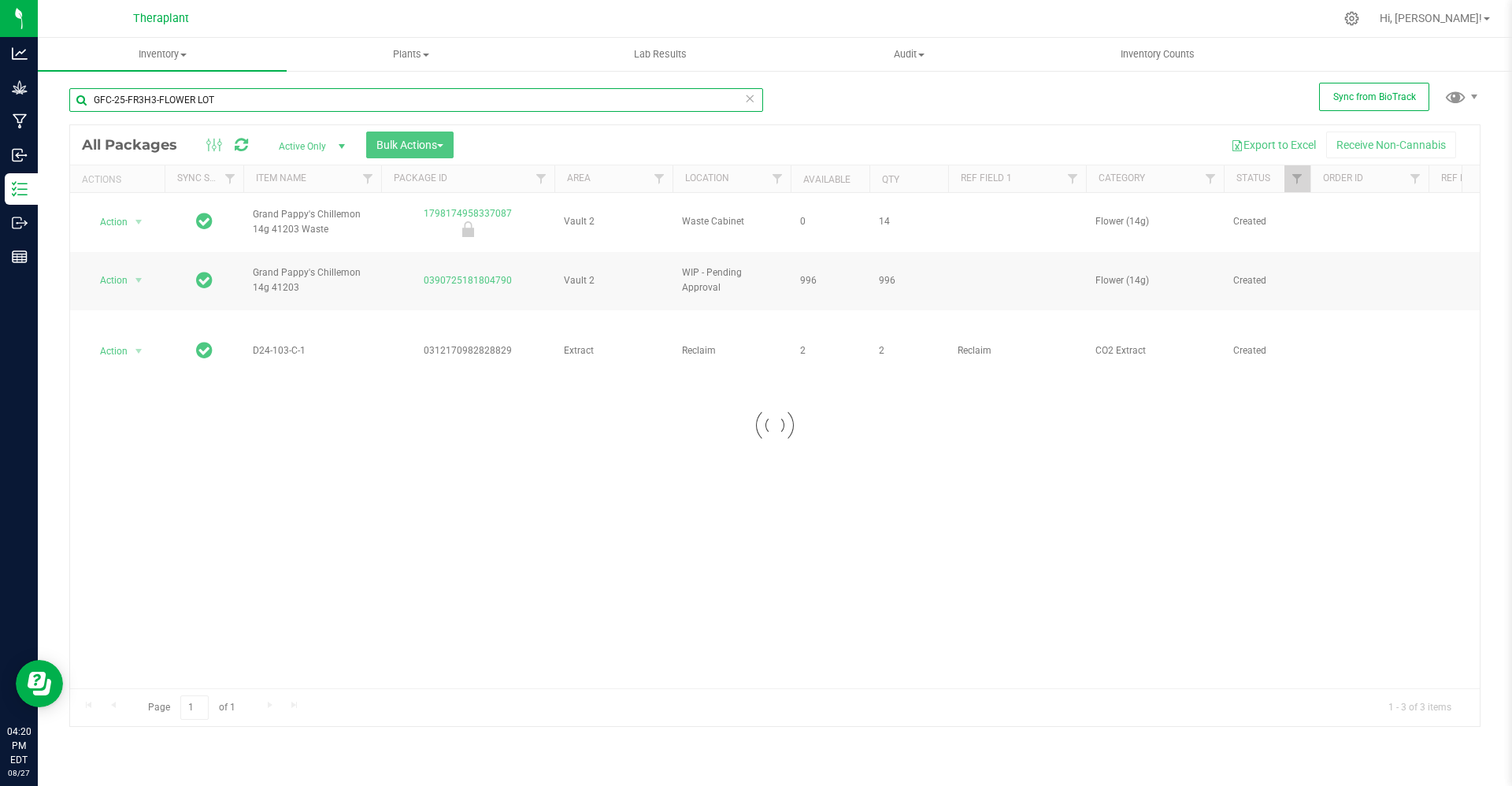
type input "GFC-25-FR3H3-FLOWER LOT"
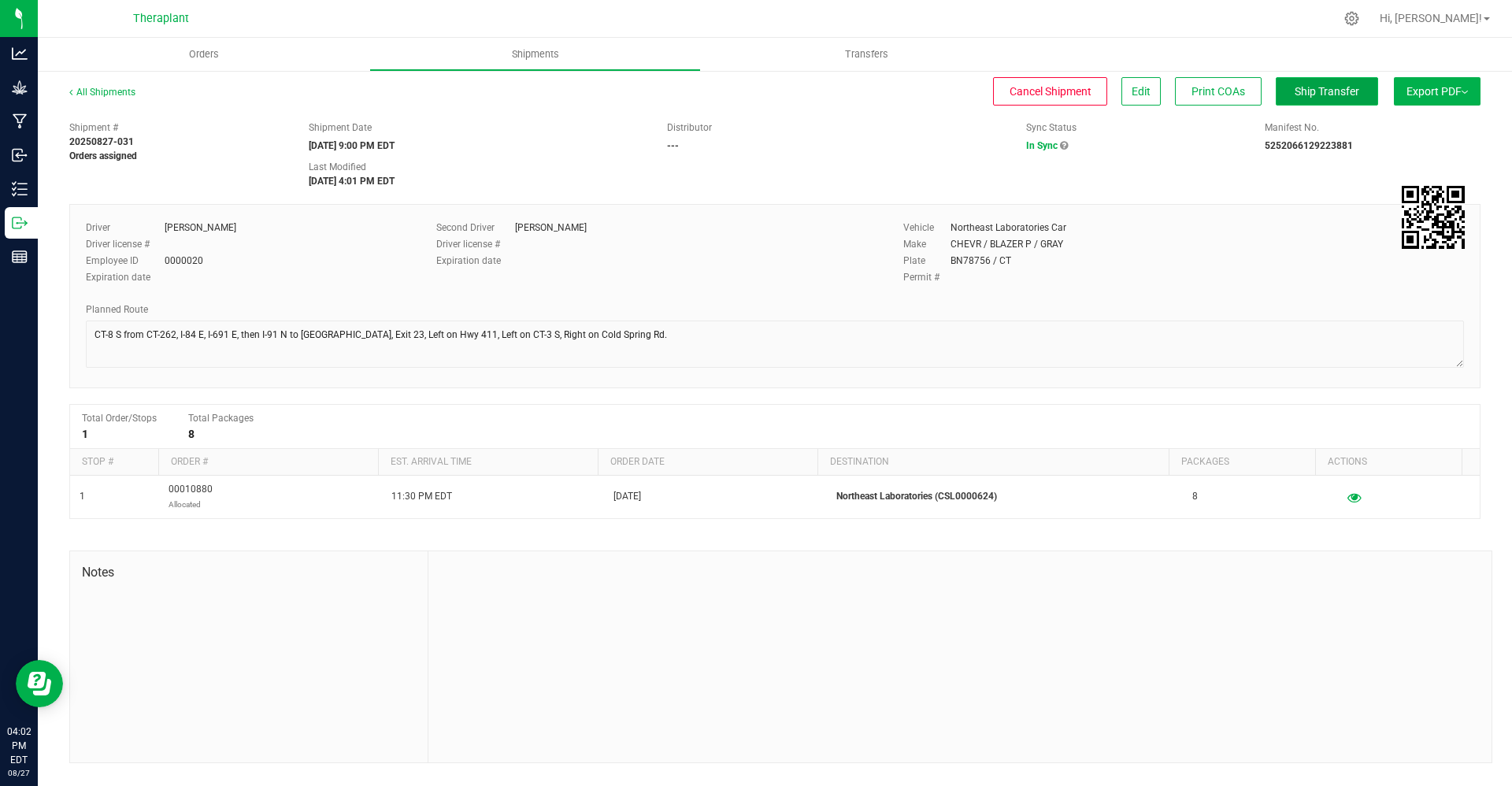
click at [1294, 93] on span "Ship Transfer" at bounding box center [1326, 91] width 64 height 13
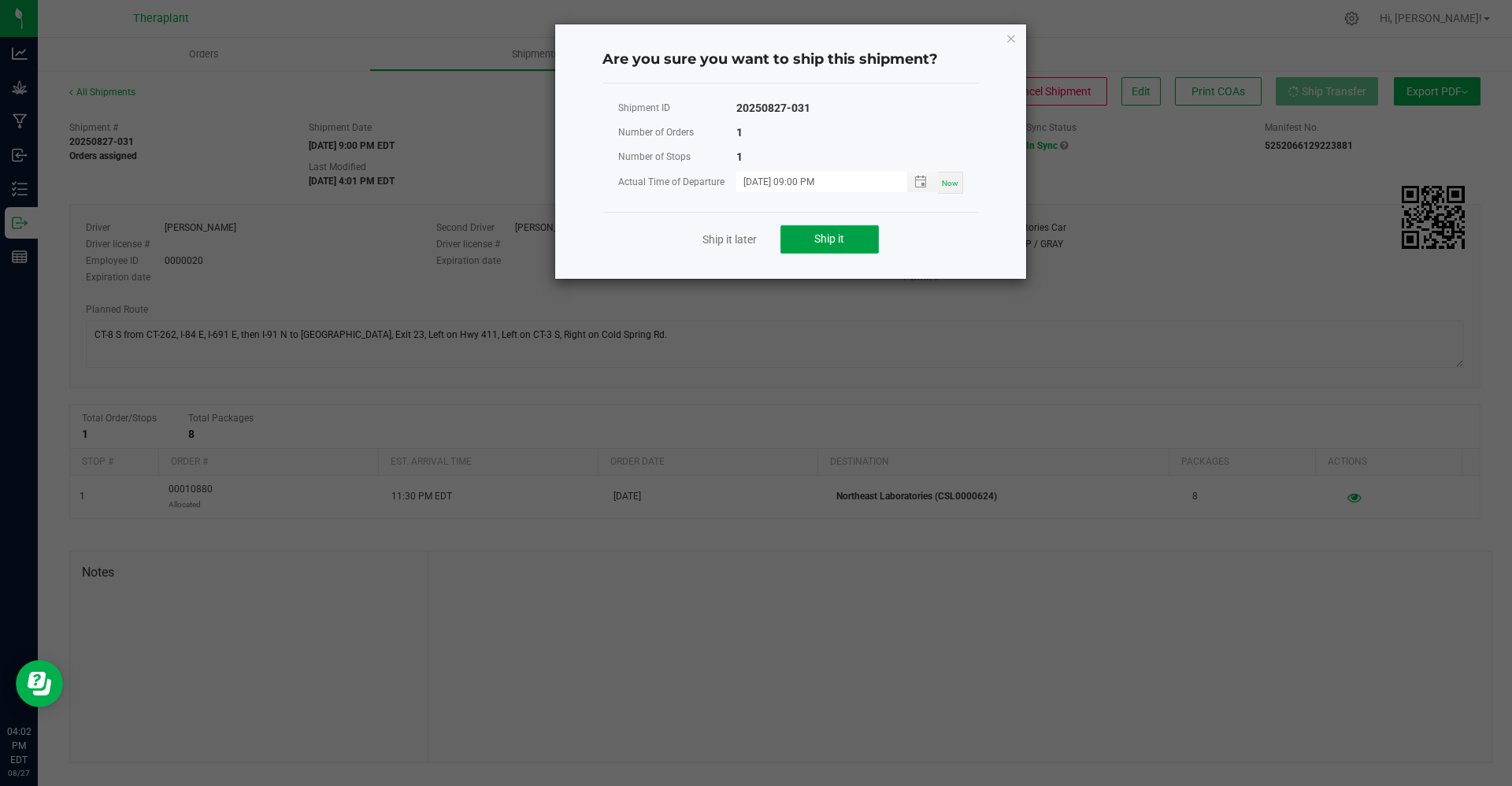
click at [822, 243] on span "Ship it" at bounding box center [829, 239] width 30 height 13
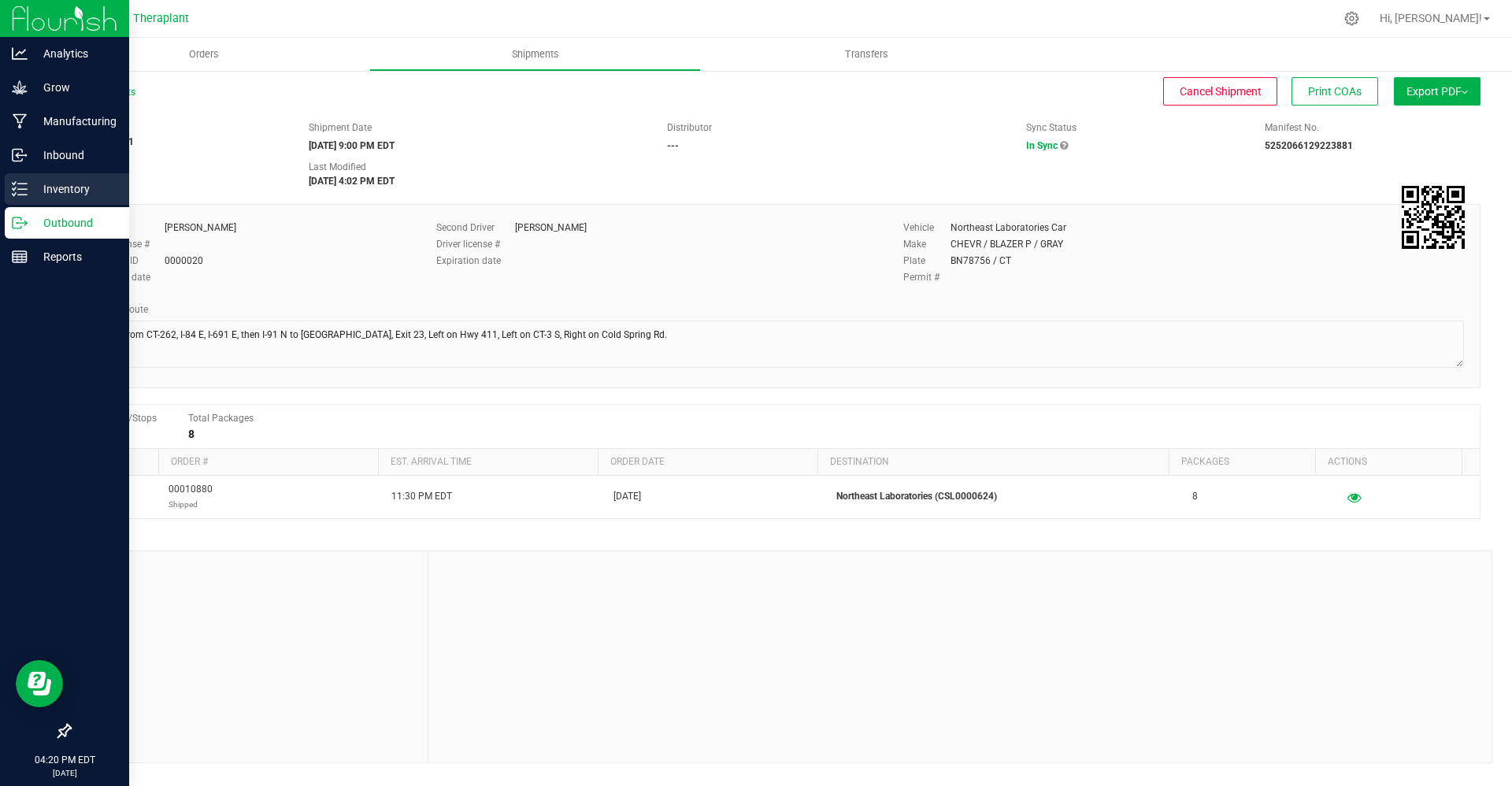
click at [28, 194] on p "Inventory" at bounding box center [74, 189] width 94 height 19
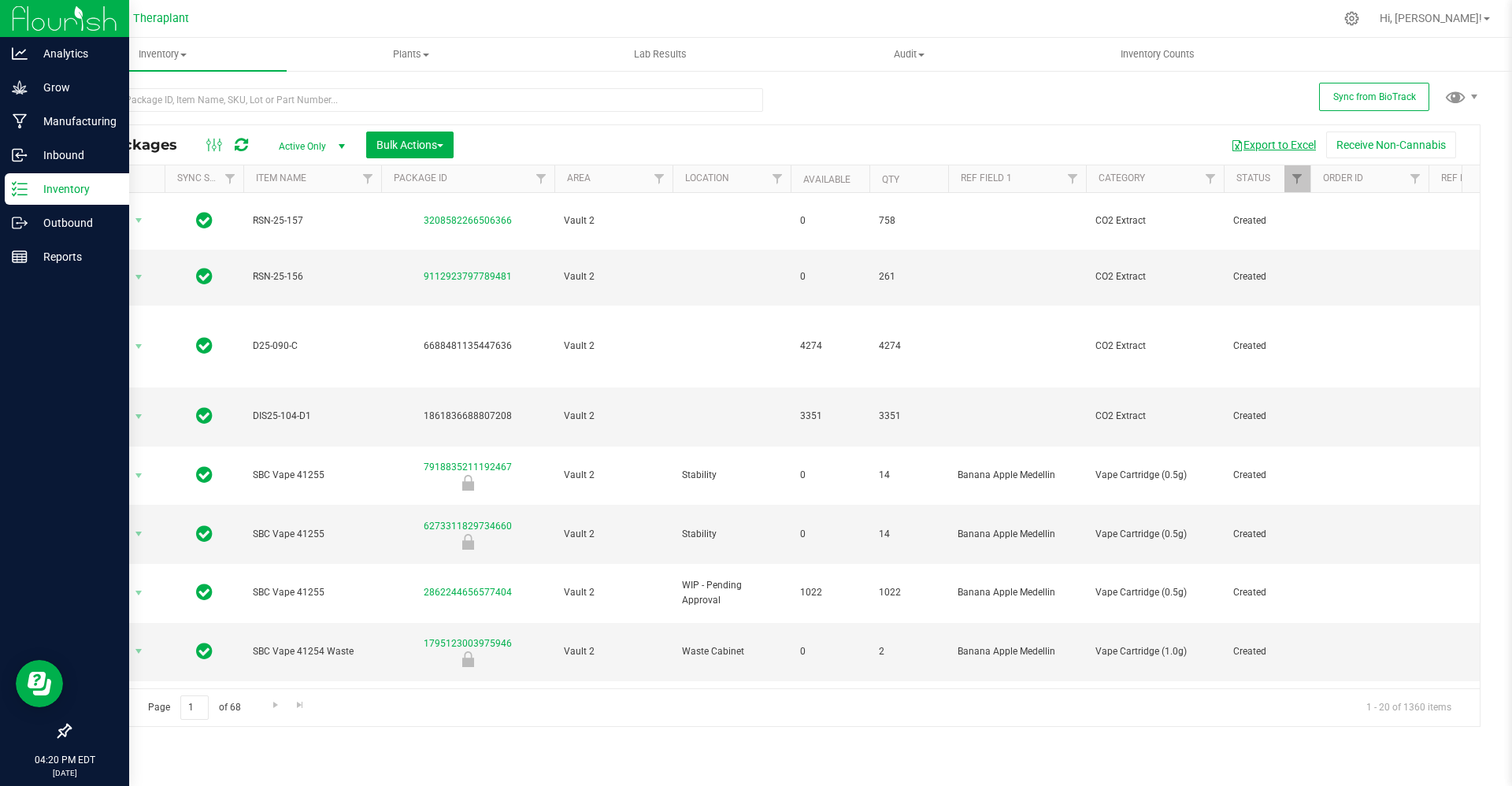
click at [1259, 149] on button "Export to Excel" at bounding box center [1273, 145] width 106 height 27
click at [1090, 778] on div "Inventory All packages All inventory Waste log Create inventory Plants All plan…" at bounding box center [775, 411] width 1474 height 748
click at [871, 505] on td "14" at bounding box center [909, 534] width 78 height 59
click at [1295, 32] on div at bounding box center [808, 18] width 1052 height 31
click at [1261, 144] on button "Export to Excel" at bounding box center [1273, 145] width 106 height 27
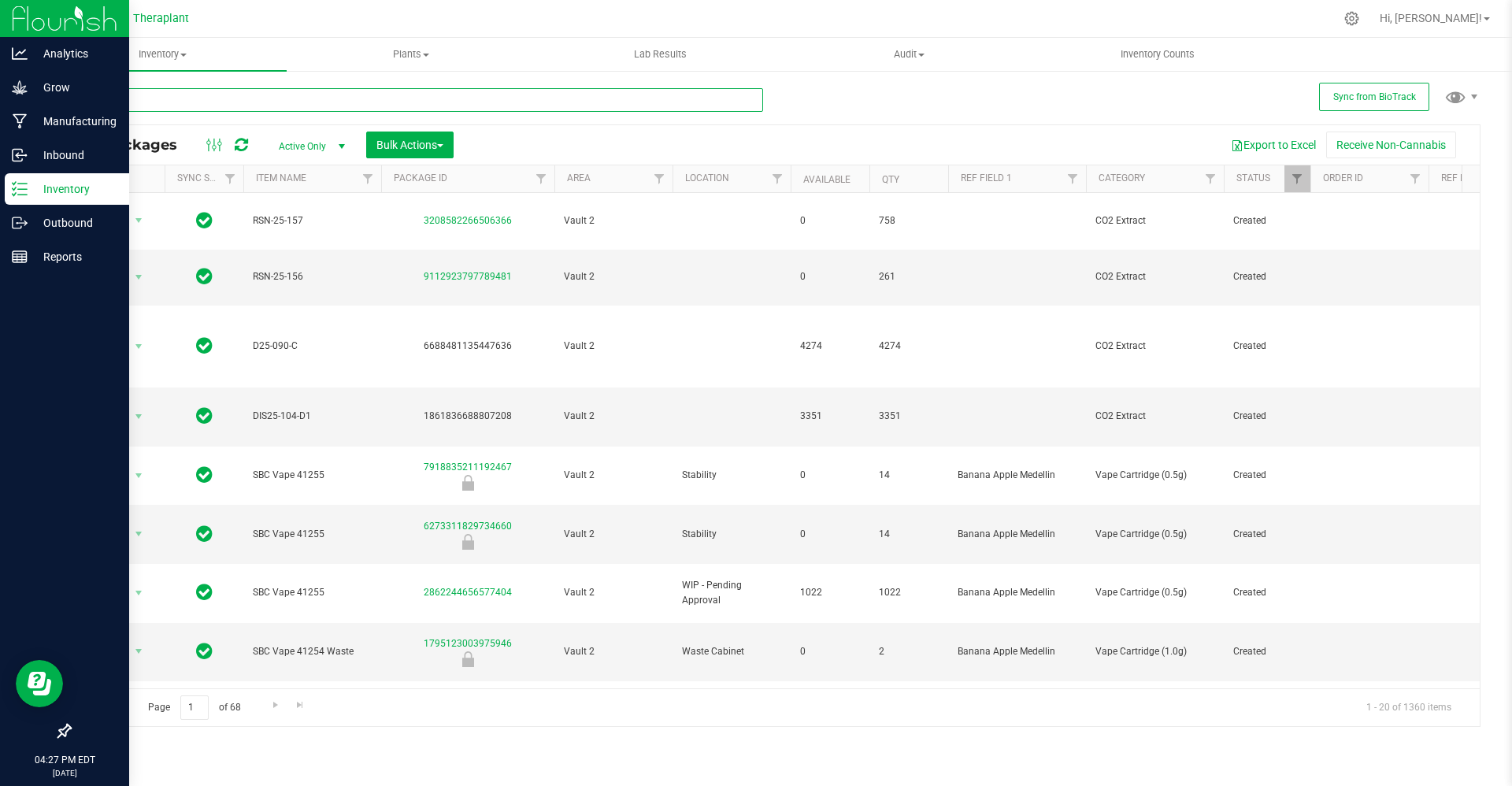
click at [554, 96] on input "text" at bounding box center [416, 100] width 694 height 23
